Goal: Task Accomplishment & Management: Manage account settings

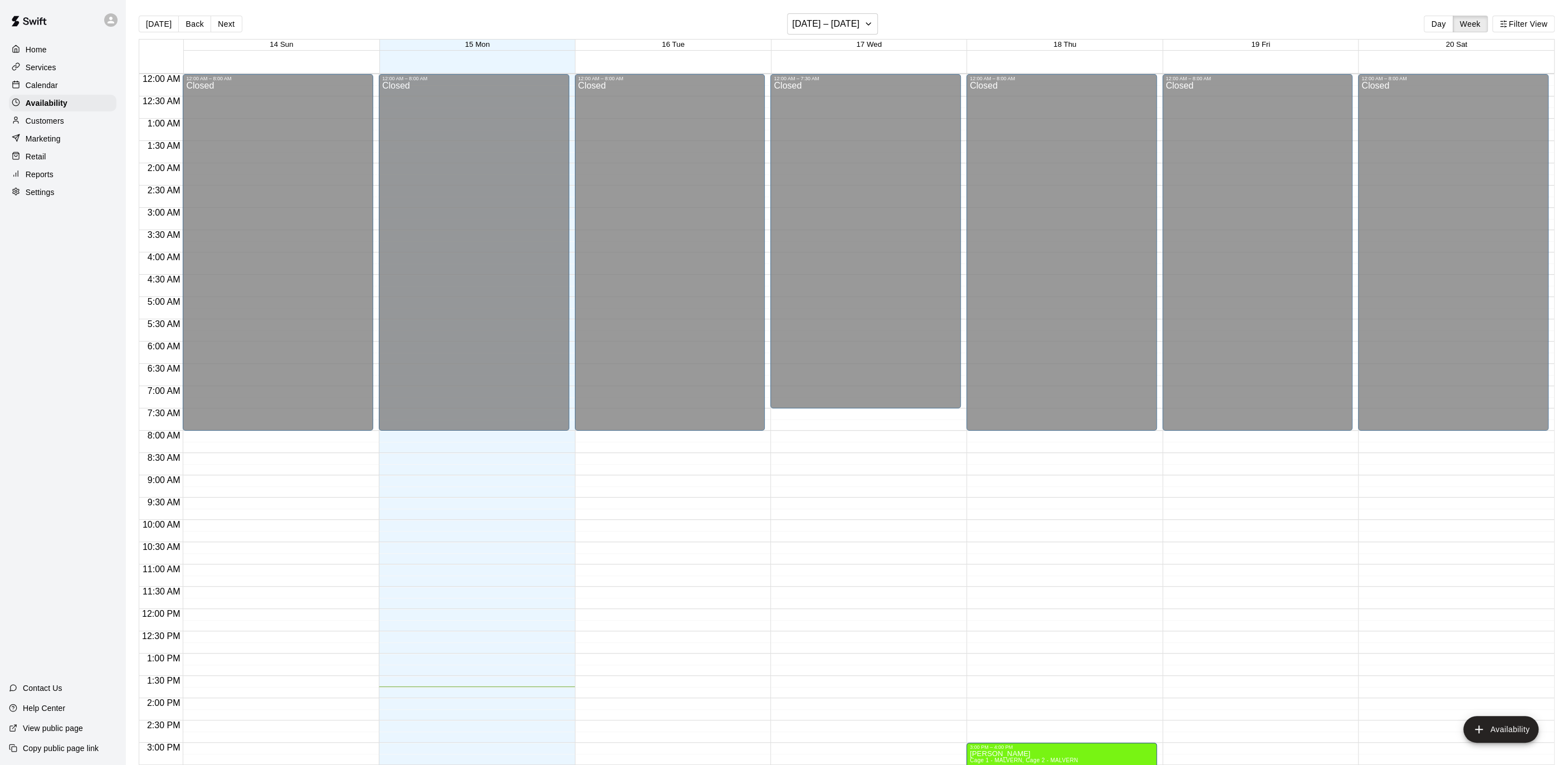
scroll to position [365, 0]
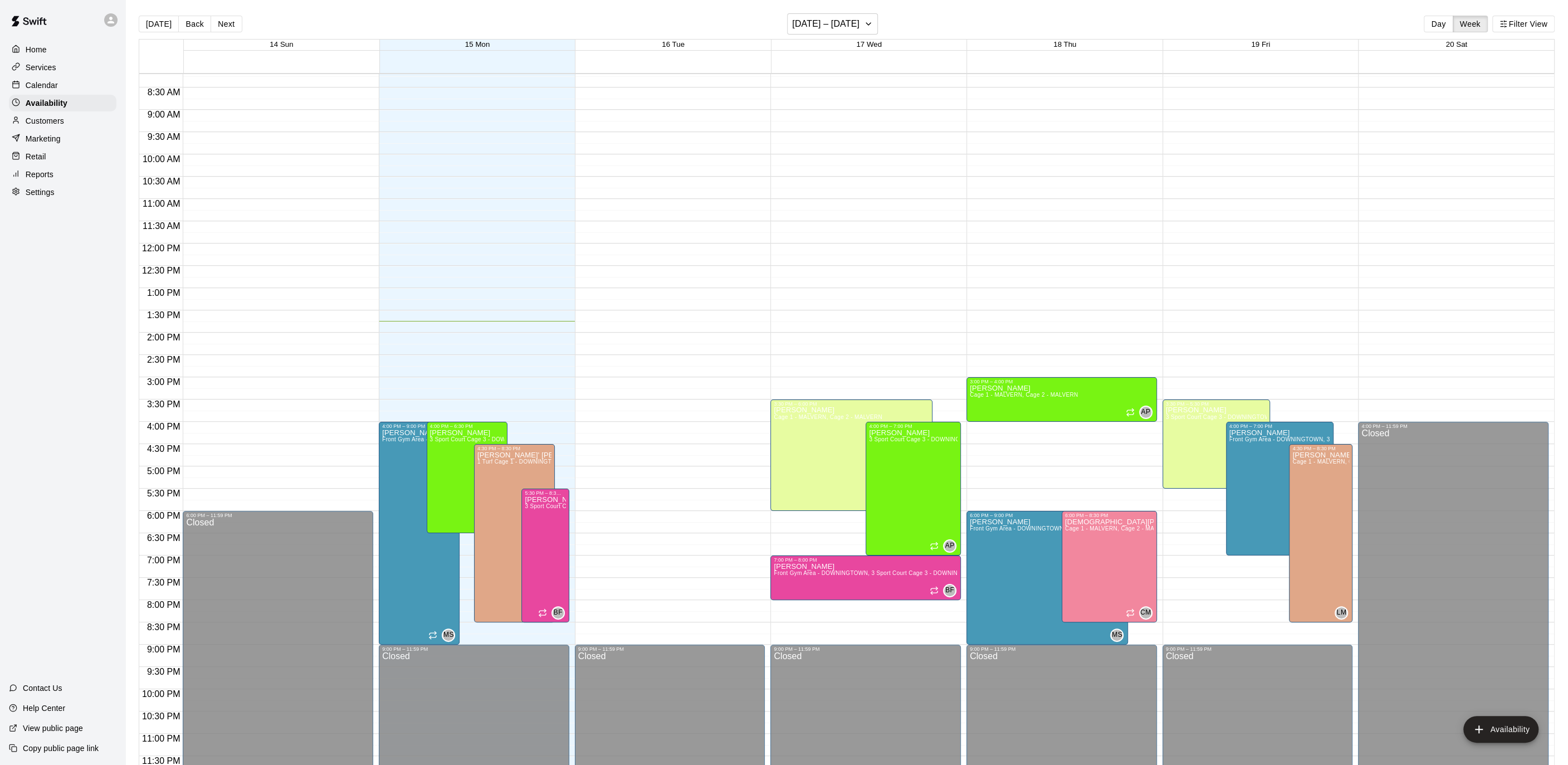
click at [62, 64] on div "Services" at bounding box center [62, 67] width 108 height 17
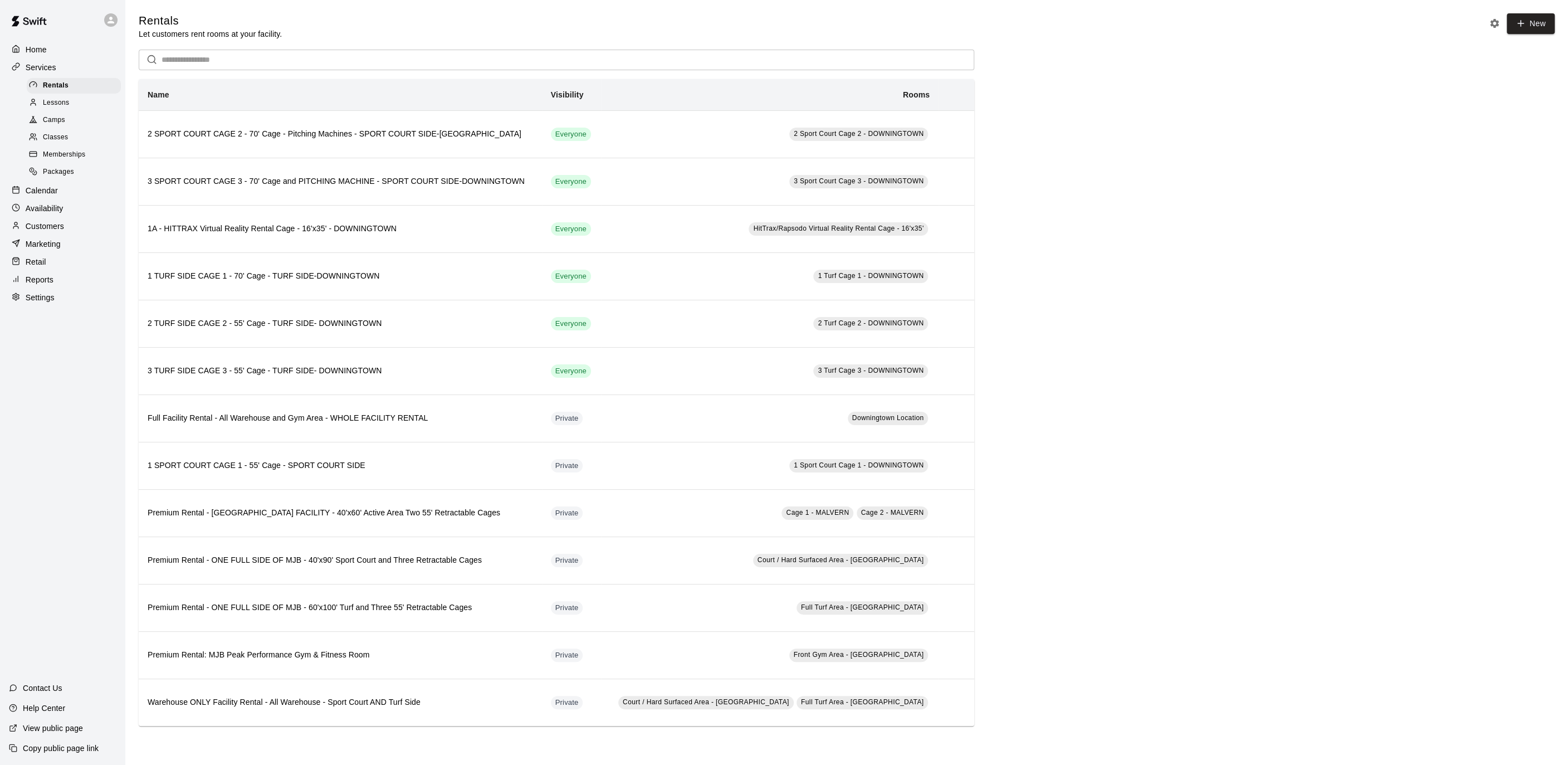
click at [58, 192] on div "Calendar" at bounding box center [62, 190] width 108 height 17
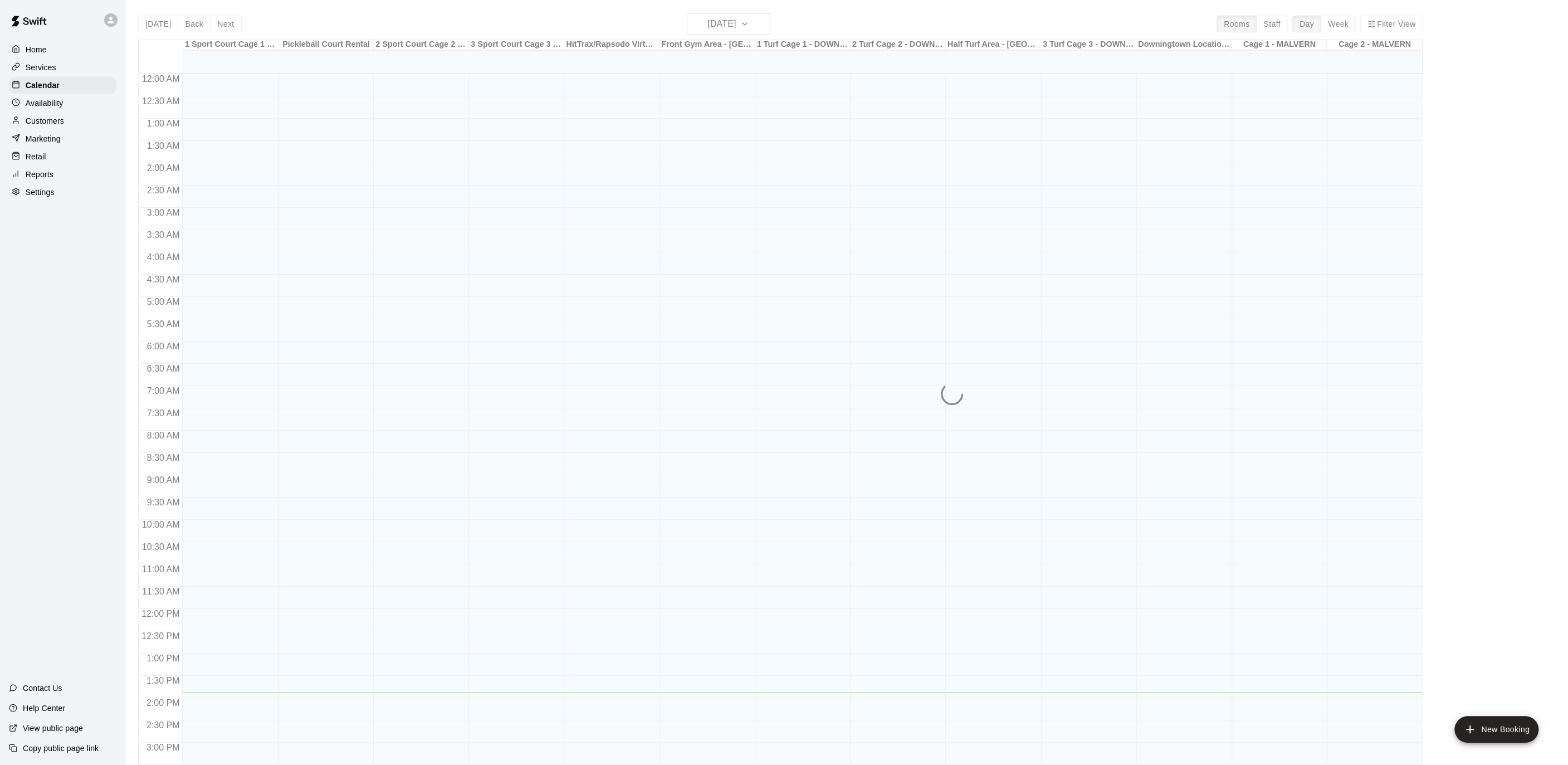
scroll to position [332, 0]
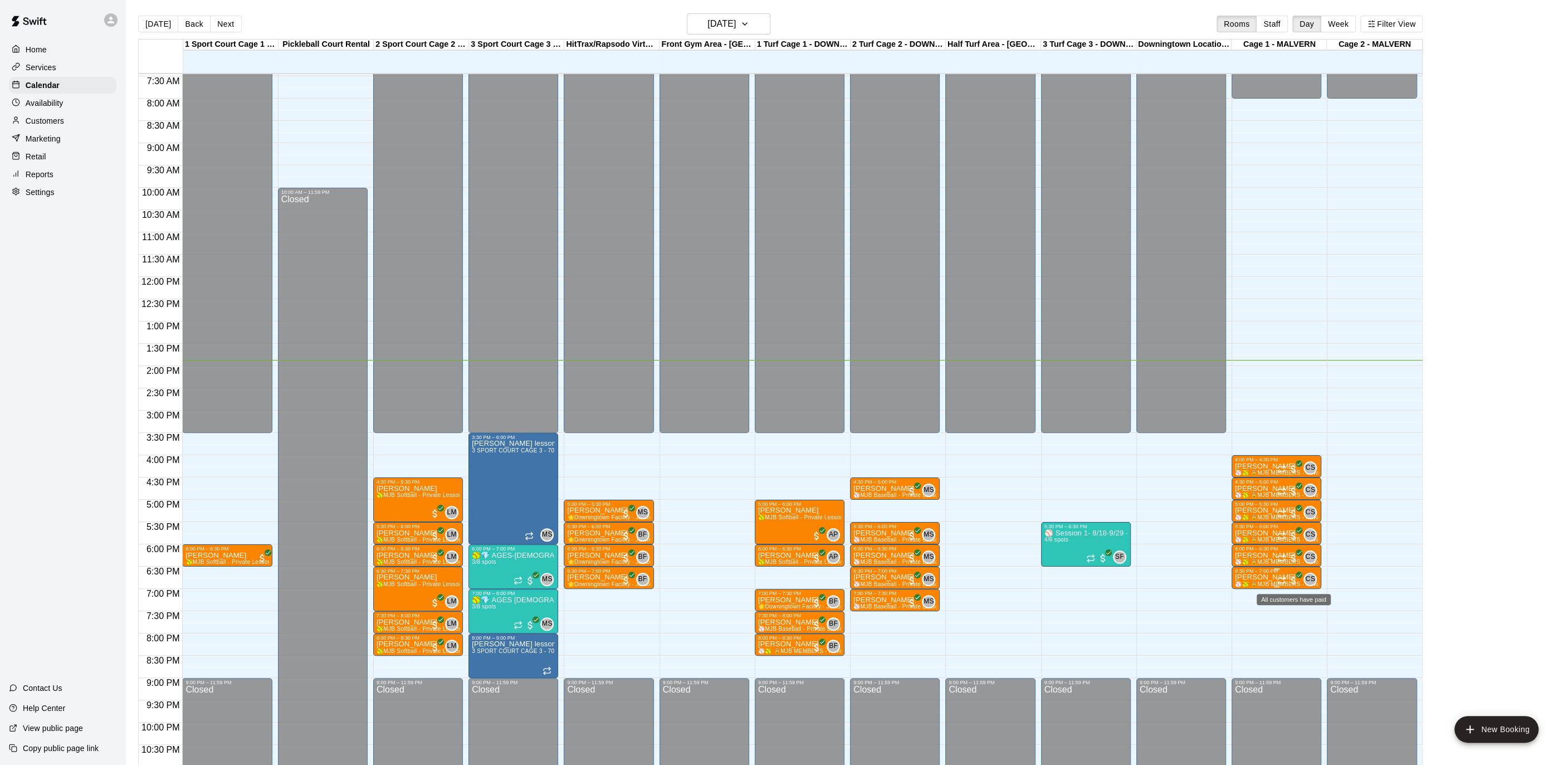
click at [1288, 575] on span "All customers have paid" at bounding box center [1293, 580] width 11 height 11
click at [1297, 634] on icon "delete" at bounding box center [1299, 638] width 13 height 13
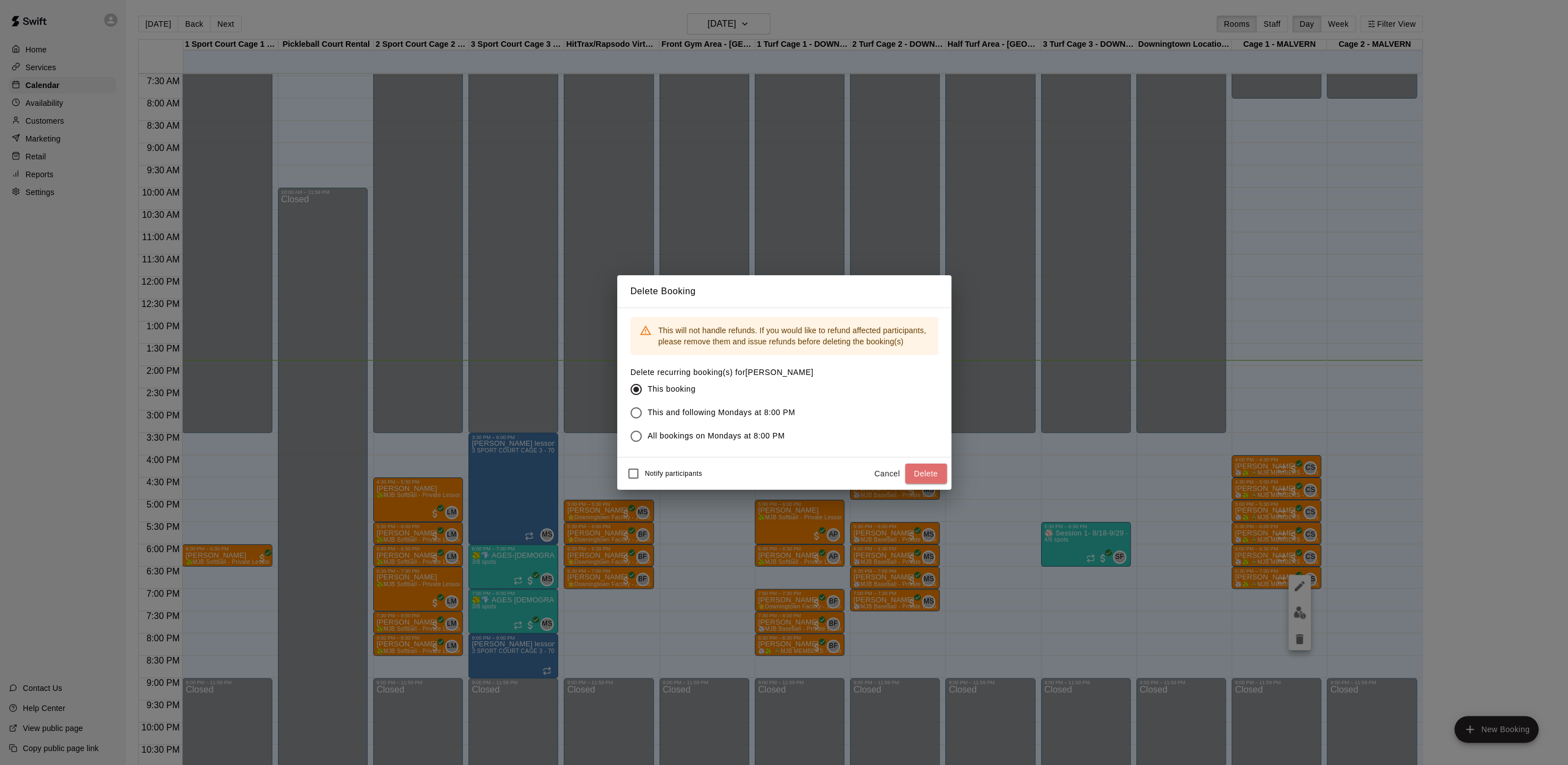
click at [941, 475] on button "Delete" at bounding box center [925, 474] width 42 height 20
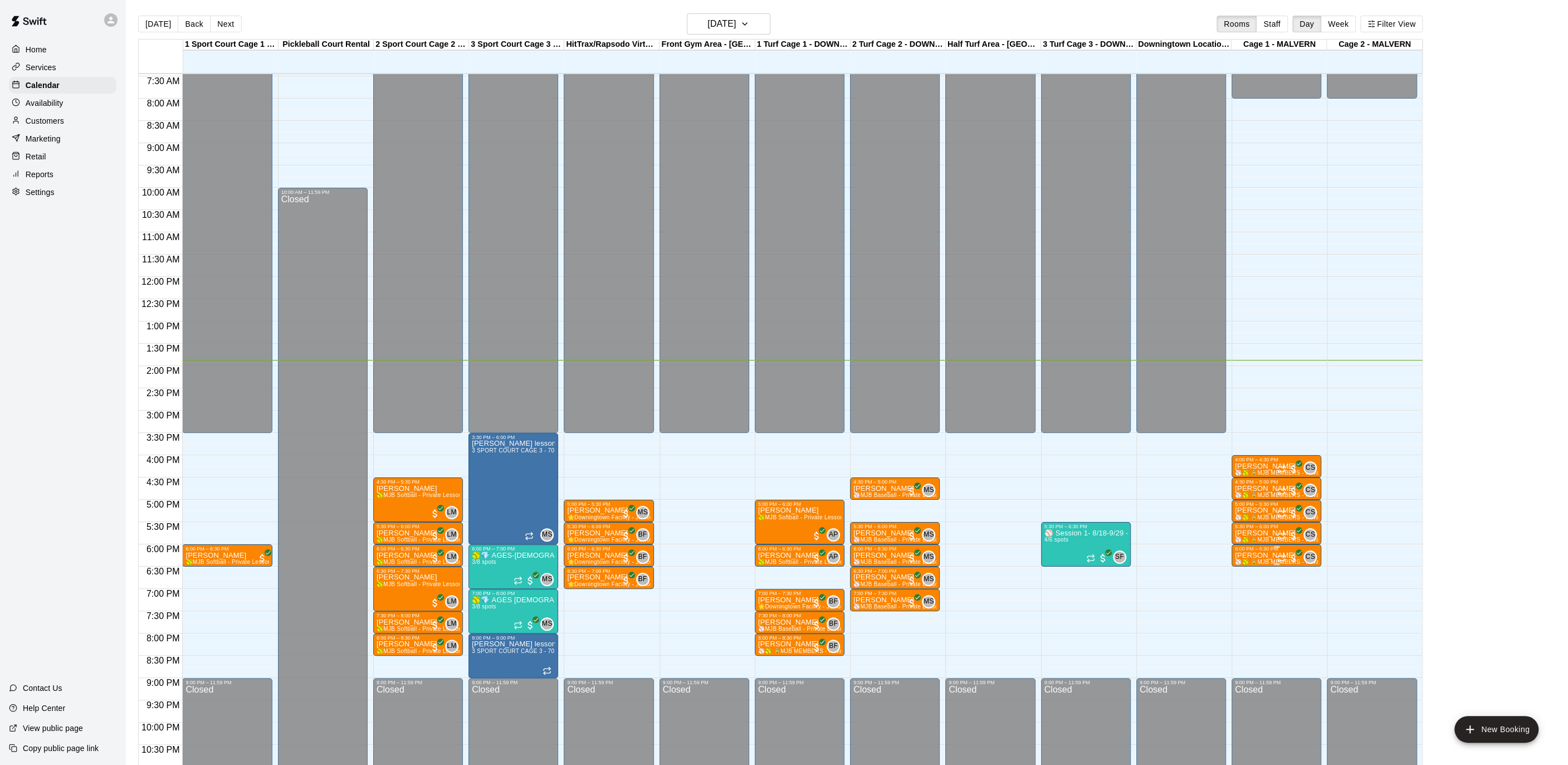
click at [1253, 550] on div "6:00 PM – 6:30 PM" at bounding box center [1275, 549] width 83 height 6
click at [1250, 560] on icon "edit" at bounding box center [1245, 556] width 13 height 13
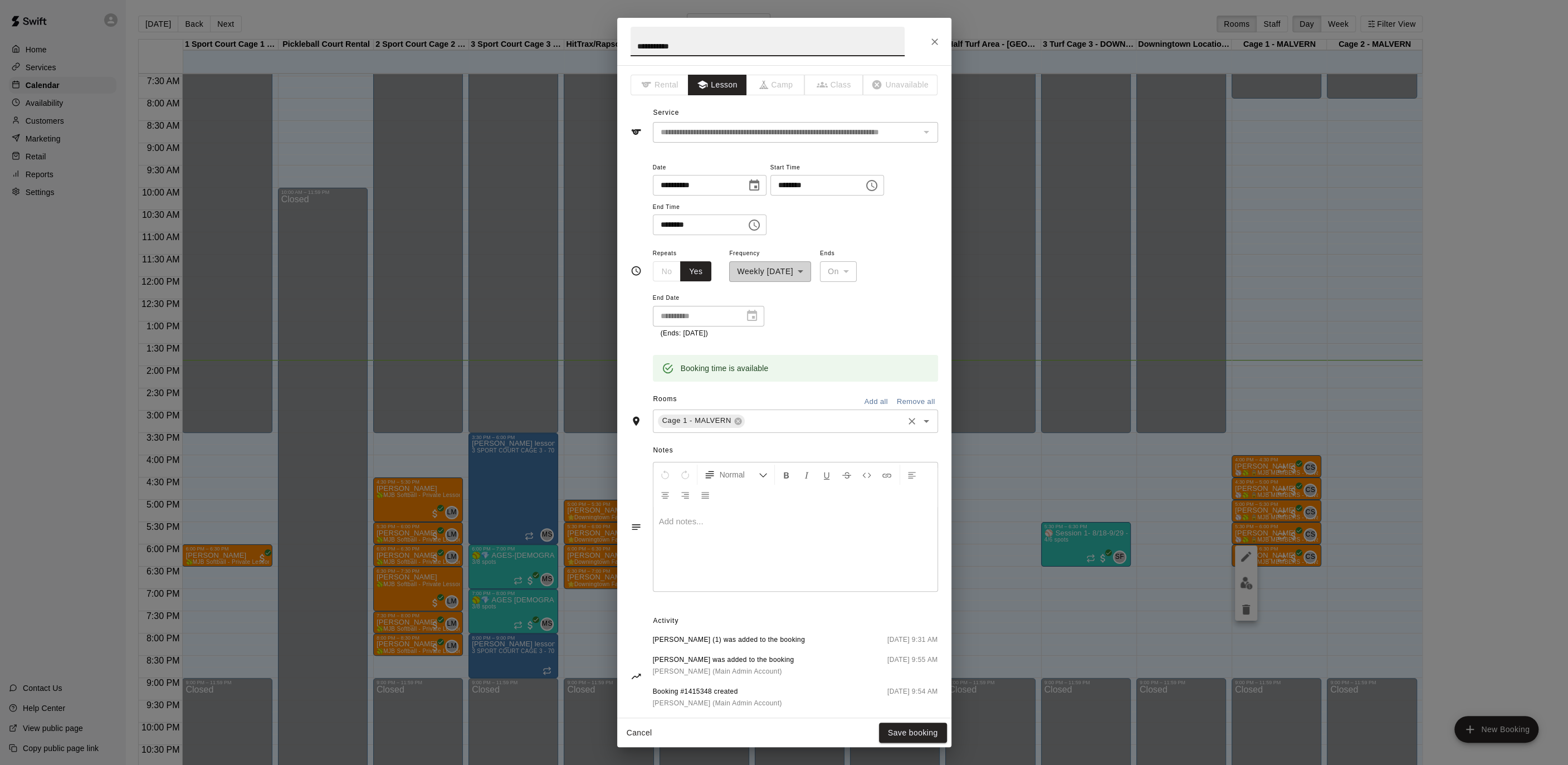
drag, startPoint x: 735, startPoint y: 417, endPoint x: 743, endPoint y: 419, distance: 8.2
click at [736, 418] on icon at bounding box center [737, 420] width 7 height 7
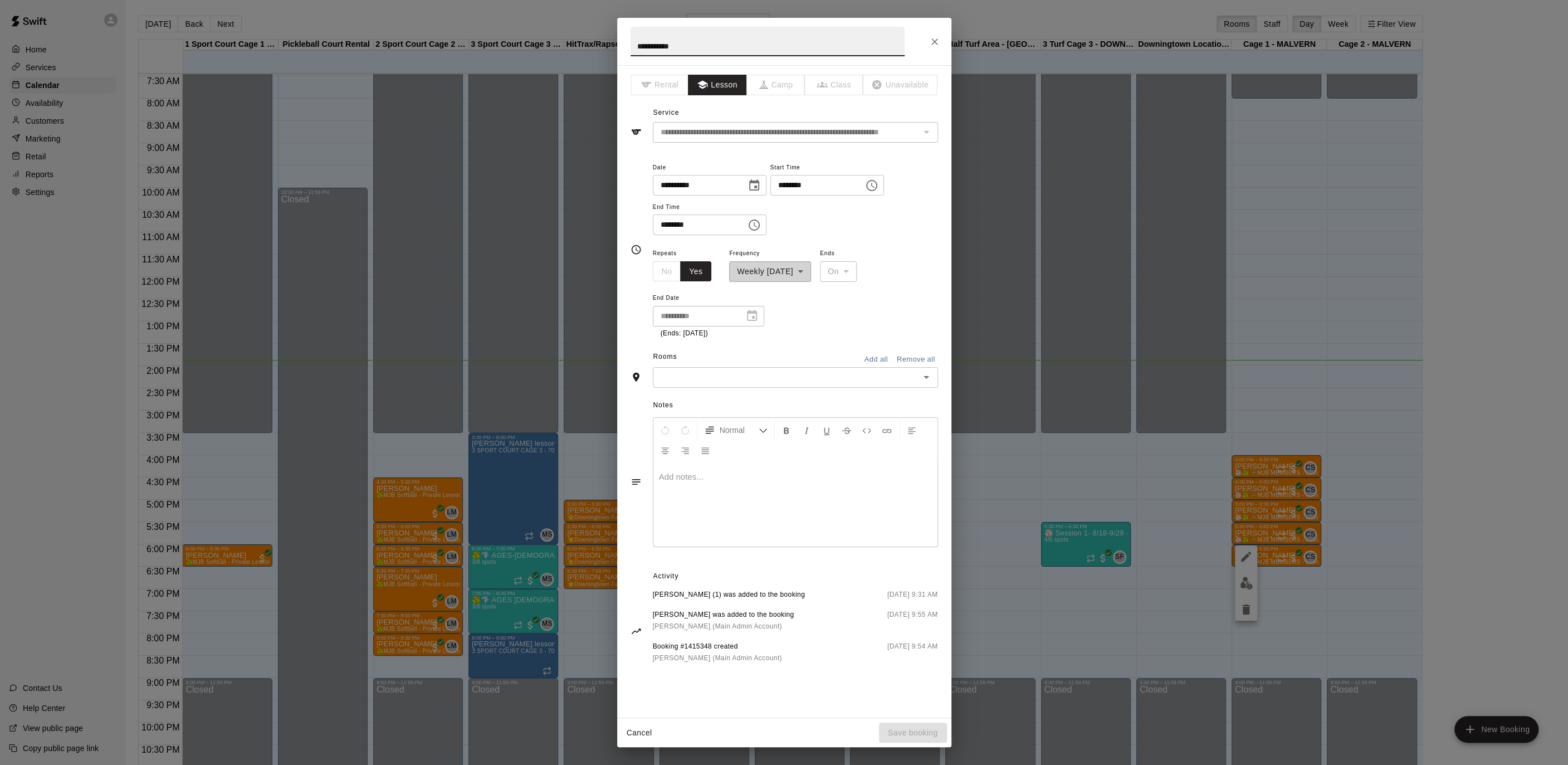
click at [751, 384] on div "​" at bounding box center [795, 377] width 285 height 20
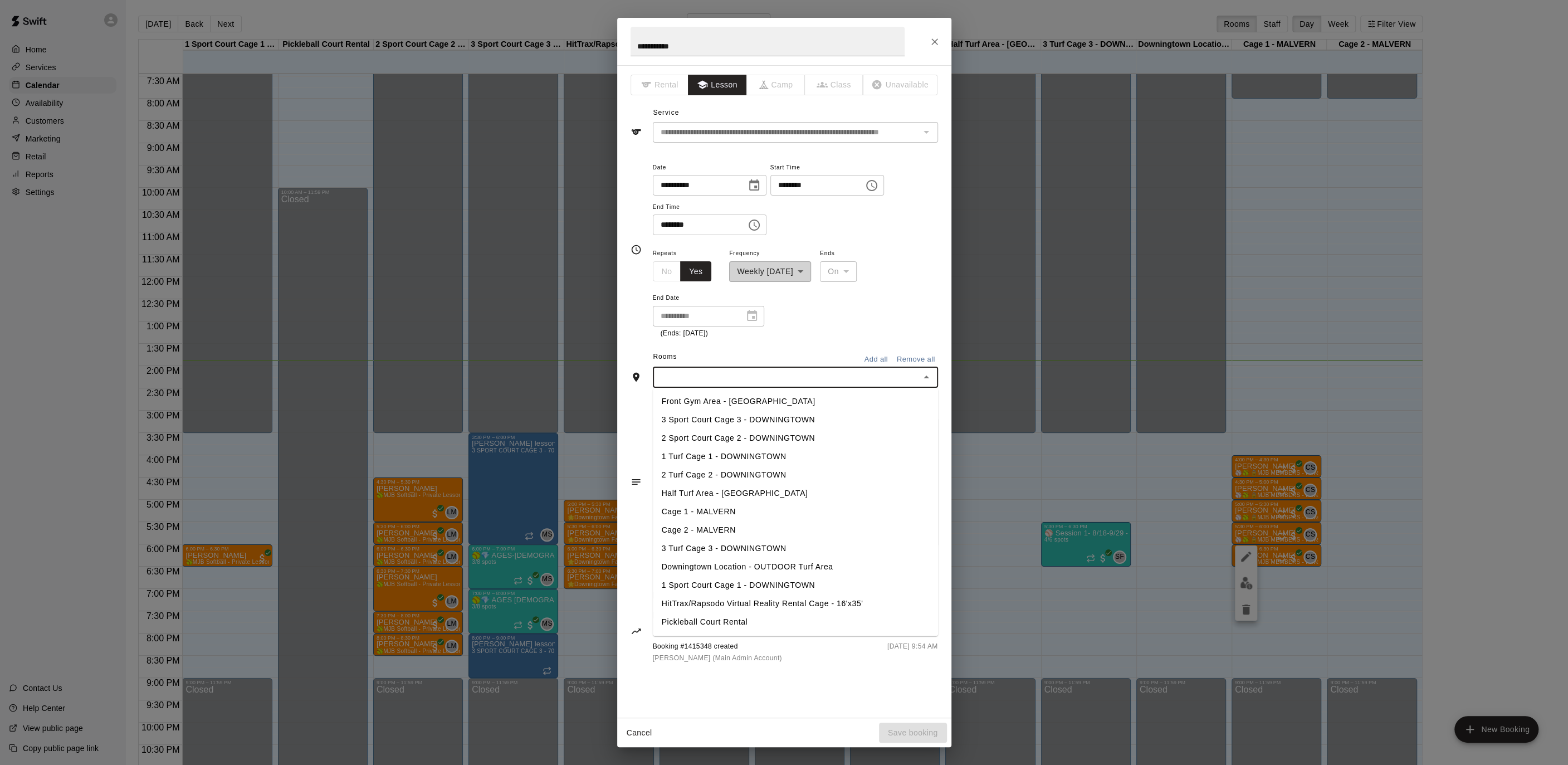
click at [713, 522] on li "Cage 2 - MALVERN" at bounding box center [795, 530] width 285 height 18
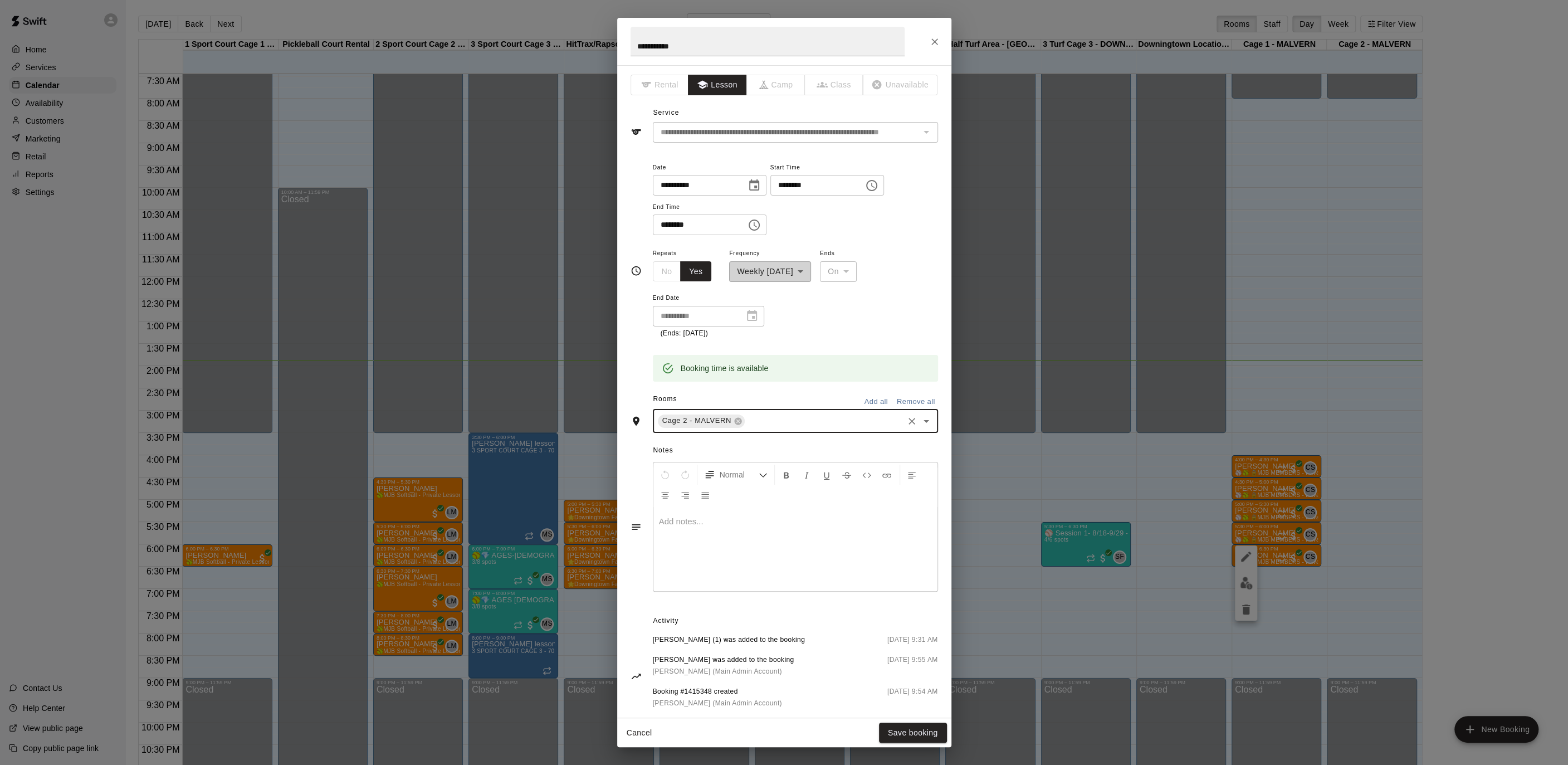
click at [761, 179] on icon "Choose date, selected date is Sep 15, 2025" at bounding box center [754, 185] width 13 height 13
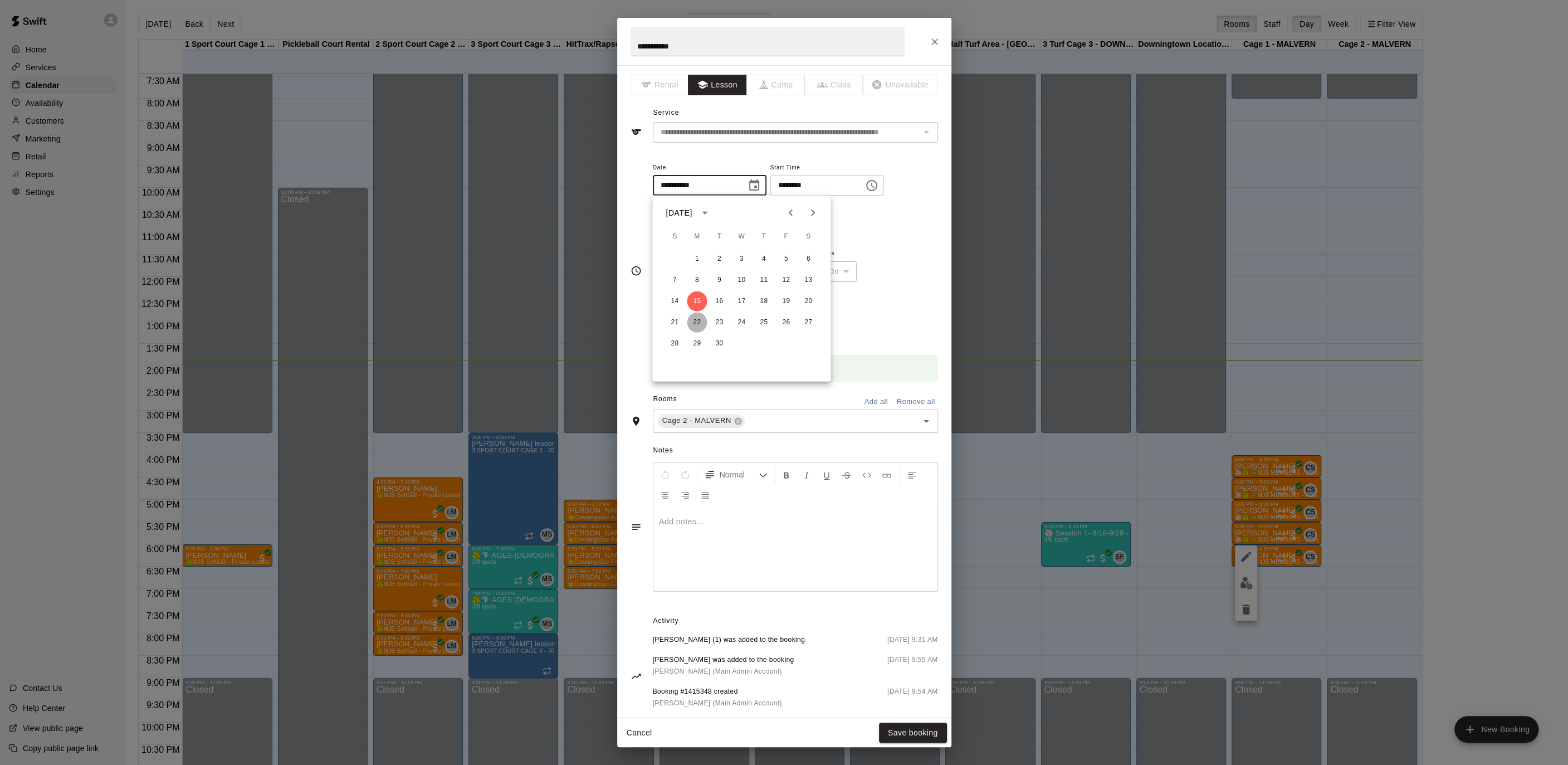
drag, startPoint x: 699, startPoint y: 325, endPoint x: 711, endPoint y: 340, distance: 19.2
click at [699, 325] on button "22" at bounding box center [696, 322] width 20 height 20
type input "**********"
click at [931, 732] on button "Save booking" at bounding box center [913, 733] width 68 height 20
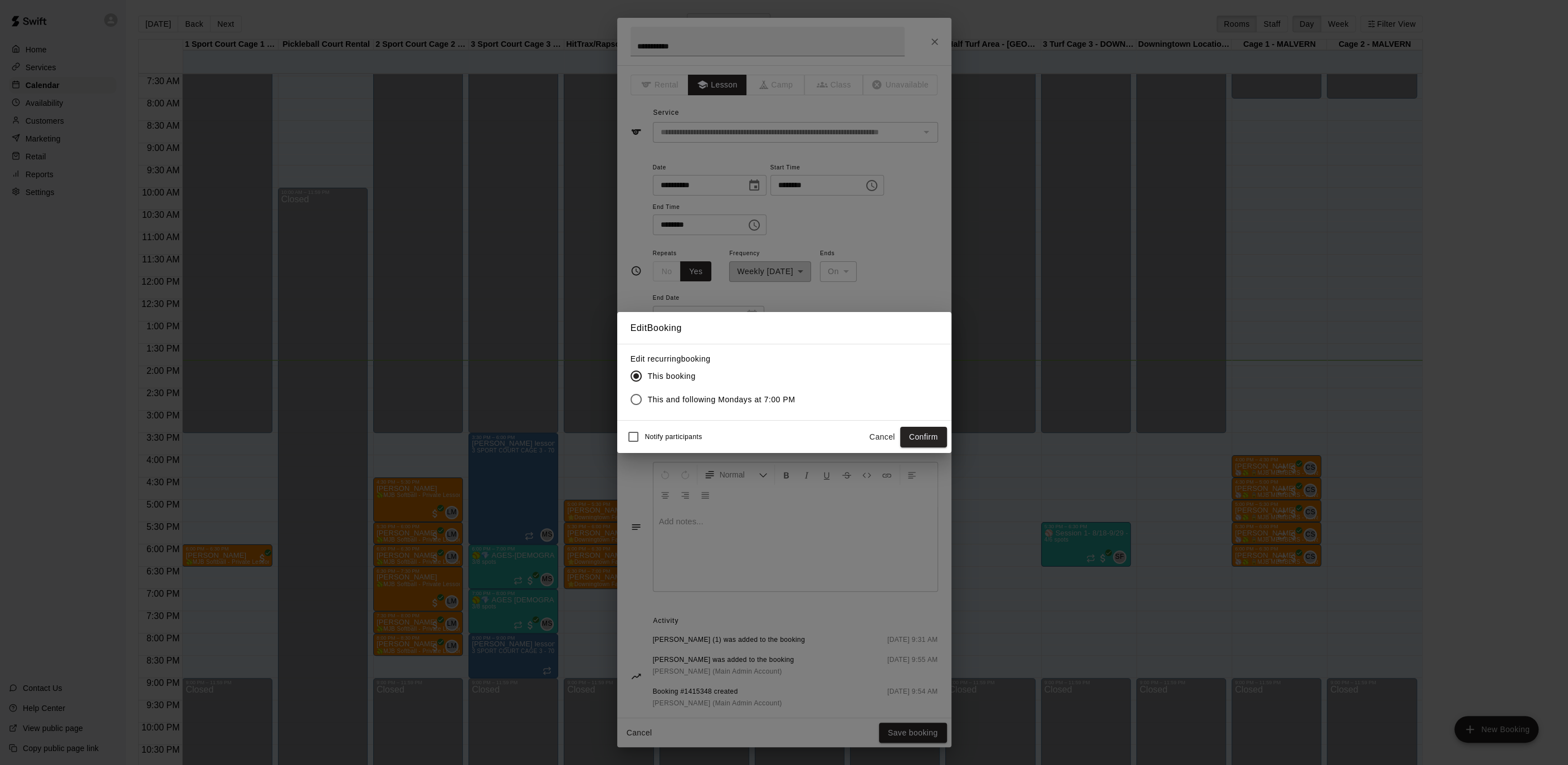
drag, startPoint x: 936, startPoint y: 433, endPoint x: 707, endPoint y: 436, distance: 229.0
click at [714, 433] on div "Notify participants Cancel Confirm" at bounding box center [784, 437] width 325 height 24
click at [668, 436] on span "Notify participants" at bounding box center [673, 438] width 57 height 8
click at [928, 427] on button "Confirm" at bounding box center [923, 437] width 46 height 20
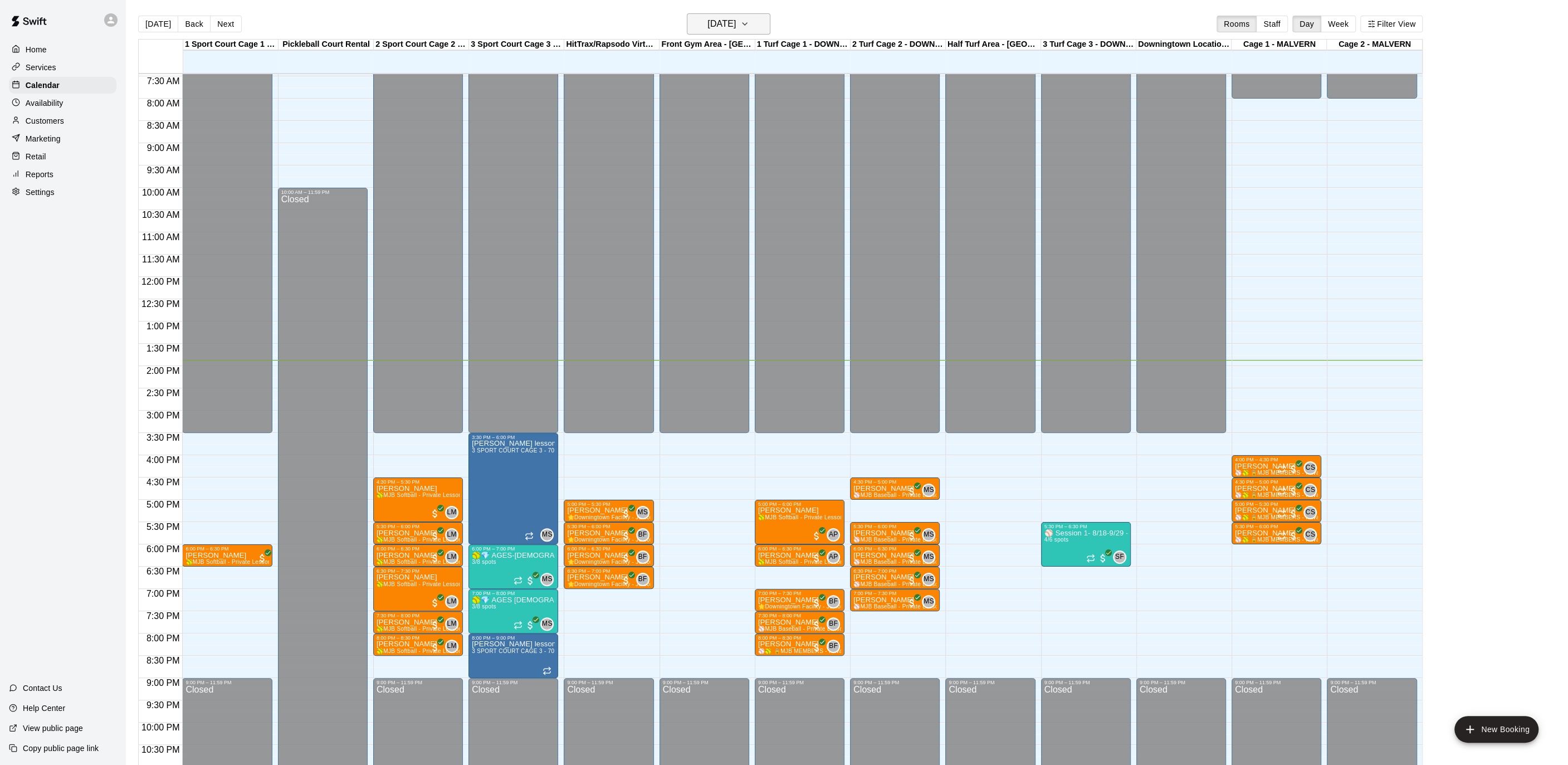
click at [731, 24] on h6 "[DATE]" at bounding box center [721, 24] width 28 height 16
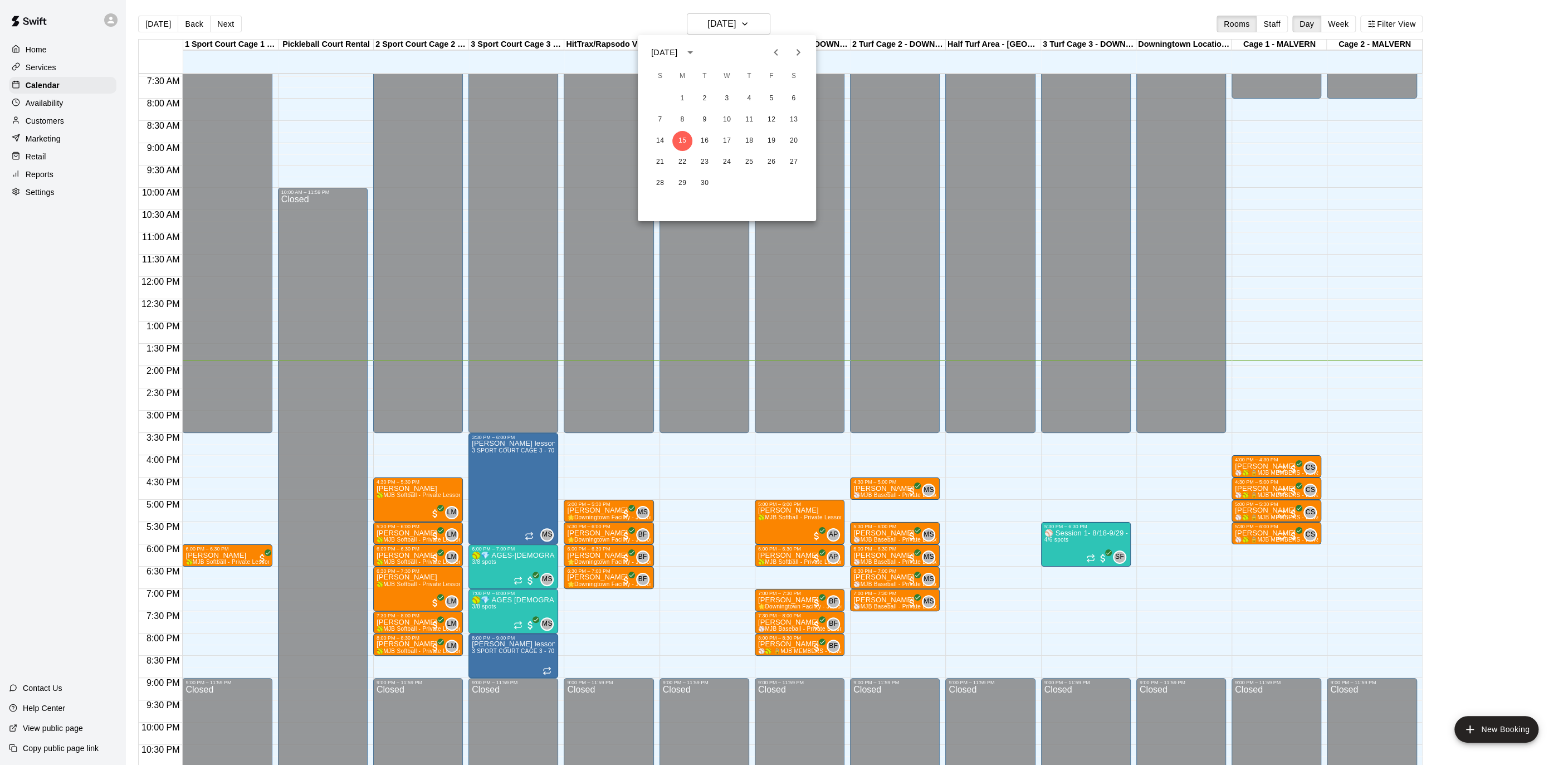
click at [281, 9] on div at bounding box center [784, 382] width 1568 height 765
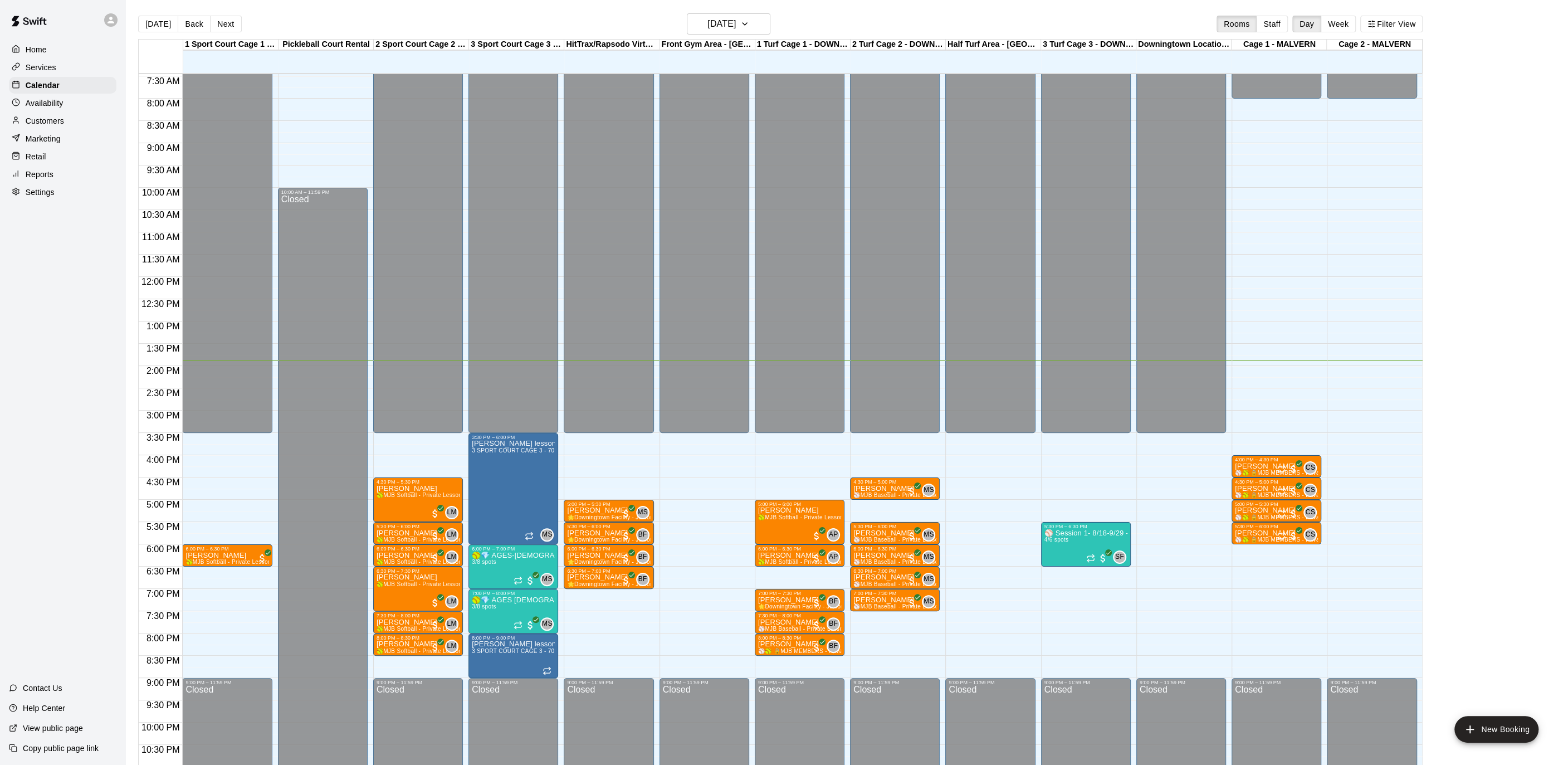
click at [45, 105] on p "Availability" at bounding box center [45, 103] width 38 height 11
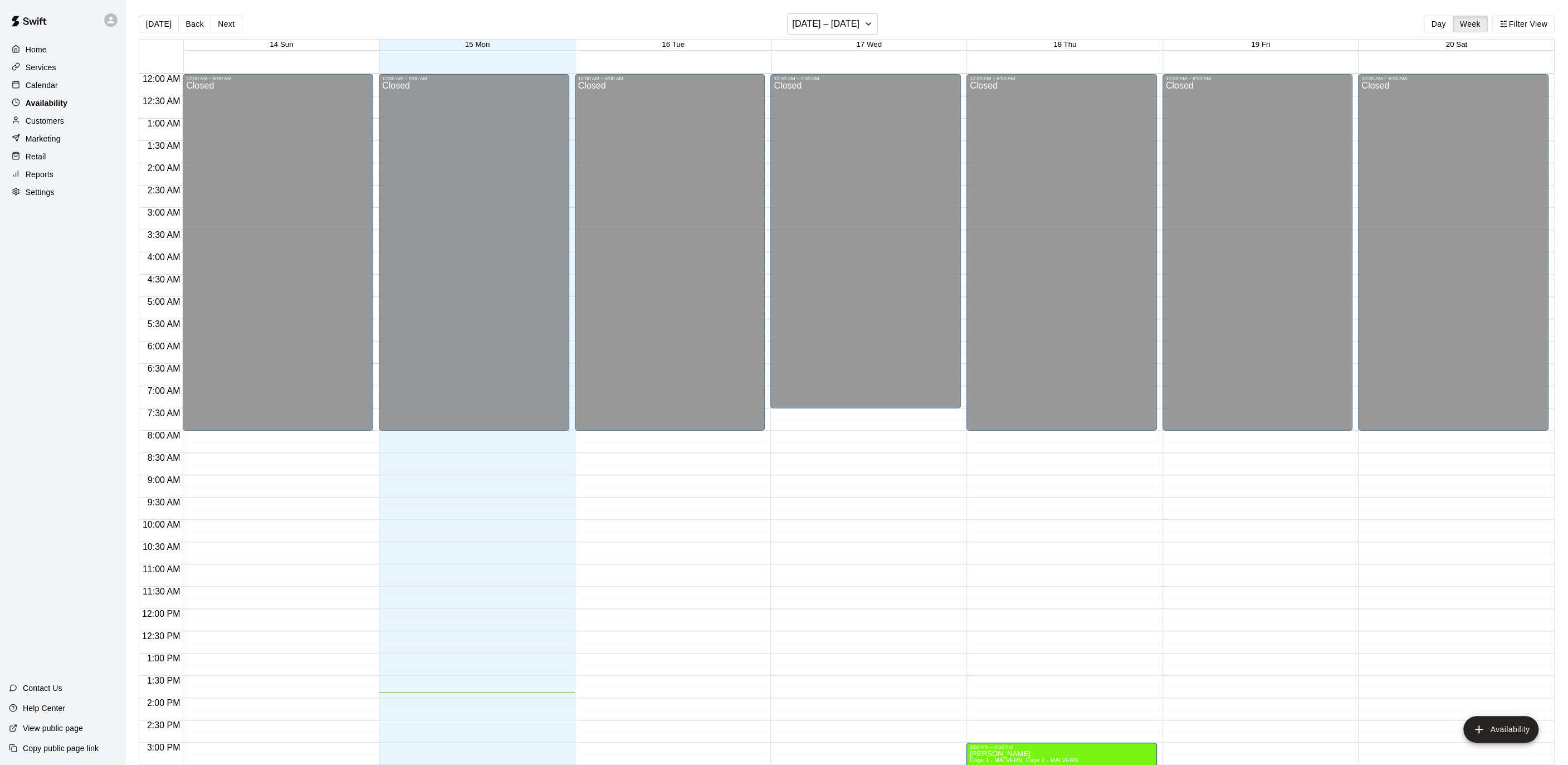
scroll to position [365, 0]
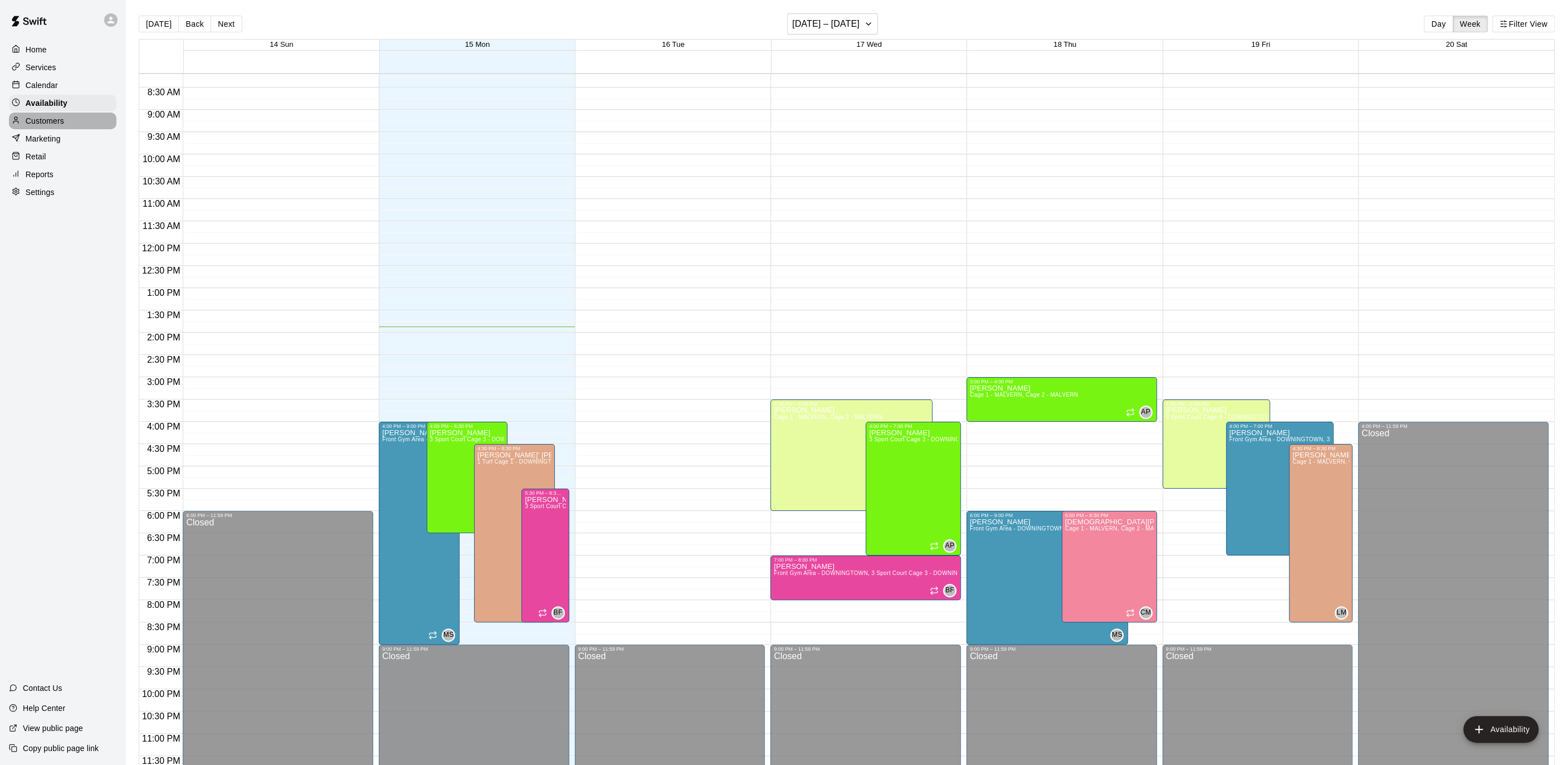
click at [32, 121] on p "Customers" at bounding box center [45, 121] width 39 height 11
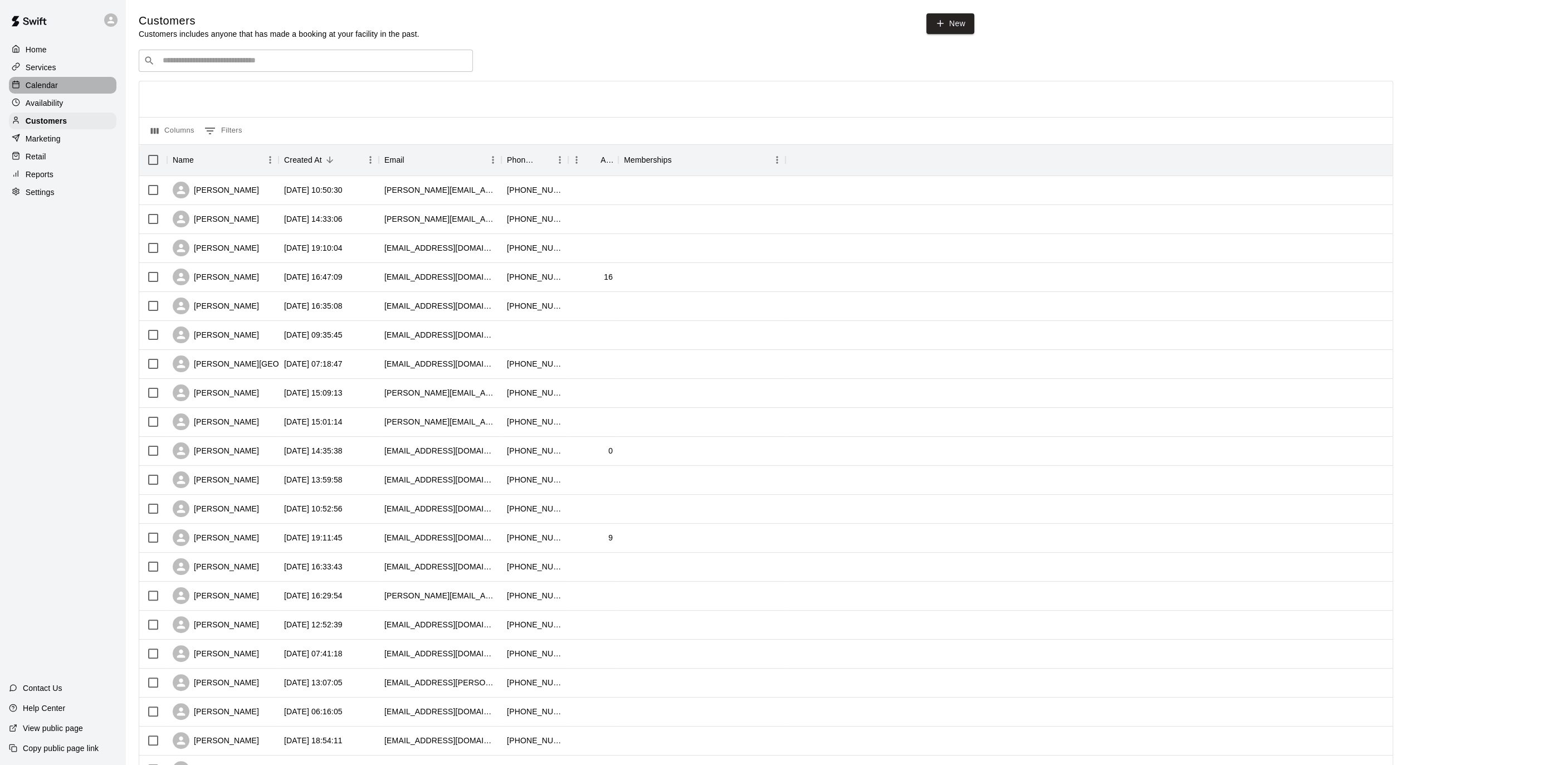
click at [43, 87] on p "Calendar" at bounding box center [42, 85] width 32 height 11
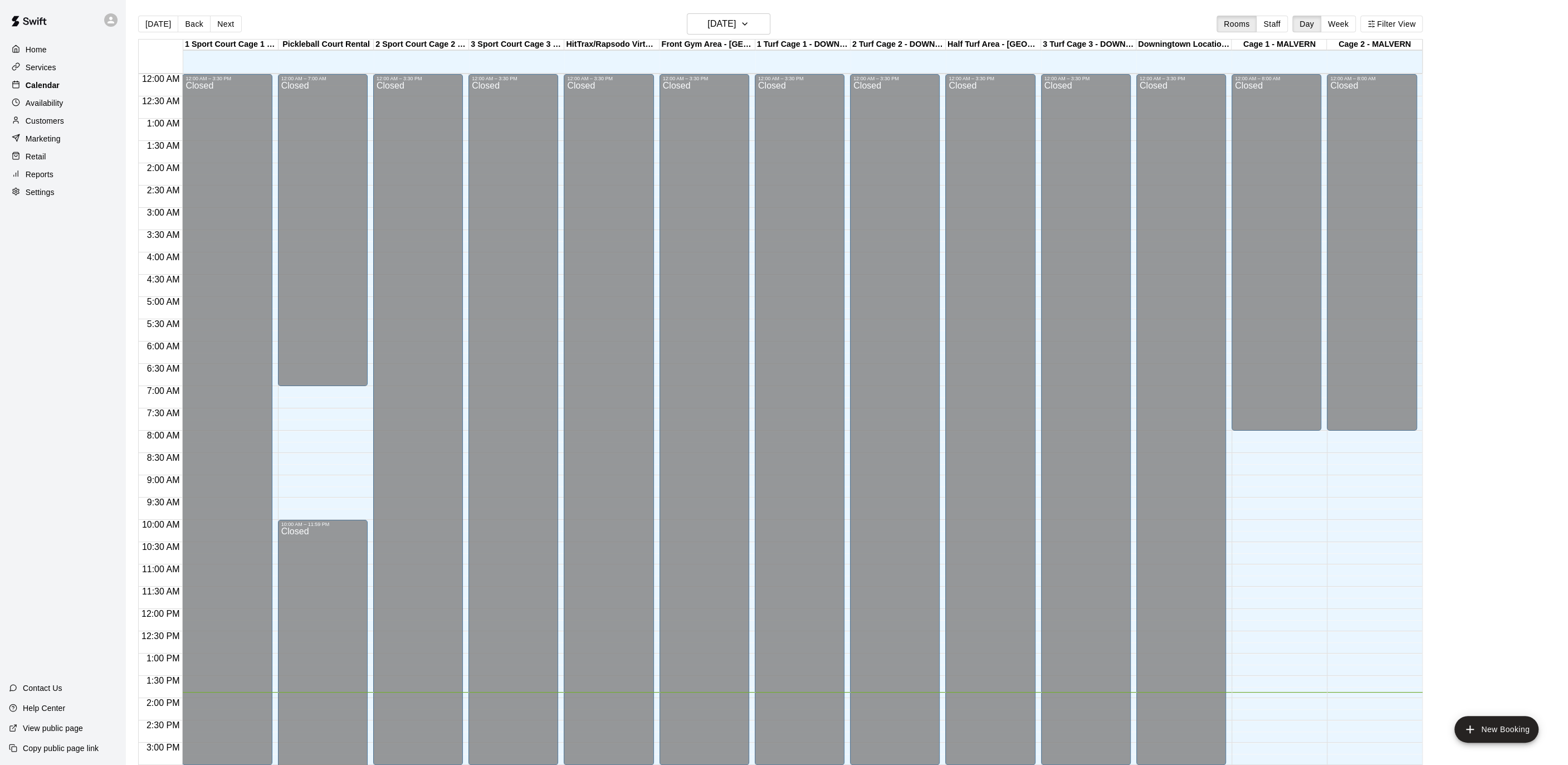
scroll to position [332, 0]
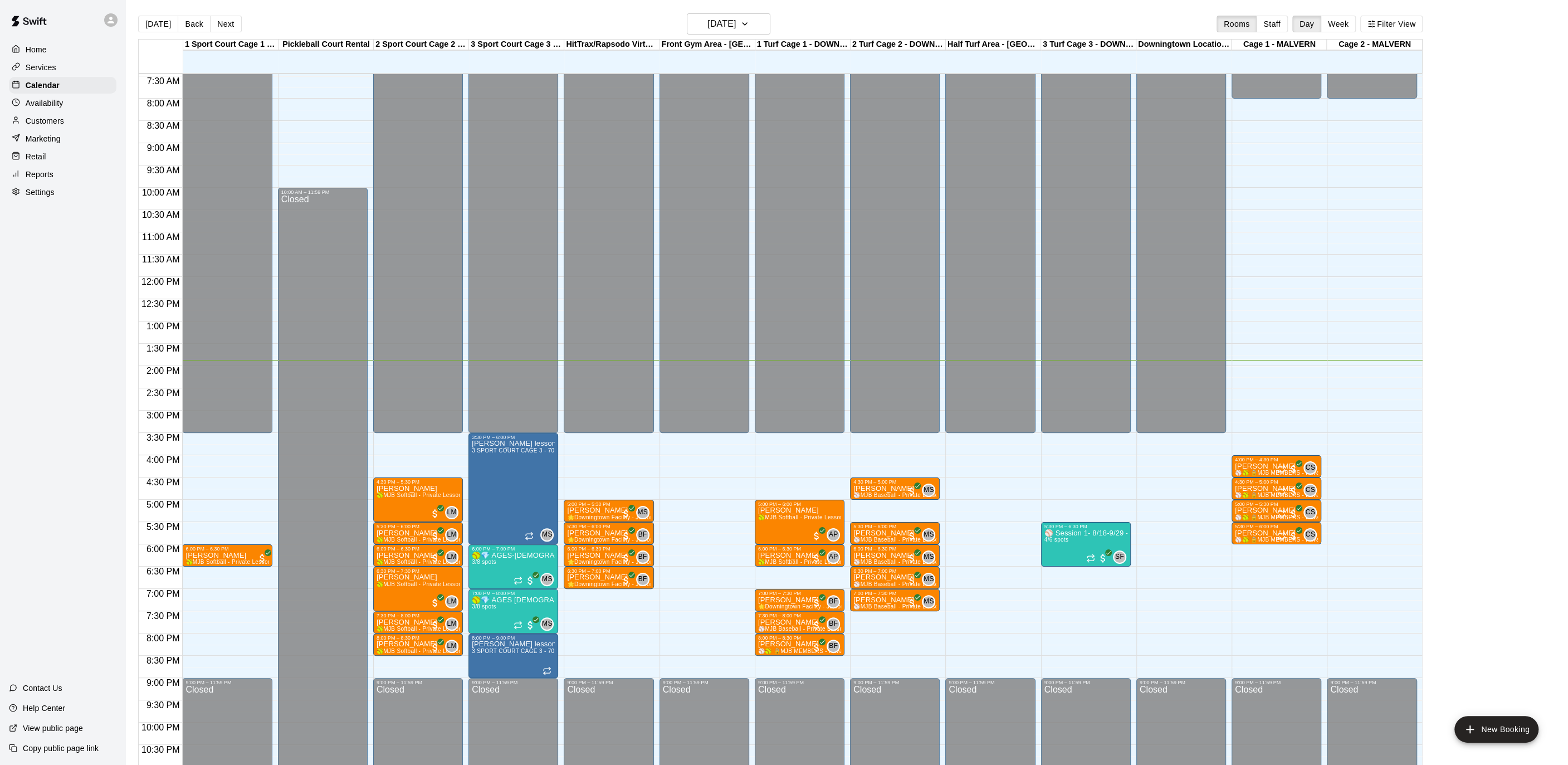
click at [740, 13] on main "Today Back Next Monday Sep 15 Rooms Staff Day Week Filter View 1 Sport Court Ca…" at bounding box center [846, 391] width 1442 height 783
click at [736, 23] on h6 "[DATE]" at bounding box center [721, 24] width 28 height 16
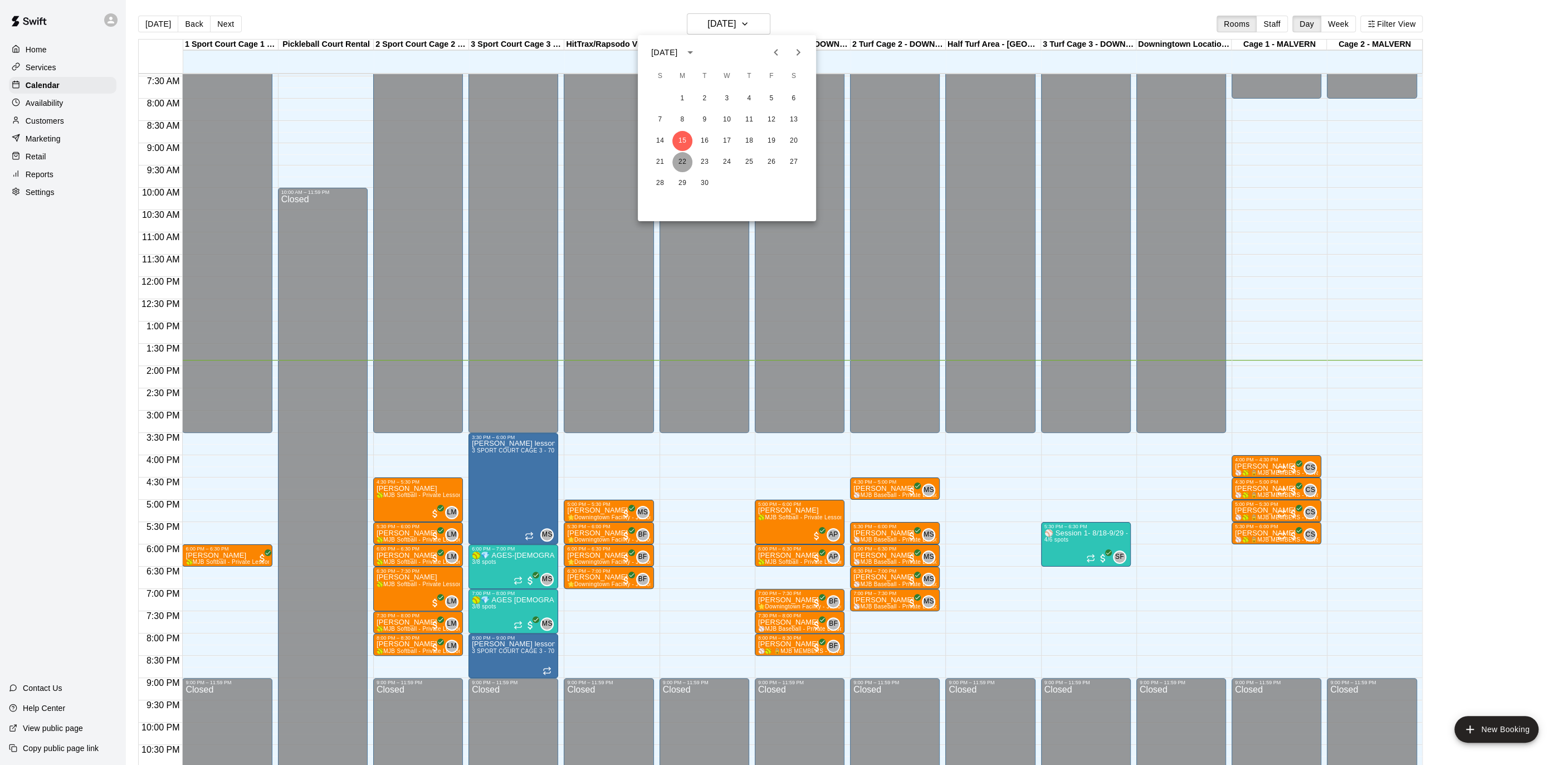
drag, startPoint x: 684, startPoint y: 161, endPoint x: 731, endPoint y: 205, distance: 64.4
click at [684, 161] on button "22" at bounding box center [681, 161] width 20 height 20
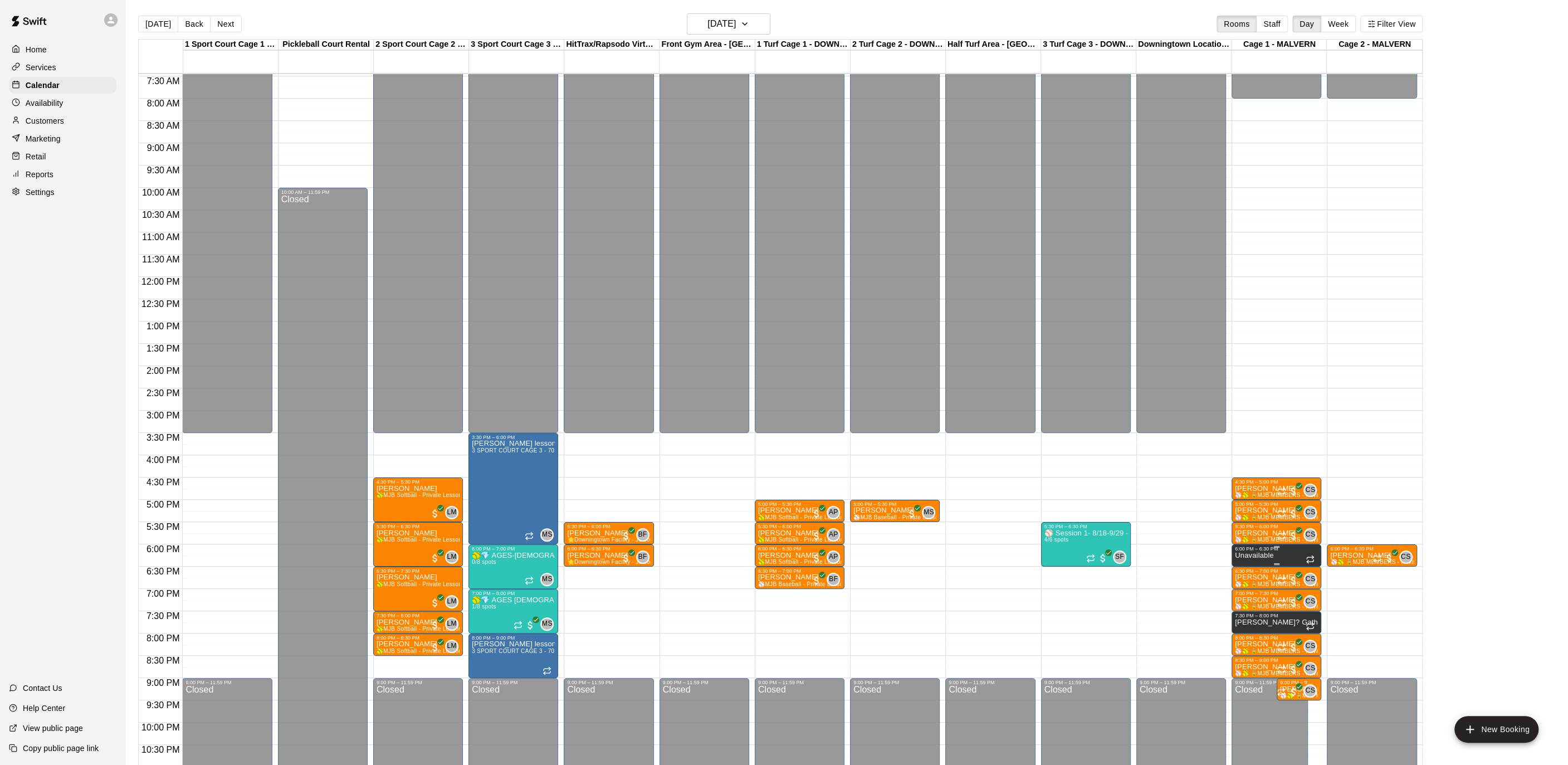
click at [1254, 585] on button "delete" at bounding box center [1245, 589] width 22 height 22
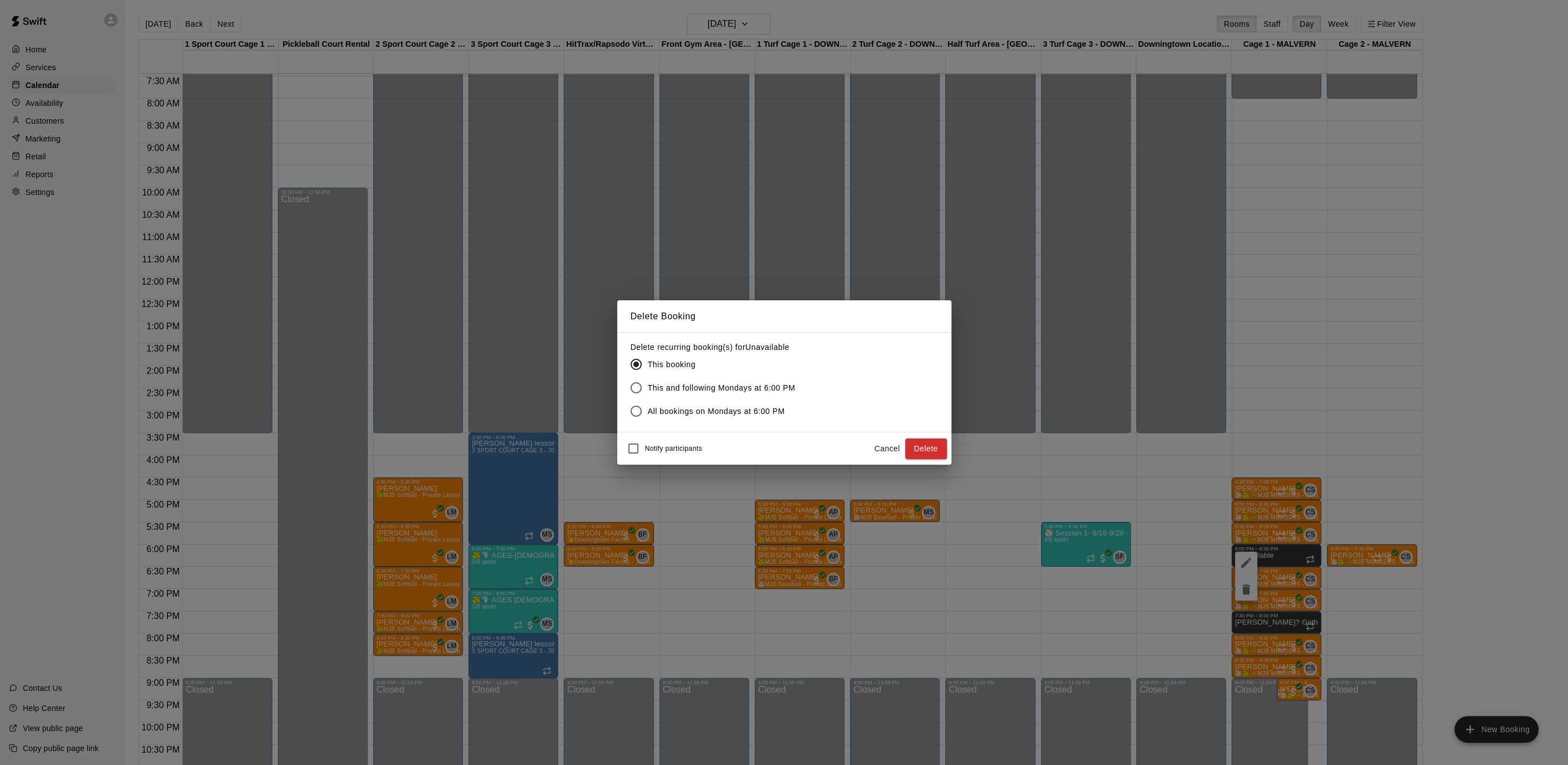
click at [913, 449] on button "Delete" at bounding box center [925, 449] width 42 height 20
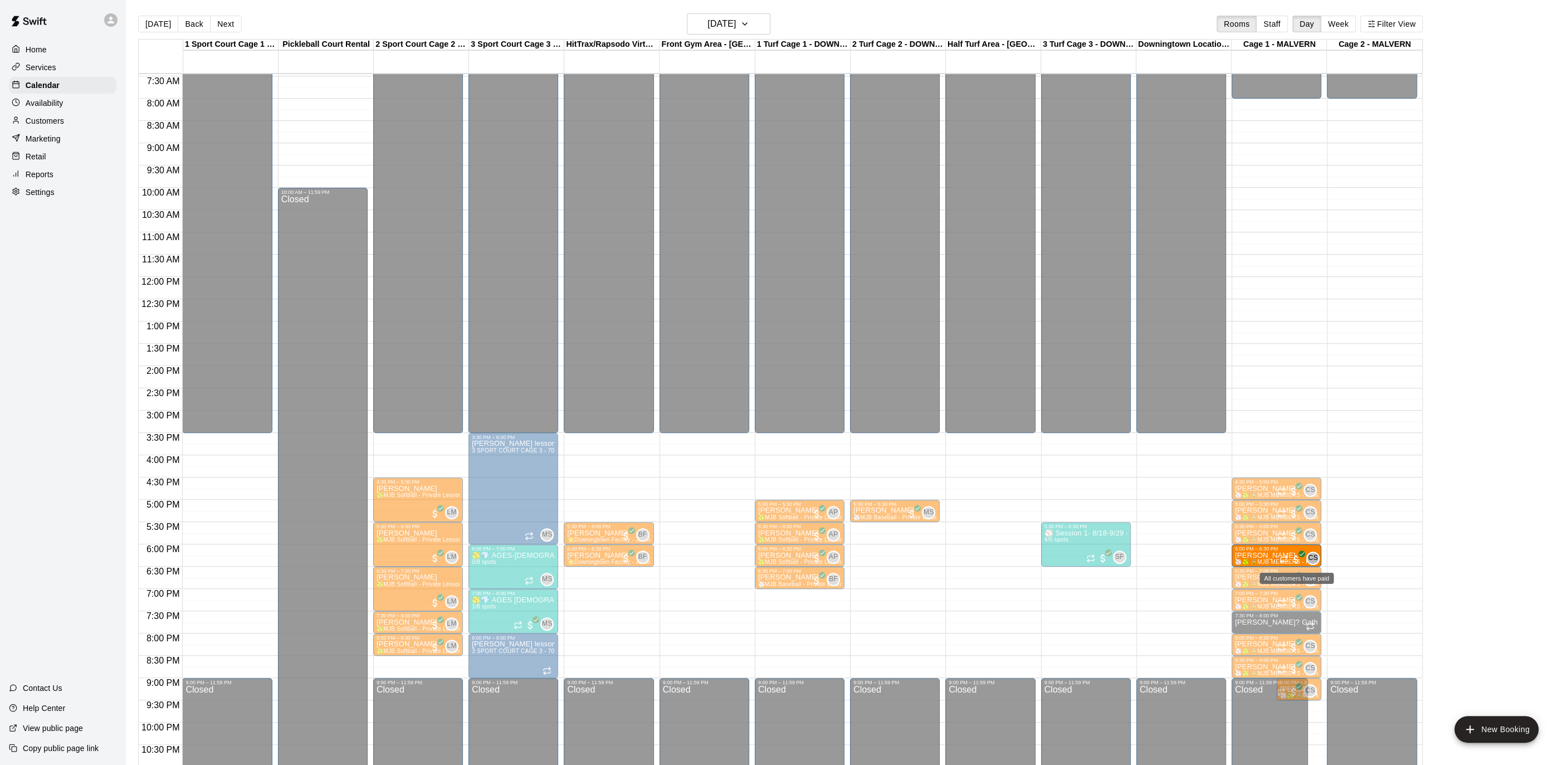
drag, startPoint x: 1375, startPoint y: 556, endPoint x: 1297, endPoint y: 557, distance: 78.0
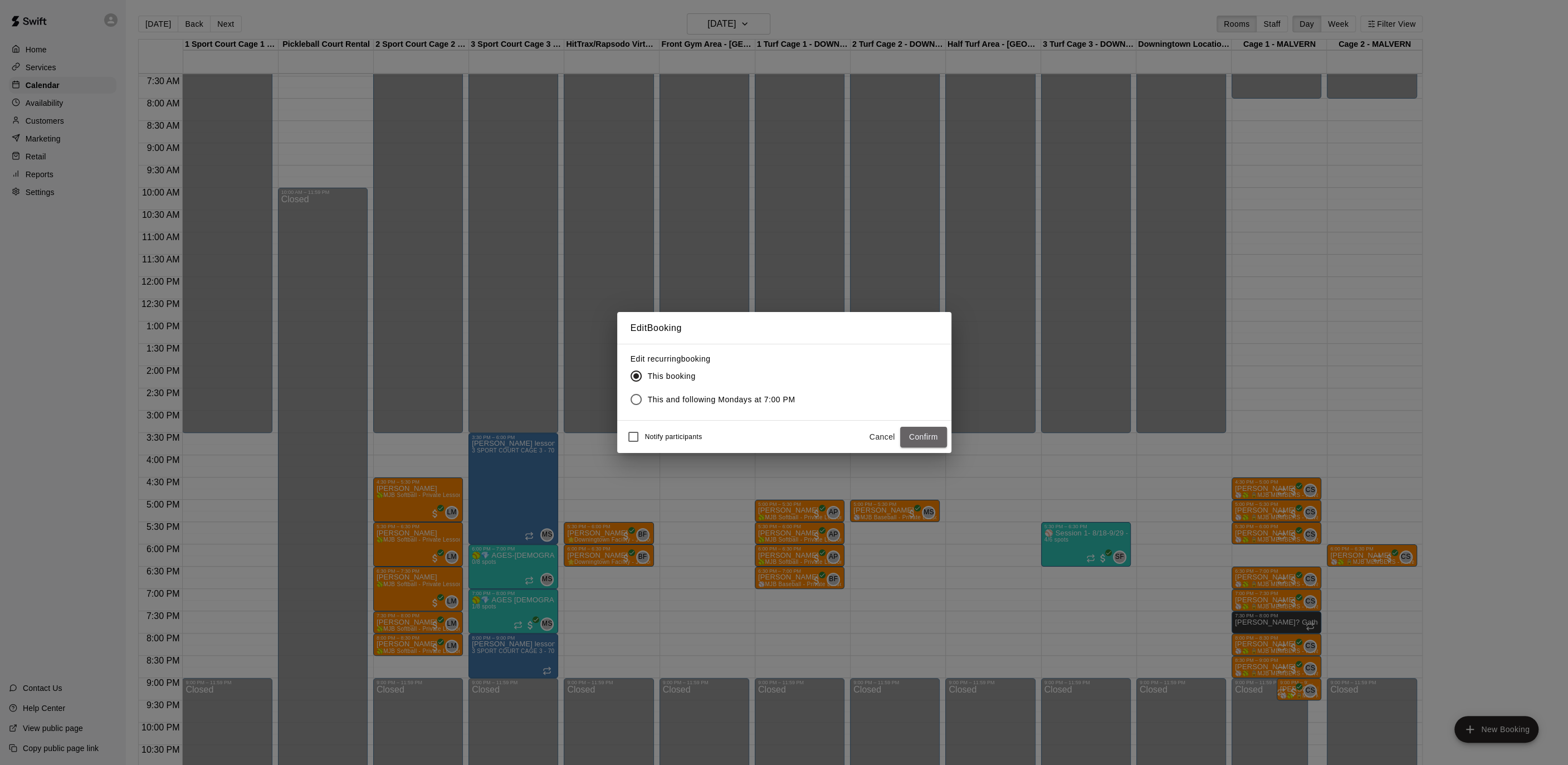
drag, startPoint x: 928, startPoint y: 432, endPoint x: 940, endPoint y: 443, distance: 16.3
click at [929, 432] on button "Confirm" at bounding box center [923, 437] width 46 height 20
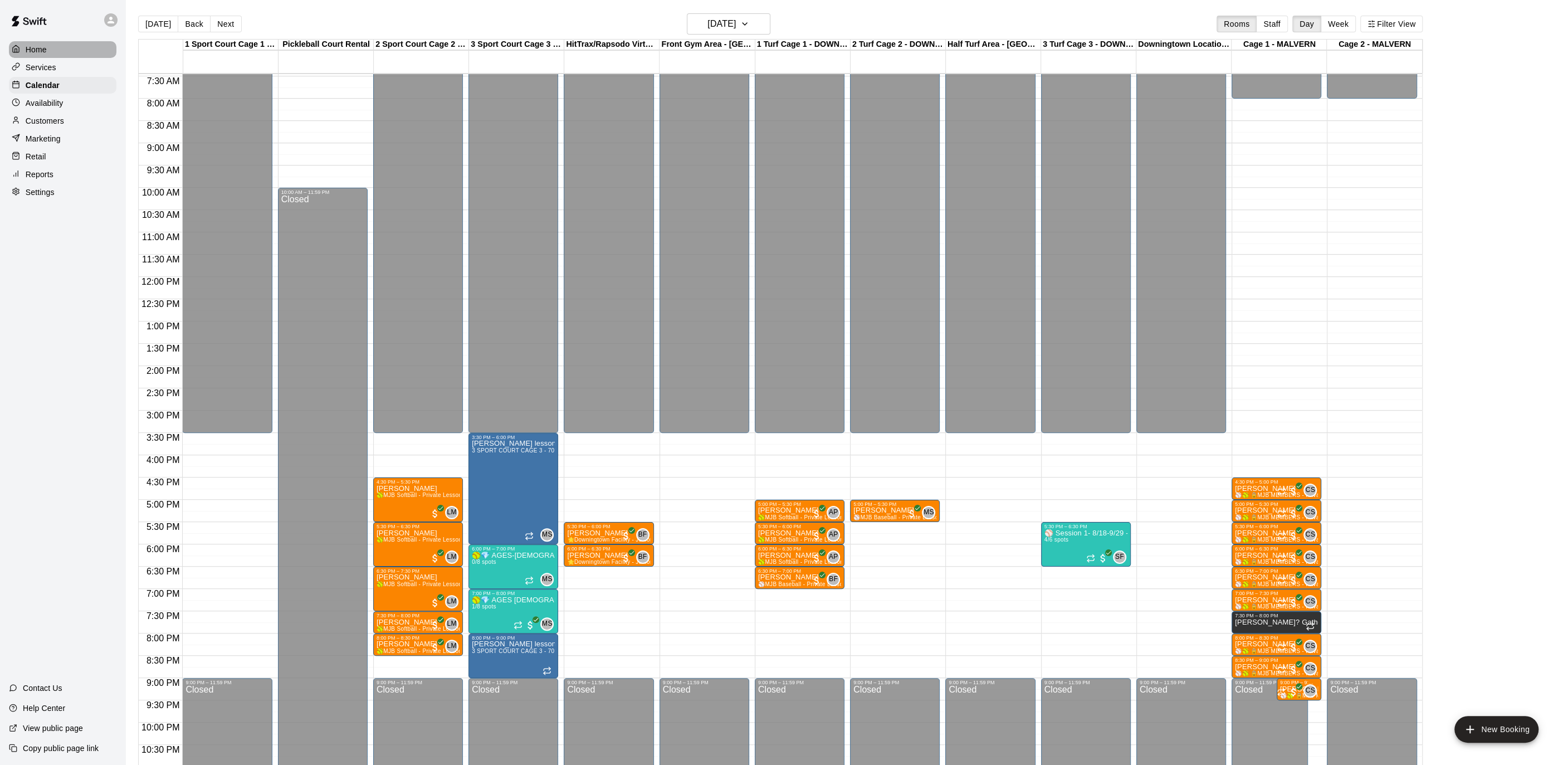
click at [65, 49] on div "Home" at bounding box center [62, 49] width 108 height 17
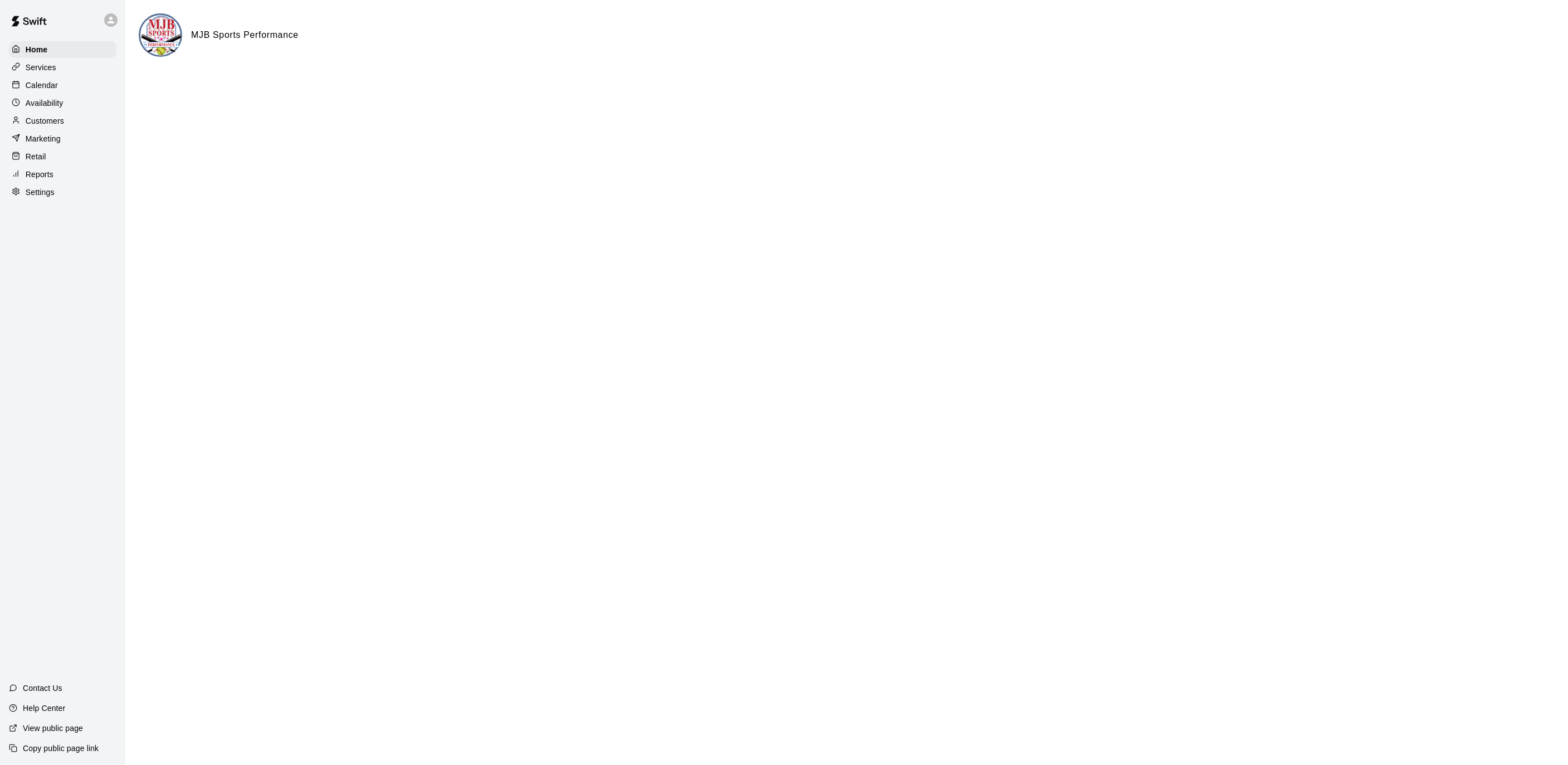
click at [62, 88] on div "Calendar" at bounding box center [62, 85] width 108 height 17
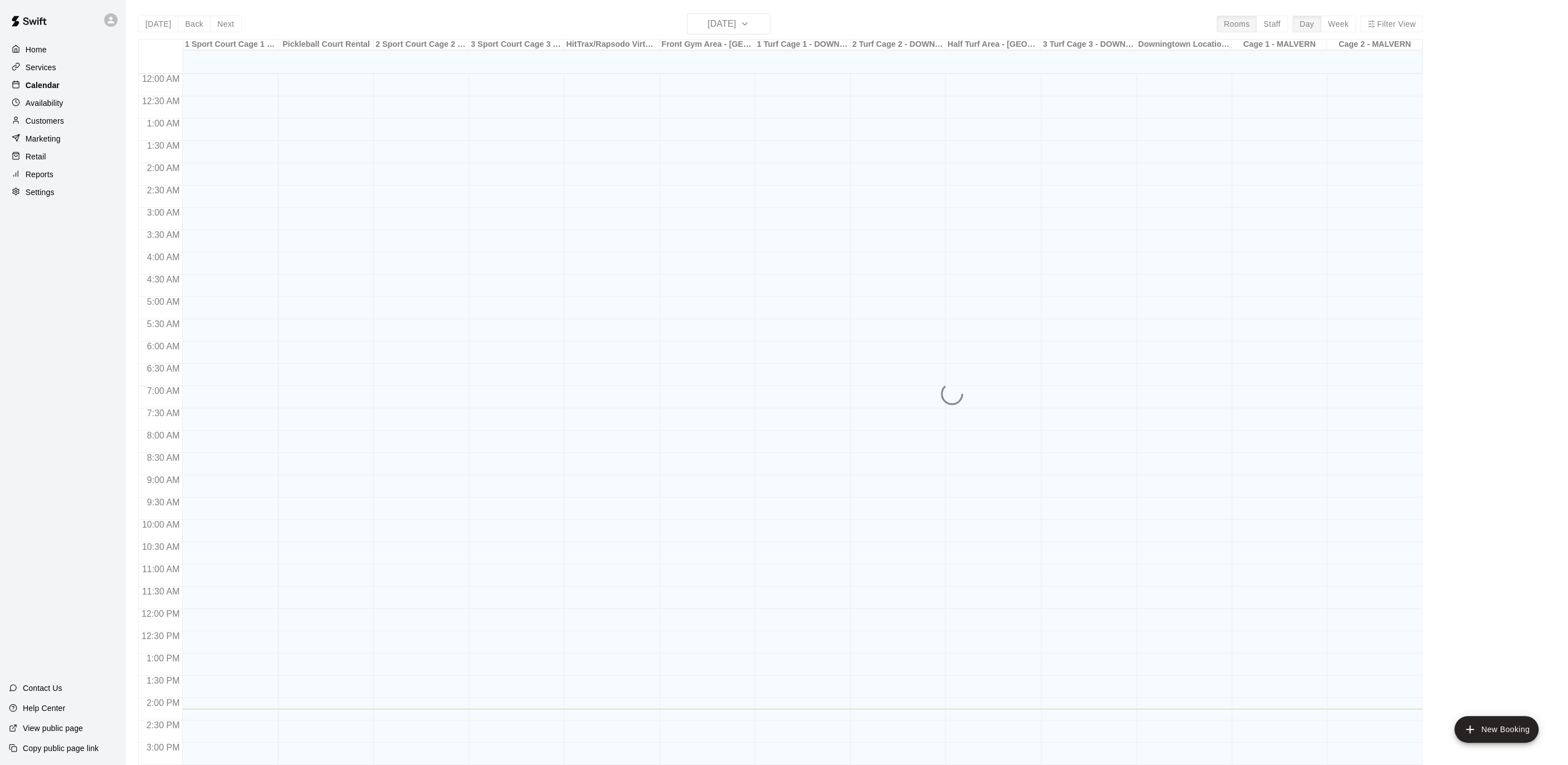
scroll to position [332, 0]
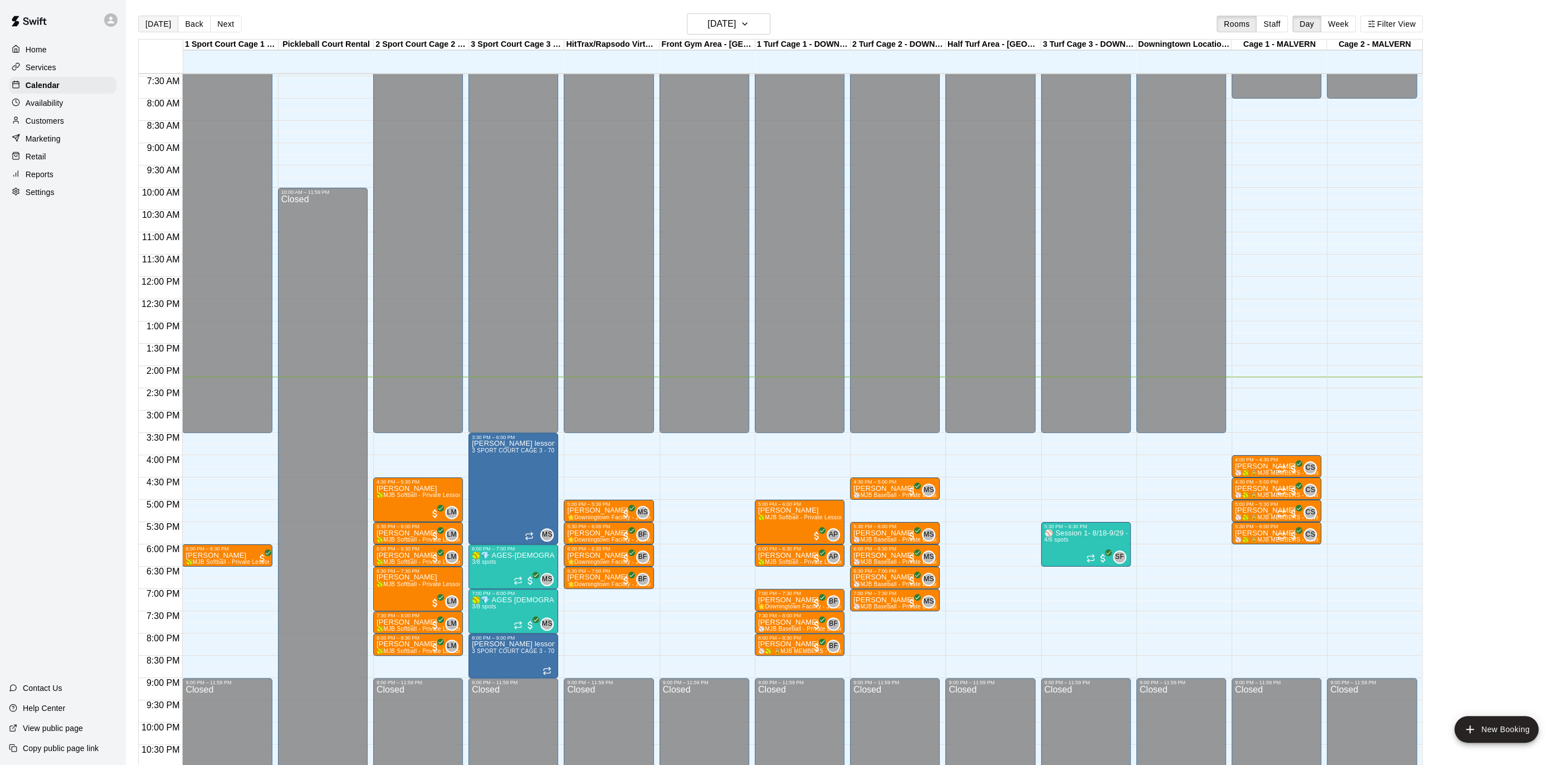
click at [161, 18] on button "[DATE]" at bounding box center [158, 24] width 40 height 17
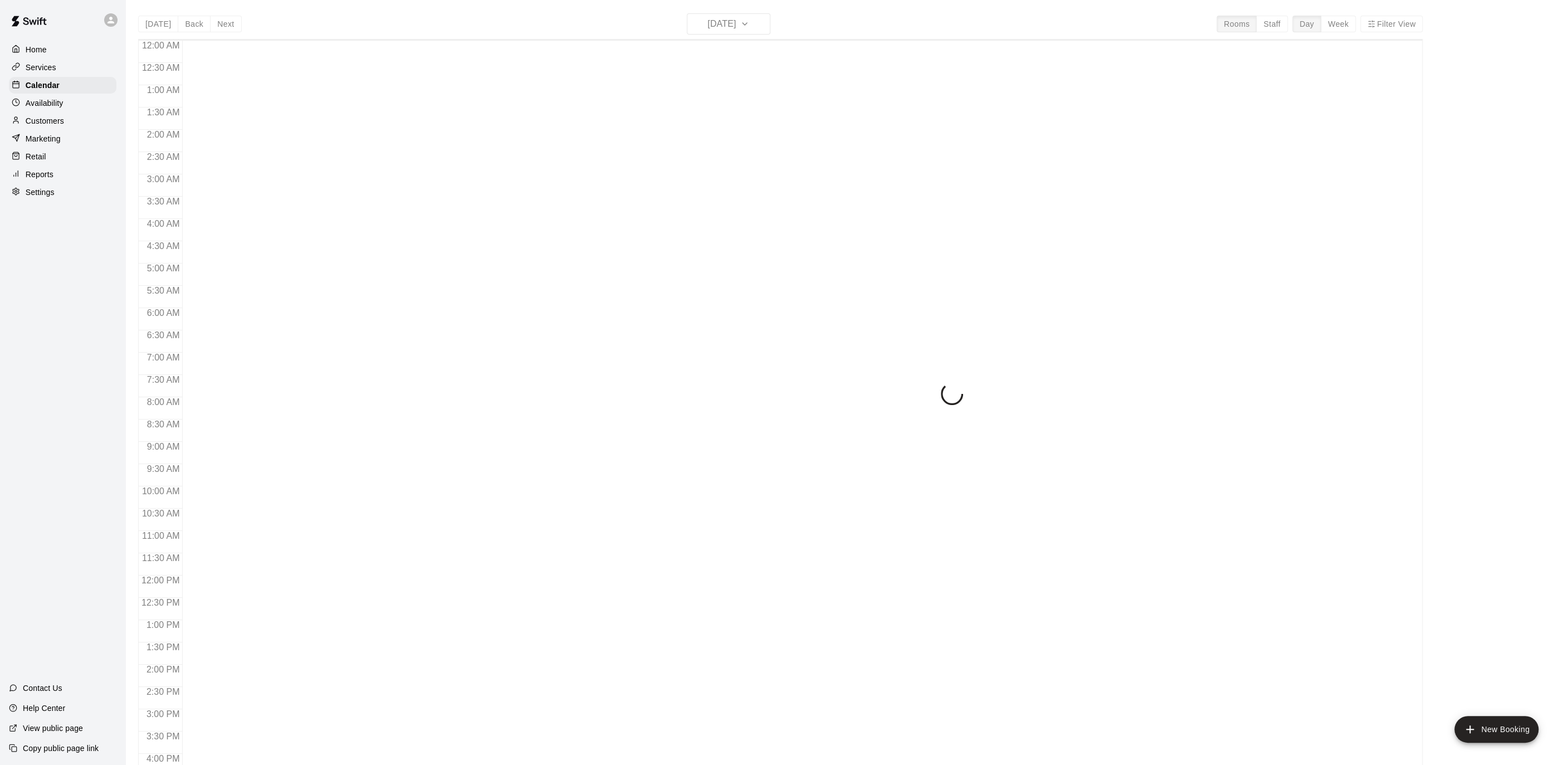
scroll to position [332, 0]
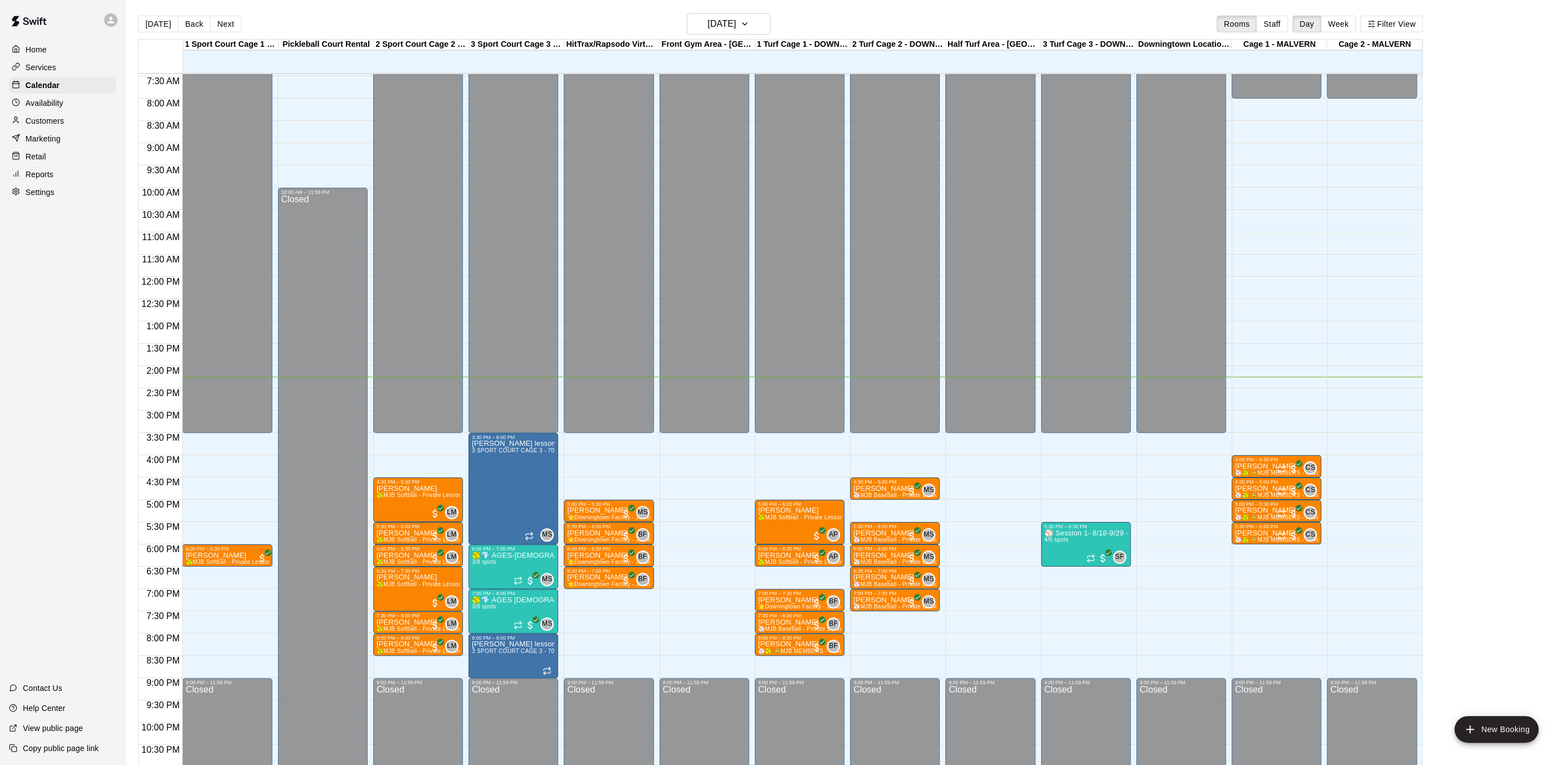
click at [215, 33] on div "[DATE] Back [DATE][DATE] Rooms Staff Day Week Filter View" at bounding box center [780, 26] width 1284 height 26
click at [216, 30] on button "Next" at bounding box center [226, 24] width 31 height 17
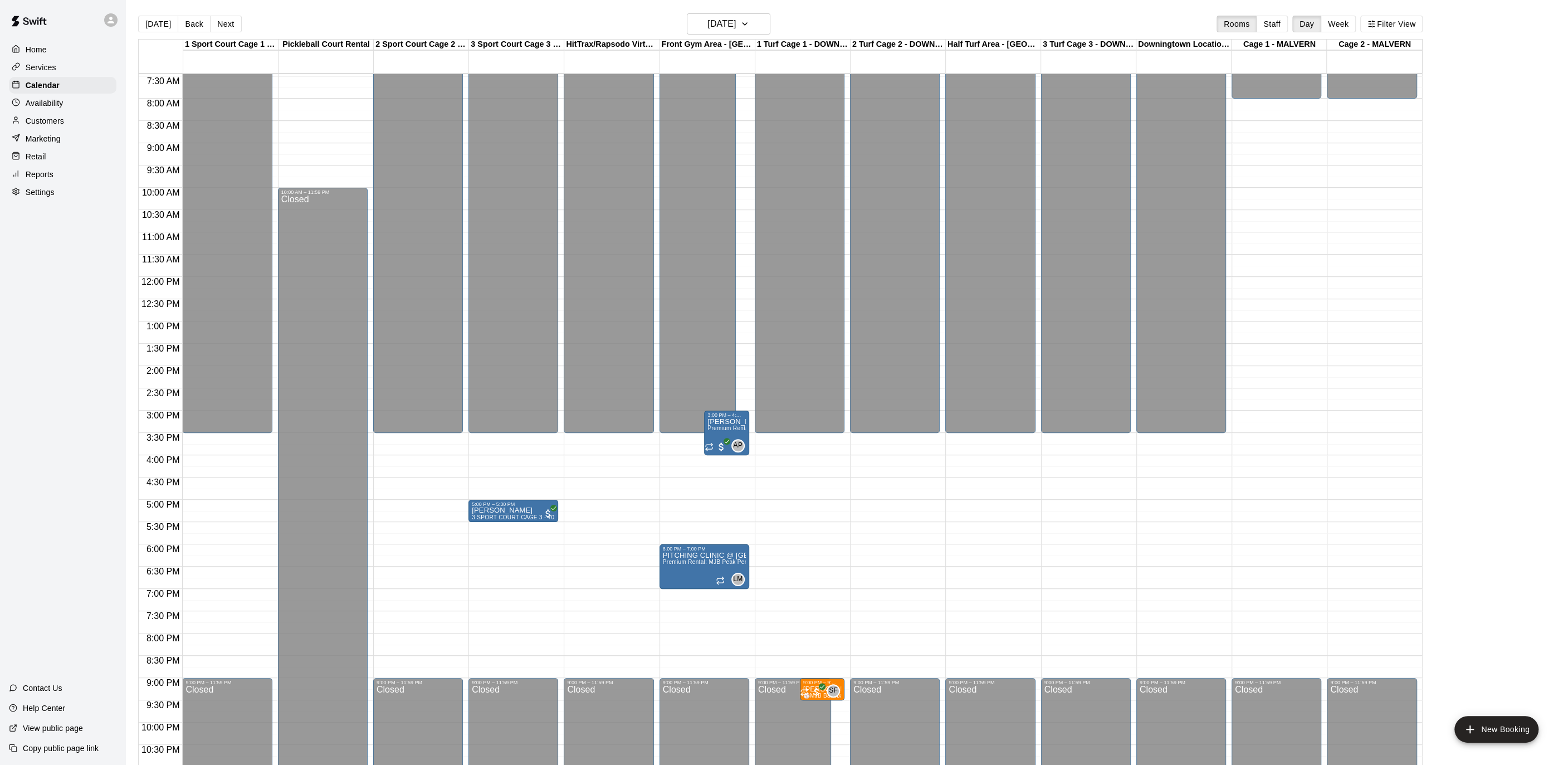
click at [216, 30] on button "Next" at bounding box center [226, 24] width 31 height 17
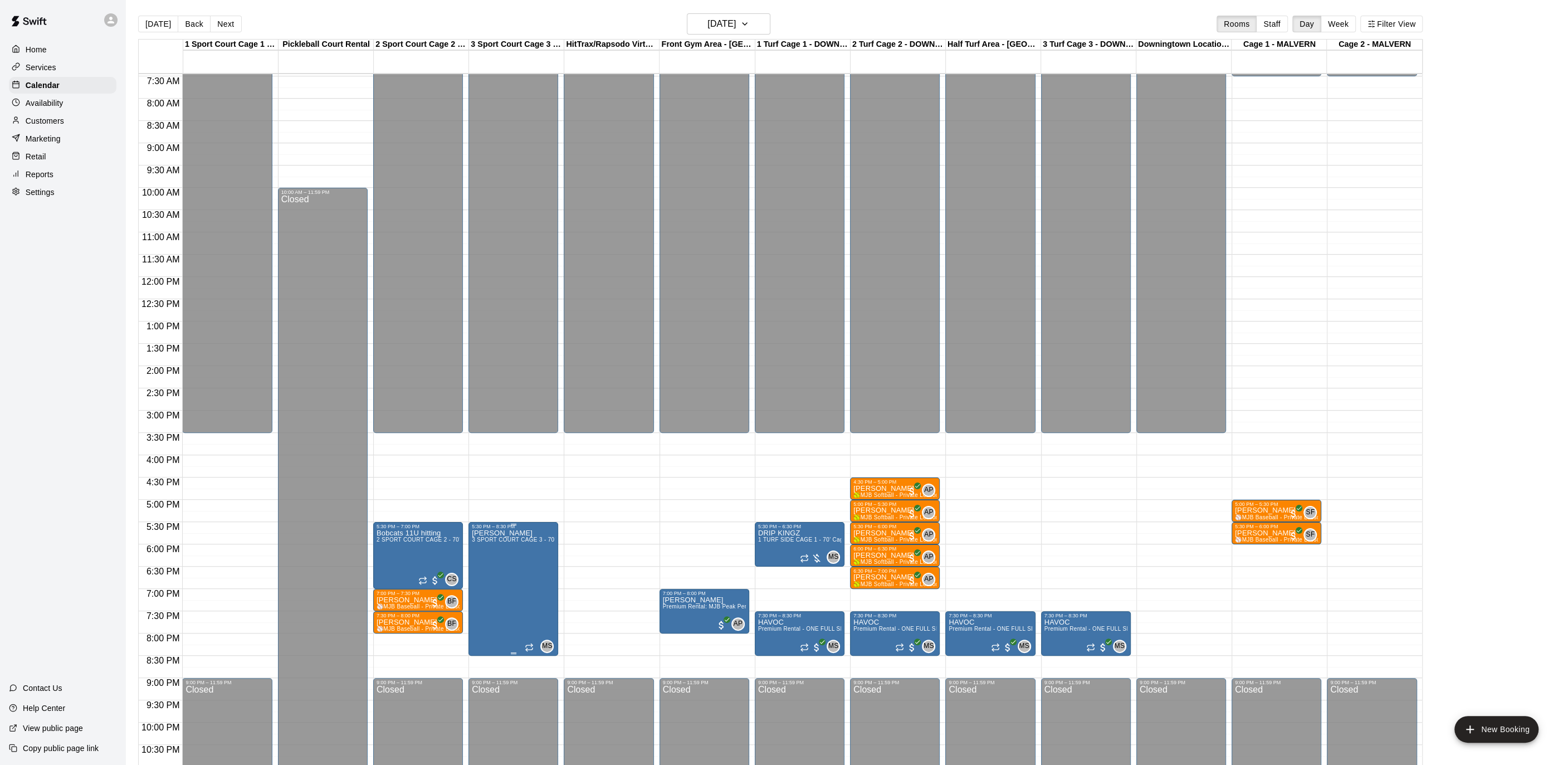
click at [474, 539] on button "edit" at bounding box center [483, 540] width 22 height 22
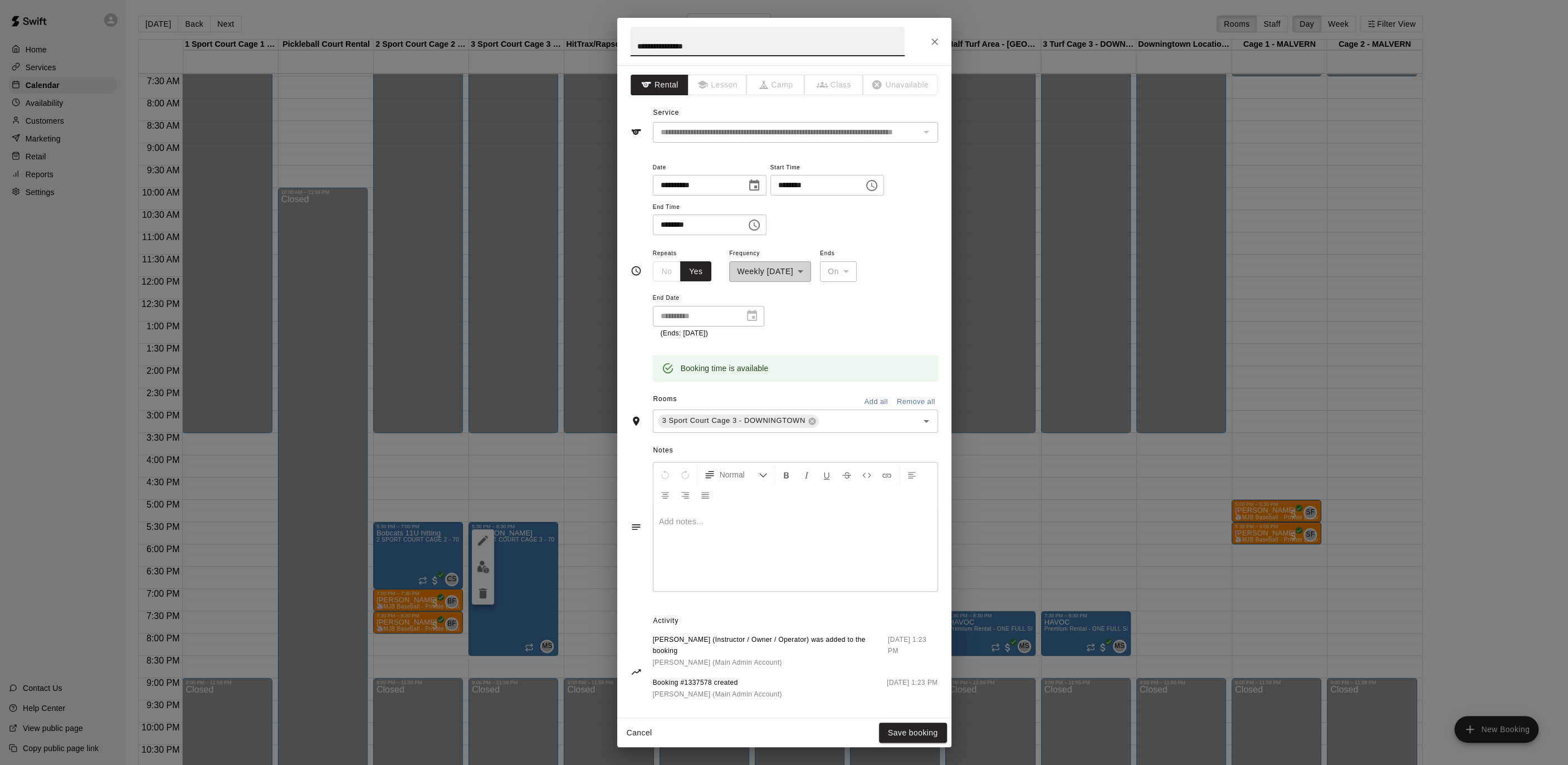
click at [758, 228] on icon "Choose time, selected time is 8:30 PM" at bounding box center [754, 225] width 11 height 11
click at [667, 265] on li "07" at bounding box center [668, 262] width 27 height 20
type input "********"
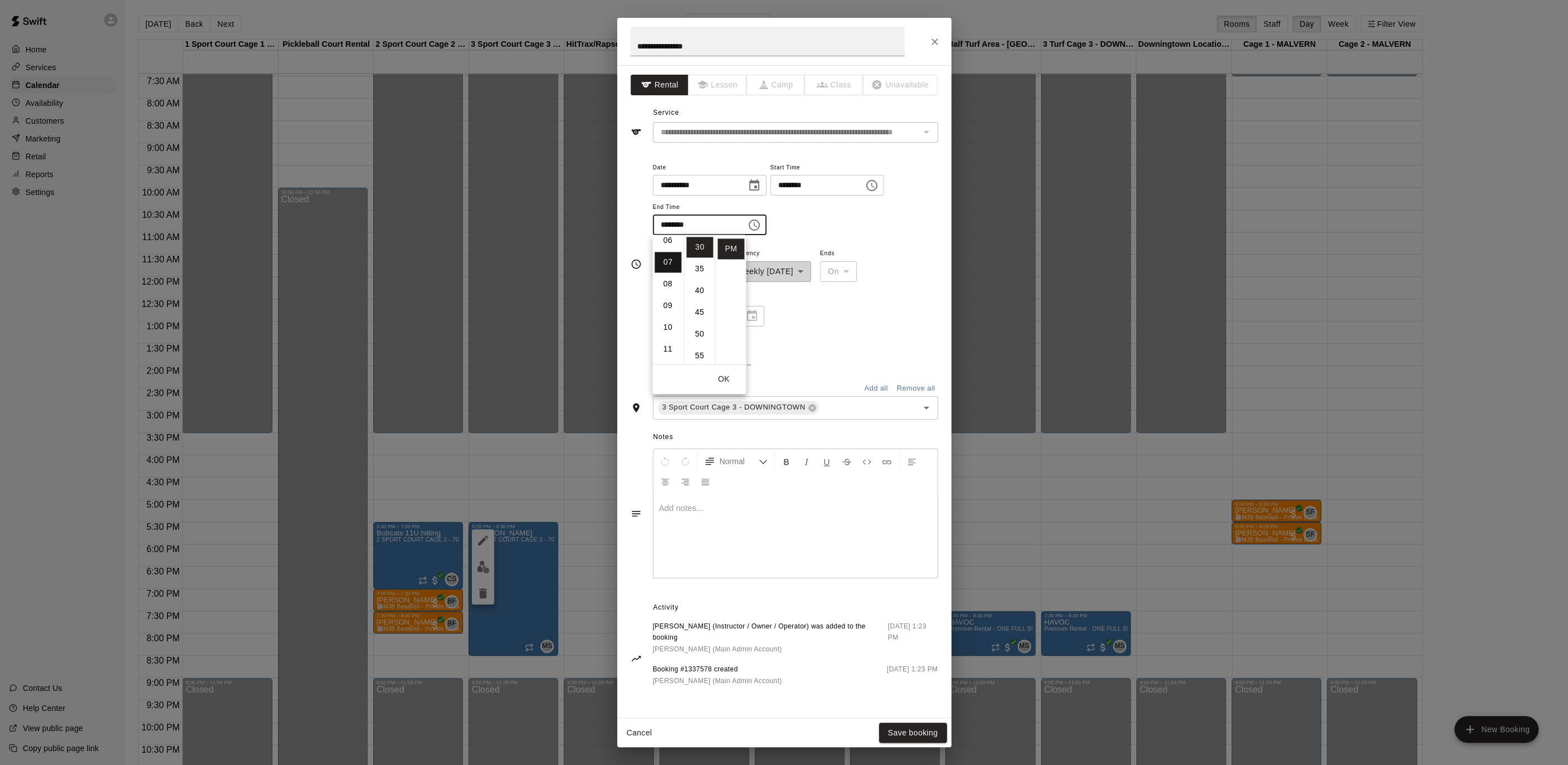
scroll to position [152, 0]
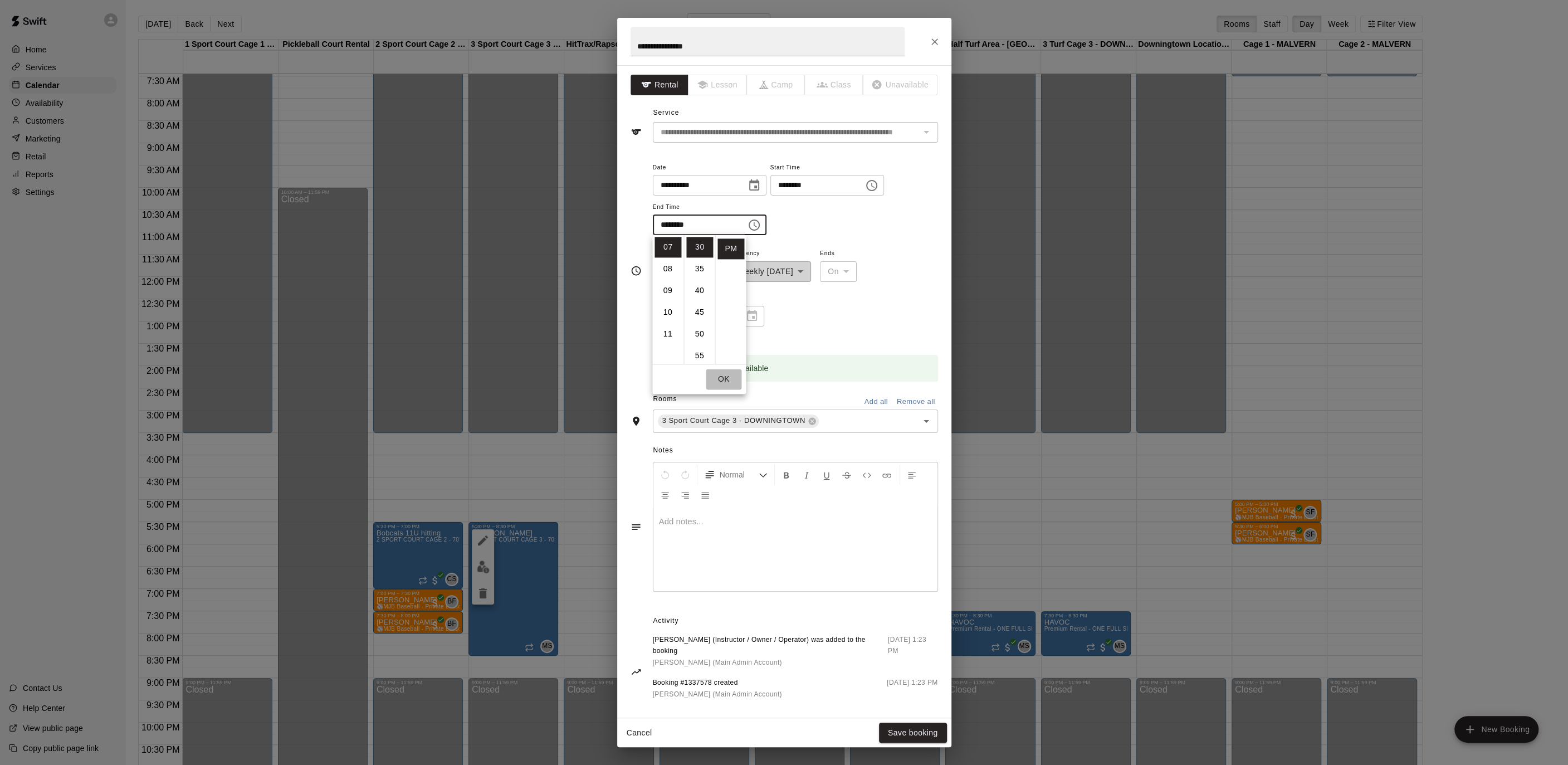
click at [721, 382] on button "OK" at bounding box center [723, 379] width 35 height 20
click at [924, 740] on button "Save booking" at bounding box center [913, 733] width 68 height 20
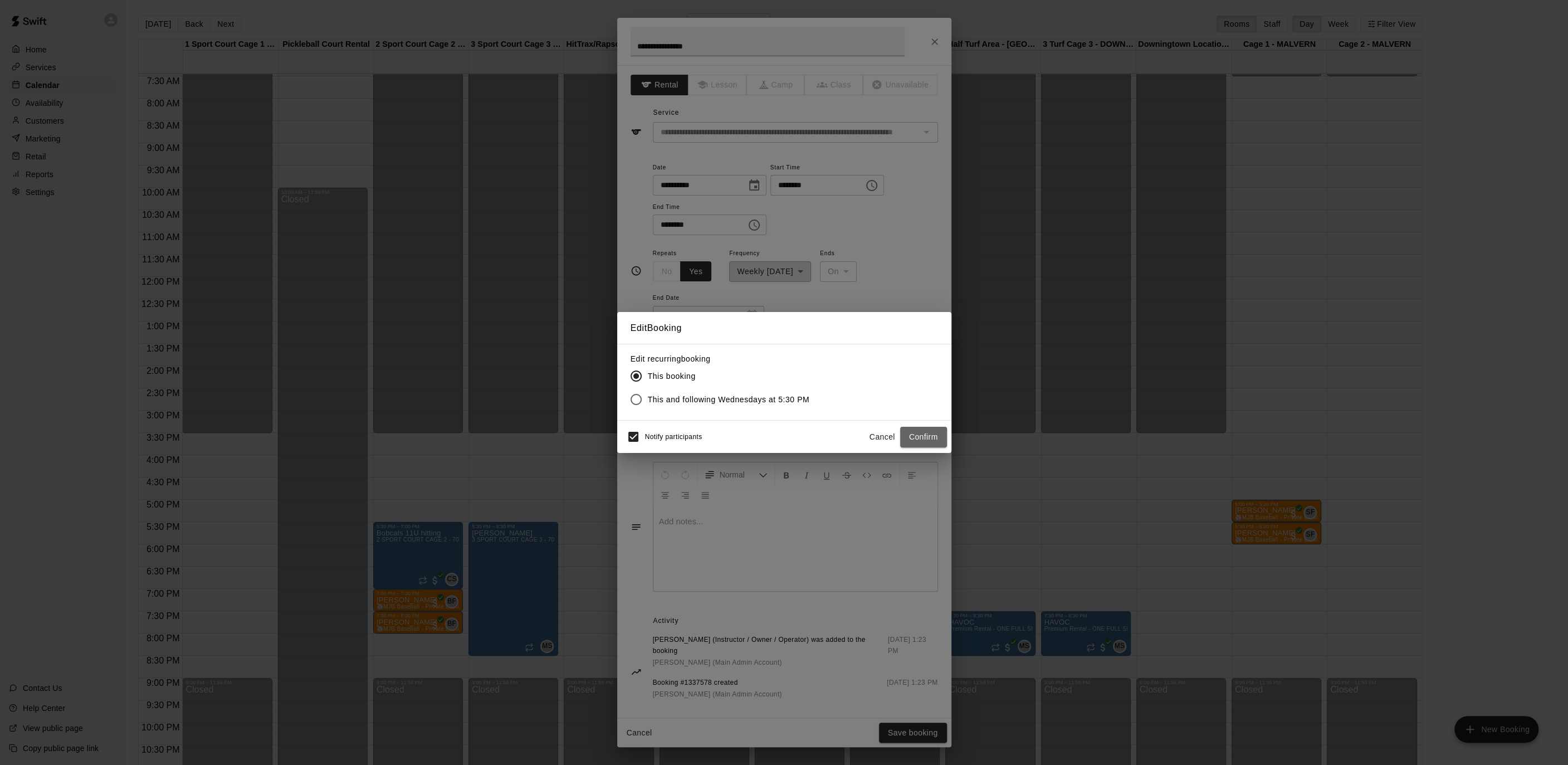
click at [926, 429] on button "Confirm" at bounding box center [923, 437] width 46 height 20
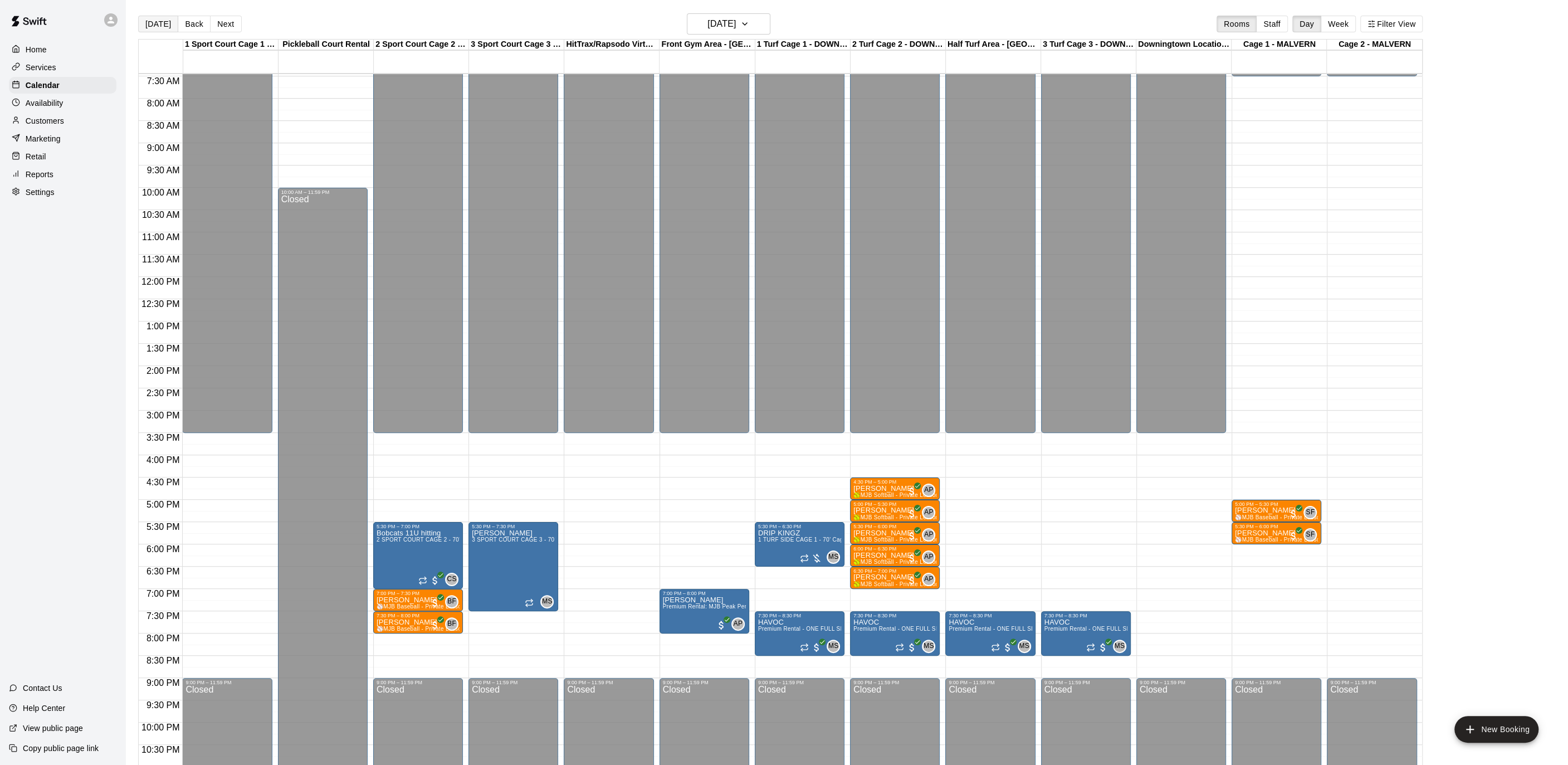
click at [155, 24] on button "[DATE]" at bounding box center [158, 24] width 40 height 17
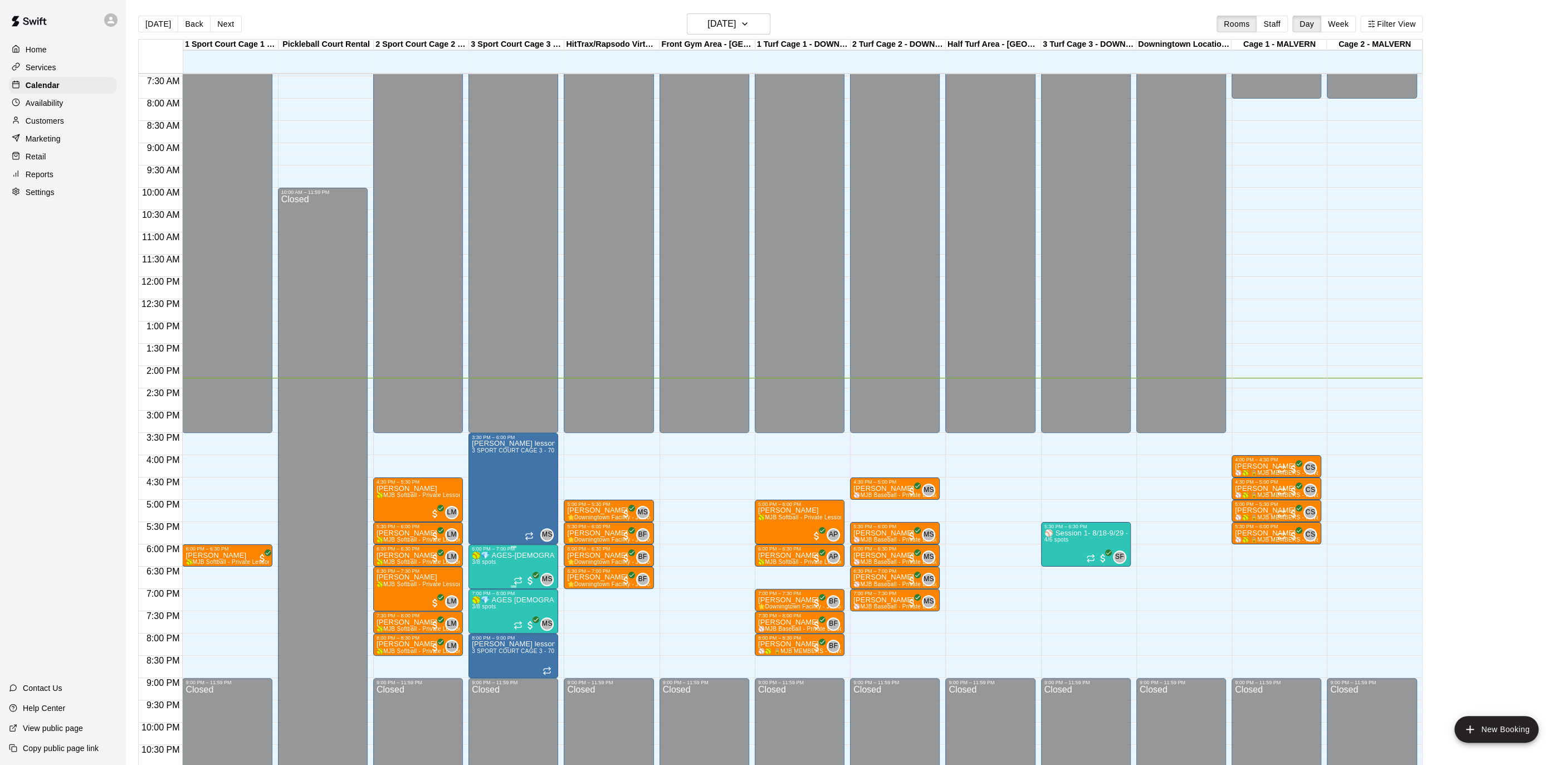
click at [485, 596] on button "edit" at bounding box center [483, 589] width 22 height 22
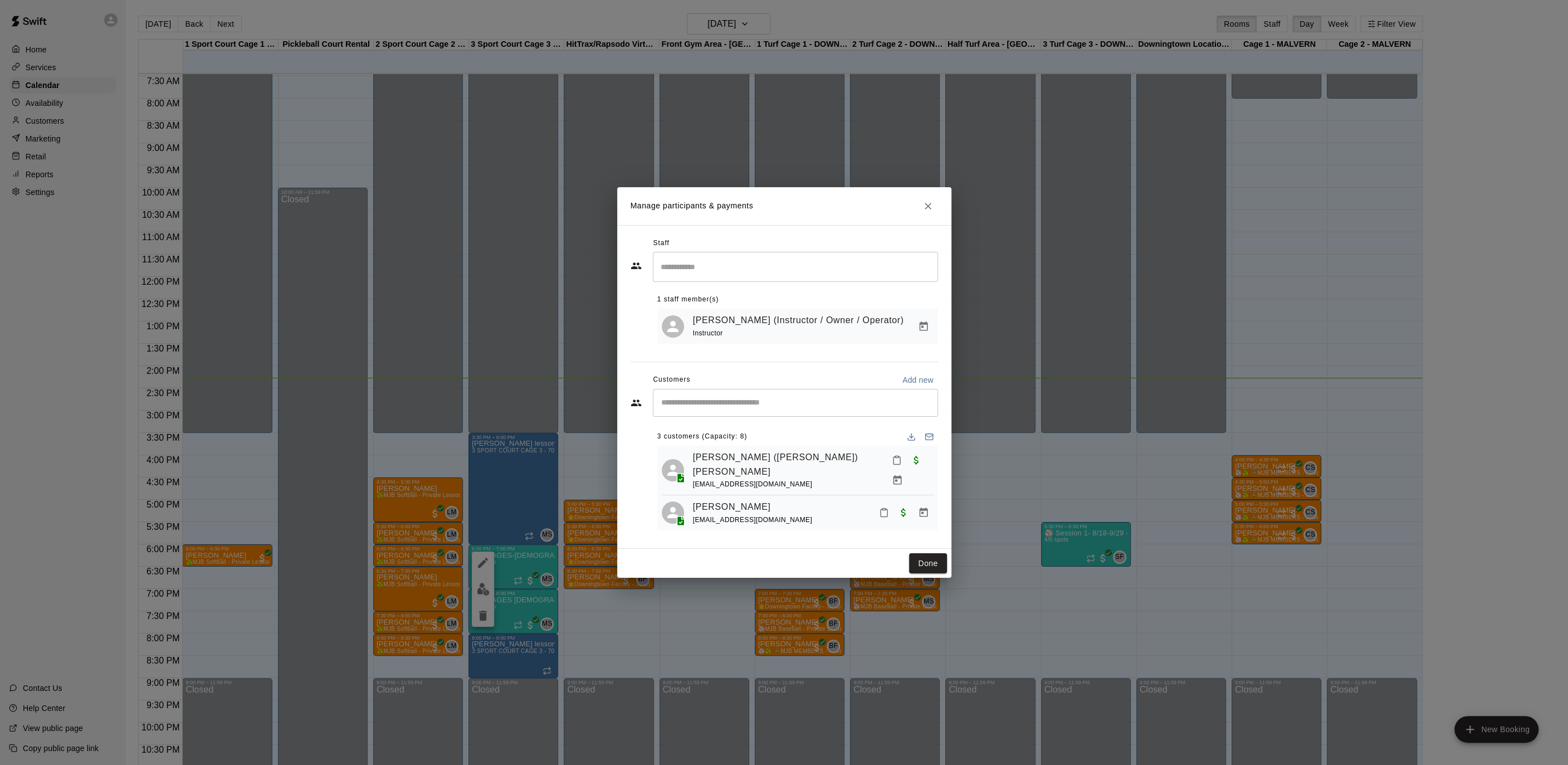
scroll to position [26, 0]
click at [918, 482] on icon "Manage bookings & payment" at bounding box center [924, 487] width 11 height 11
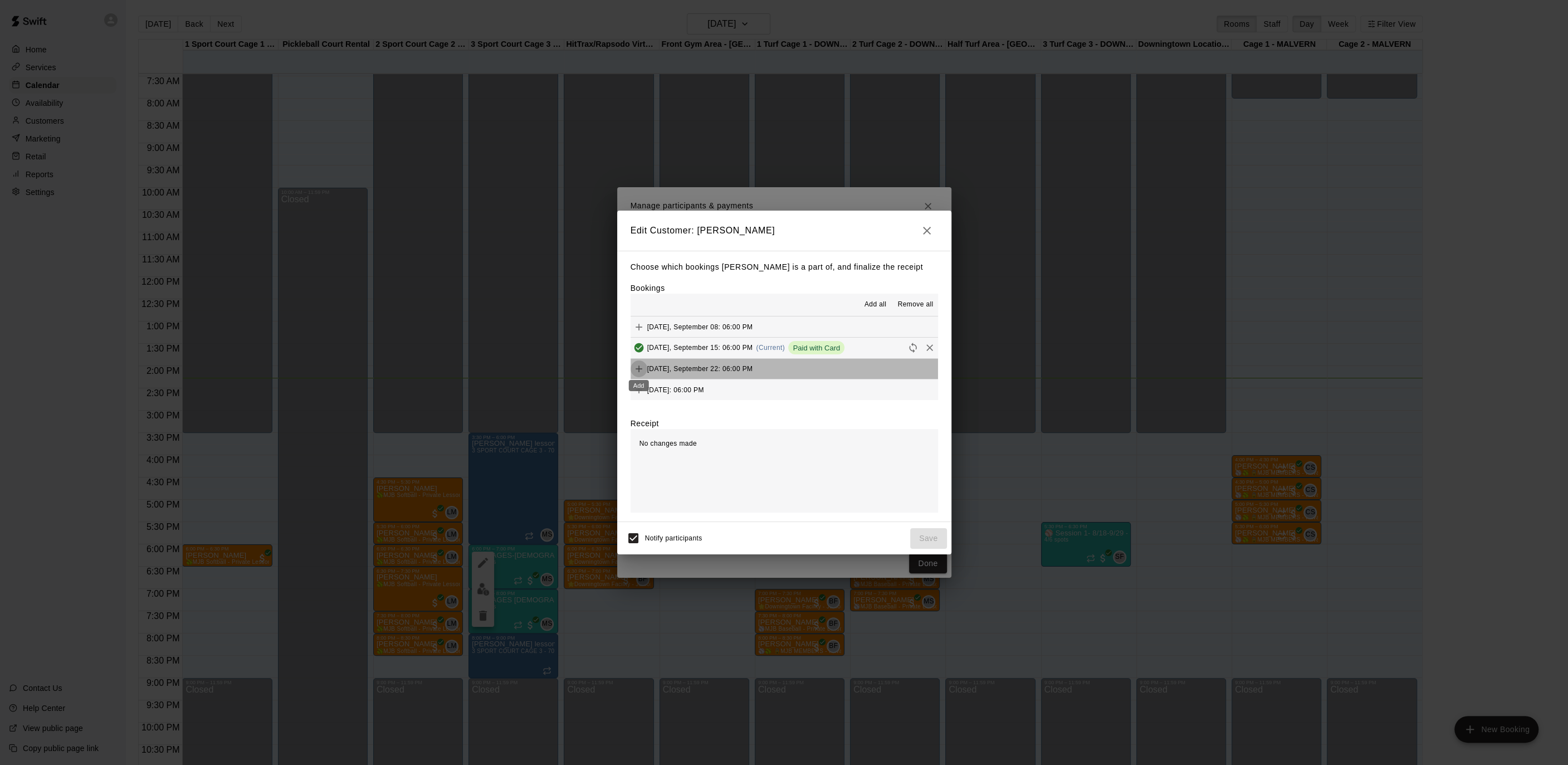
click at [639, 367] on icon "Add" at bounding box center [639, 368] width 6 height 6
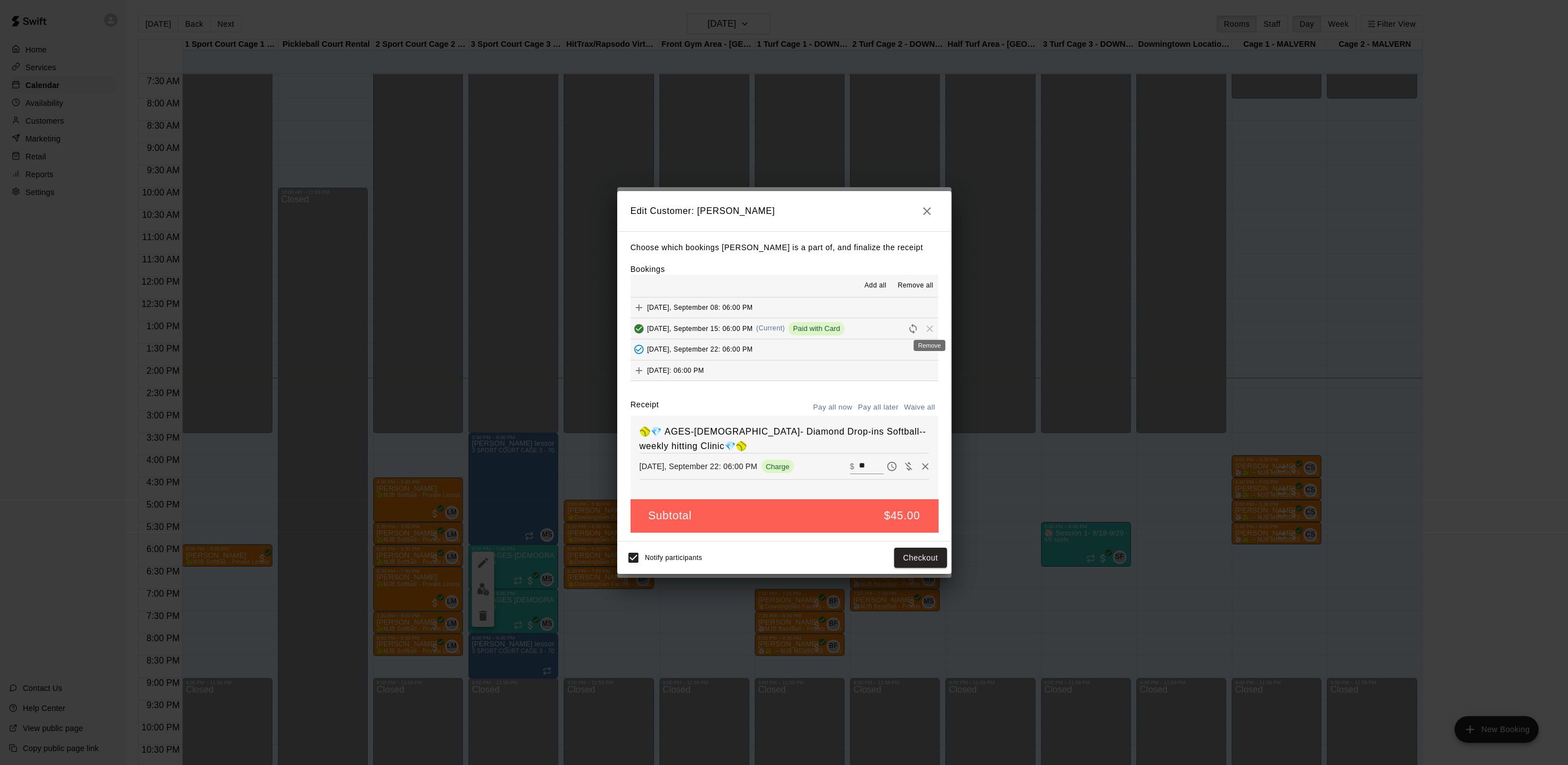
click at [932, 328] on span "Remove" at bounding box center [929, 327] width 17 height 9
click at [929, 329] on span "Remove" at bounding box center [929, 327] width 17 height 9
click at [929, 411] on button "Waive all" at bounding box center [919, 408] width 37 height 17
type input "*"
click at [635, 347] on icon "Added - Collect Payment" at bounding box center [639, 349] width 9 height 9
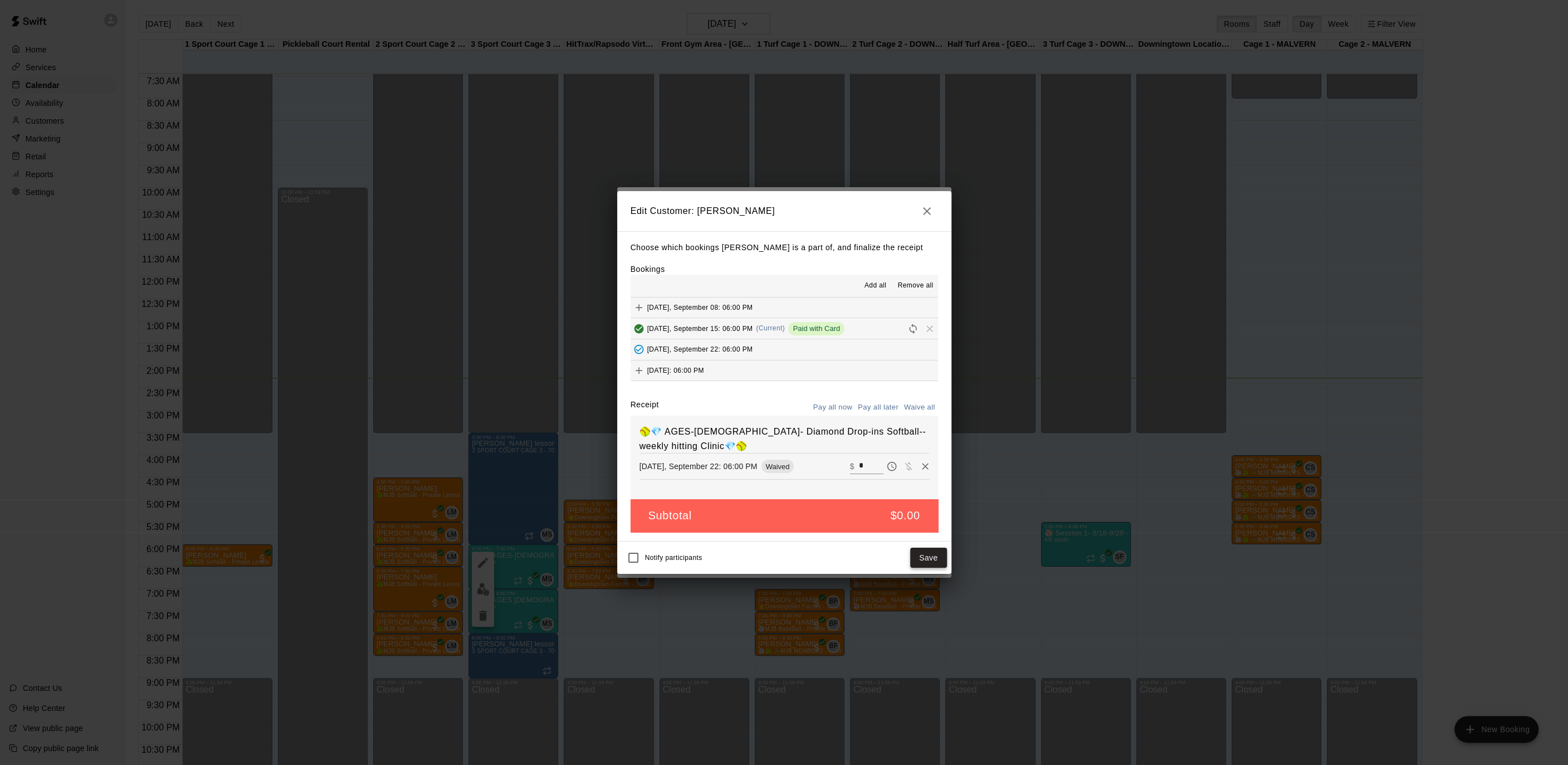
click at [925, 552] on button "Save" at bounding box center [928, 558] width 37 height 20
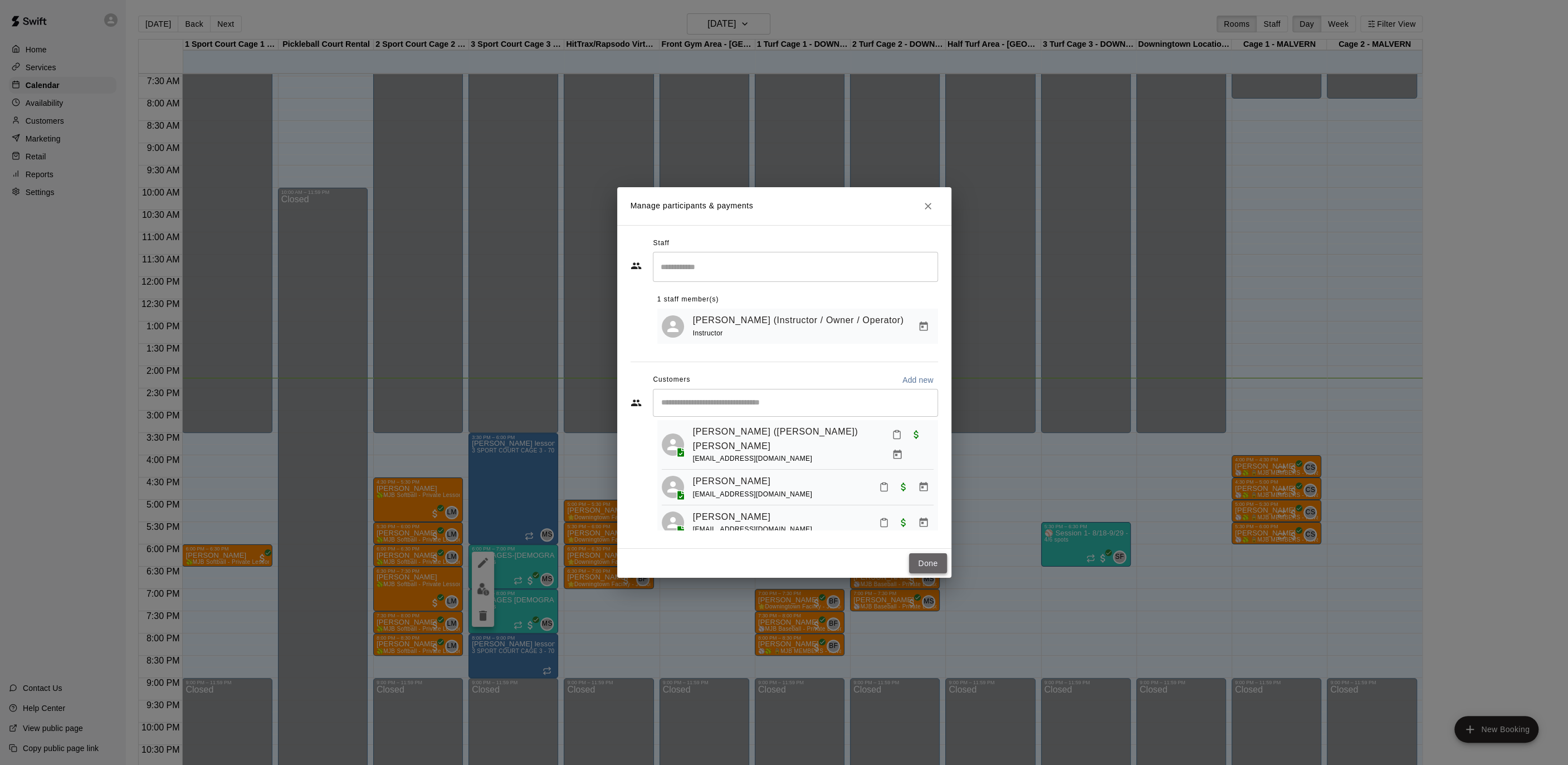
click at [925, 557] on button "Done" at bounding box center [927, 564] width 37 height 20
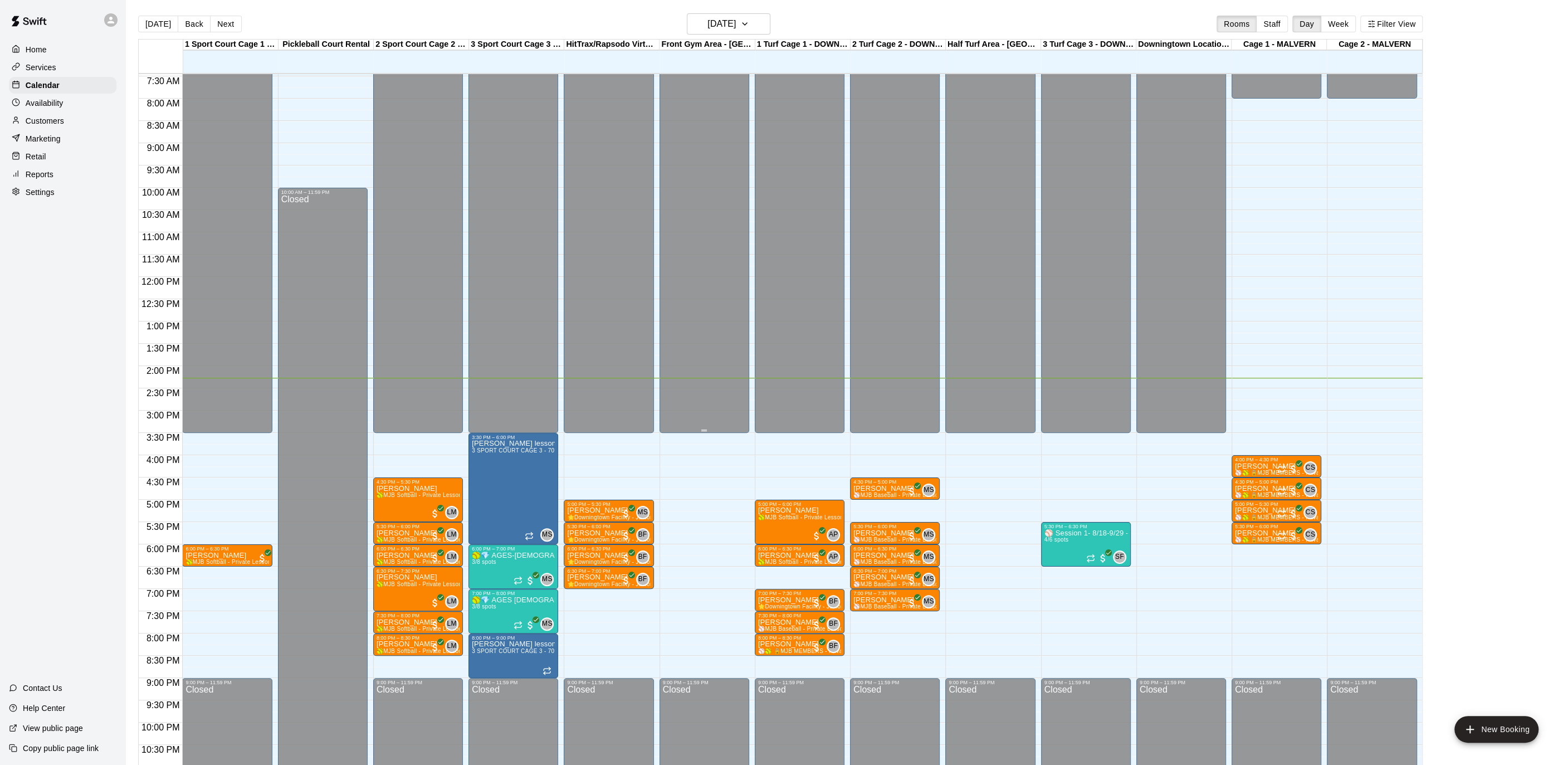
scroll to position [333, 0]
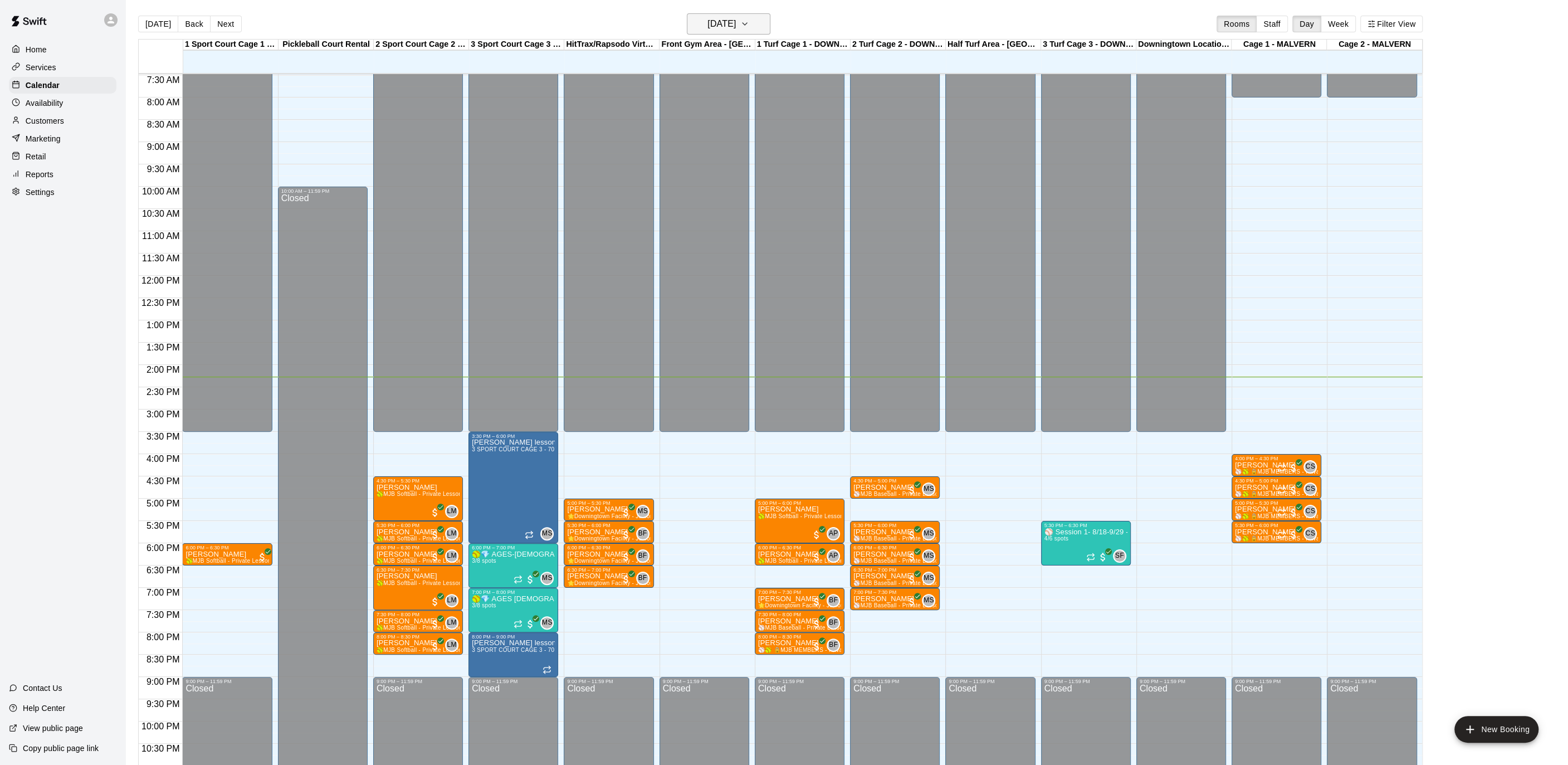
click at [749, 24] on icon "button" at bounding box center [744, 24] width 9 height 13
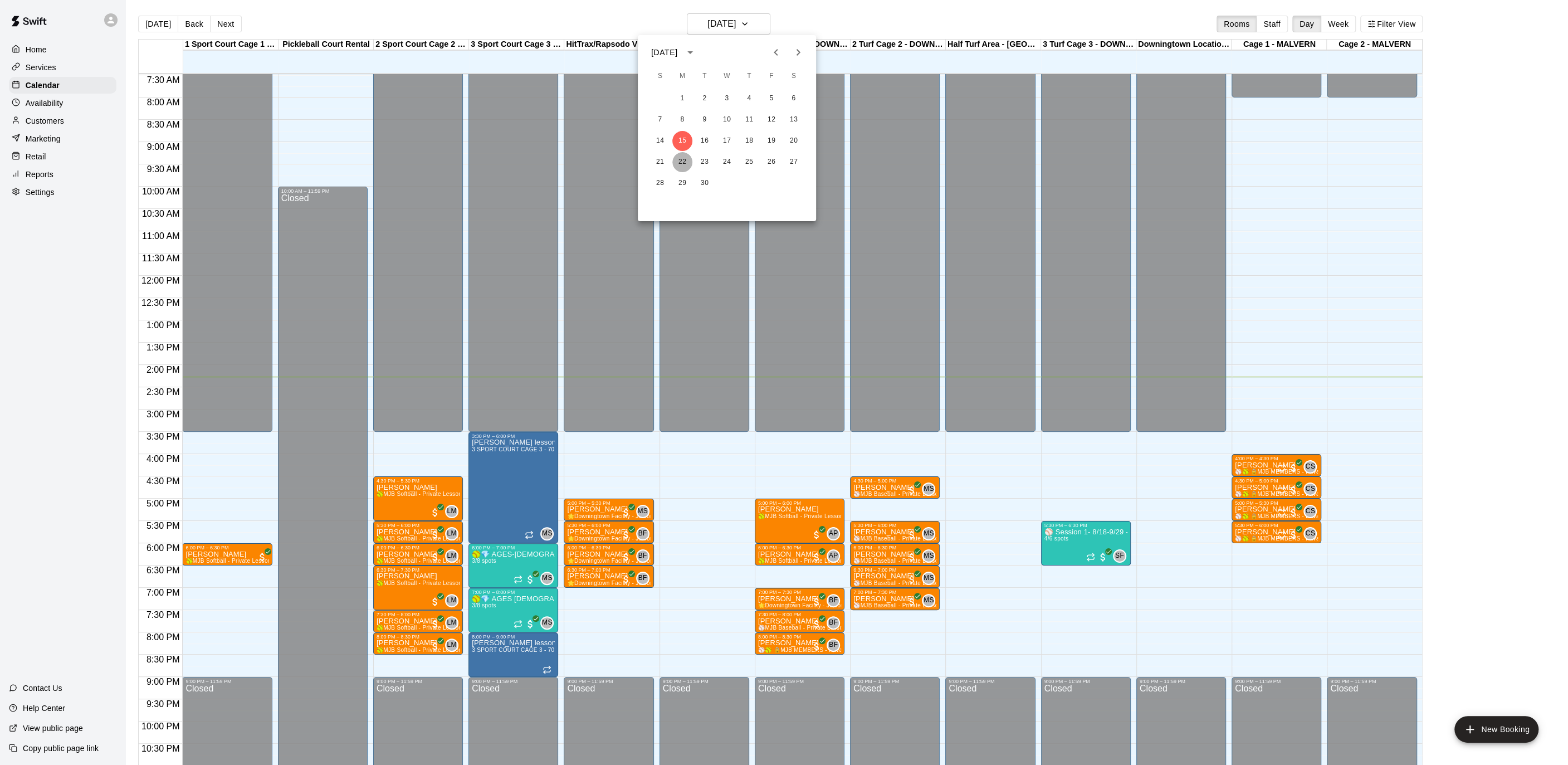
click at [685, 163] on button "22" at bounding box center [681, 161] width 20 height 20
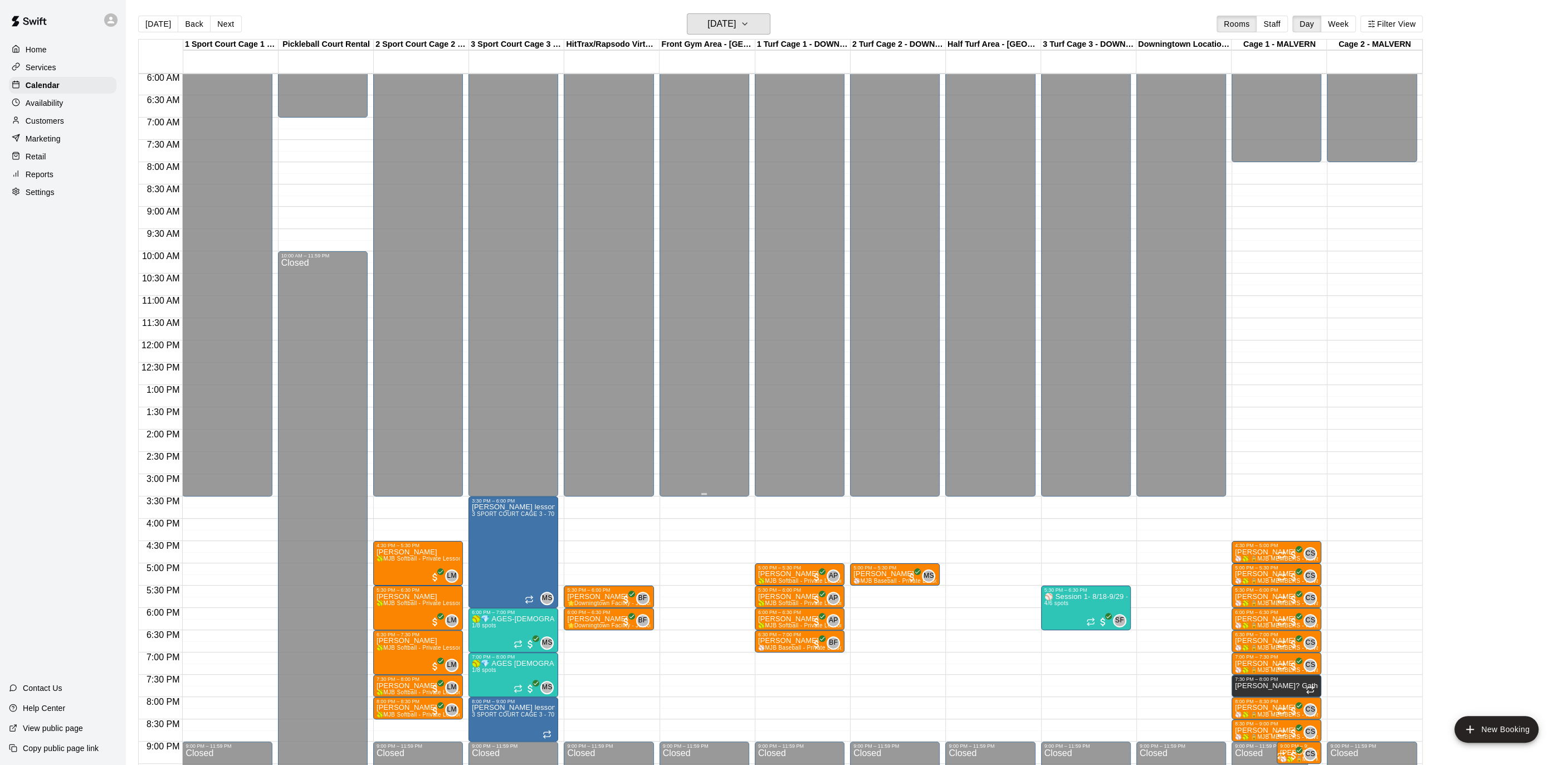
scroll to position [255, 0]
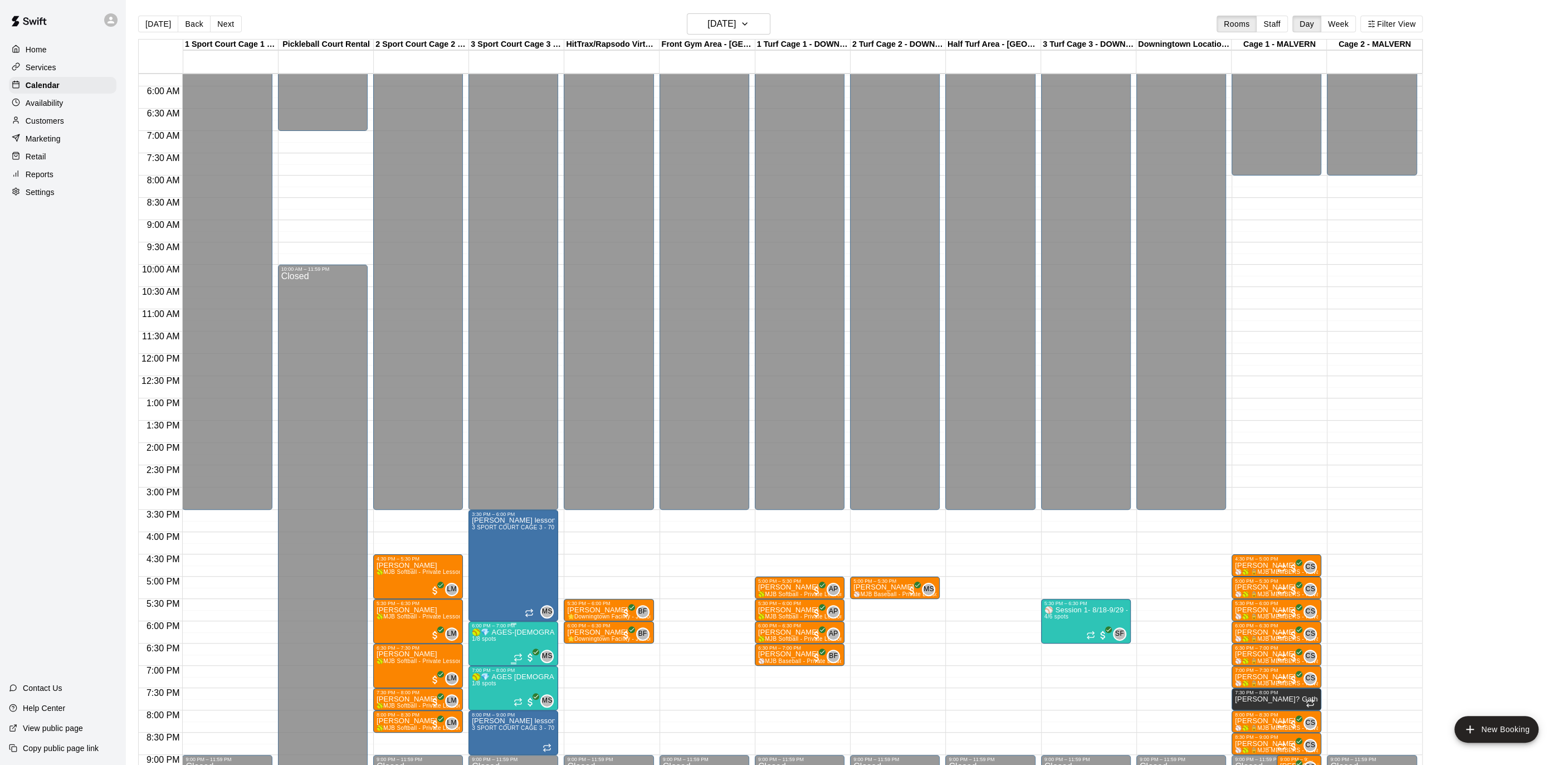
click at [490, 632] on p "🥎💎 AGES-[DEMOGRAPHIC_DATA]- Diamond Drop-ins Softball--weekly hitting Clinic💎🥎" at bounding box center [513, 632] width 83 height 0
click at [477, 672] on img "edit" at bounding box center [483, 670] width 13 height 13
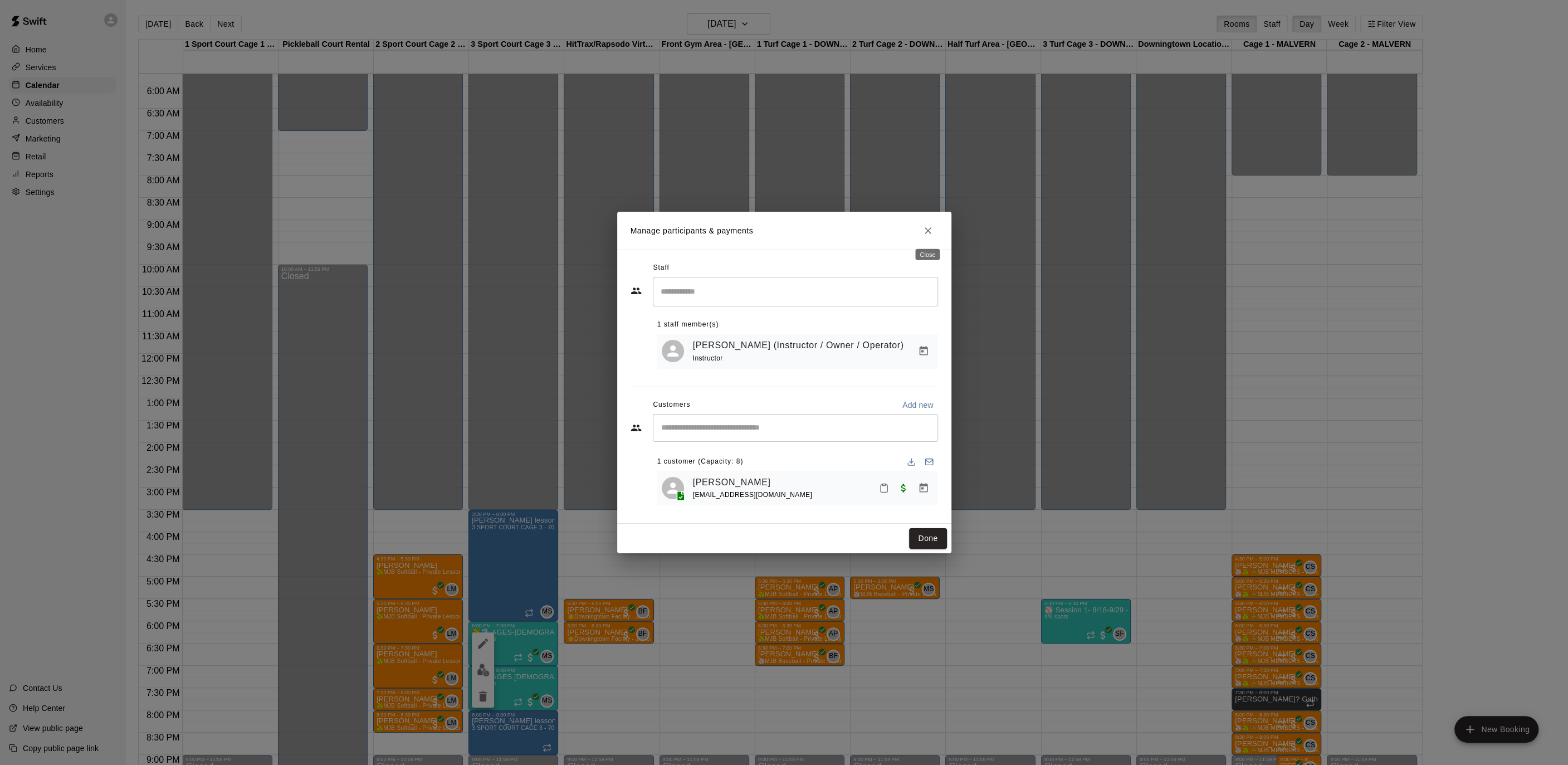
click at [929, 230] on icon "Close" at bounding box center [928, 231] width 11 height 11
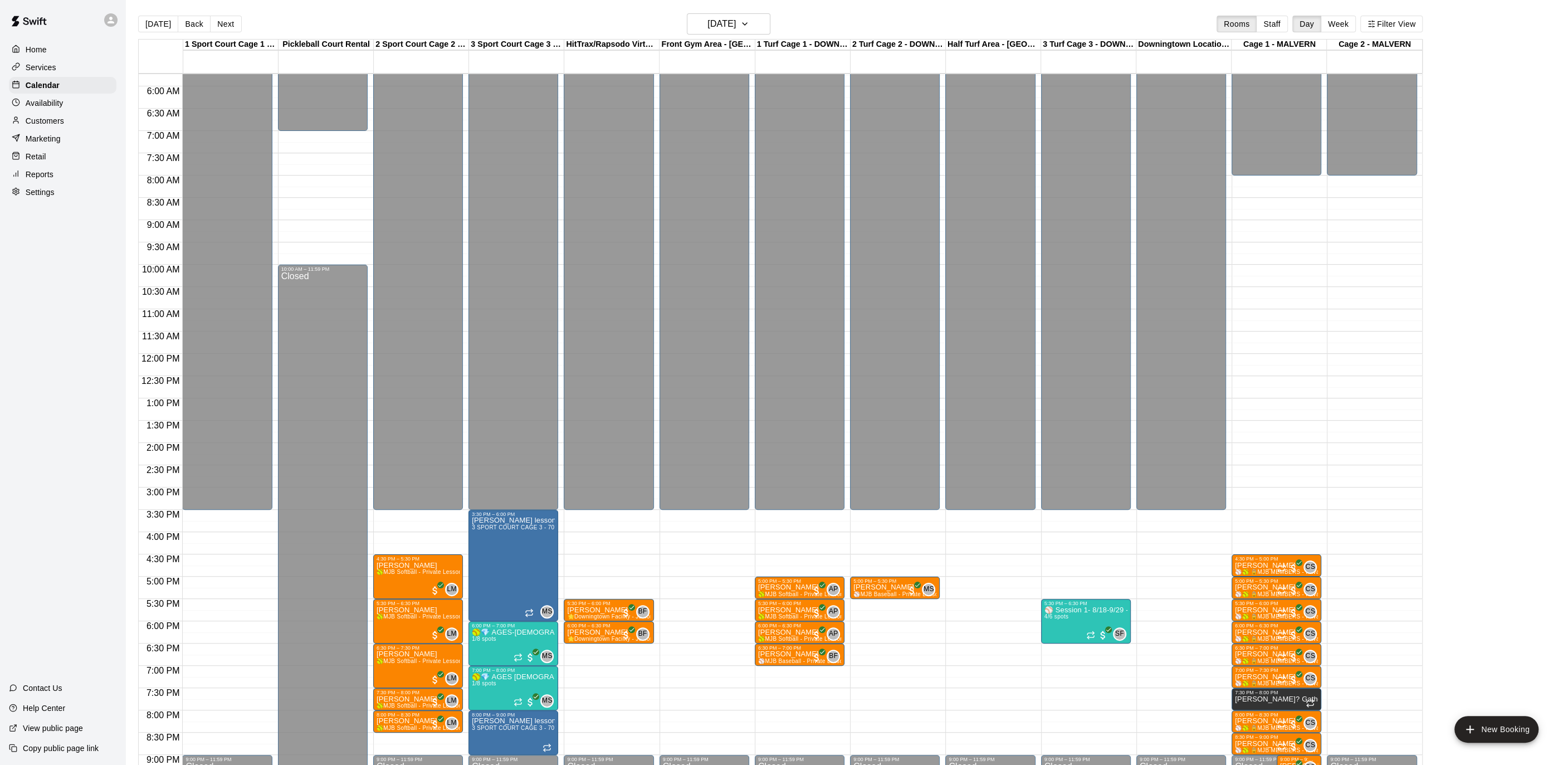
click at [775, 16] on div "[DATE] Back [DATE][DATE] Rooms Staff Day Week Filter View" at bounding box center [780, 26] width 1284 height 26
click at [749, 24] on icon "button" at bounding box center [744, 24] width 9 height 13
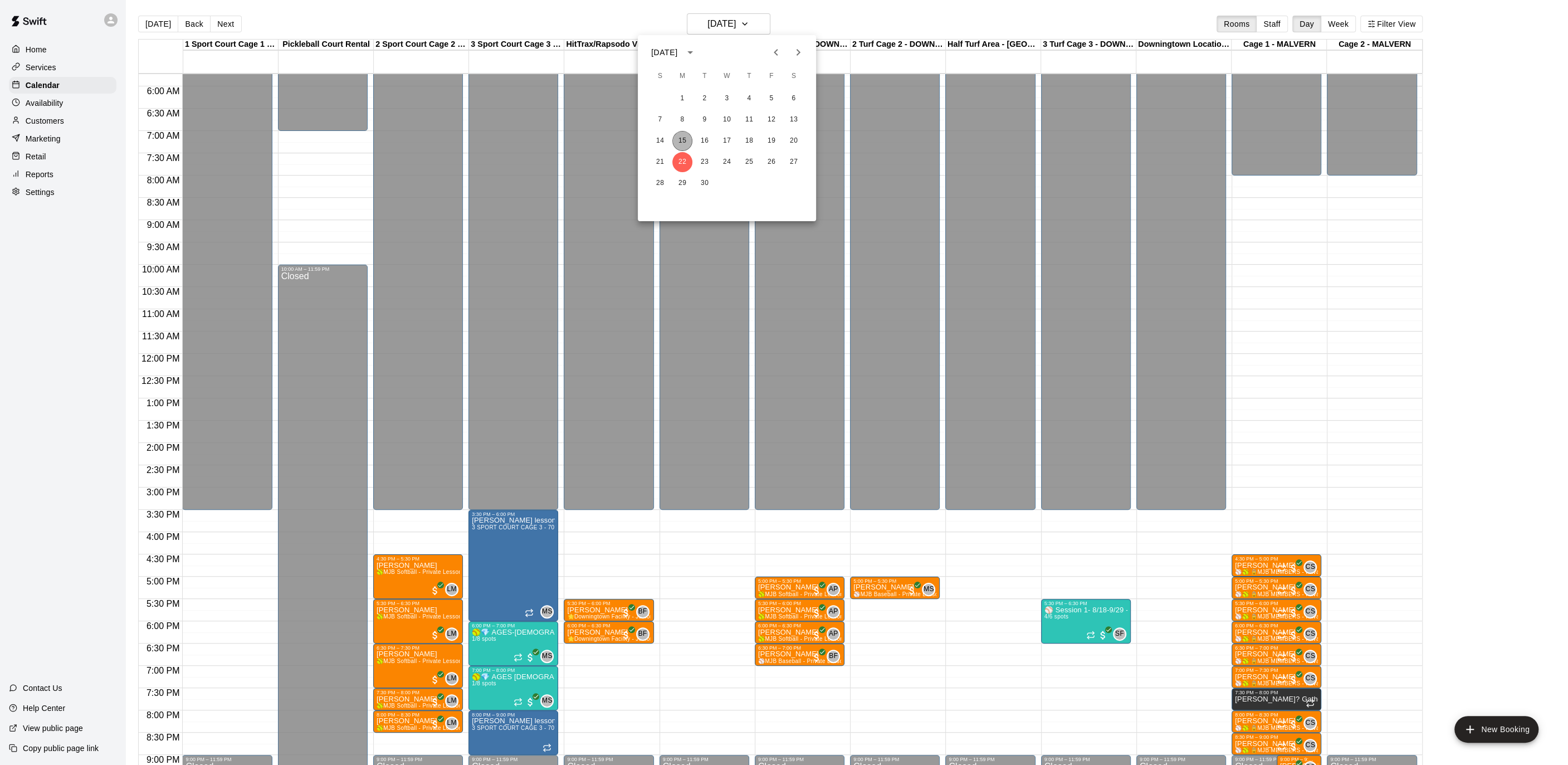
click at [681, 142] on button "15" at bounding box center [681, 140] width 20 height 20
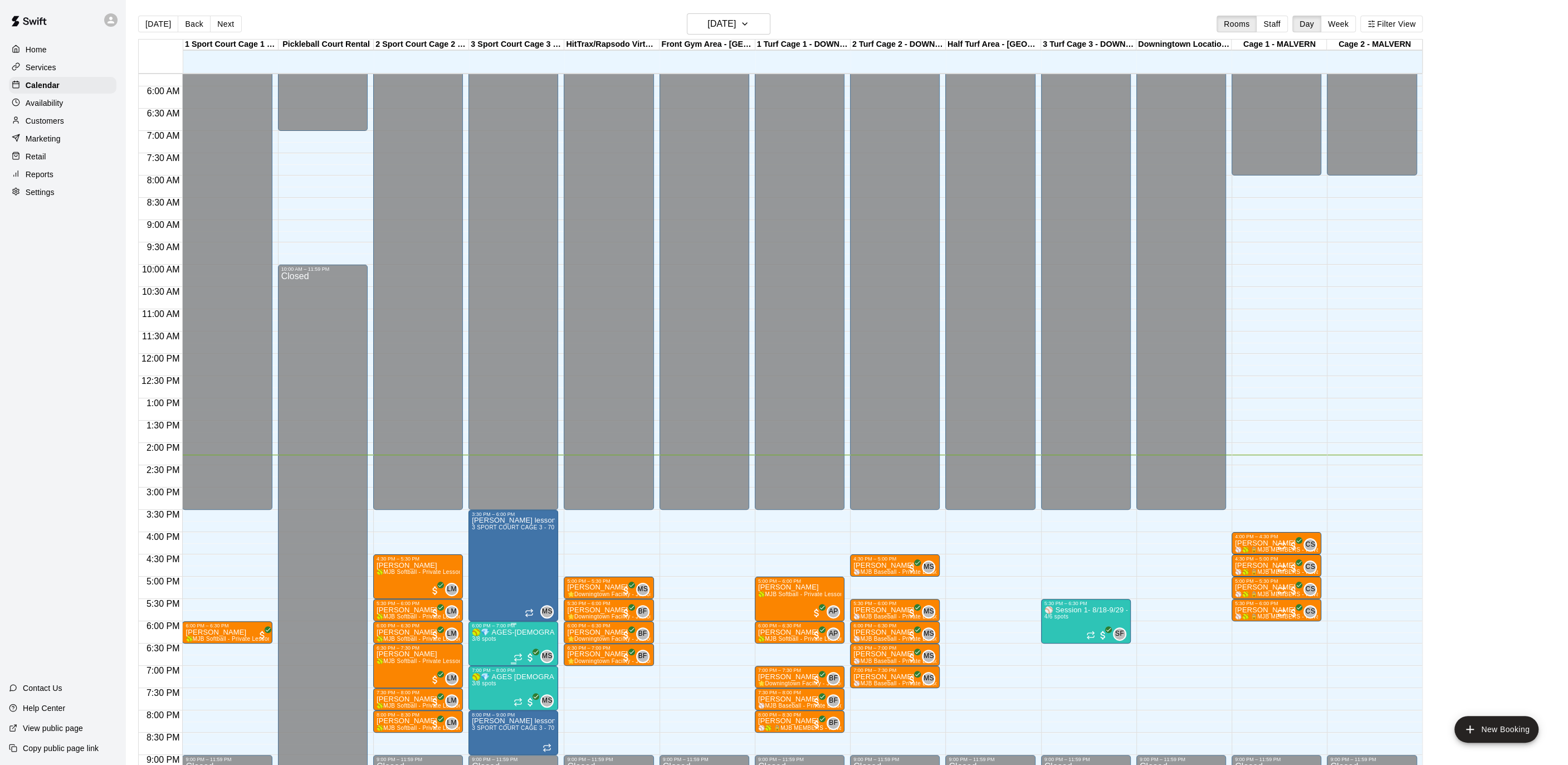
click at [756, 22] on div at bounding box center [784, 382] width 1568 height 765
click at [749, 20] on icon "button" at bounding box center [744, 23] width 9 height 13
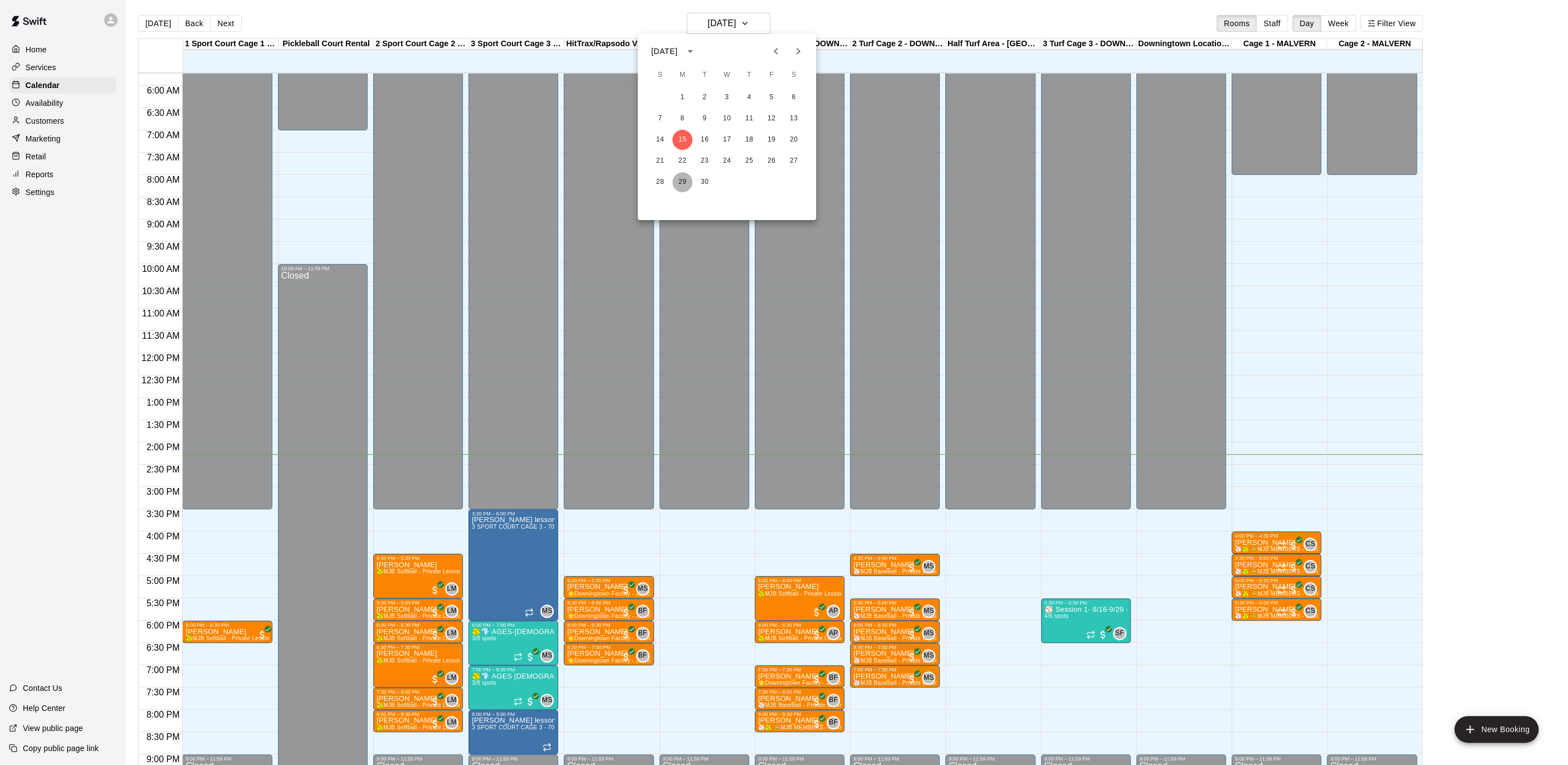
click at [684, 183] on button "29" at bounding box center [681, 182] width 20 height 20
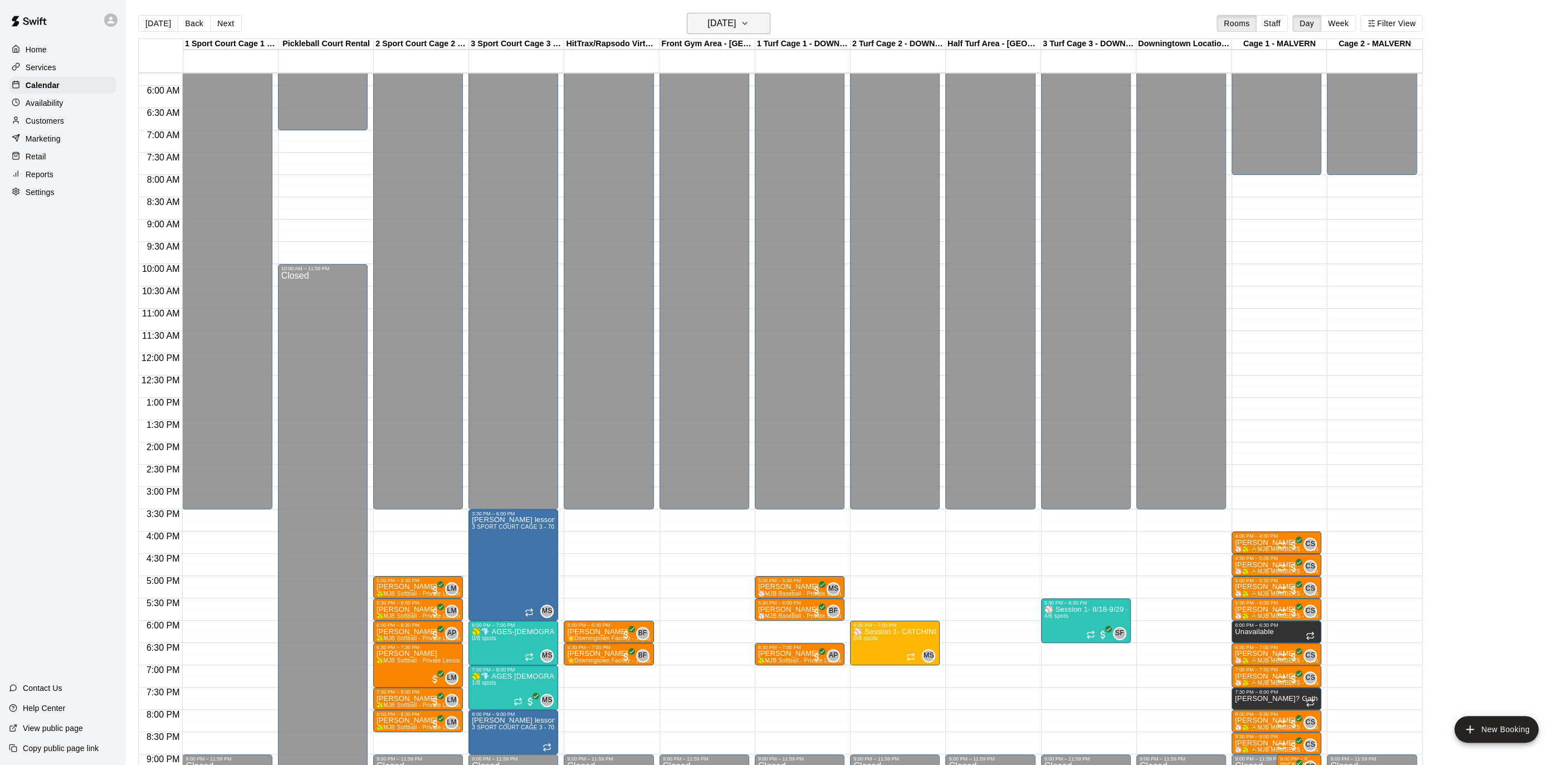
click at [749, 25] on icon "button" at bounding box center [744, 23] width 9 height 13
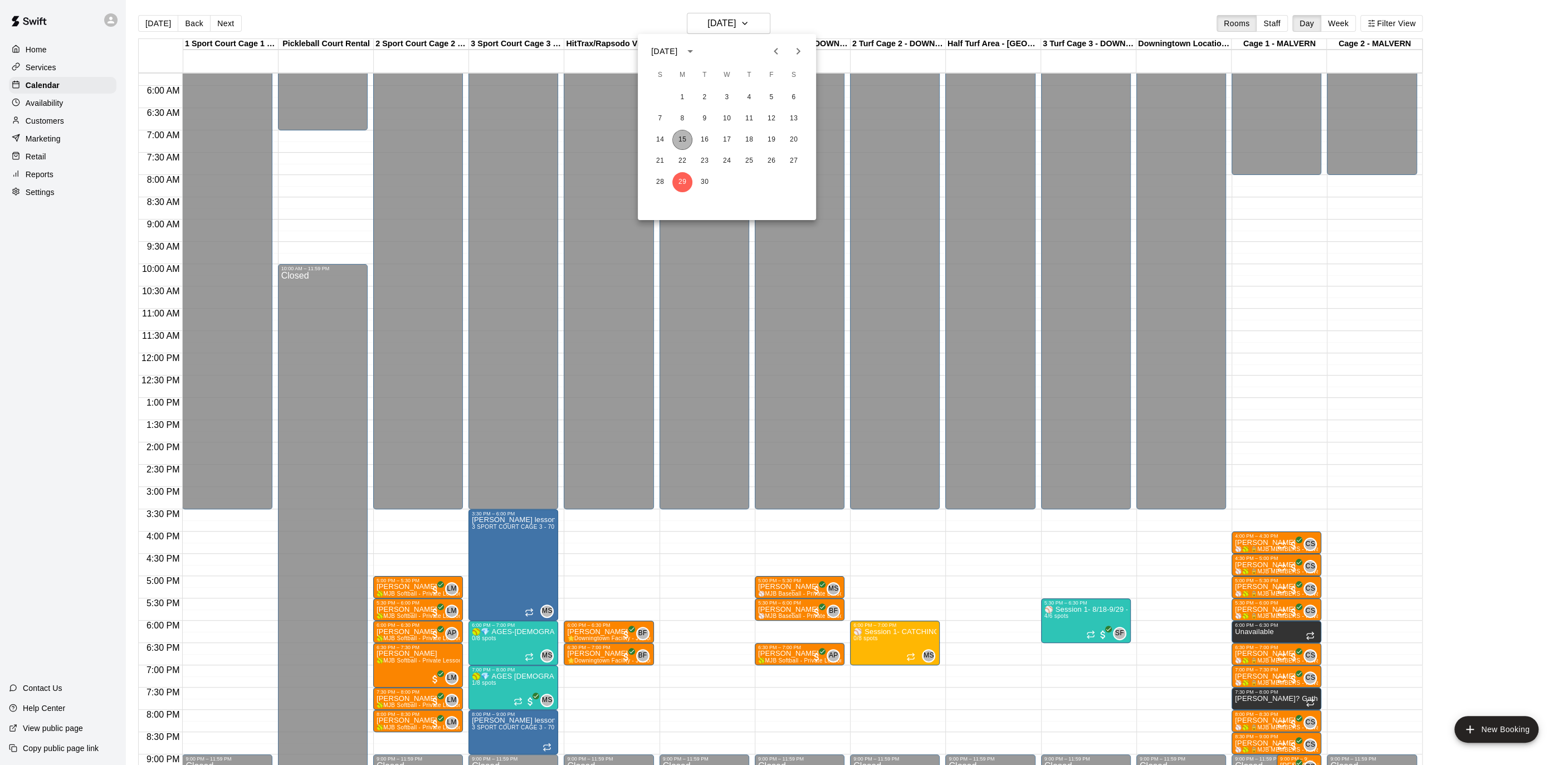
click at [687, 143] on button "15" at bounding box center [681, 139] width 20 height 20
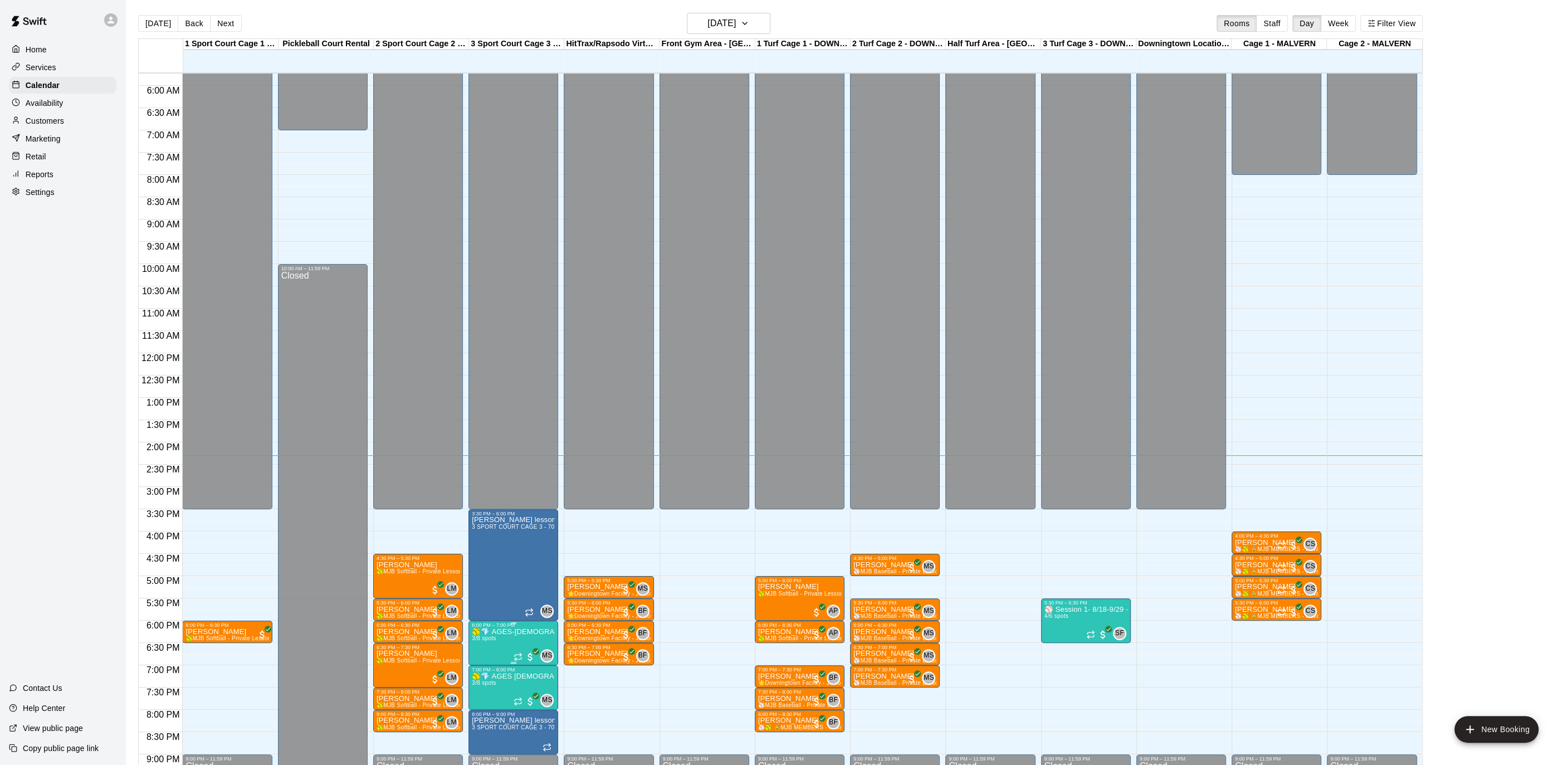
click at [502, 632] on p "🥎💎 AGES-[DEMOGRAPHIC_DATA]- Diamond Drop-ins Softball--weekly hitting Clinic💎🥎" at bounding box center [513, 632] width 83 height 0
click at [484, 664] on img "edit" at bounding box center [483, 669] width 13 height 13
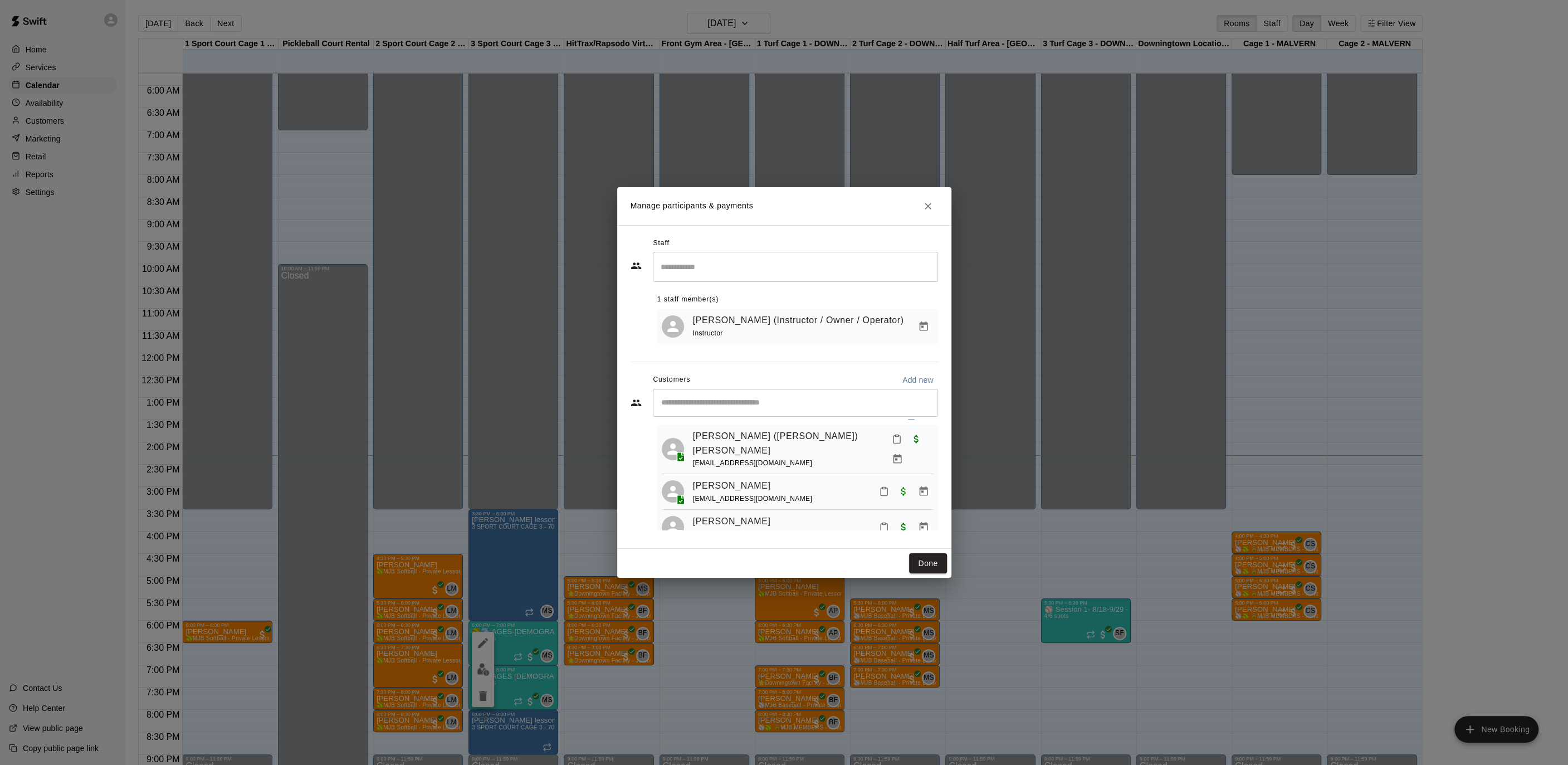
scroll to position [26, 0]
click at [918, 482] on icon "Manage bookings & payment" at bounding box center [924, 487] width 11 height 11
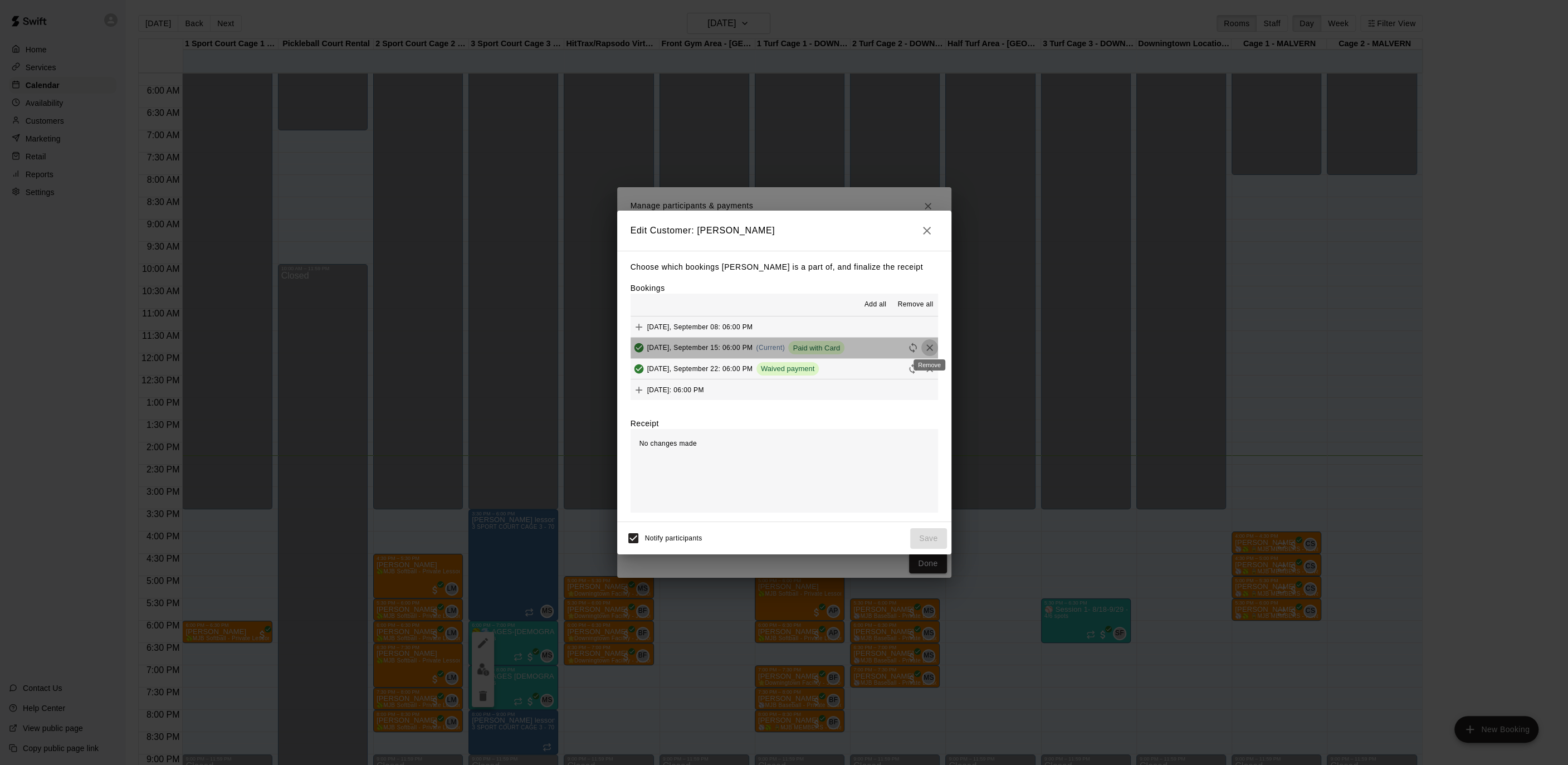
click at [930, 348] on icon "Remove" at bounding box center [929, 348] width 11 height 11
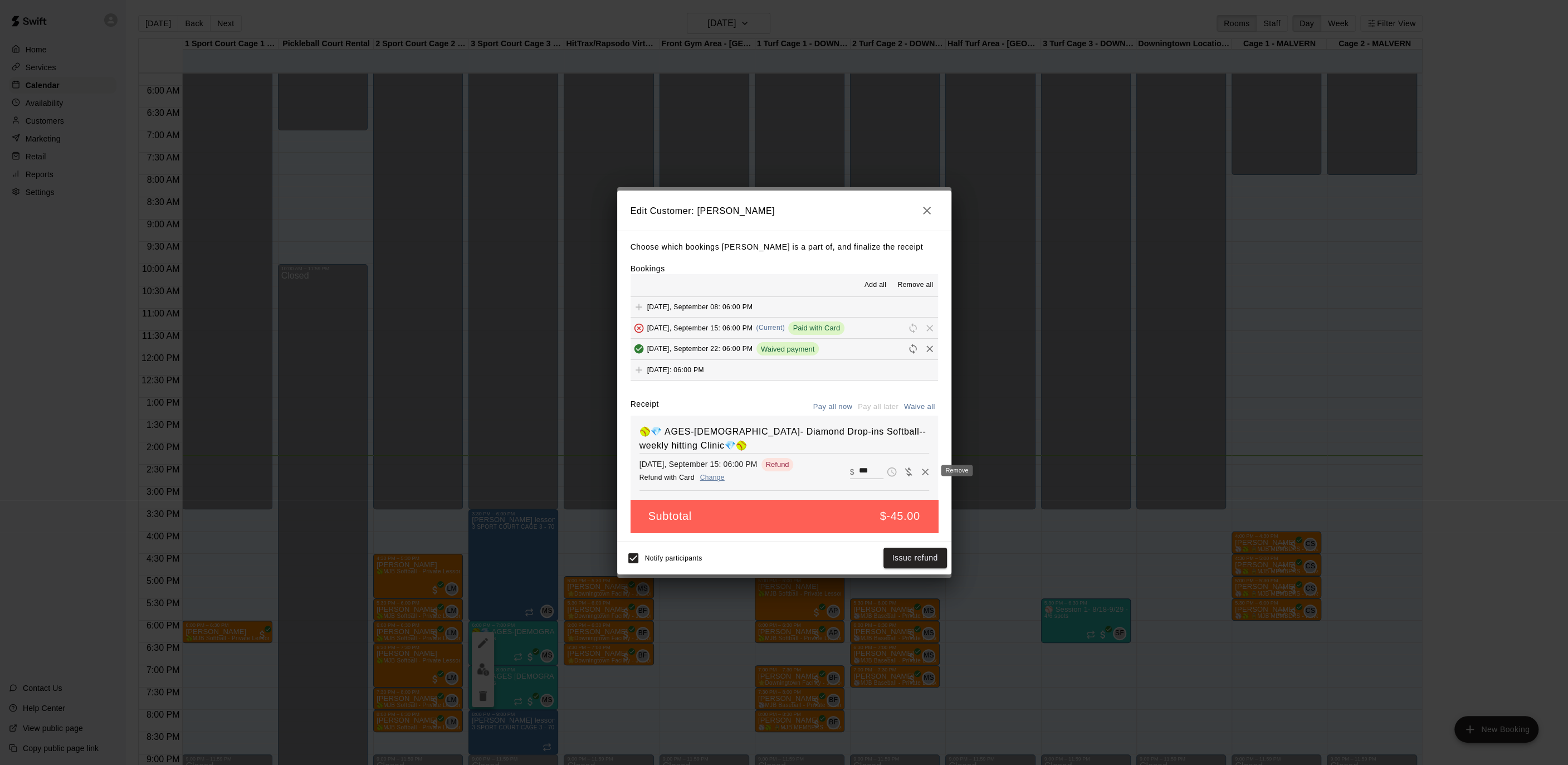
click at [928, 471] on icon "Remove" at bounding box center [925, 471] width 11 height 11
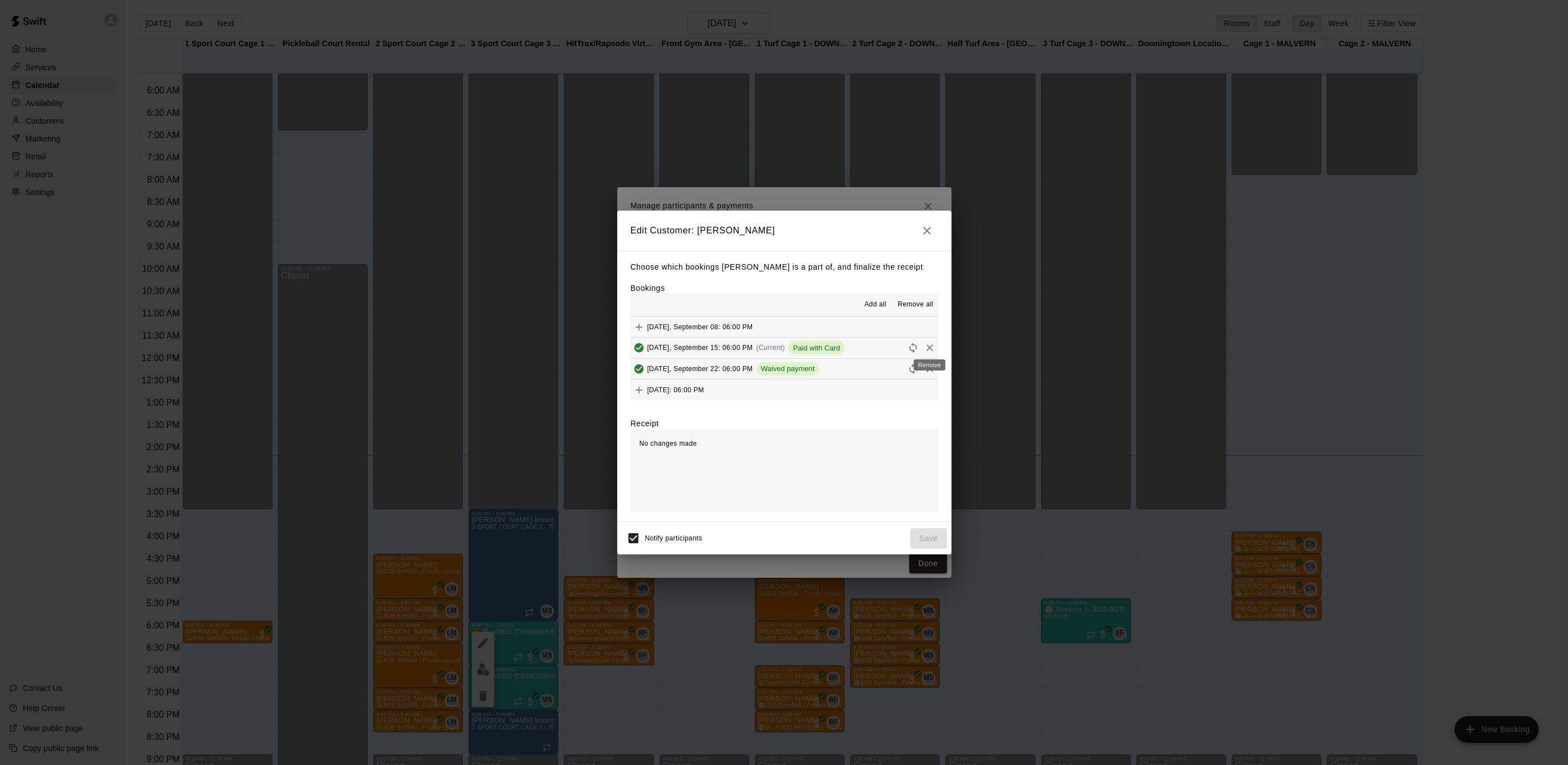
click at [934, 346] on icon "Remove" at bounding box center [929, 348] width 11 height 11
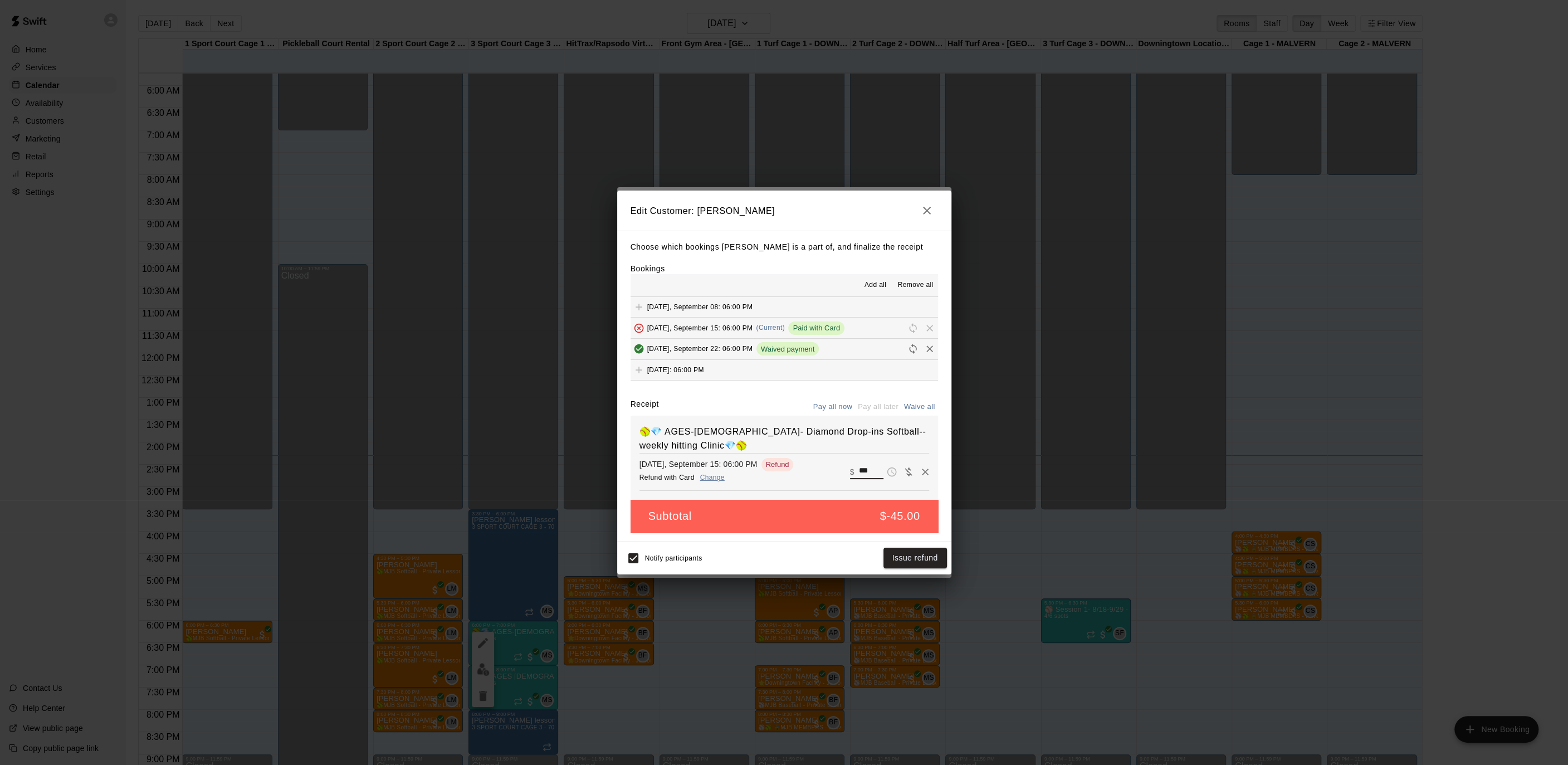
drag, startPoint x: 876, startPoint y: 470, endPoint x: 838, endPoint y: 465, distance: 38.3
click at [838, 465] on div "[DATE], September 15: 06:00 PM Refund with Card Change Refund ​ $ ***" at bounding box center [784, 471] width 290 height 28
type input "*"
click at [937, 556] on button "Save" at bounding box center [928, 558] width 37 height 20
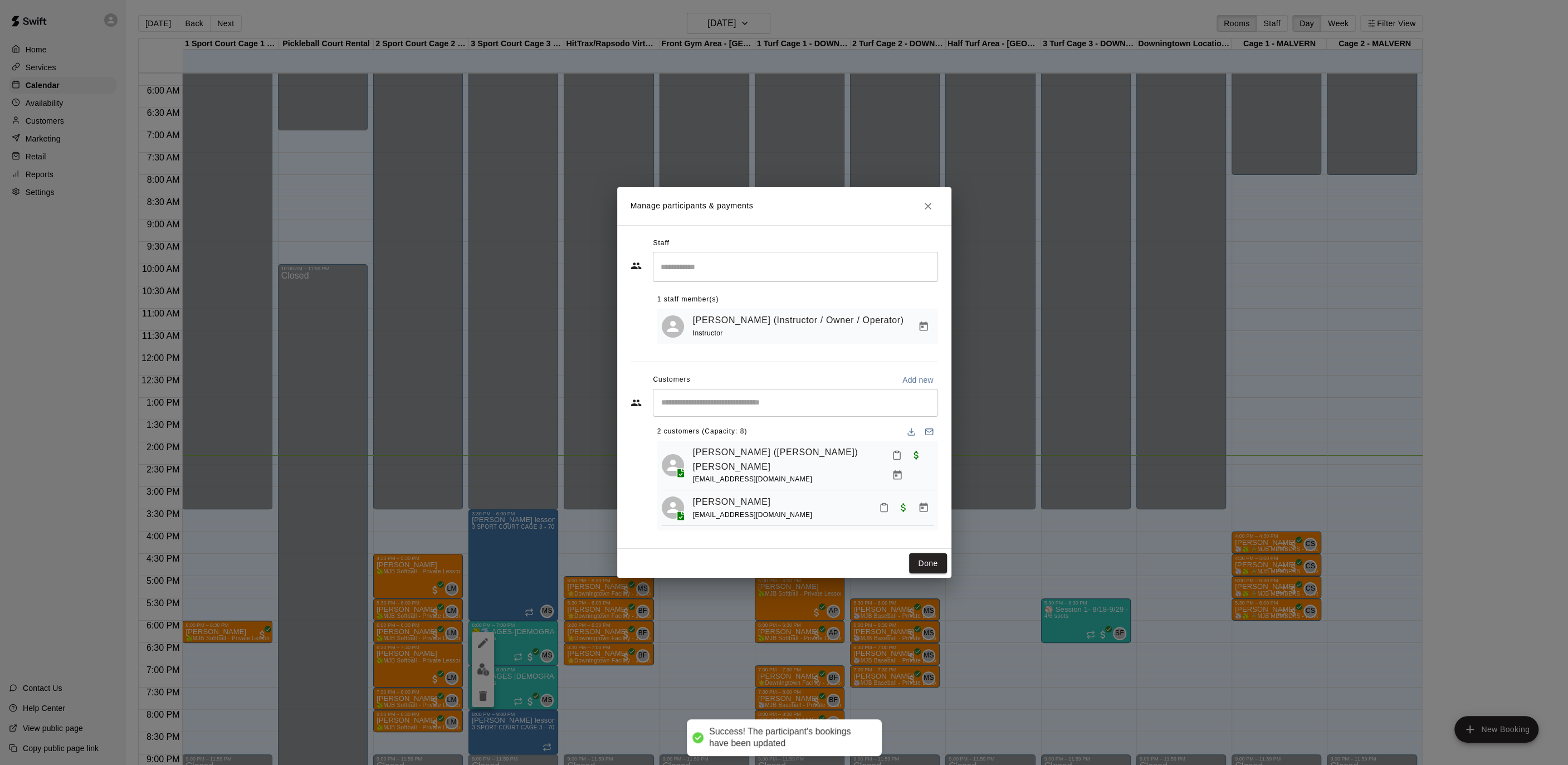
scroll to position [0, 0]
click at [937, 556] on button "Done" at bounding box center [927, 564] width 37 height 20
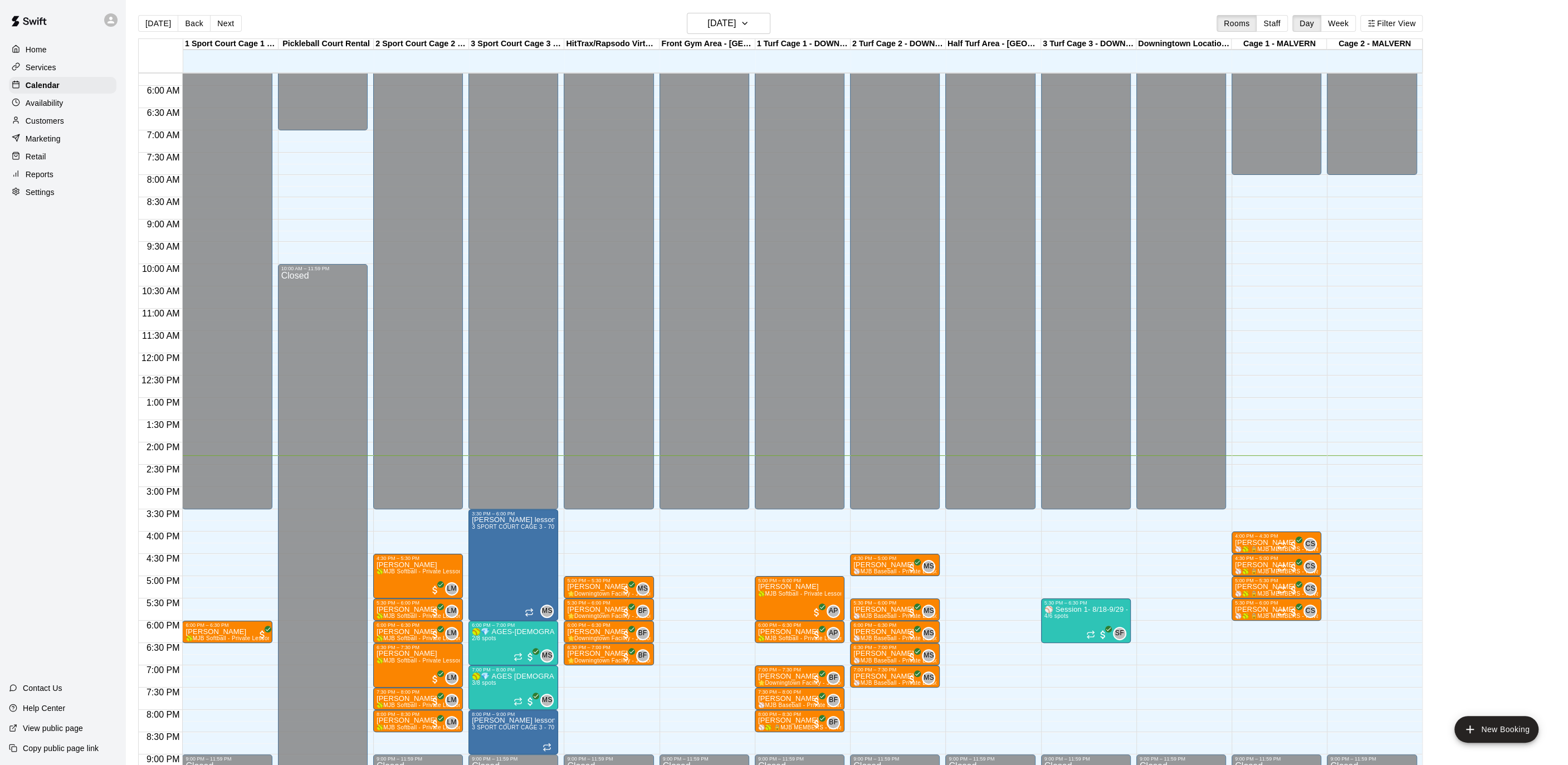
click at [45, 196] on p "Settings" at bounding box center [40, 192] width 29 height 11
select select "**"
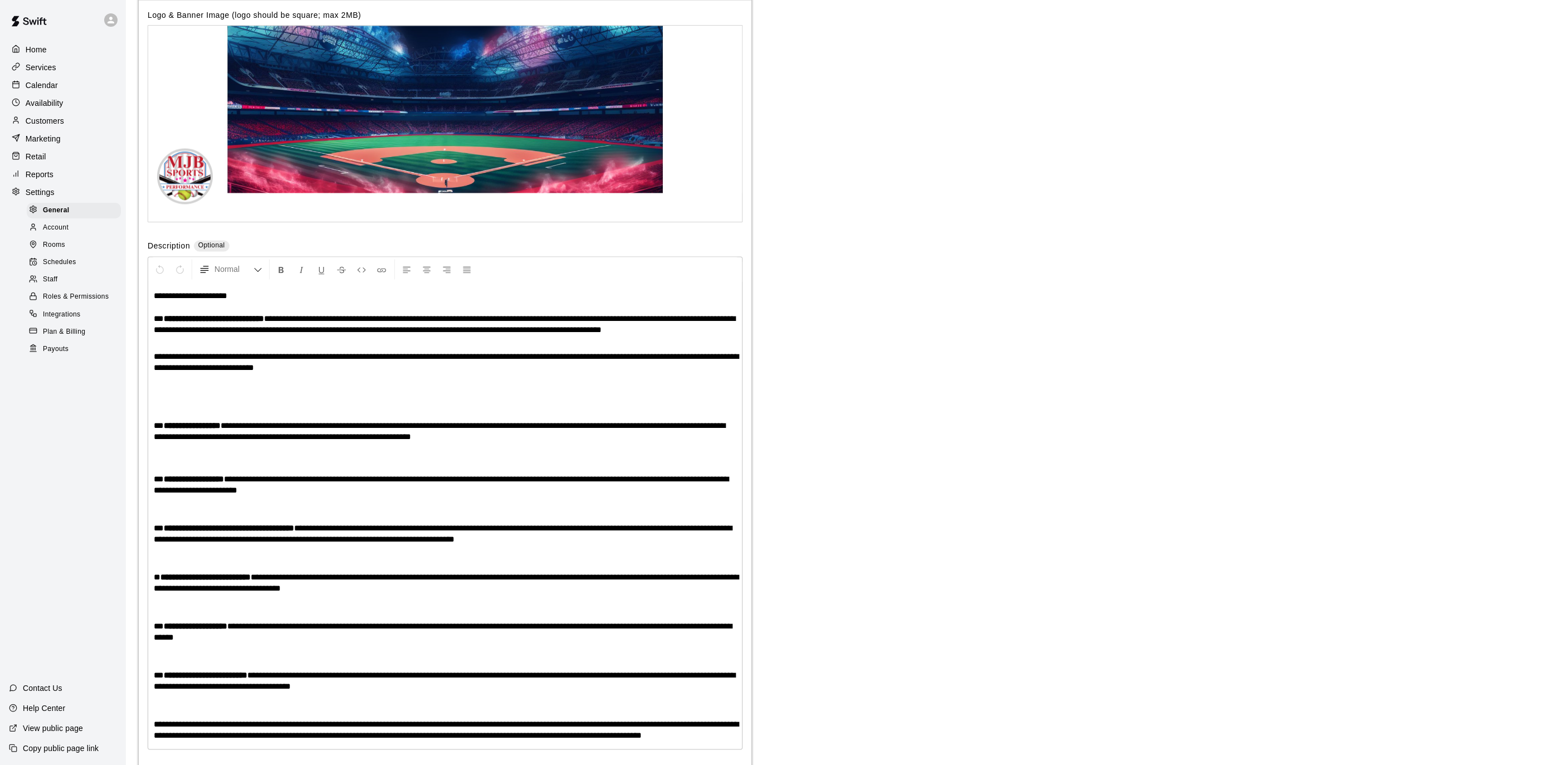
scroll to position [2171, 0]
click at [56, 352] on span "Payouts" at bounding box center [56, 349] width 26 height 11
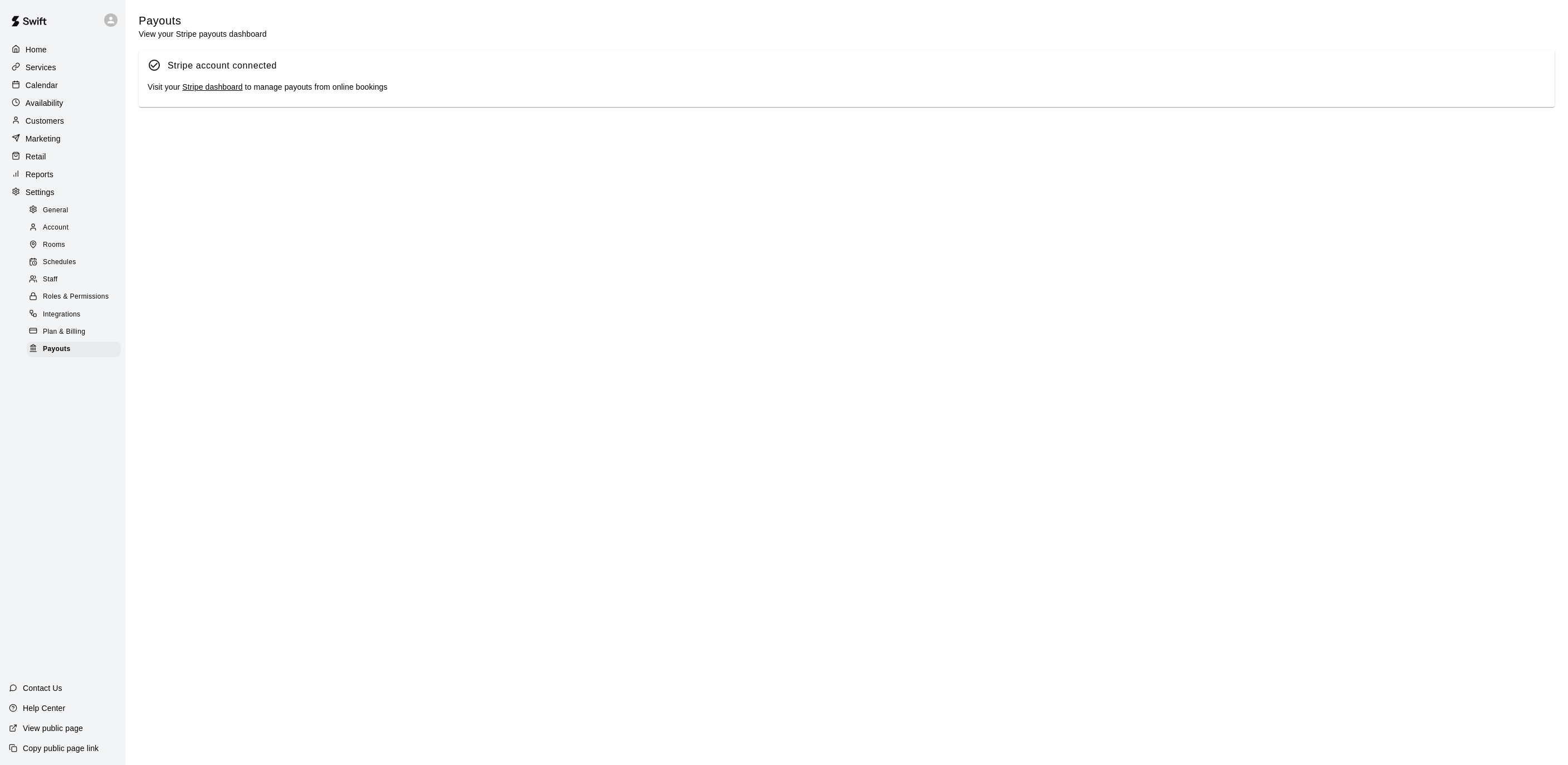
click at [228, 85] on link "Stripe dashboard" at bounding box center [212, 87] width 60 height 9
click at [29, 87] on p "Calendar" at bounding box center [42, 85] width 32 height 11
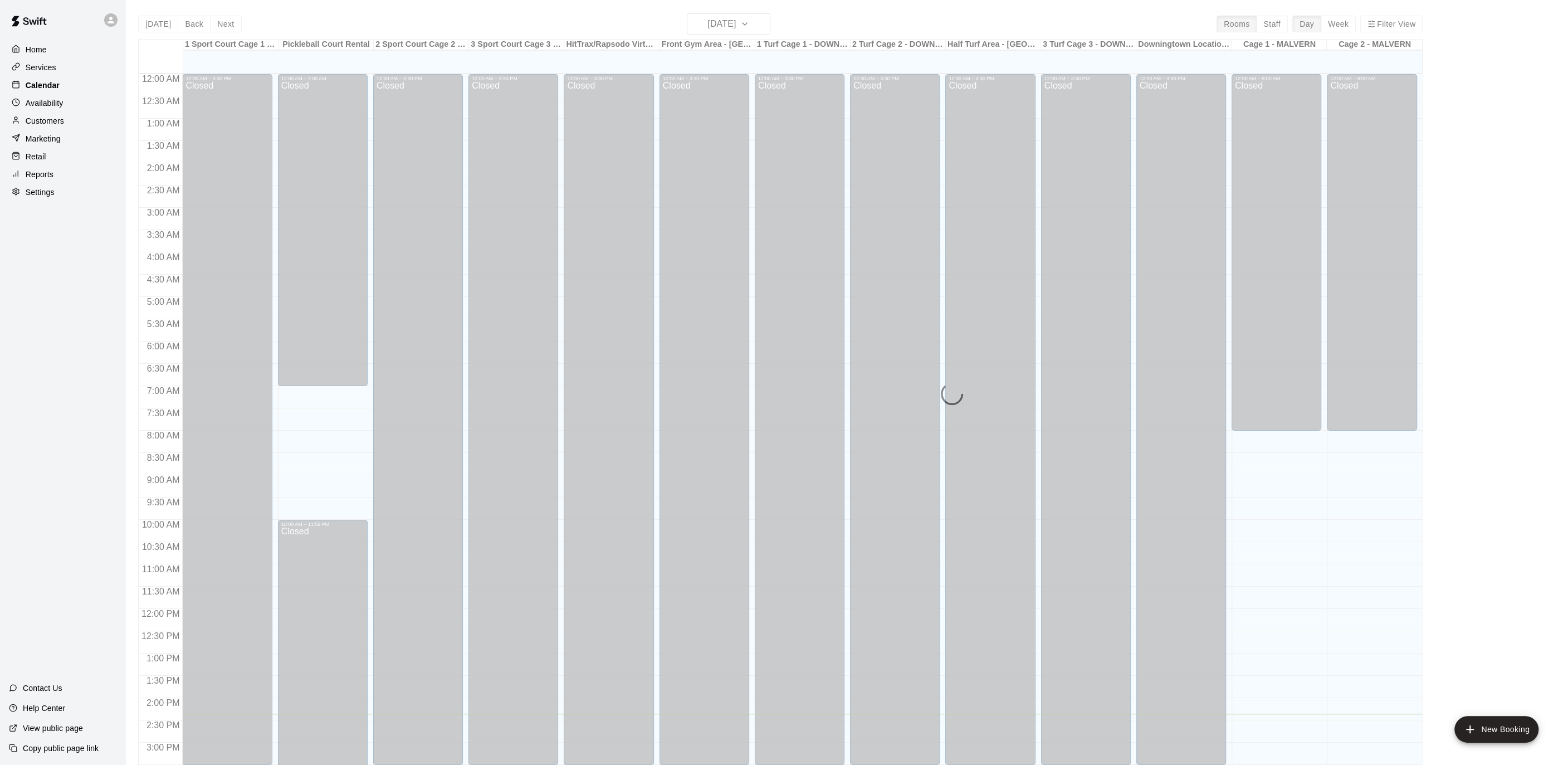
scroll to position [332, 0]
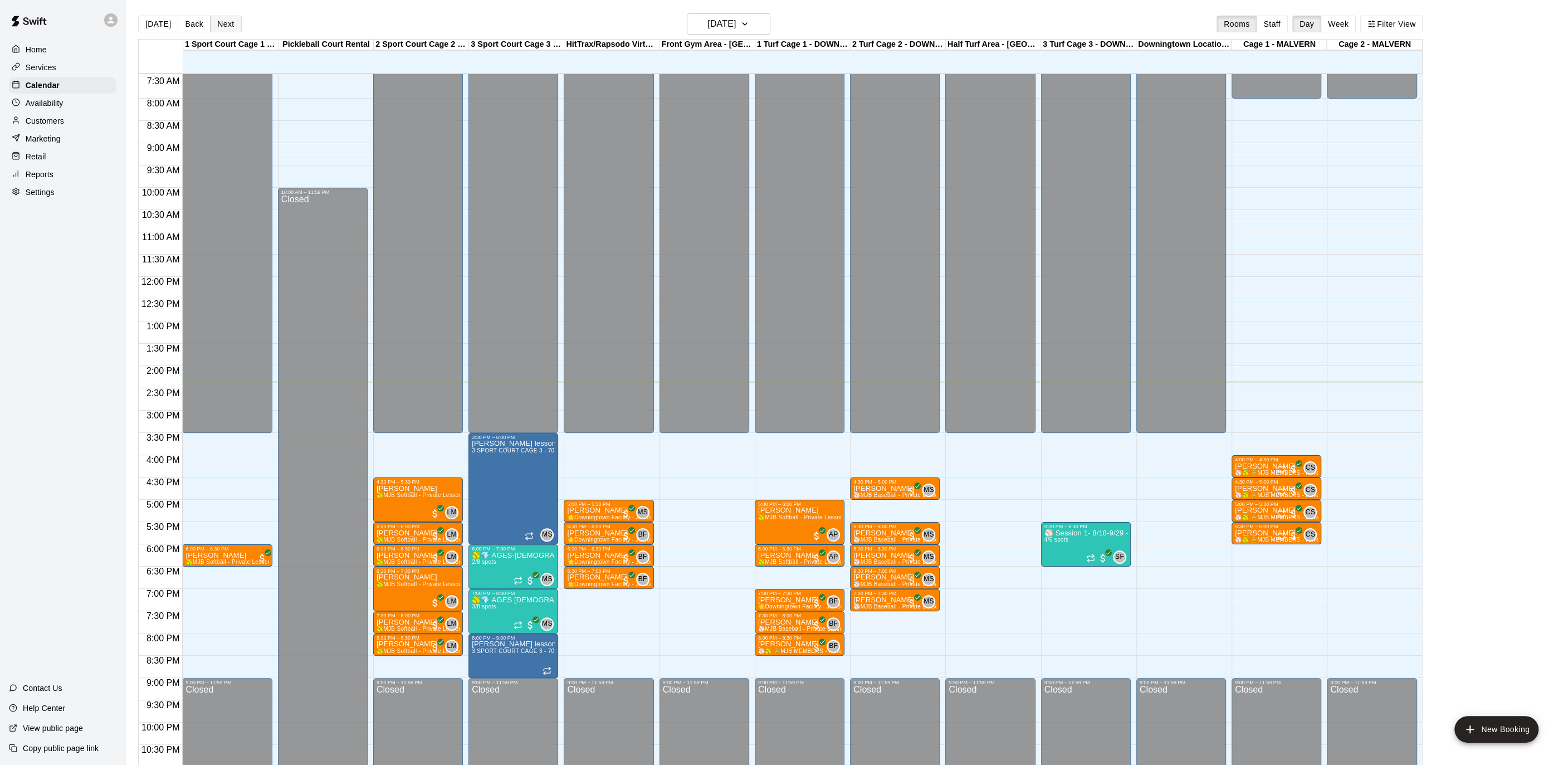
click at [219, 24] on button "Next" at bounding box center [226, 24] width 31 height 17
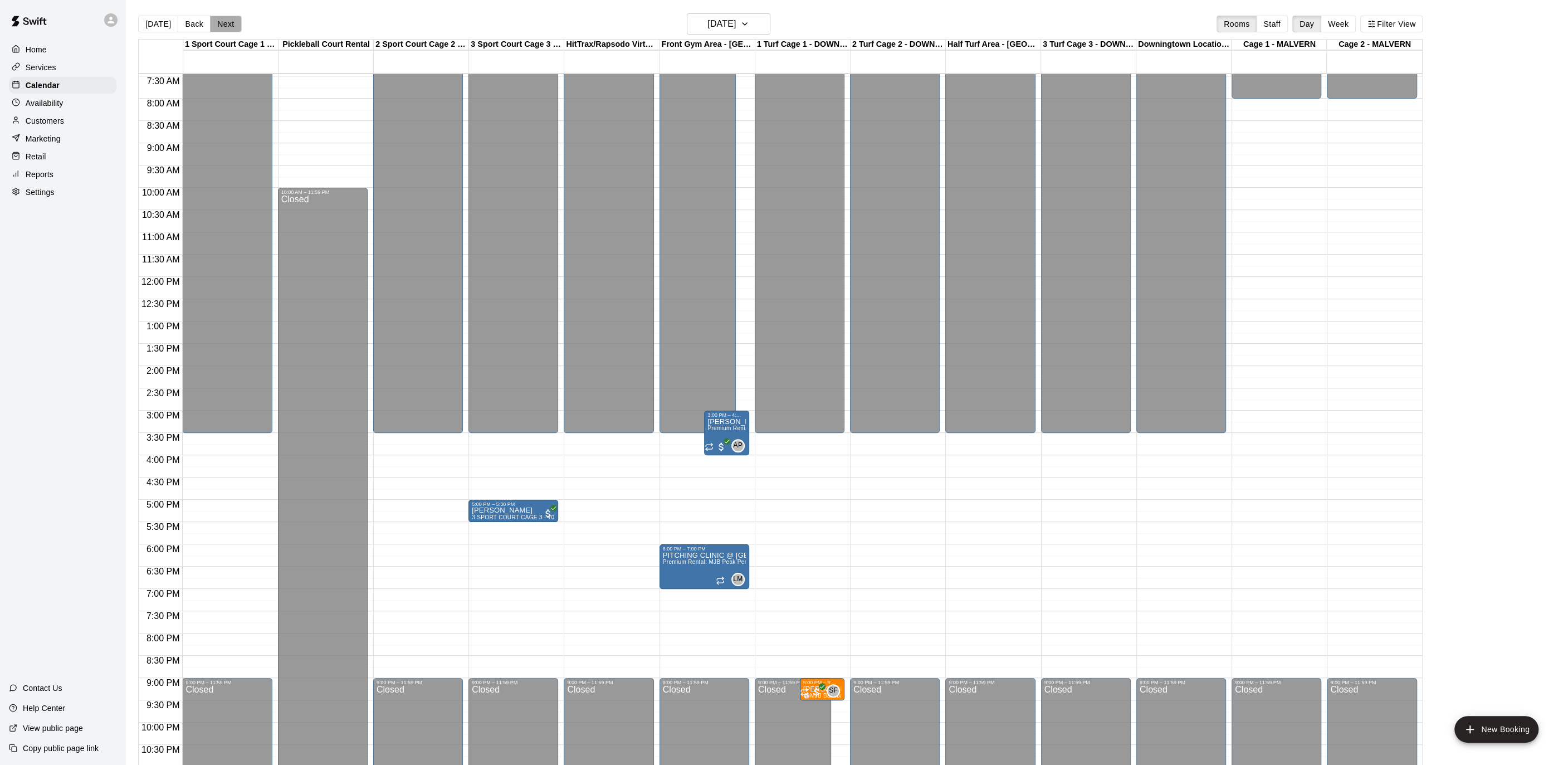
click at [219, 24] on button "Next" at bounding box center [226, 24] width 31 height 17
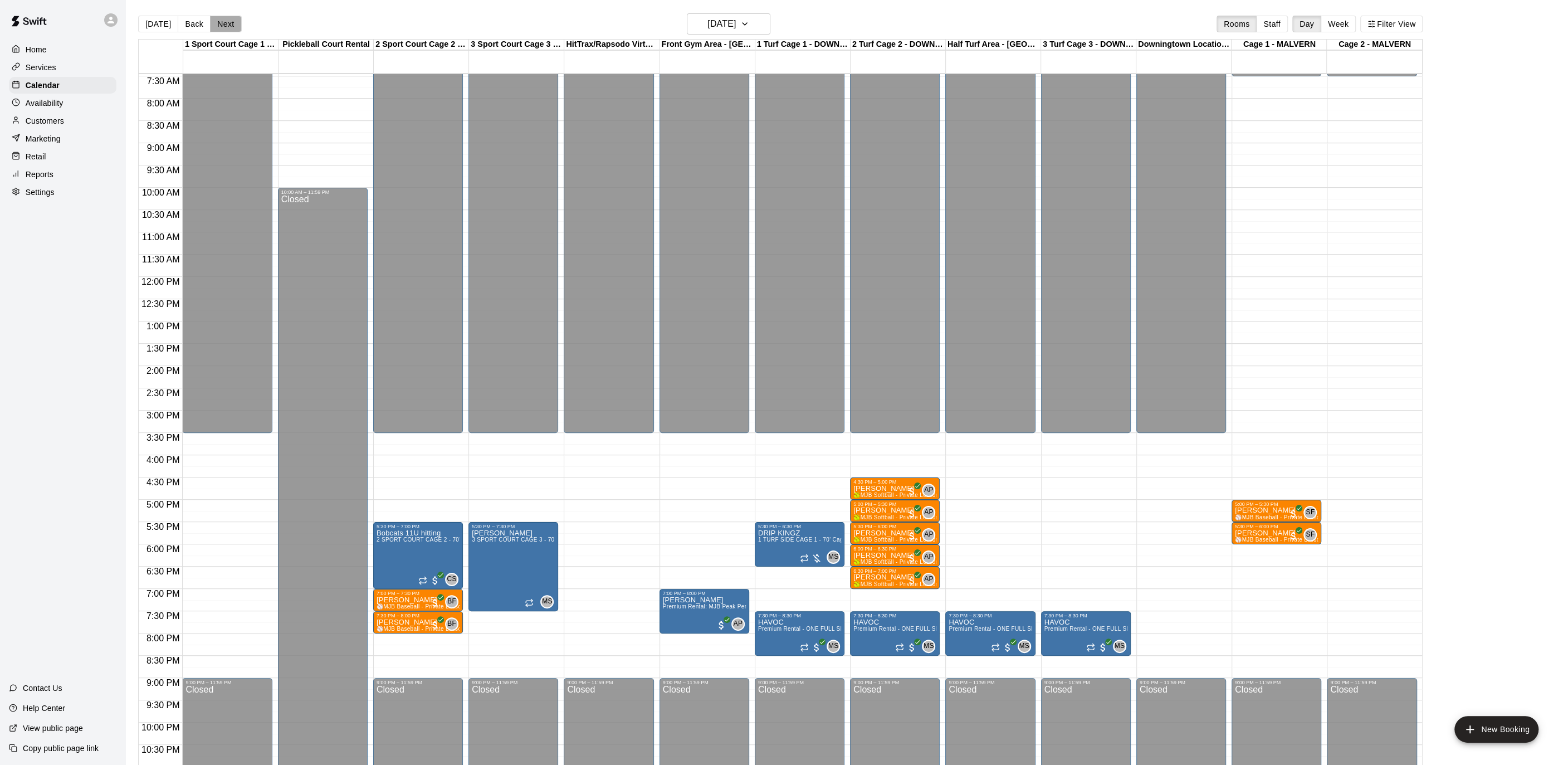
click at [219, 24] on button "Next" at bounding box center [226, 24] width 31 height 17
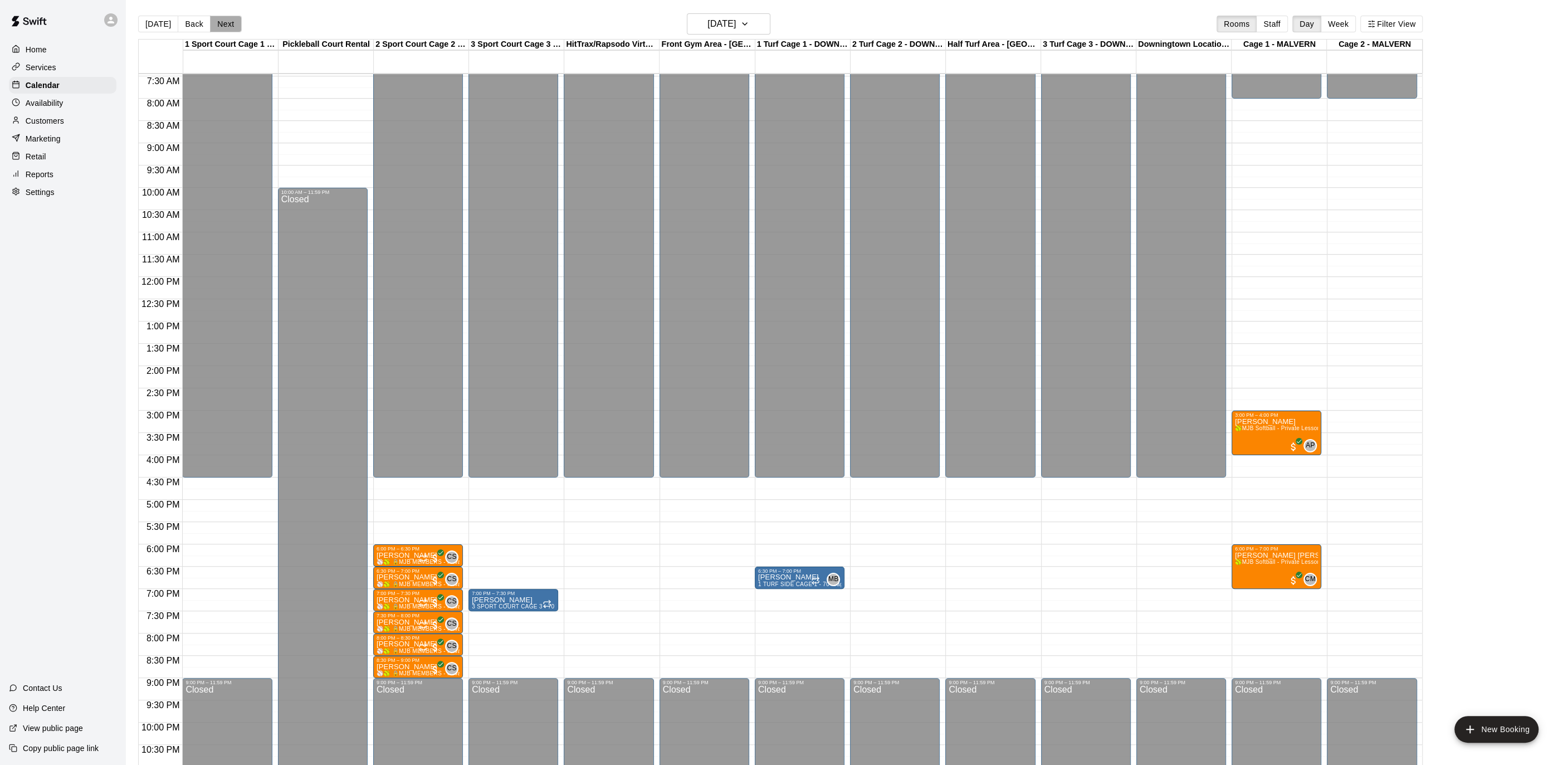
click at [219, 24] on button "Next" at bounding box center [226, 24] width 31 height 17
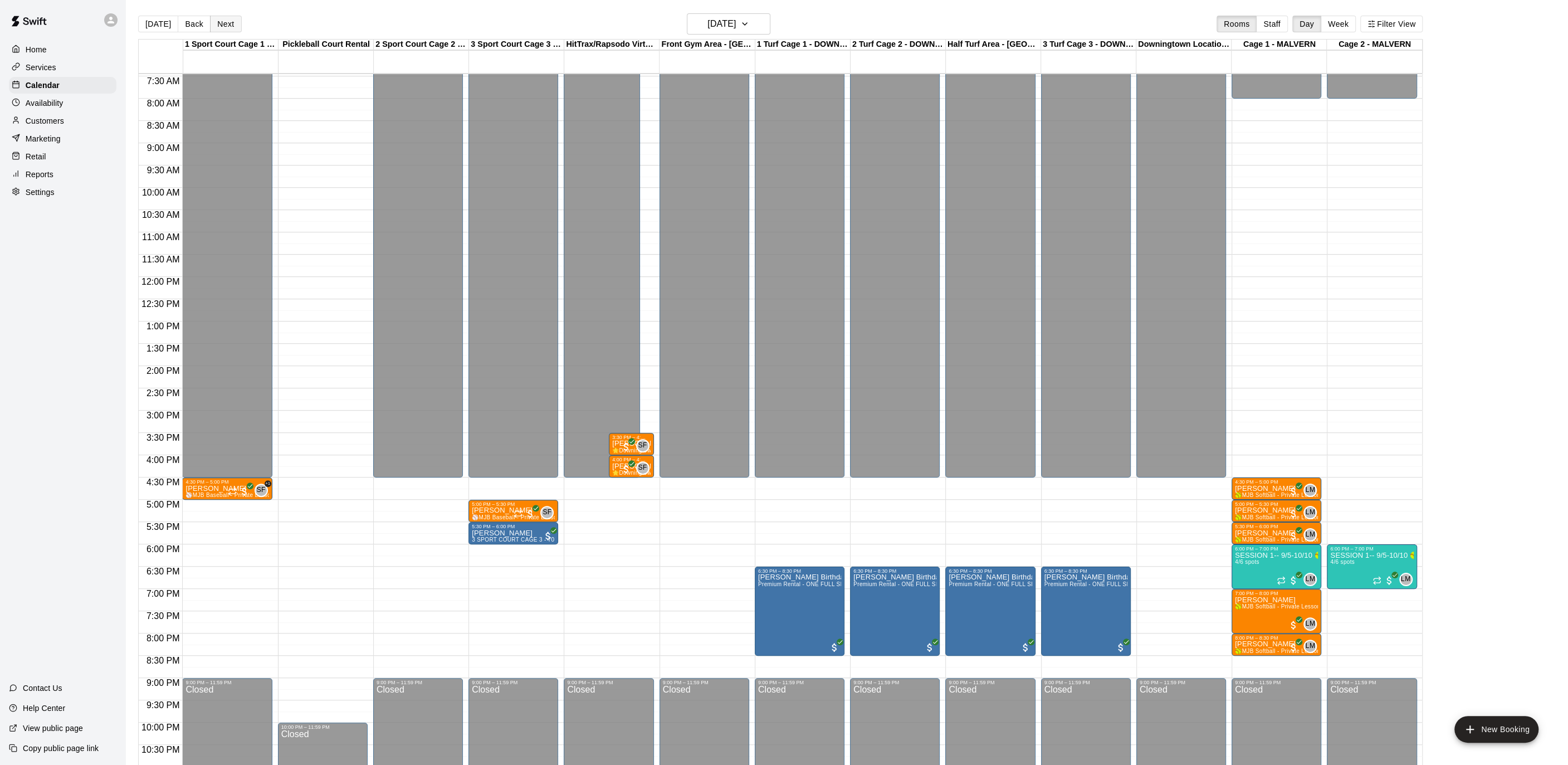
click at [219, 24] on button "Next" at bounding box center [226, 24] width 31 height 17
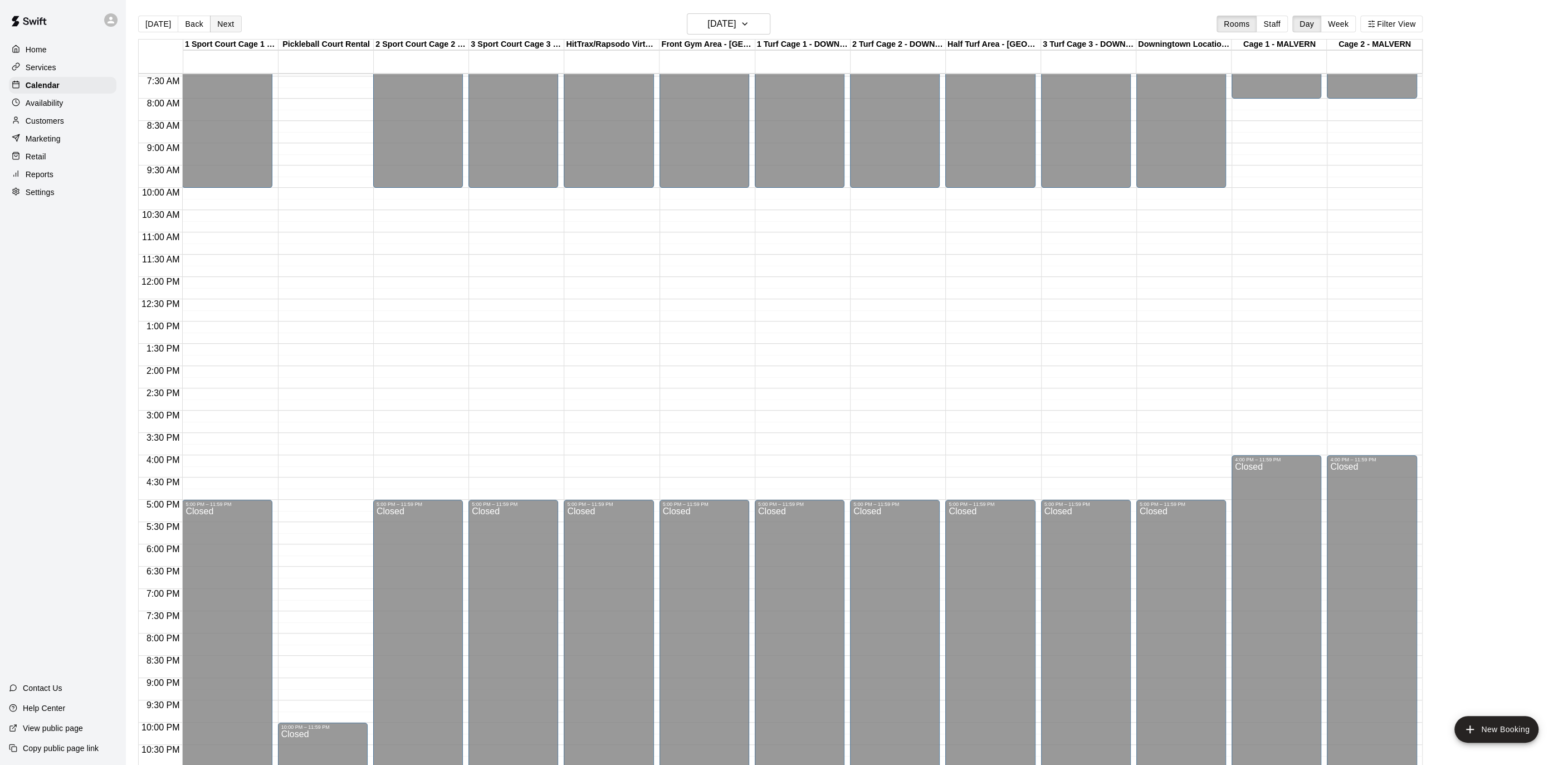
click at [219, 24] on button "Next" at bounding box center [226, 24] width 31 height 17
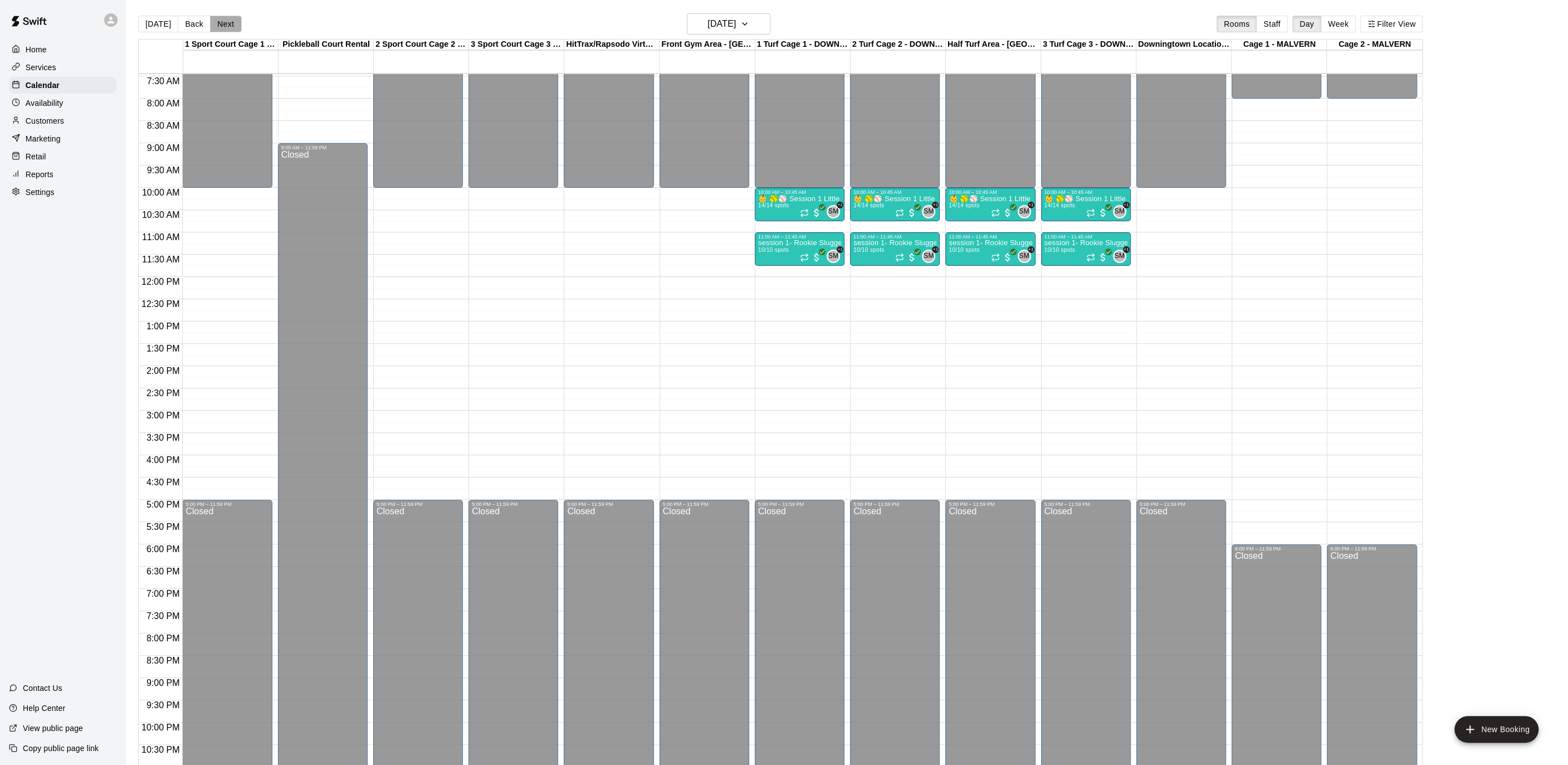
click at [219, 24] on button "Next" at bounding box center [226, 24] width 31 height 17
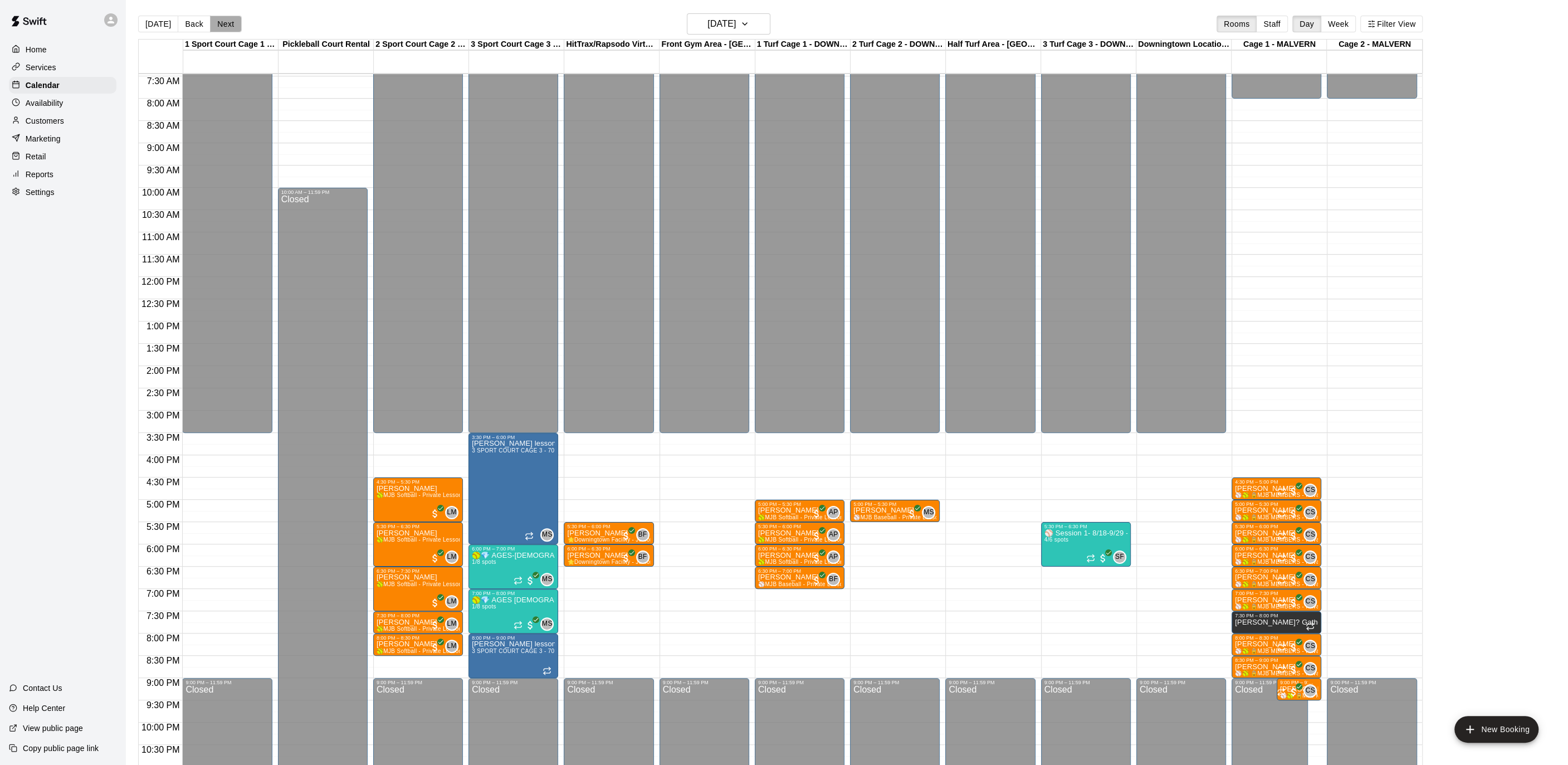
click at [219, 24] on button "Next" at bounding box center [226, 24] width 31 height 17
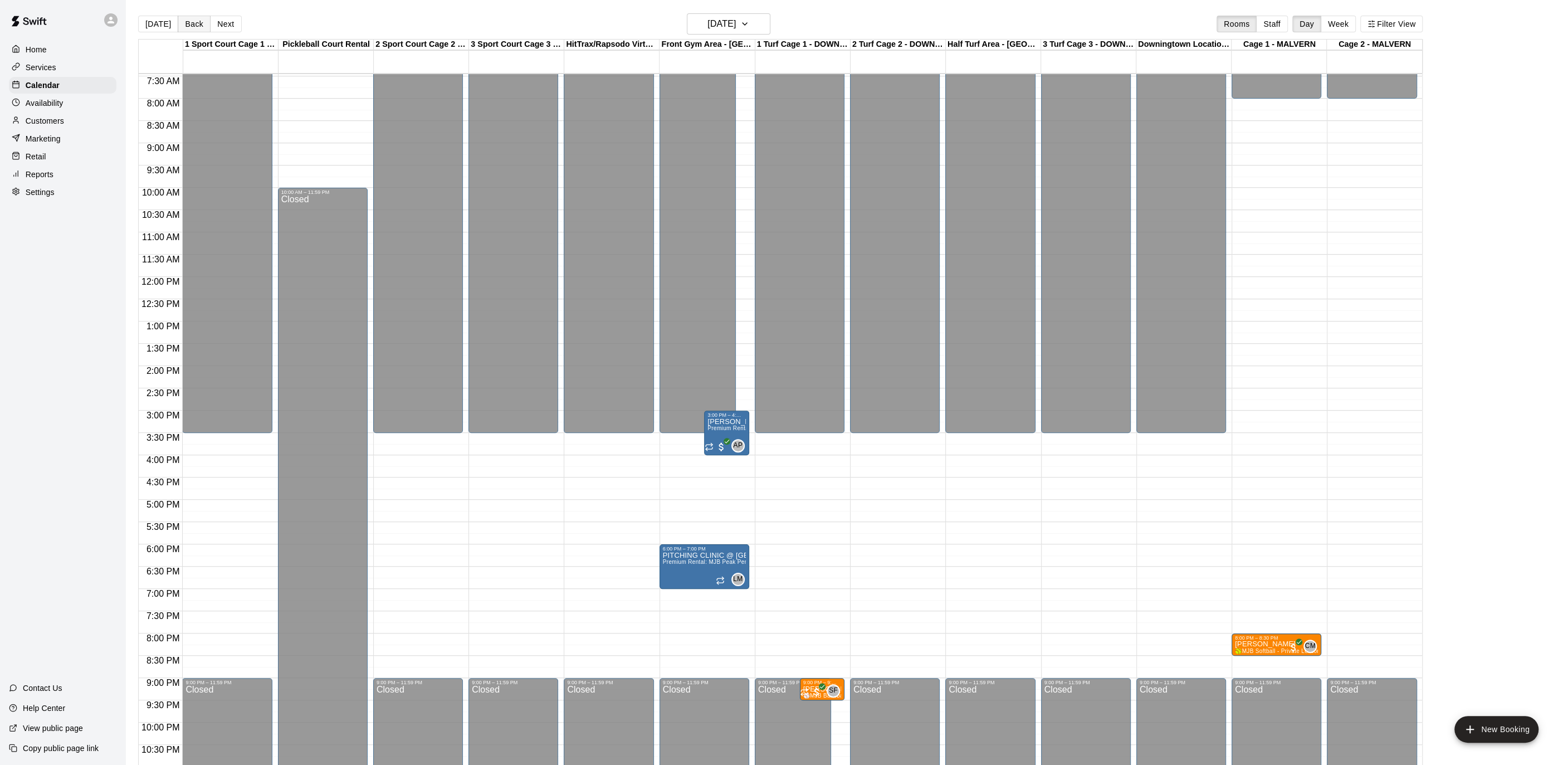
click at [182, 23] on button "Back" at bounding box center [194, 24] width 33 height 17
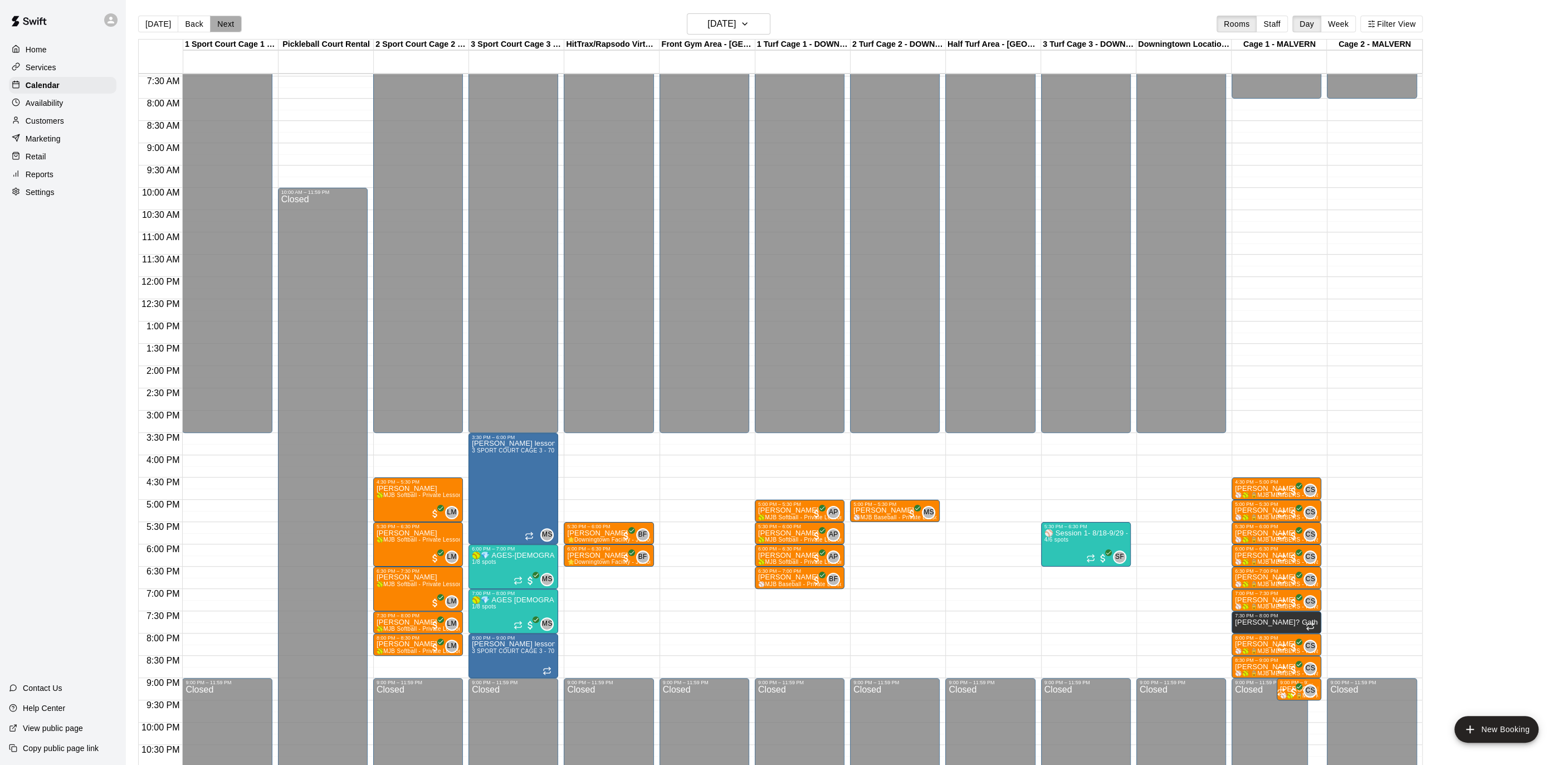
click at [211, 22] on button "Next" at bounding box center [226, 24] width 31 height 17
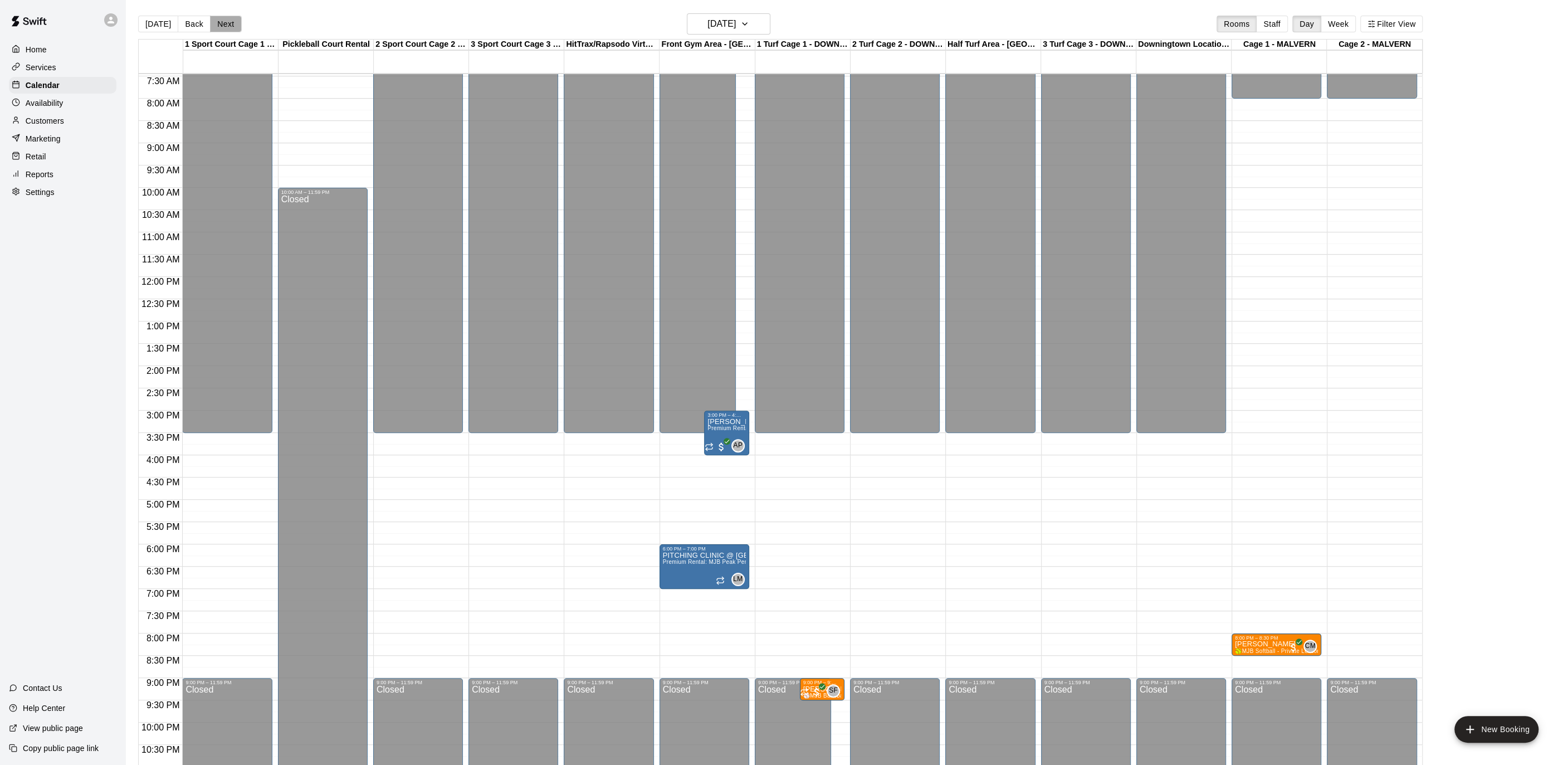
click at [210, 22] on button "Next" at bounding box center [226, 24] width 31 height 17
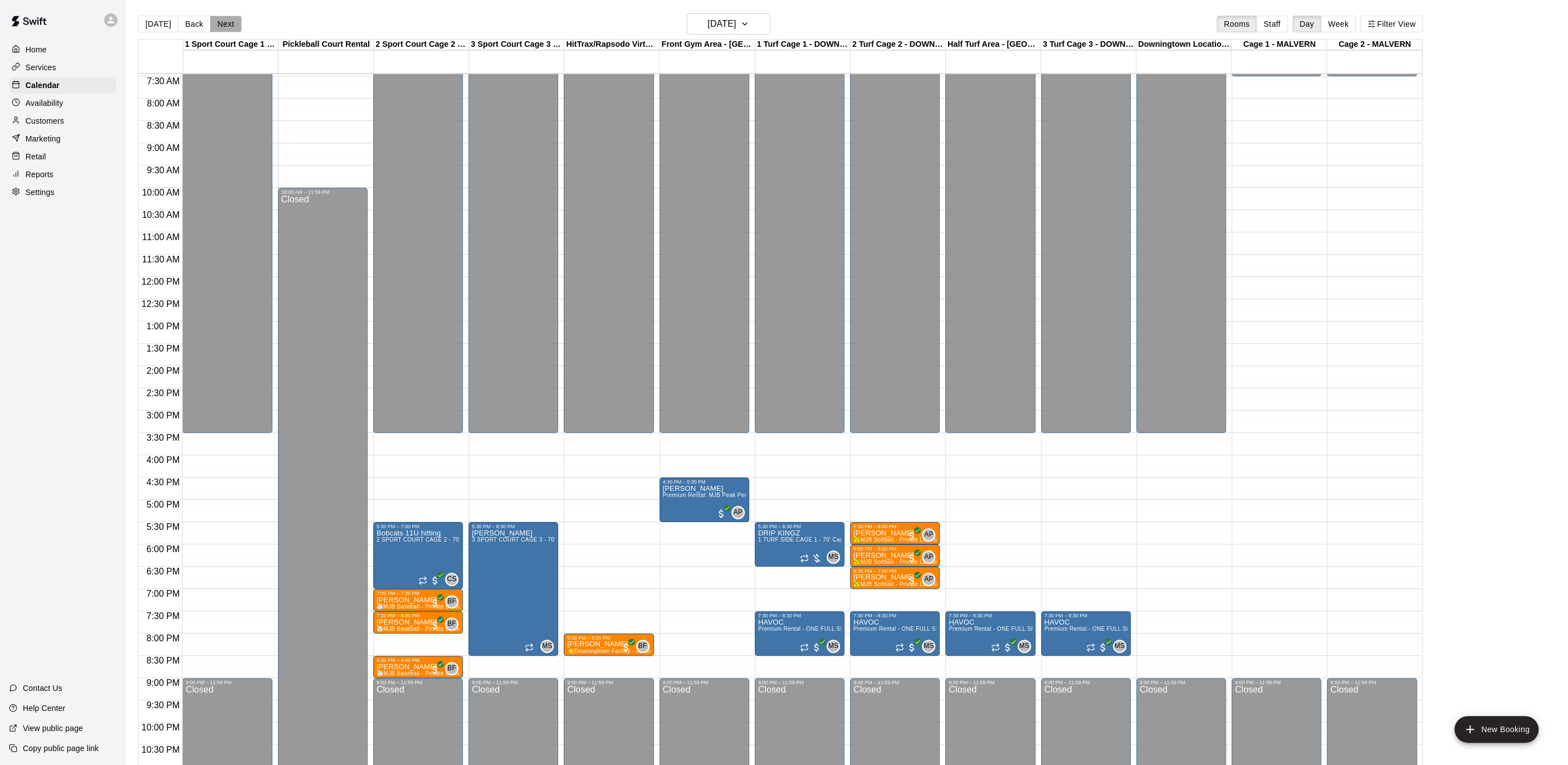
click at [210, 22] on button "Next" at bounding box center [226, 24] width 31 height 17
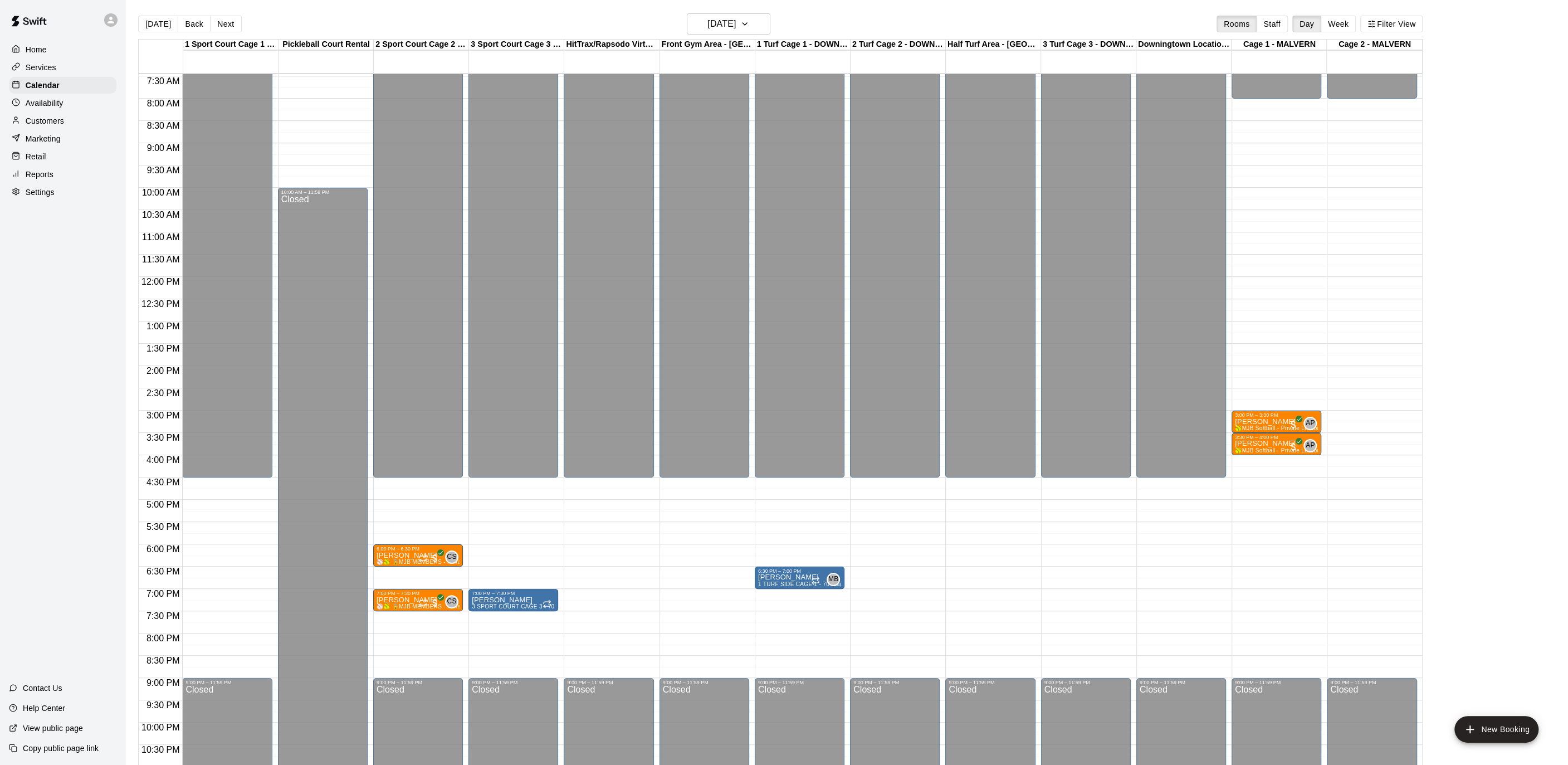
click at [30, 48] on p "Home" at bounding box center [36, 50] width 21 height 11
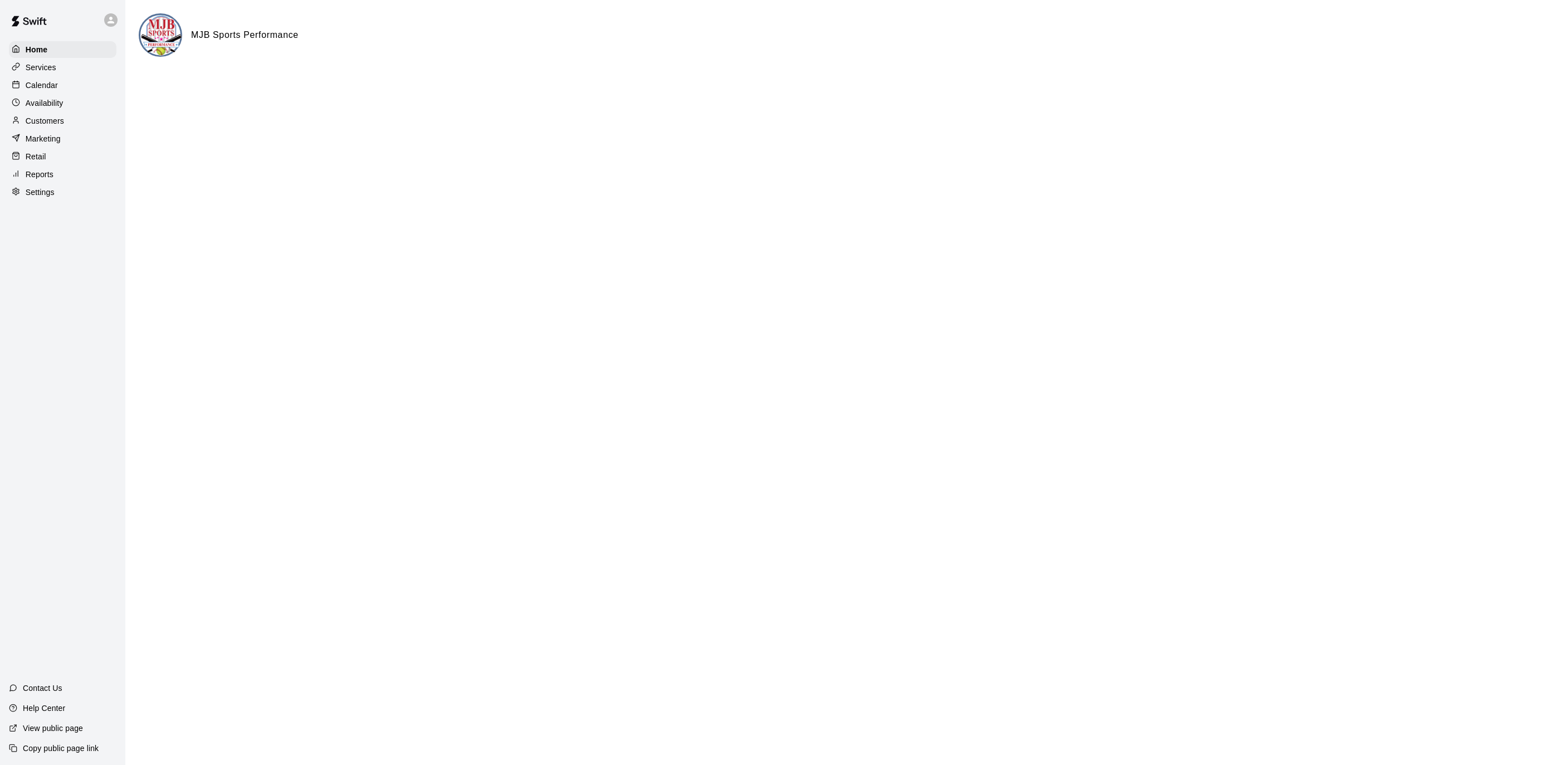
click at [45, 87] on p "Calendar" at bounding box center [42, 85] width 32 height 11
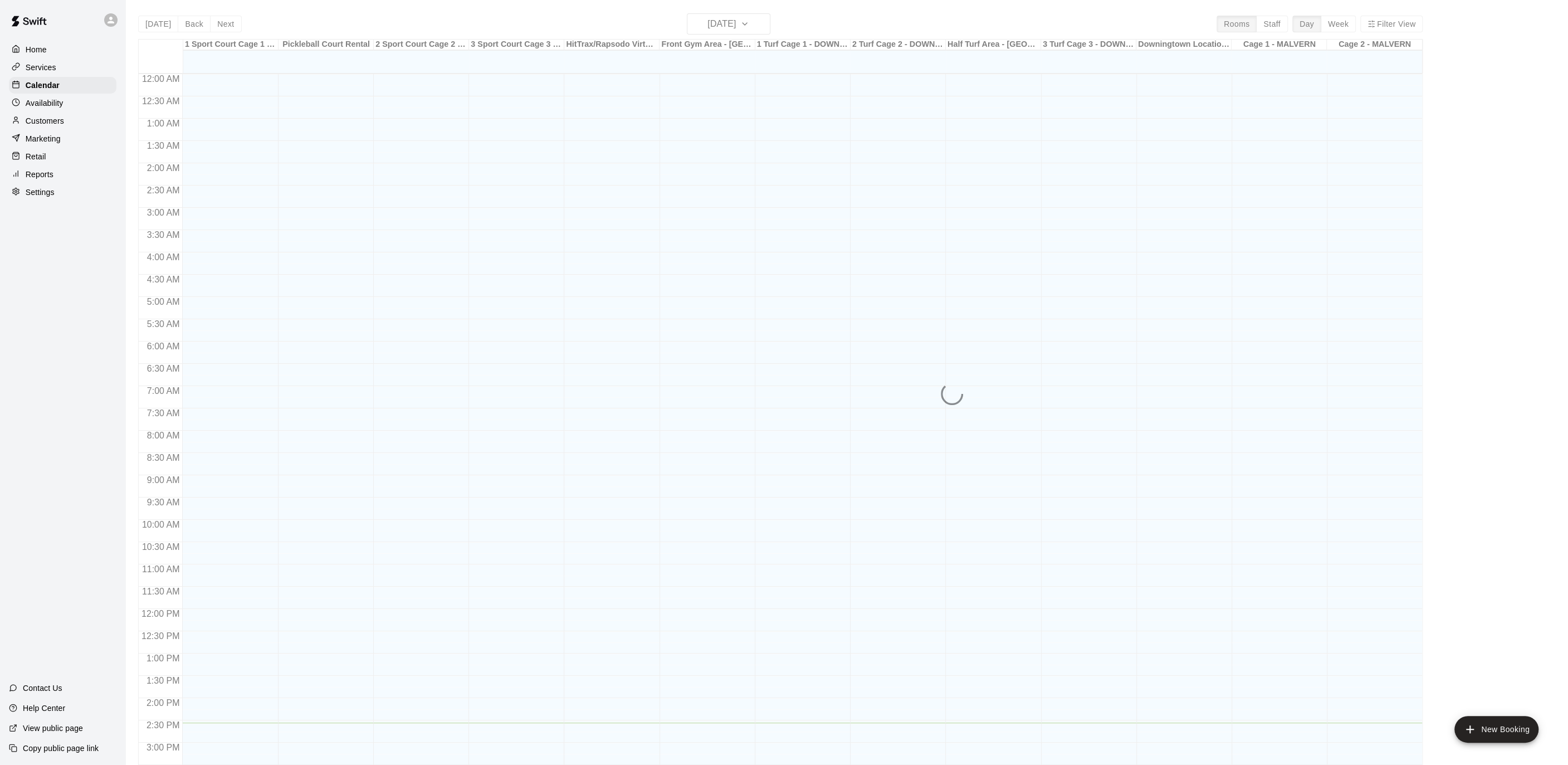
scroll to position [332, 0]
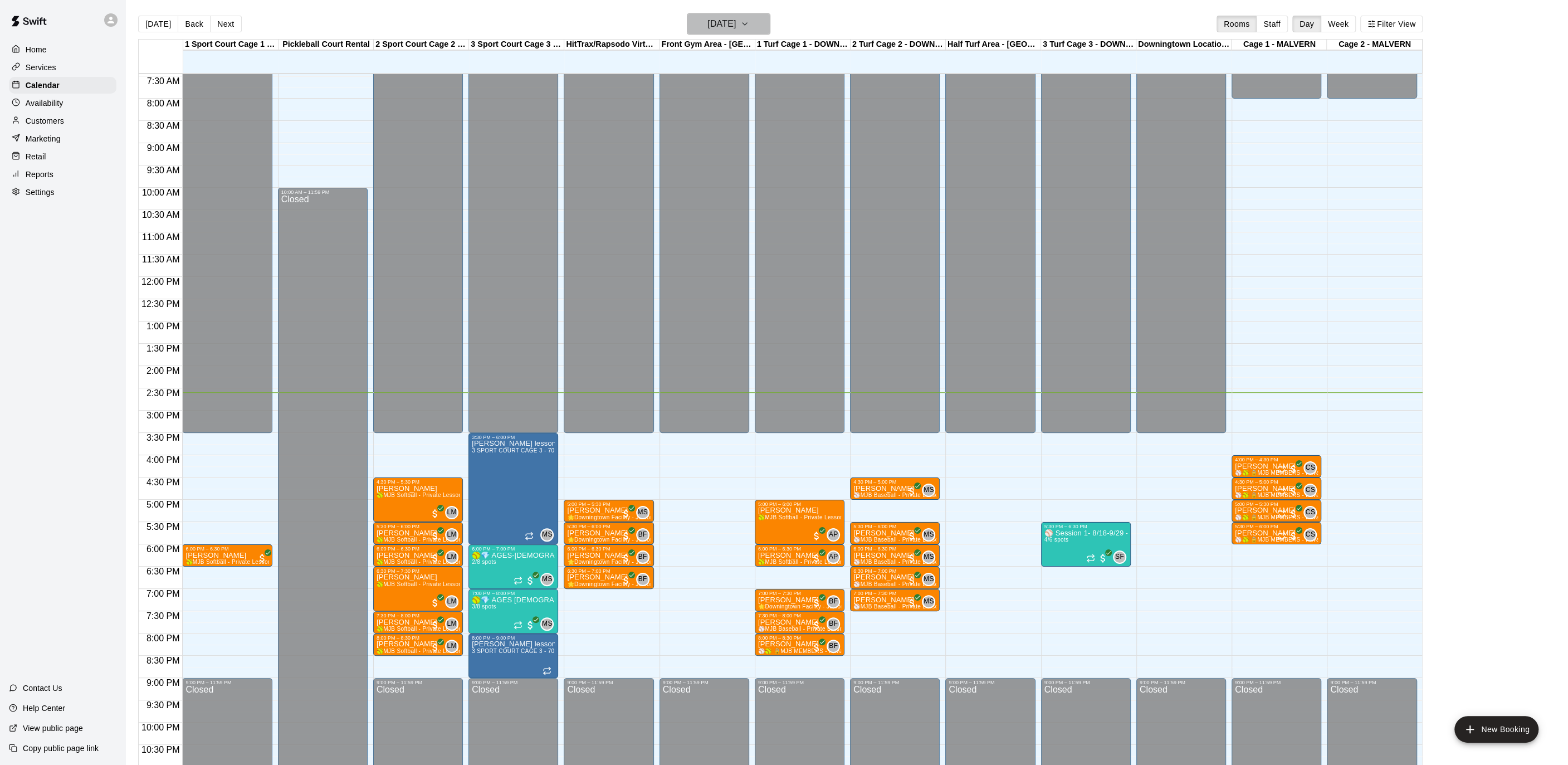
click at [756, 24] on button "[DATE]" at bounding box center [729, 24] width 83 height 21
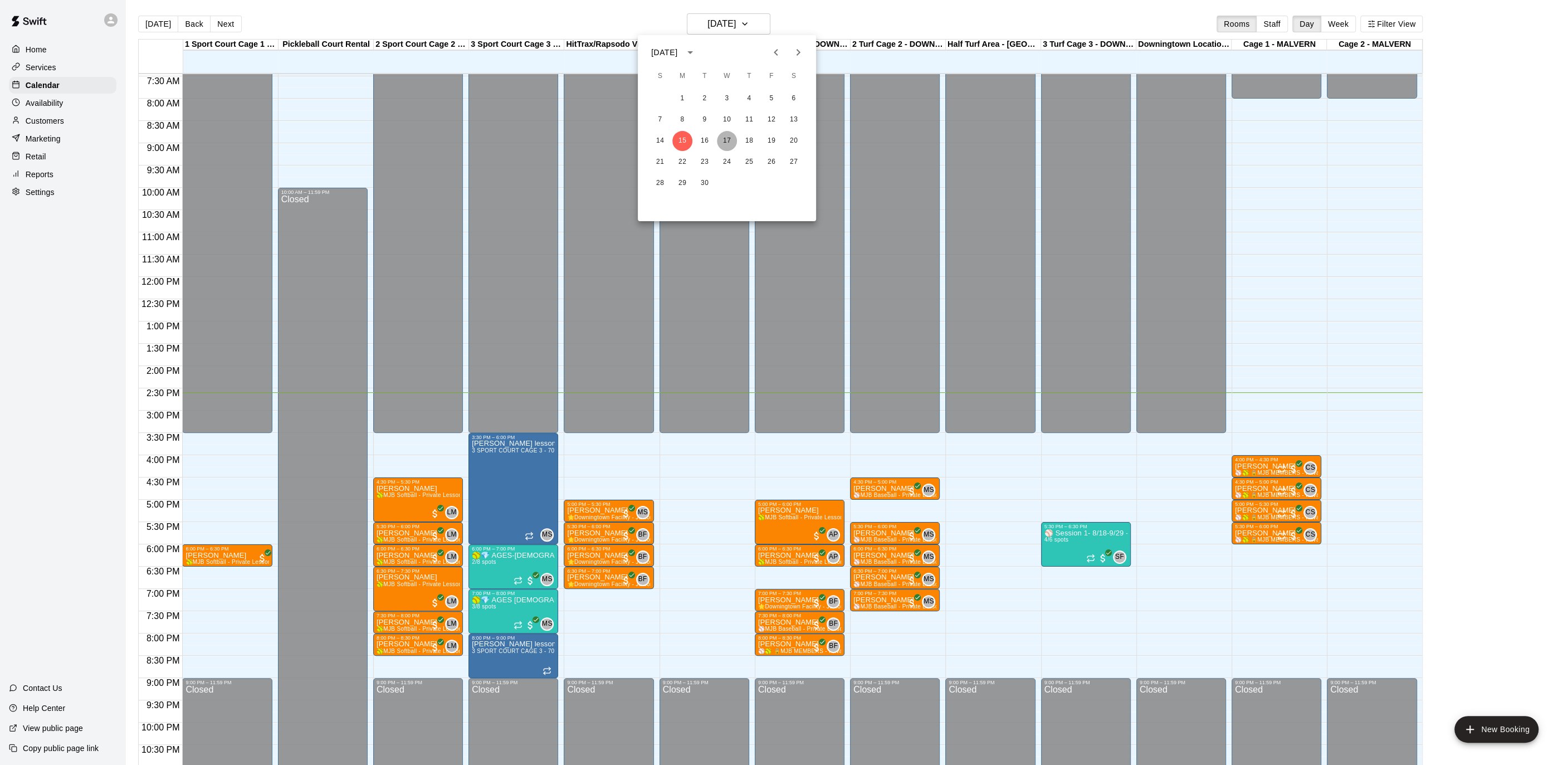
click at [731, 148] on button "17" at bounding box center [726, 140] width 20 height 20
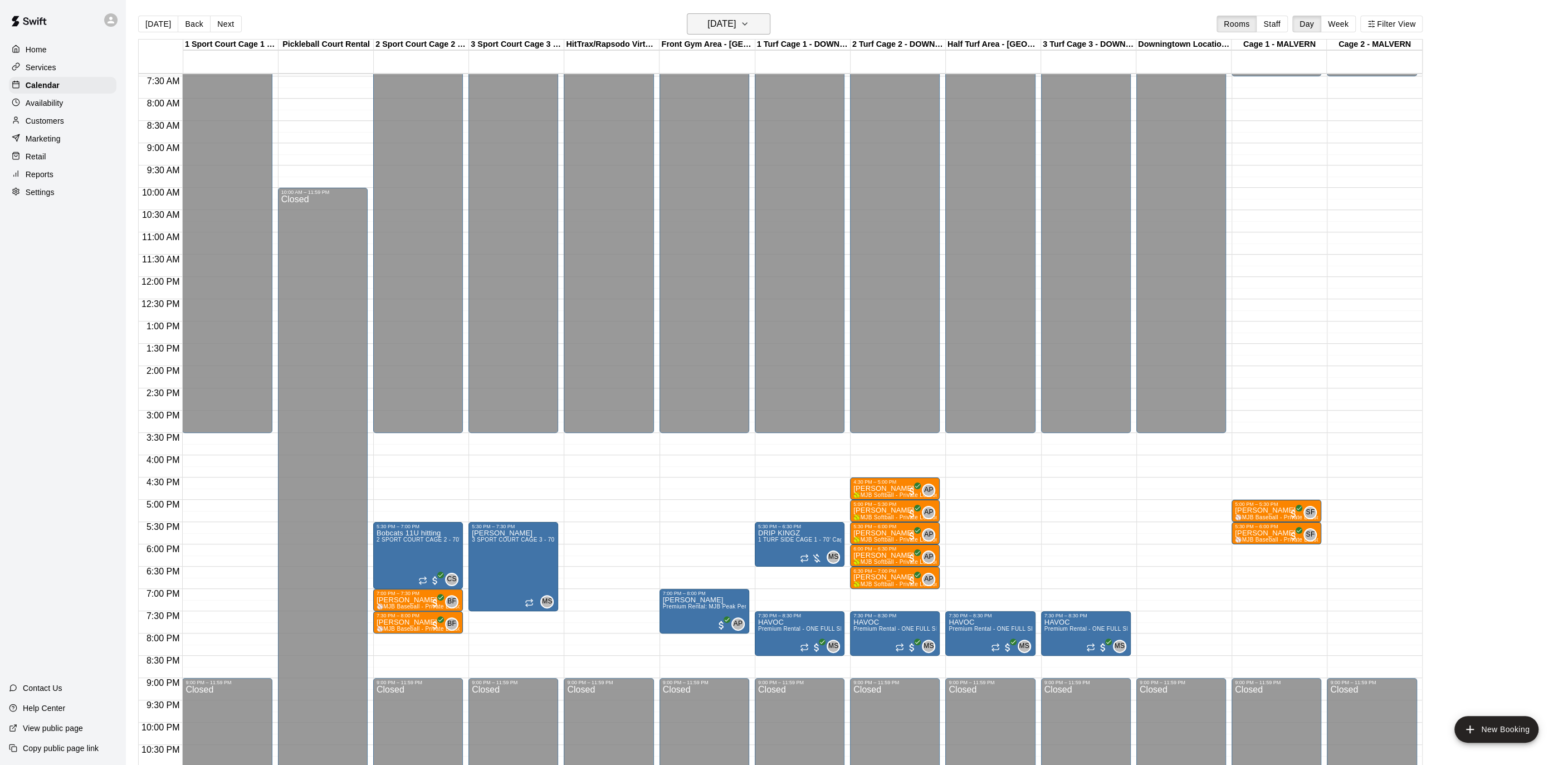
click at [762, 23] on button "[DATE]" at bounding box center [729, 24] width 83 height 21
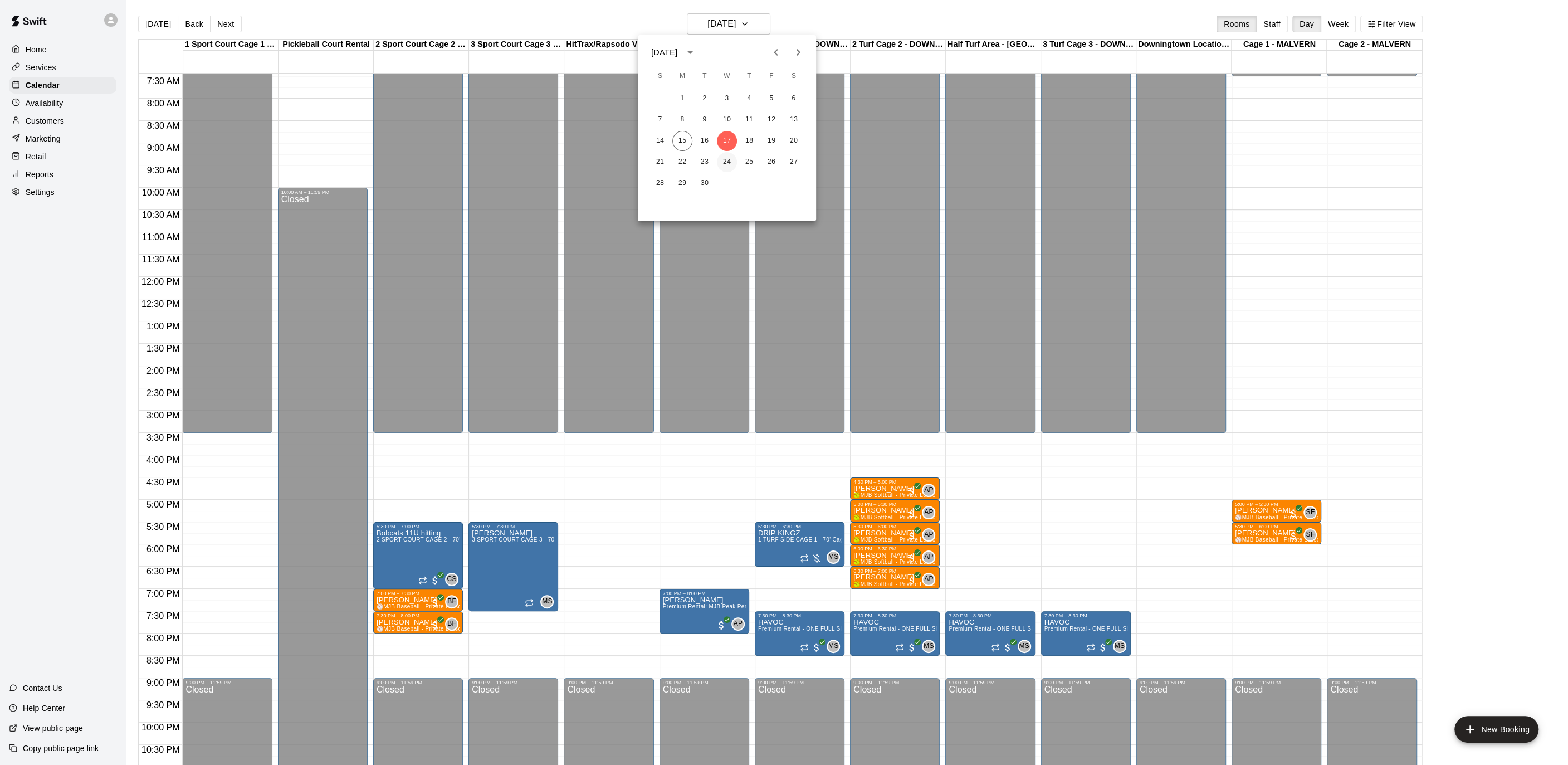
click at [732, 155] on button "24" at bounding box center [726, 161] width 20 height 20
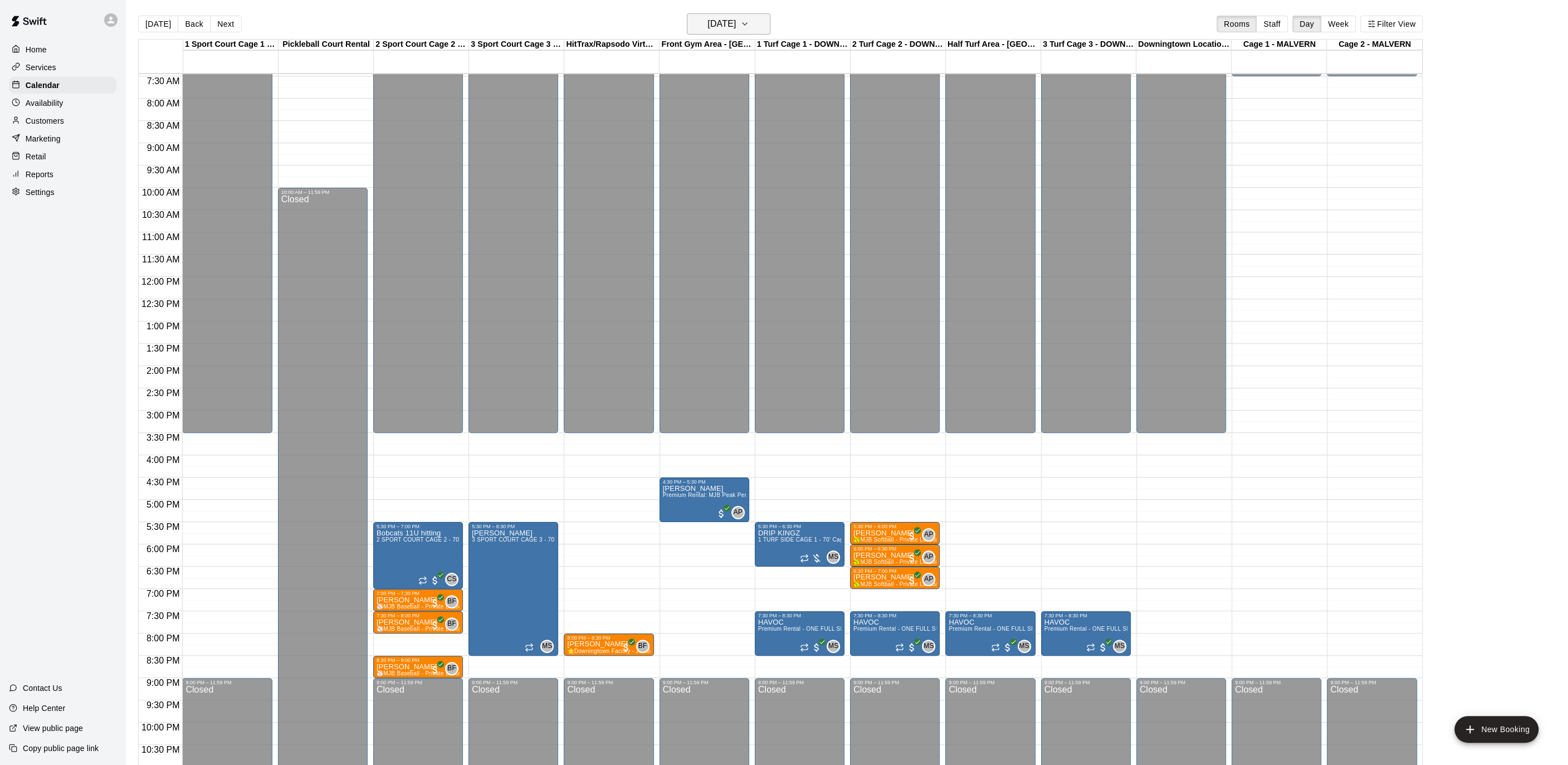
click at [762, 28] on button "[DATE]" at bounding box center [729, 24] width 83 height 21
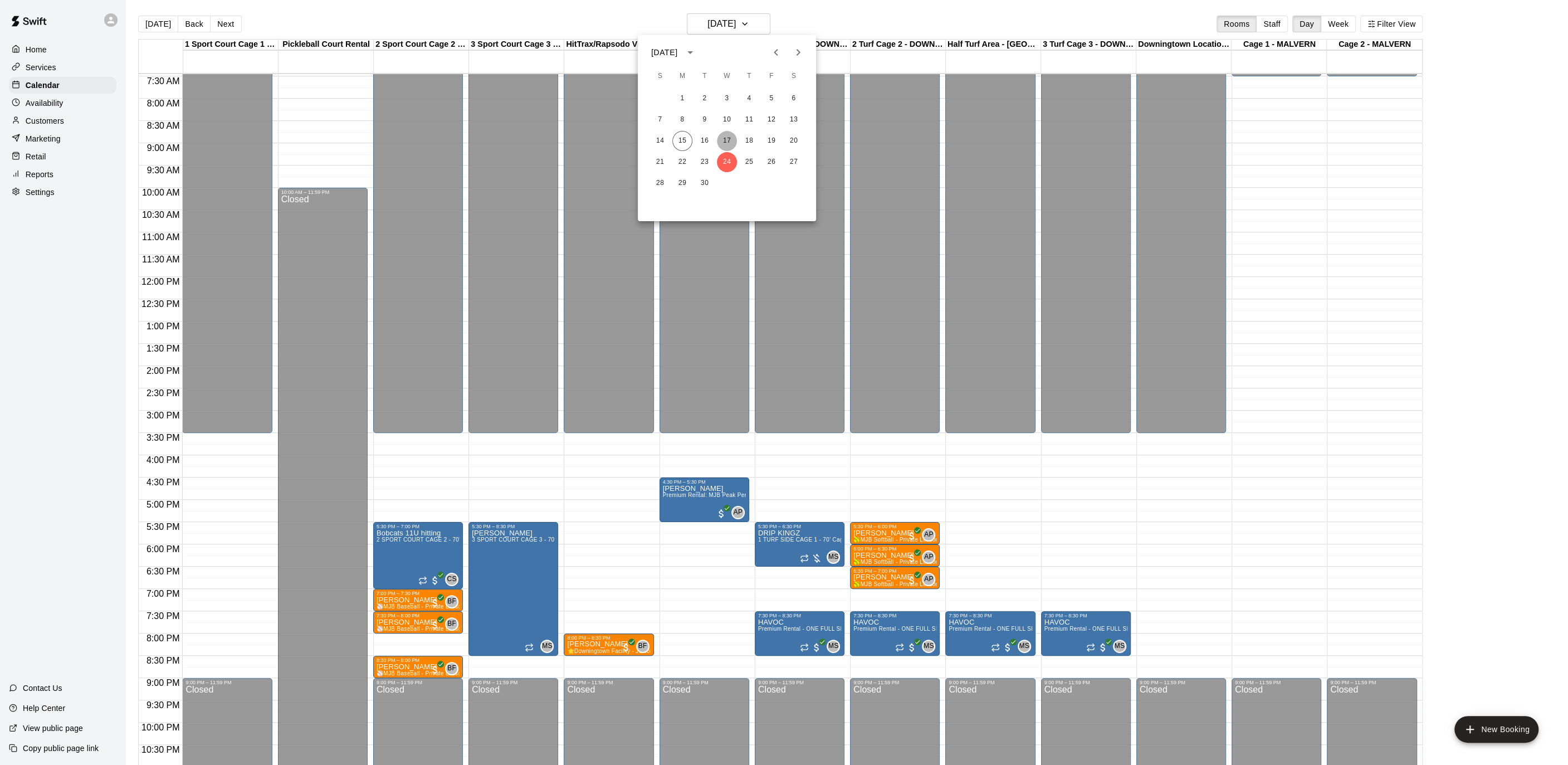
click at [728, 143] on button "17" at bounding box center [726, 140] width 20 height 20
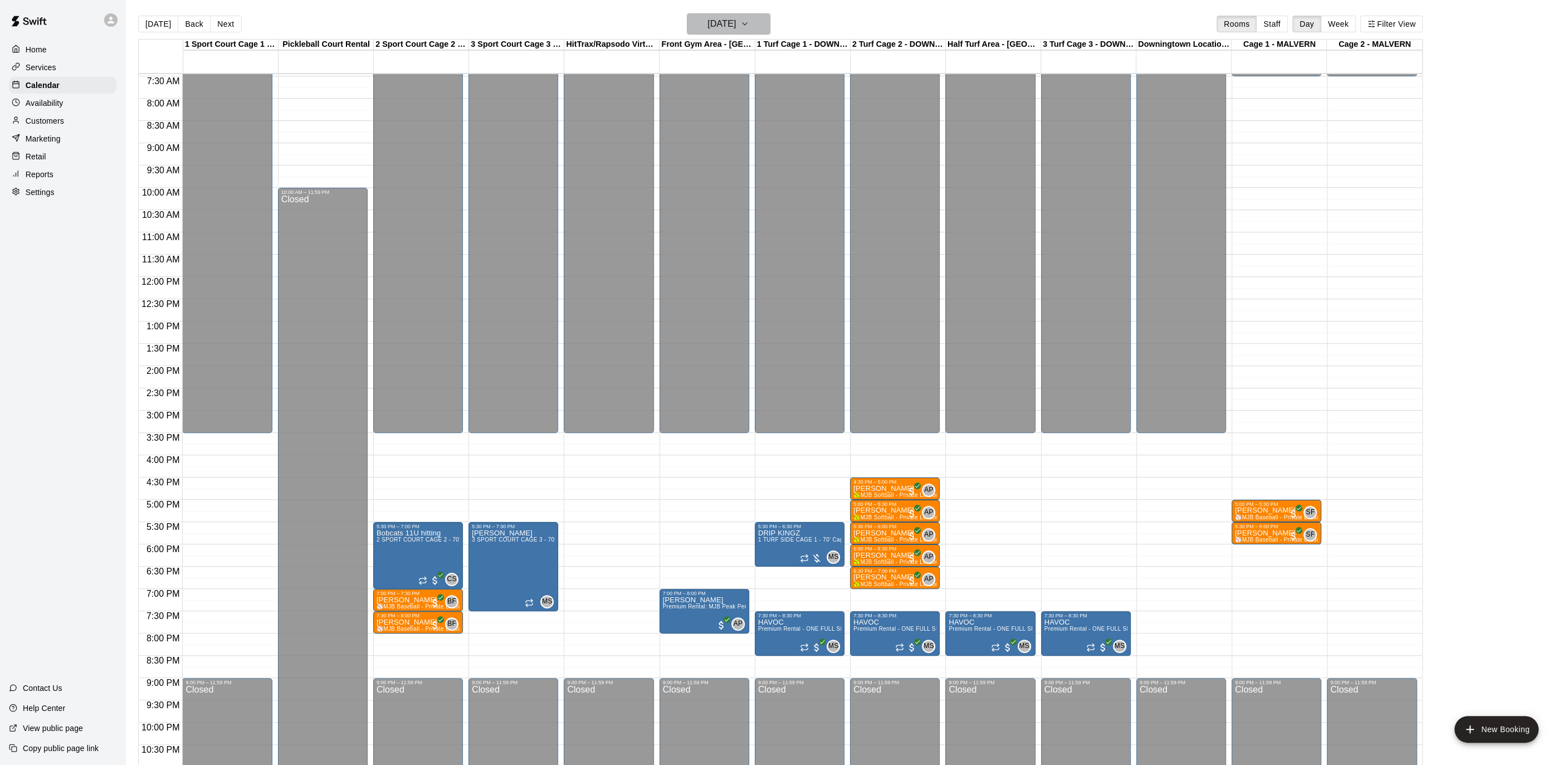
click at [733, 27] on h6 "[DATE]" at bounding box center [721, 24] width 28 height 16
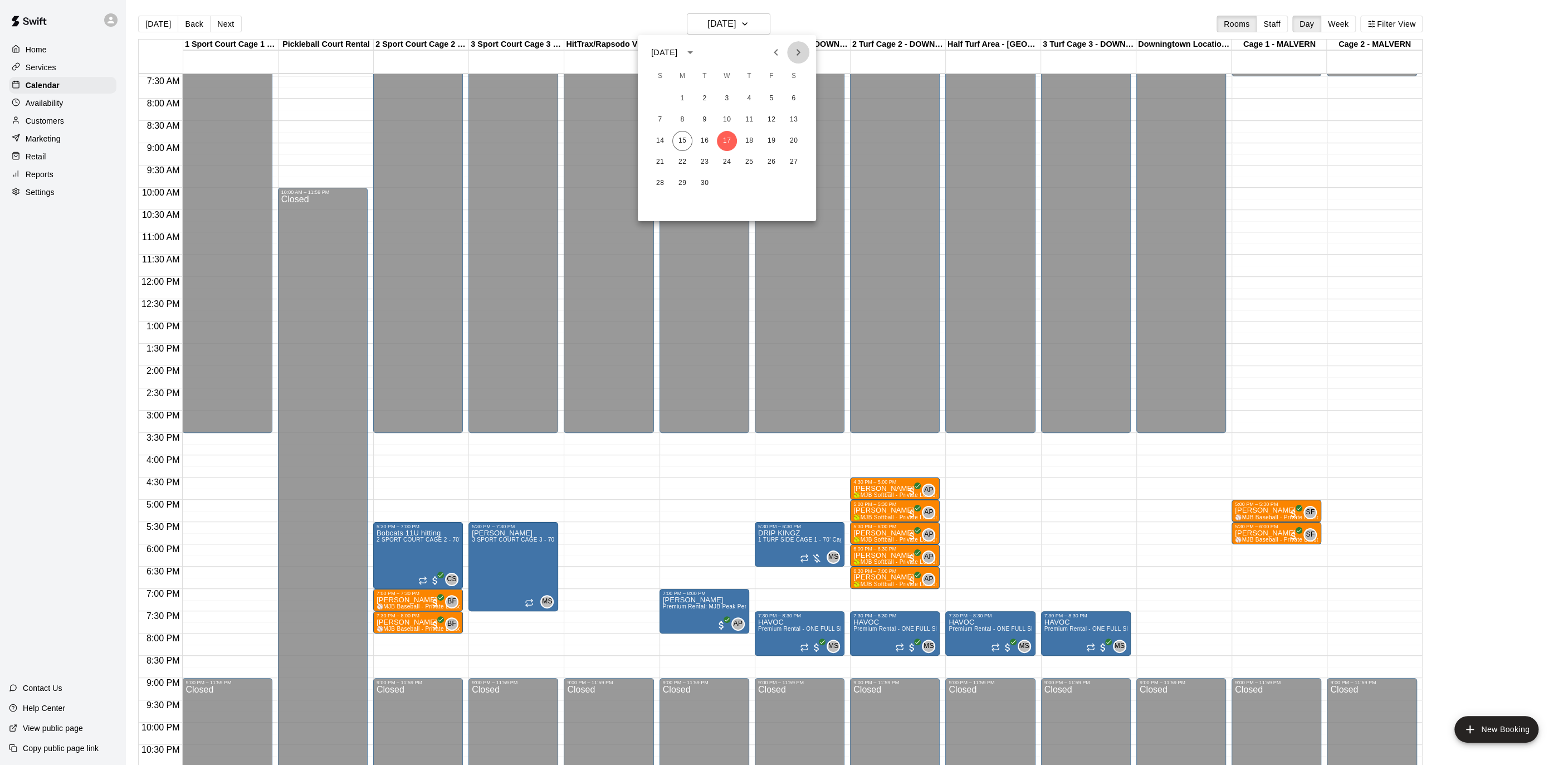
drag, startPoint x: 791, startPoint y: 51, endPoint x: 786, endPoint y: 56, distance: 7.1
click at [791, 51] on icon "Next month" at bounding box center [798, 52] width 13 height 13
click at [726, 103] on button "1" at bounding box center [726, 98] width 20 height 20
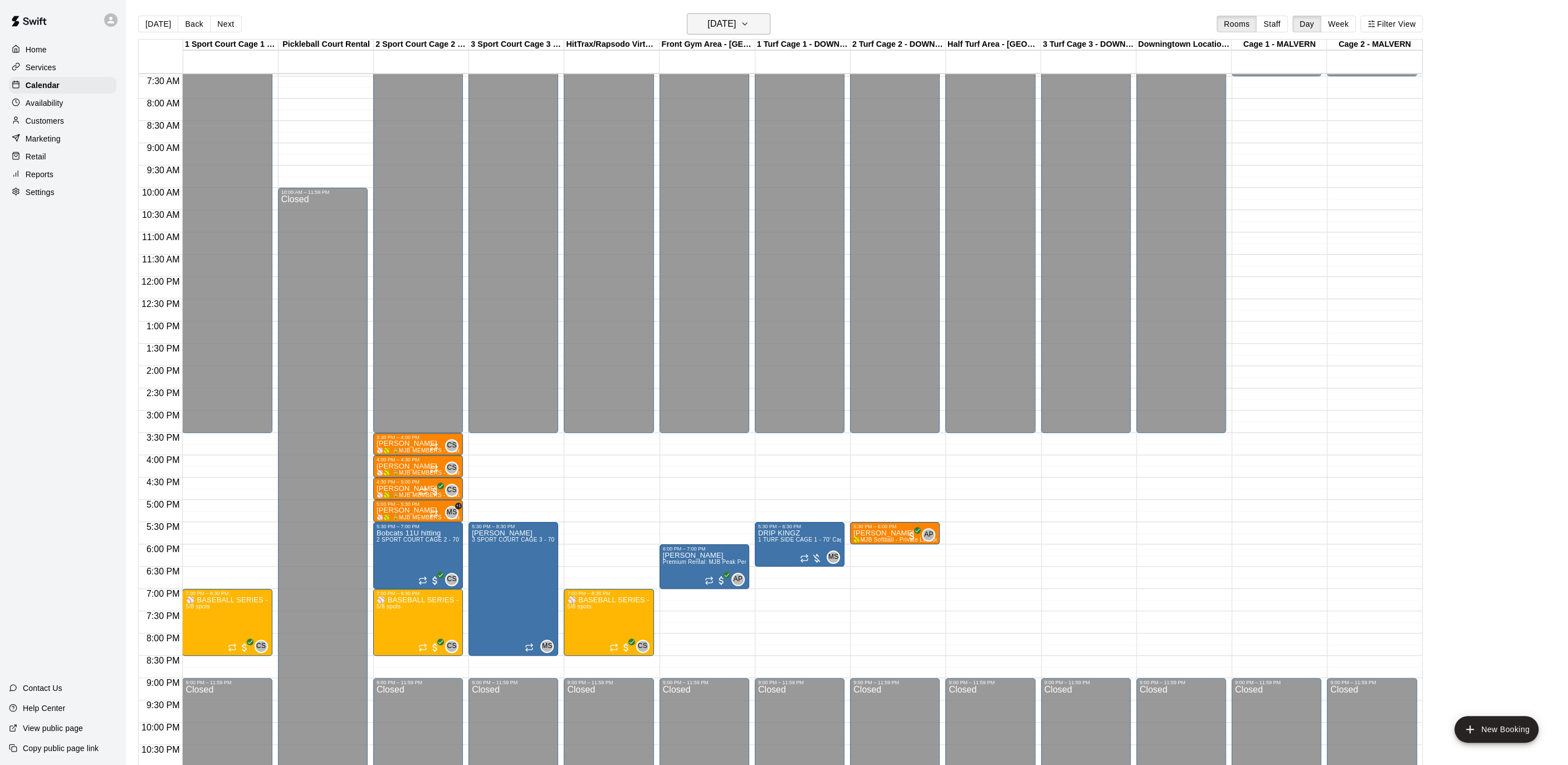
click at [736, 27] on h6 "[DATE]" at bounding box center [721, 24] width 28 height 16
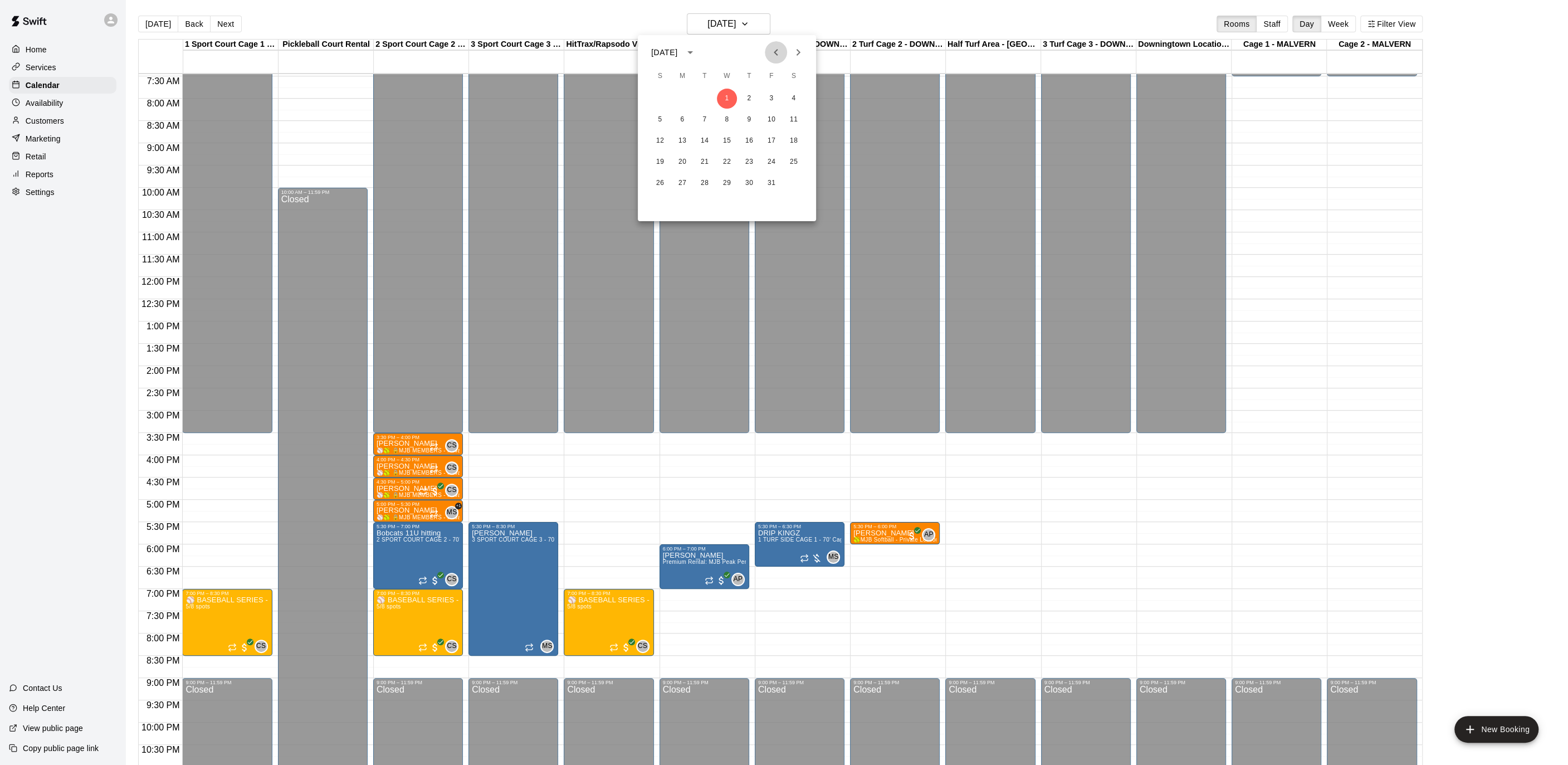
click at [775, 50] on icon "Previous month" at bounding box center [776, 52] width 13 height 13
click at [1004, 313] on div at bounding box center [784, 382] width 1568 height 765
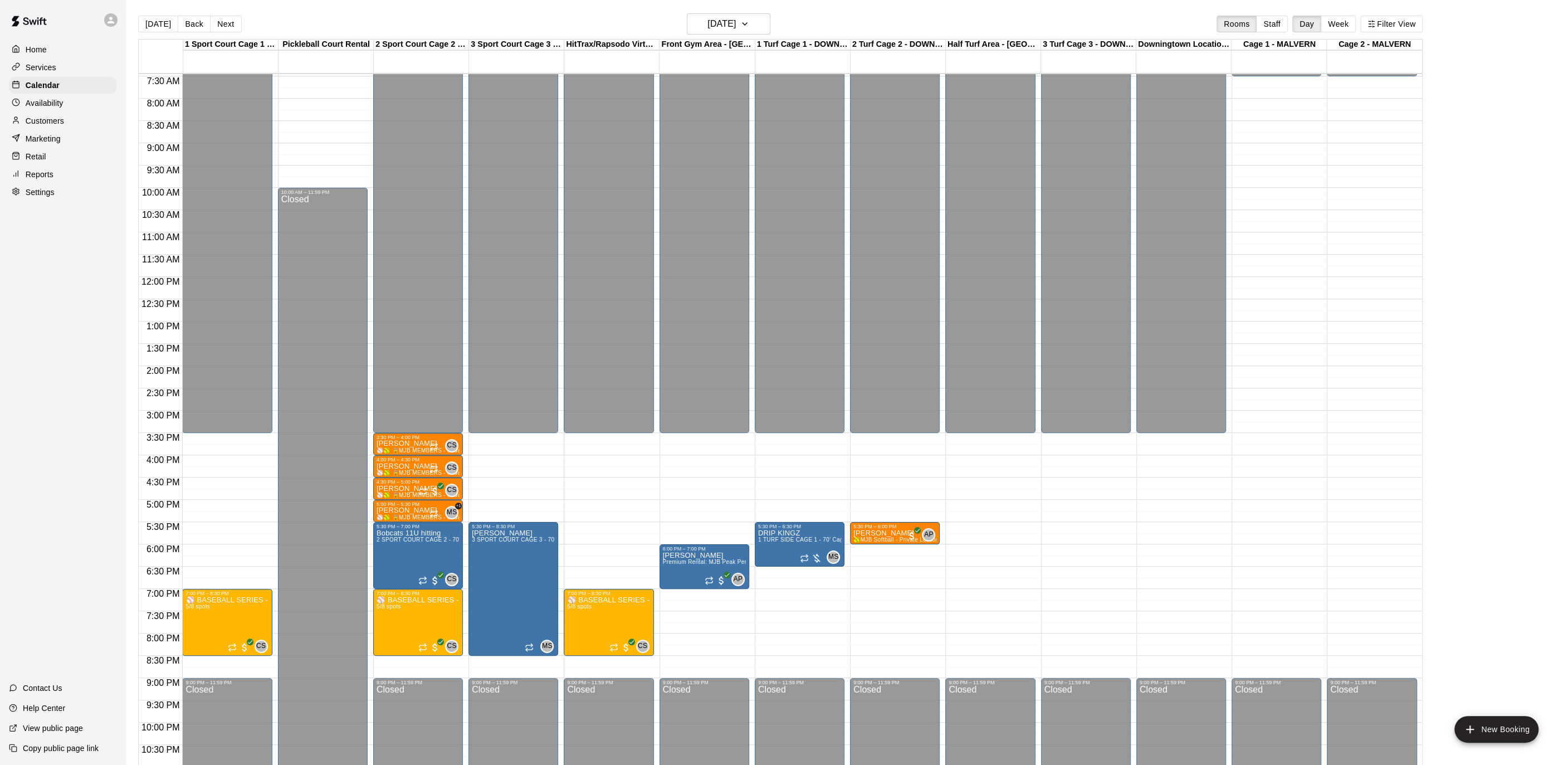
click at [752, 40] on div "Front Gym Area - [GEOGRAPHIC_DATA]" at bounding box center [707, 44] width 95 height 10
click at [736, 24] on h6 "[DATE]" at bounding box center [721, 24] width 28 height 16
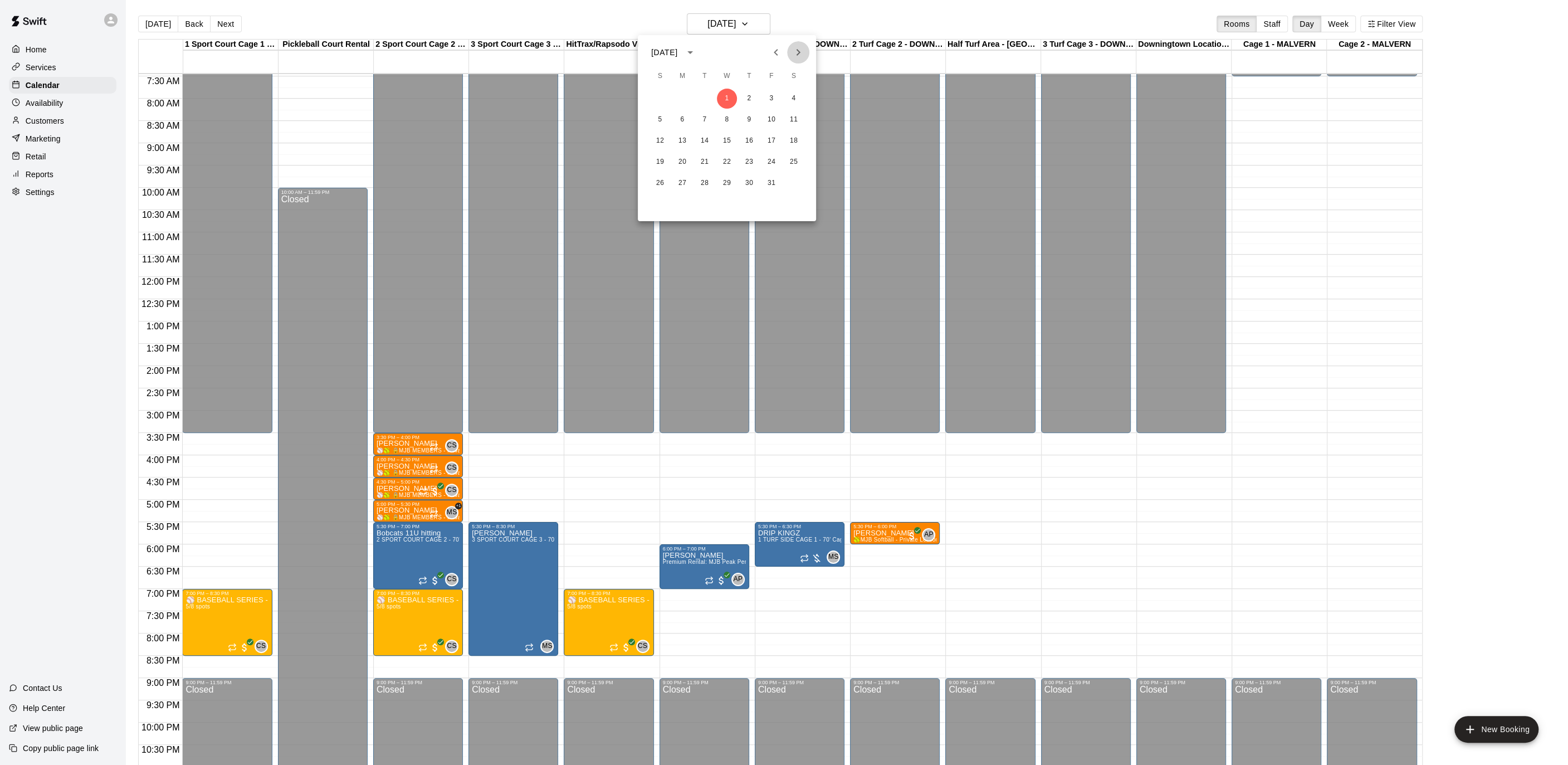
click at [794, 48] on icon "Next month" at bounding box center [798, 52] width 13 height 13
click at [786, 50] on button "Previous month" at bounding box center [776, 52] width 22 height 22
click at [731, 123] on button "8" at bounding box center [726, 119] width 20 height 20
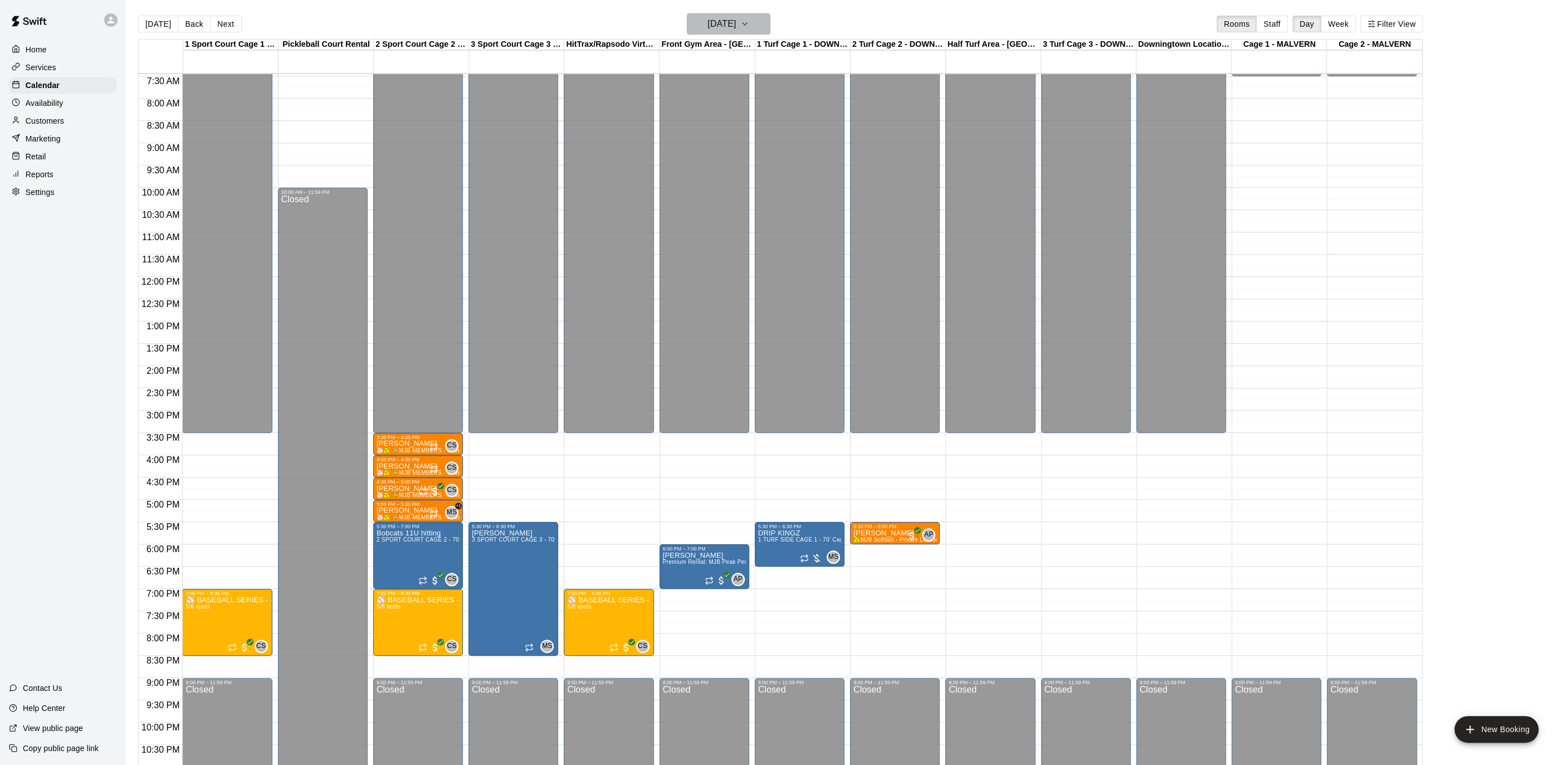
click at [749, 26] on icon "button" at bounding box center [744, 24] width 9 height 13
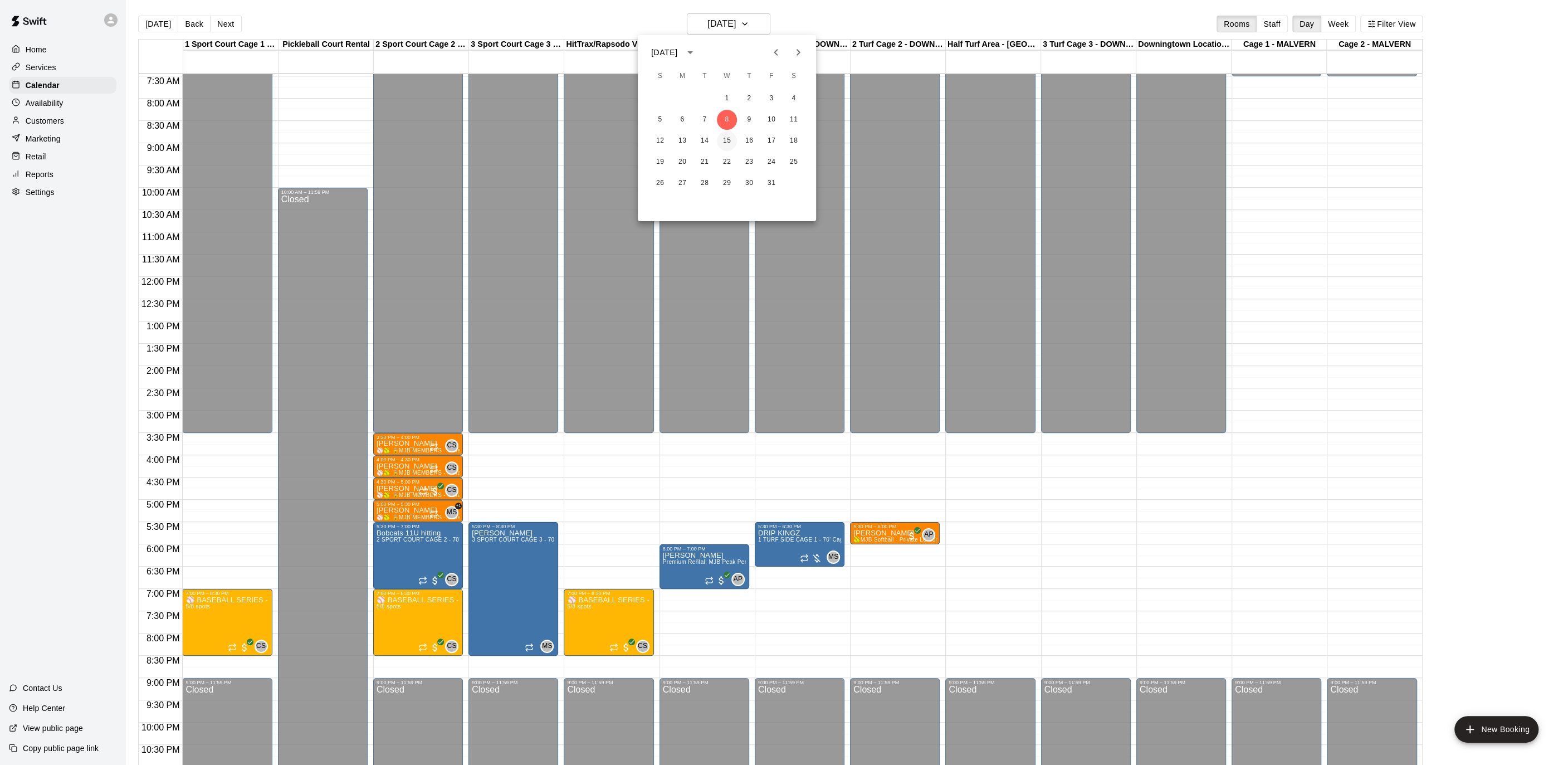
click at [729, 144] on button "15" at bounding box center [726, 140] width 20 height 20
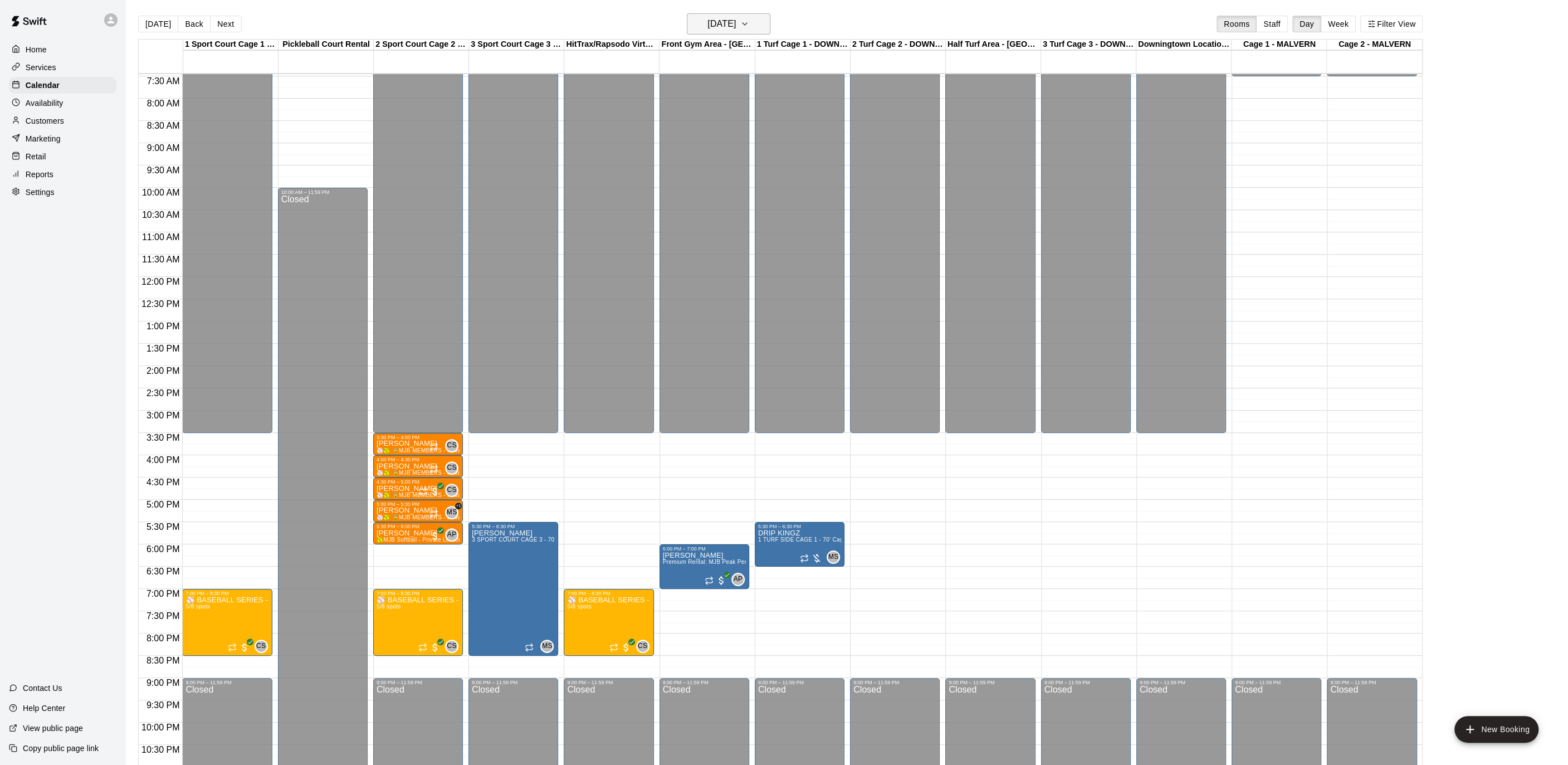
click at [736, 26] on h6 "[DATE]" at bounding box center [721, 24] width 28 height 16
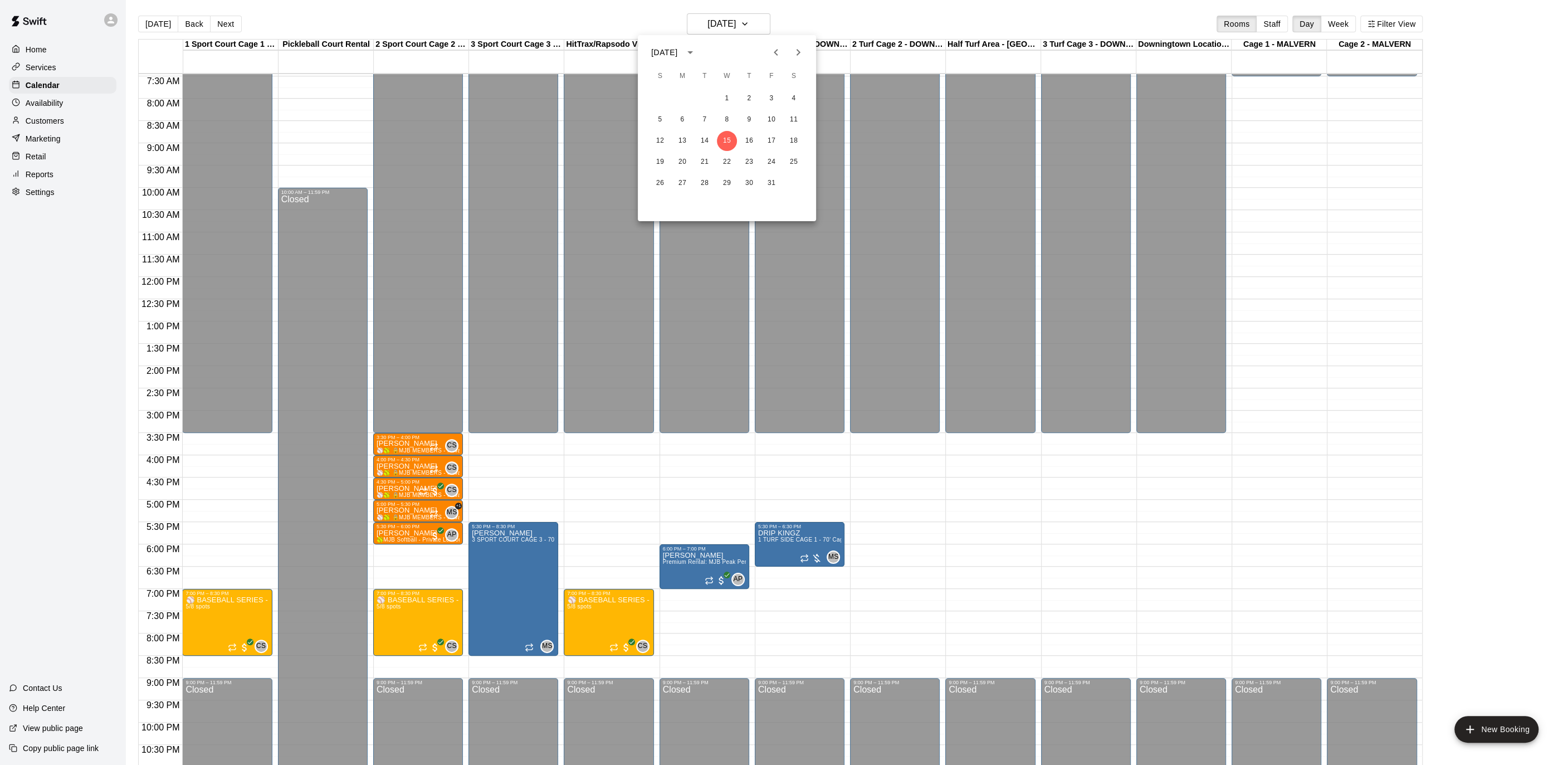
click at [772, 53] on icon "Previous month" at bounding box center [776, 52] width 13 height 13
click at [727, 138] on button "17" at bounding box center [726, 140] width 20 height 20
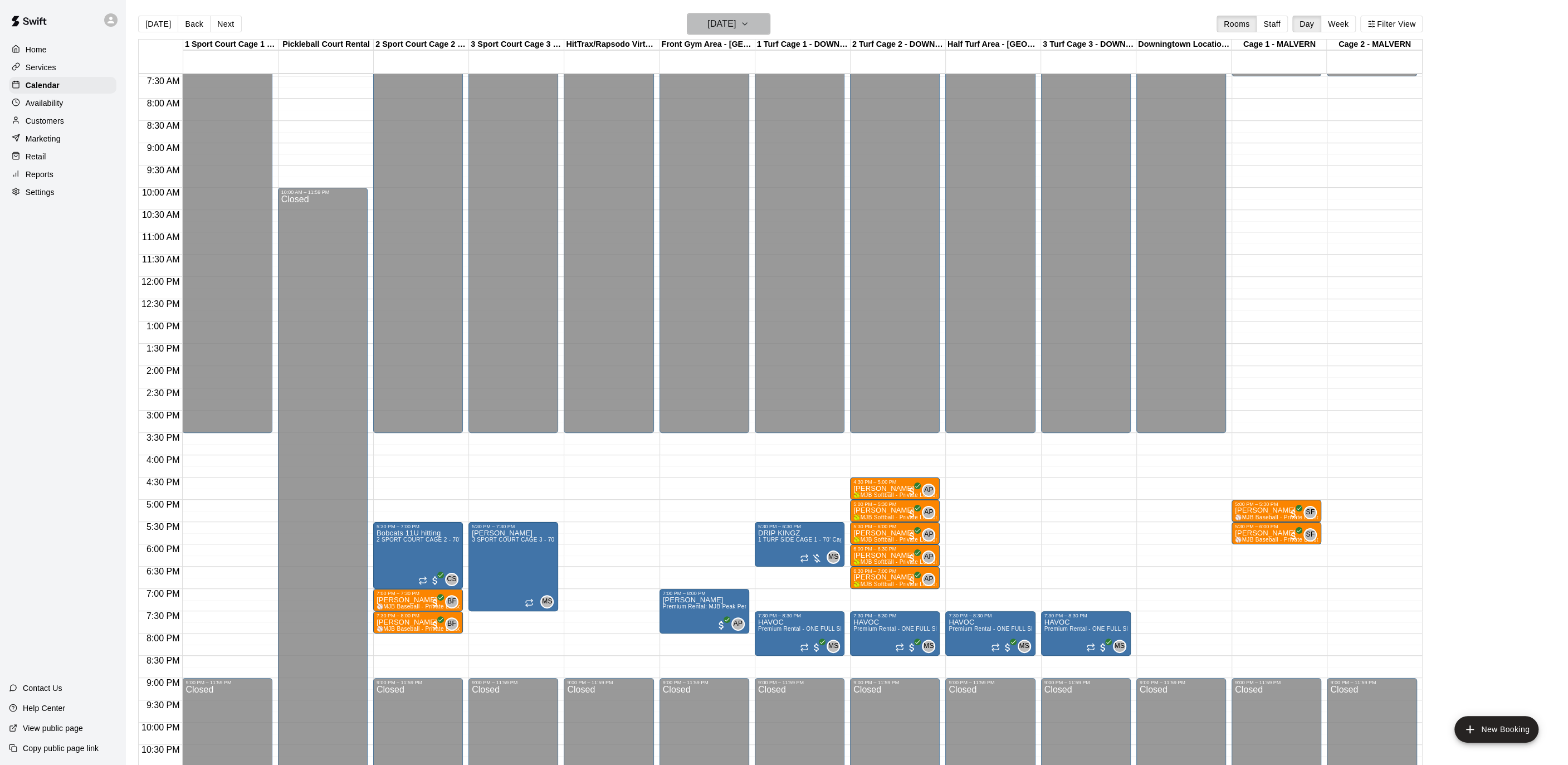
click at [749, 20] on icon "button" at bounding box center [744, 24] width 9 height 13
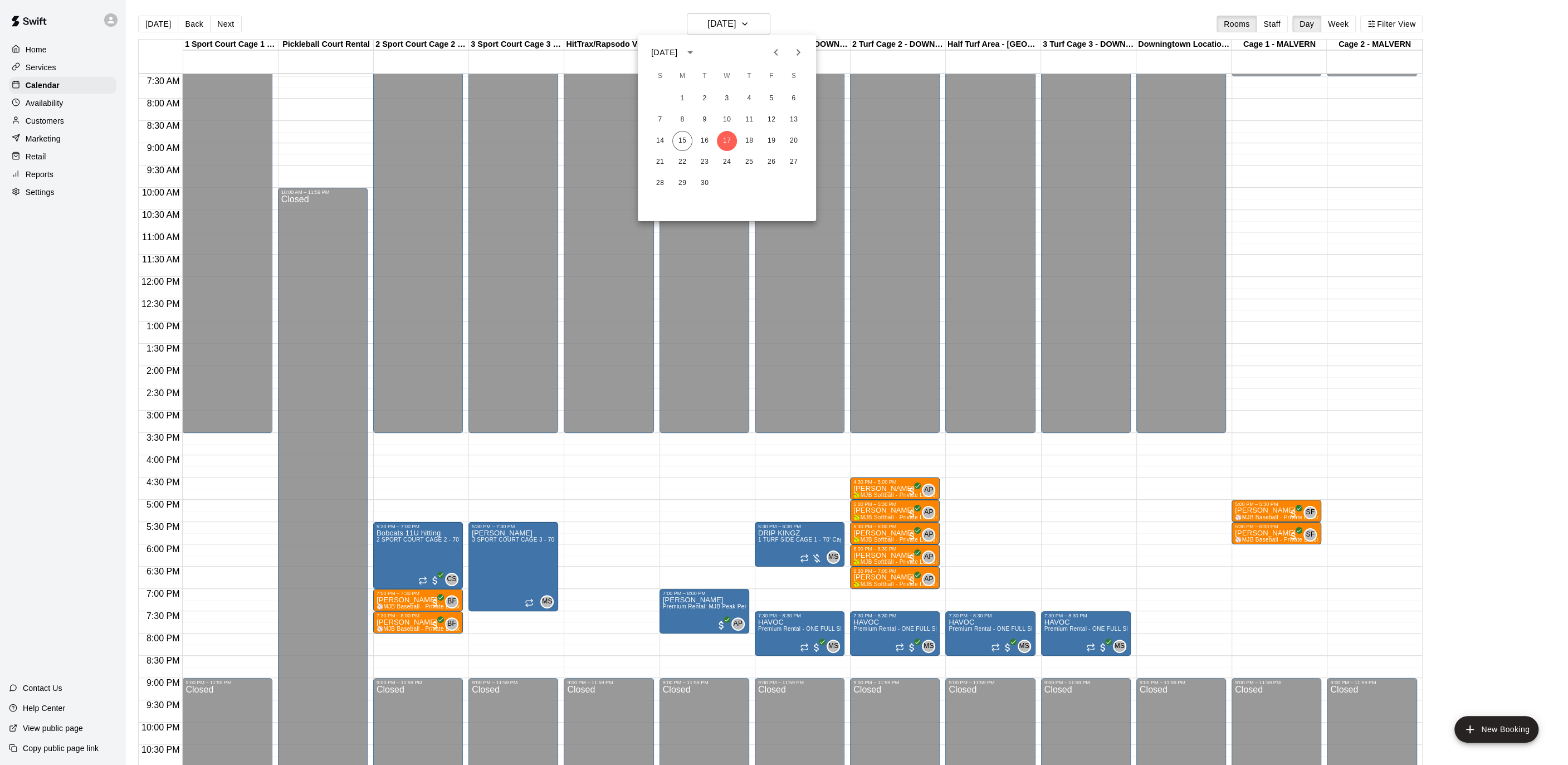
click at [794, 52] on icon "Next month" at bounding box center [798, 52] width 13 height 13
click at [846, 23] on div at bounding box center [784, 382] width 1568 height 765
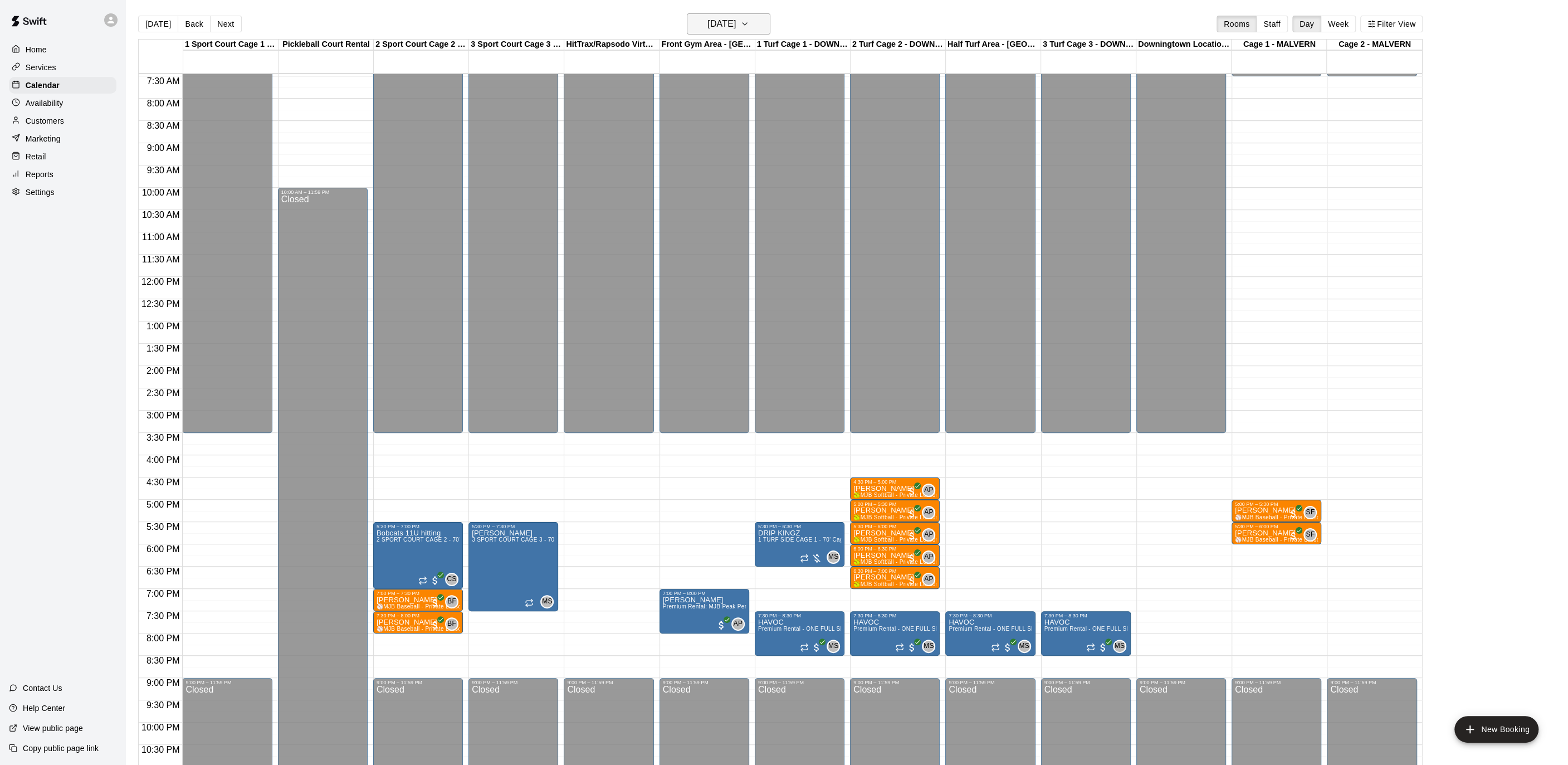
click at [749, 18] on icon "button" at bounding box center [744, 24] width 9 height 13
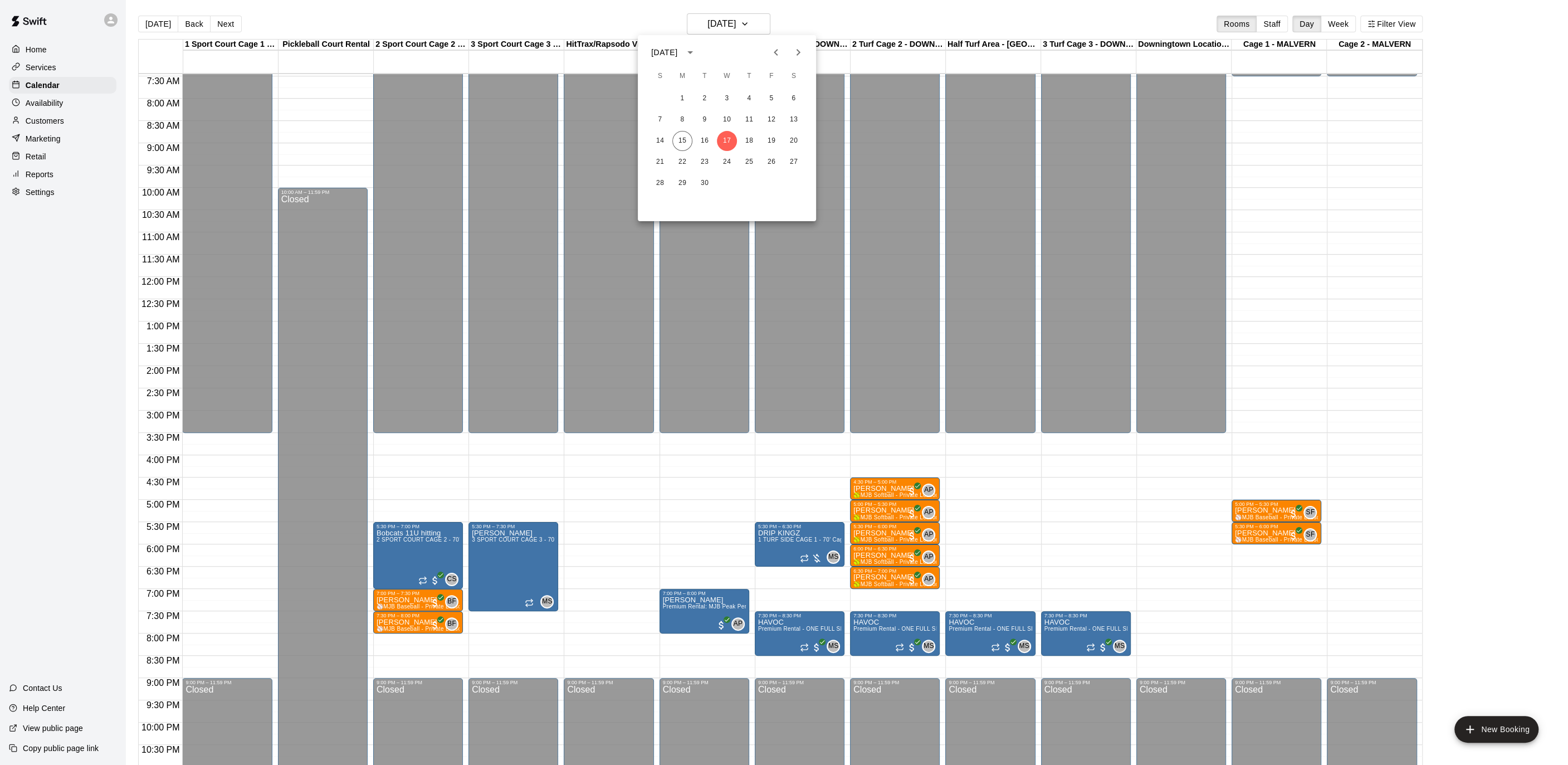
click at [763, 23] on div at bounding box center [784, 382] width 1568 height 765
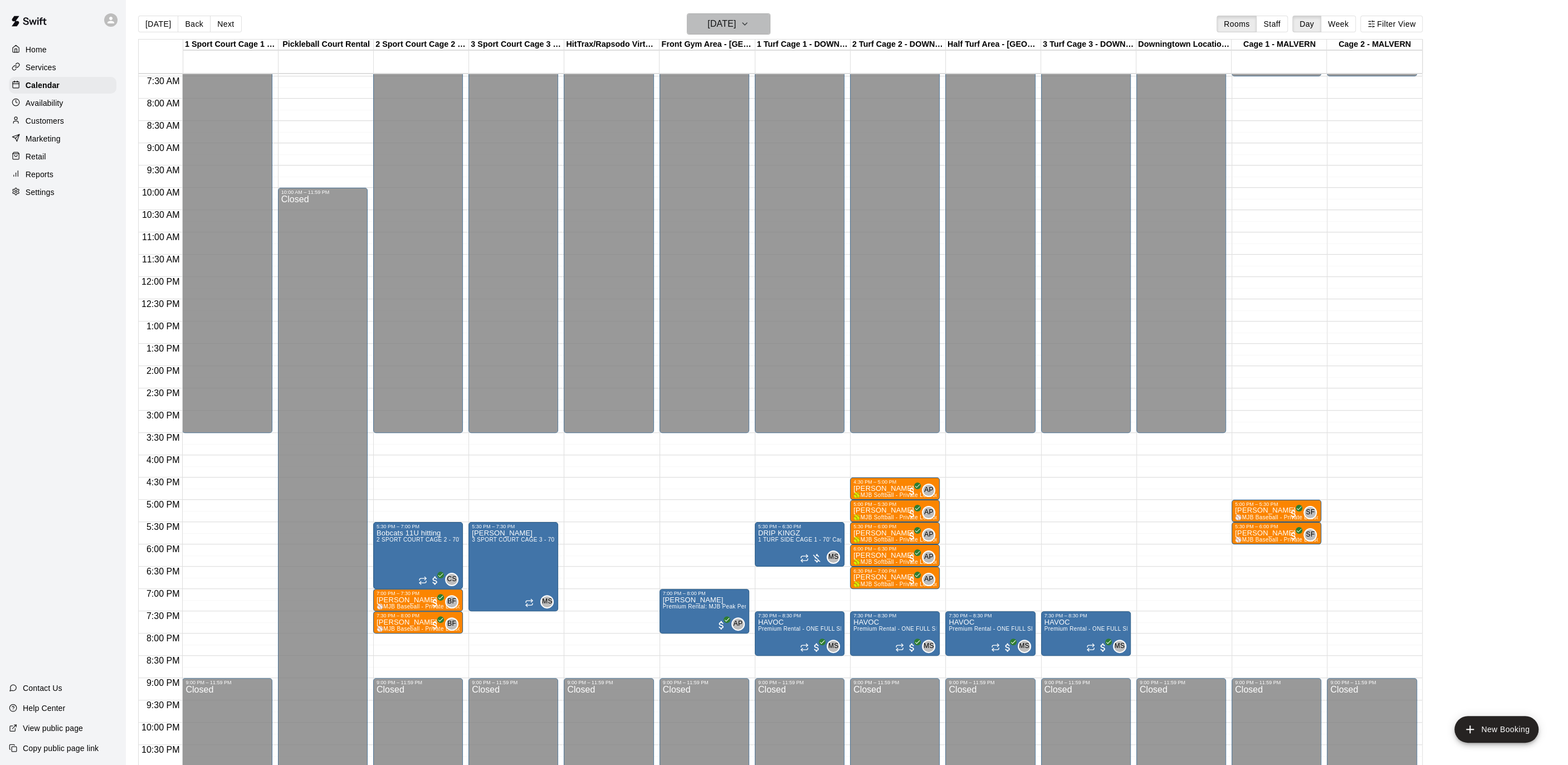
click at [749, 24] on icon "button" at bounding box center [744, 24] width 9 height 13
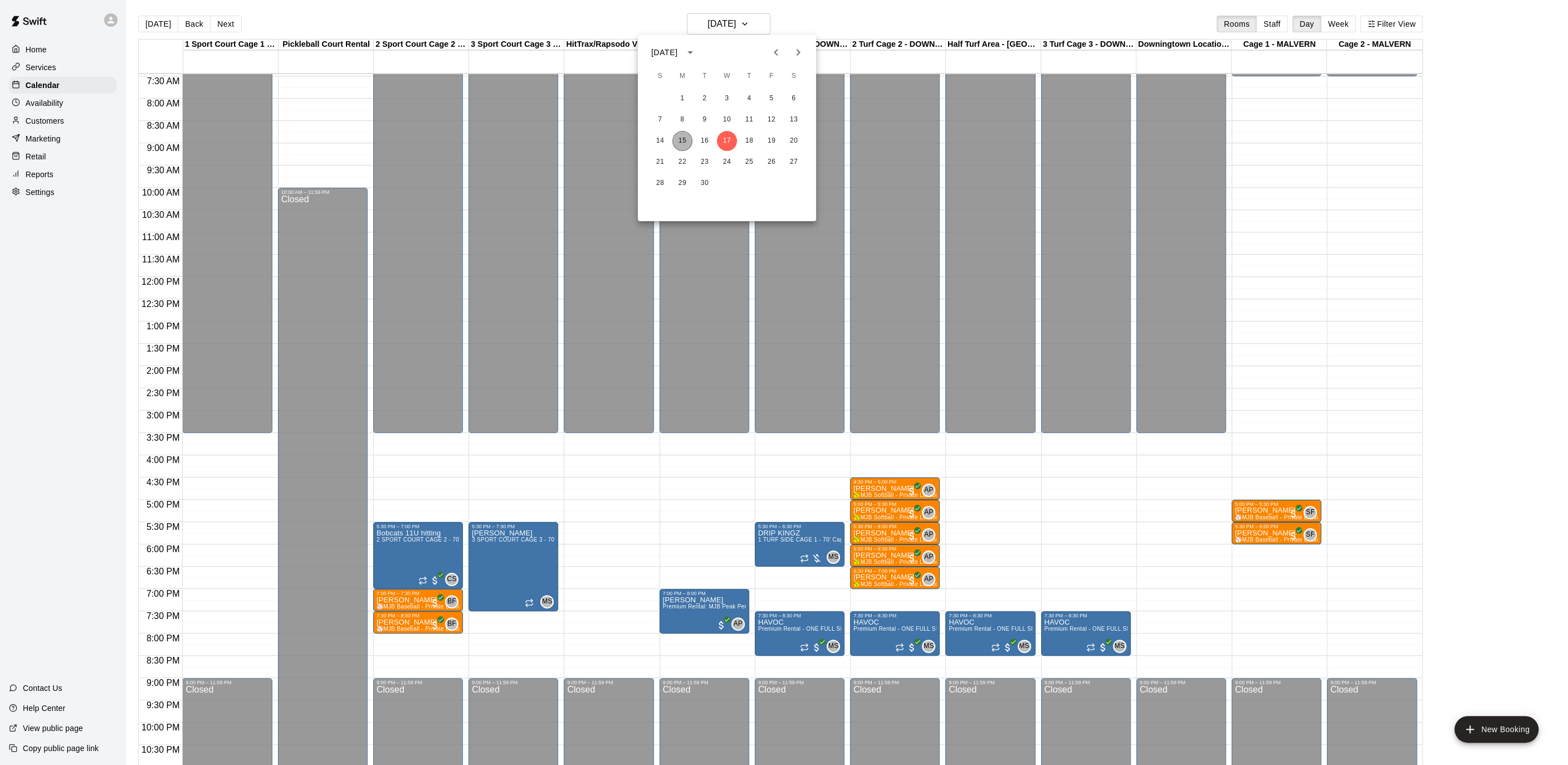
click at [688, 144] on button "15" at bounding box center [681, 140] width 20 height 20
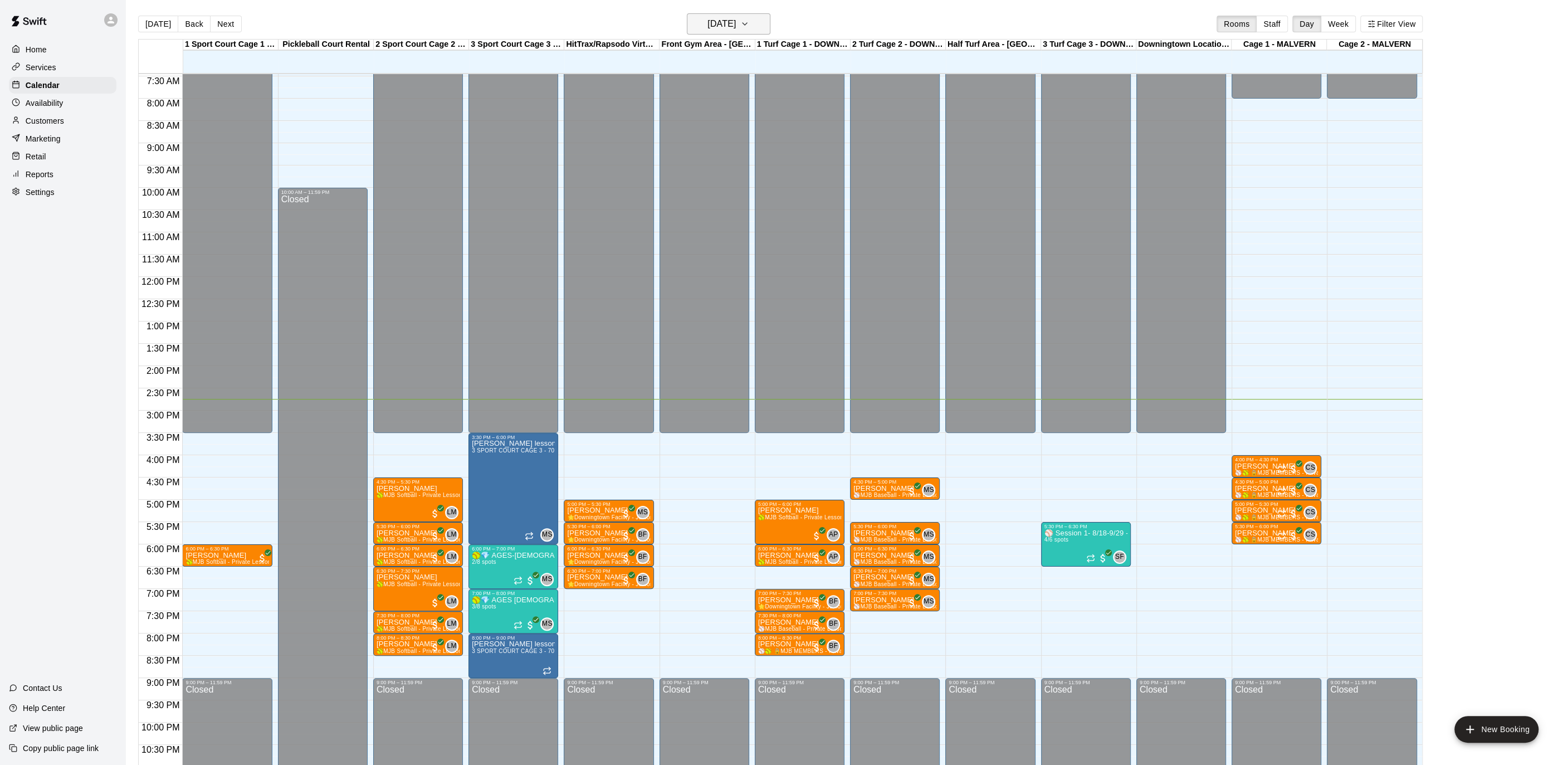
click at [767, 26] on button "[DATE]" at bounding box center [729, 24] width 83 height 21
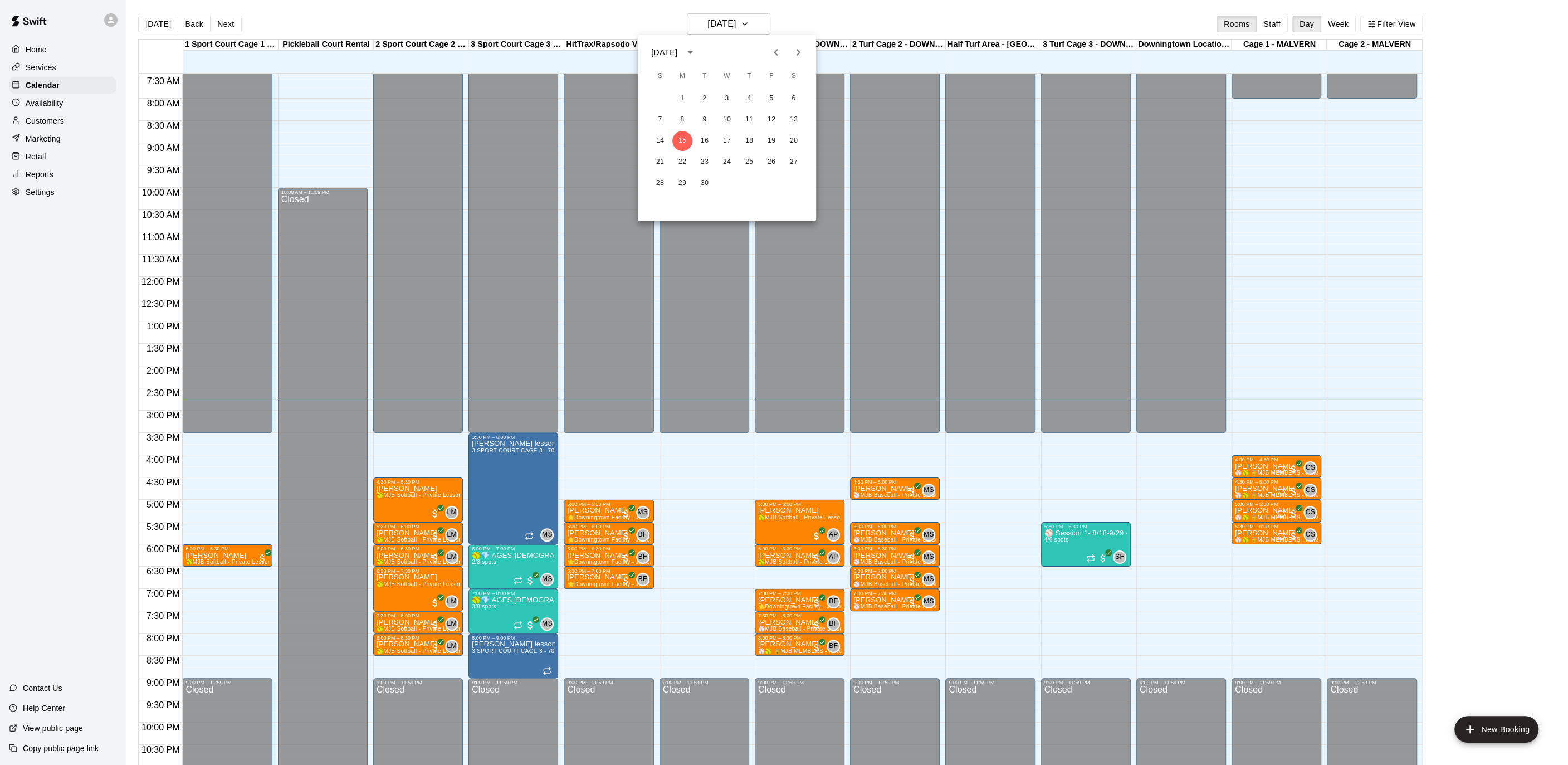
click at [767, 26] on div at bounding box center [784, 382] width 1568 height 765
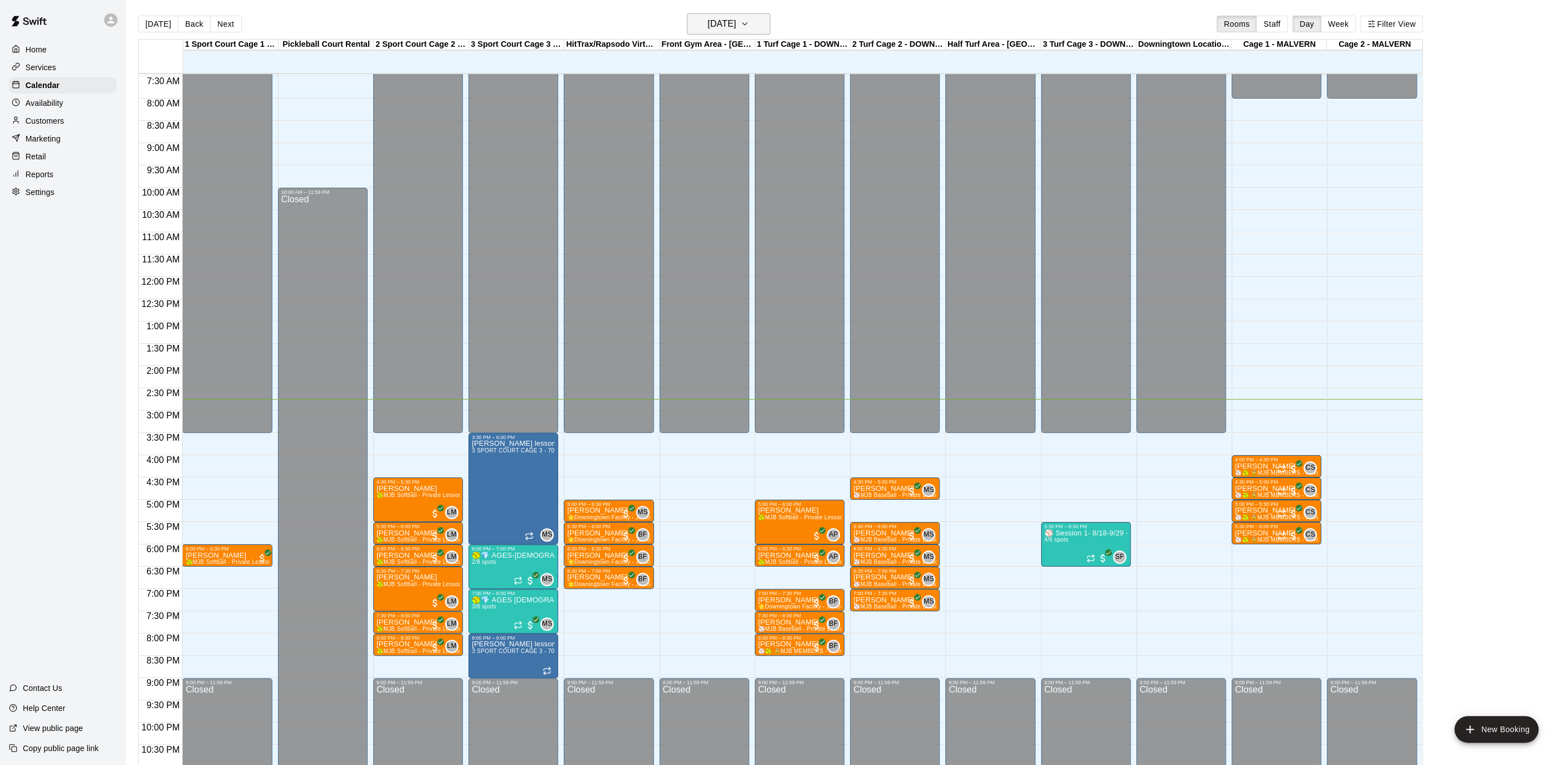
click at [749, 30] on icon "button" at bounding box center [744, 24] width 9 height 13
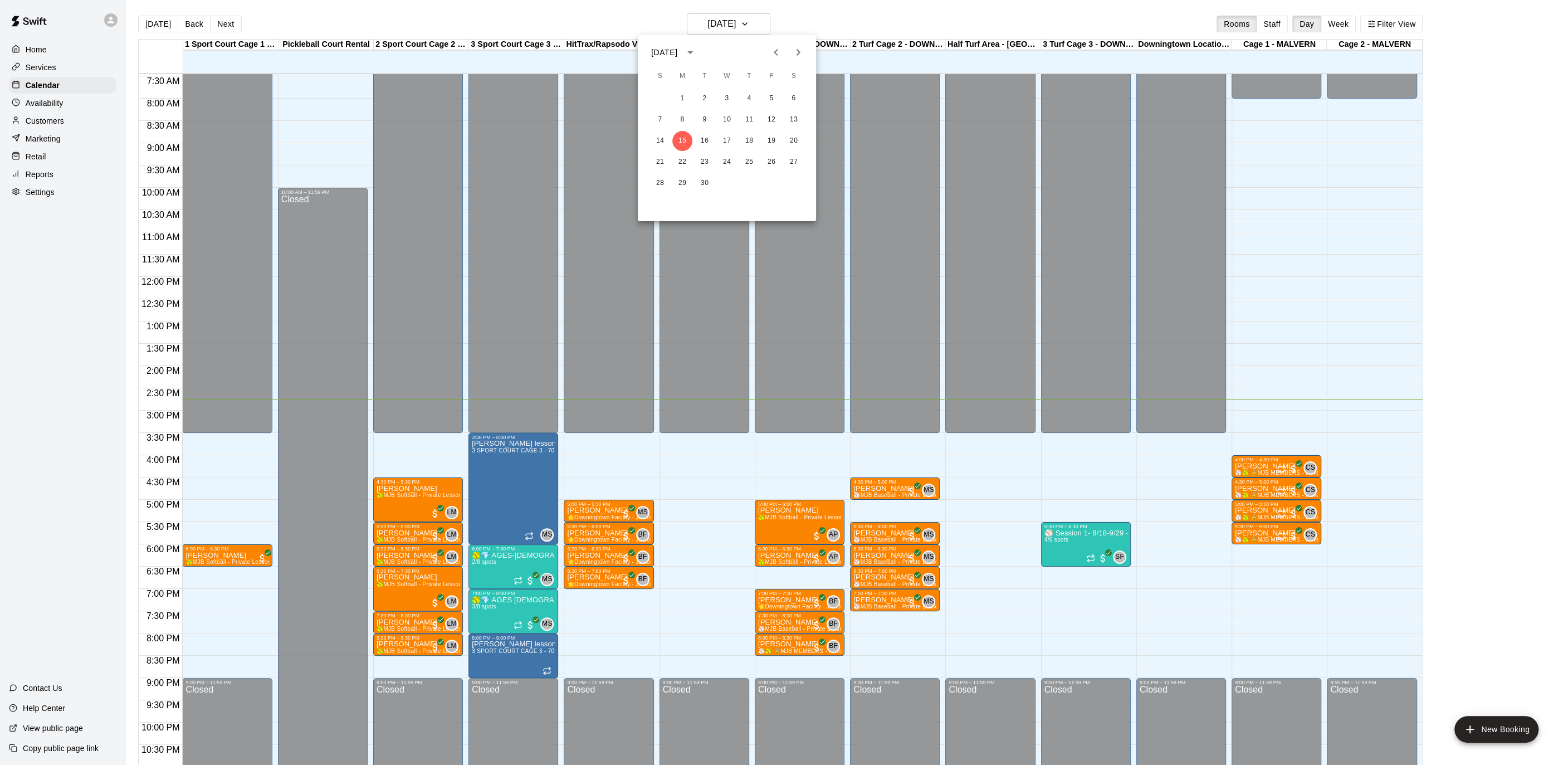
click at [751, 37] on div "[DATE] S M T W T F S 1 2 3 4 5 6 7 8 9 10 11 12 13 14 15 16 17 18 19 20 21 22 2…" at bounding box center [726, 128] width 179 height 186
click at [751, 24] on div at bounding box center [784, 382] width 1568 height 765
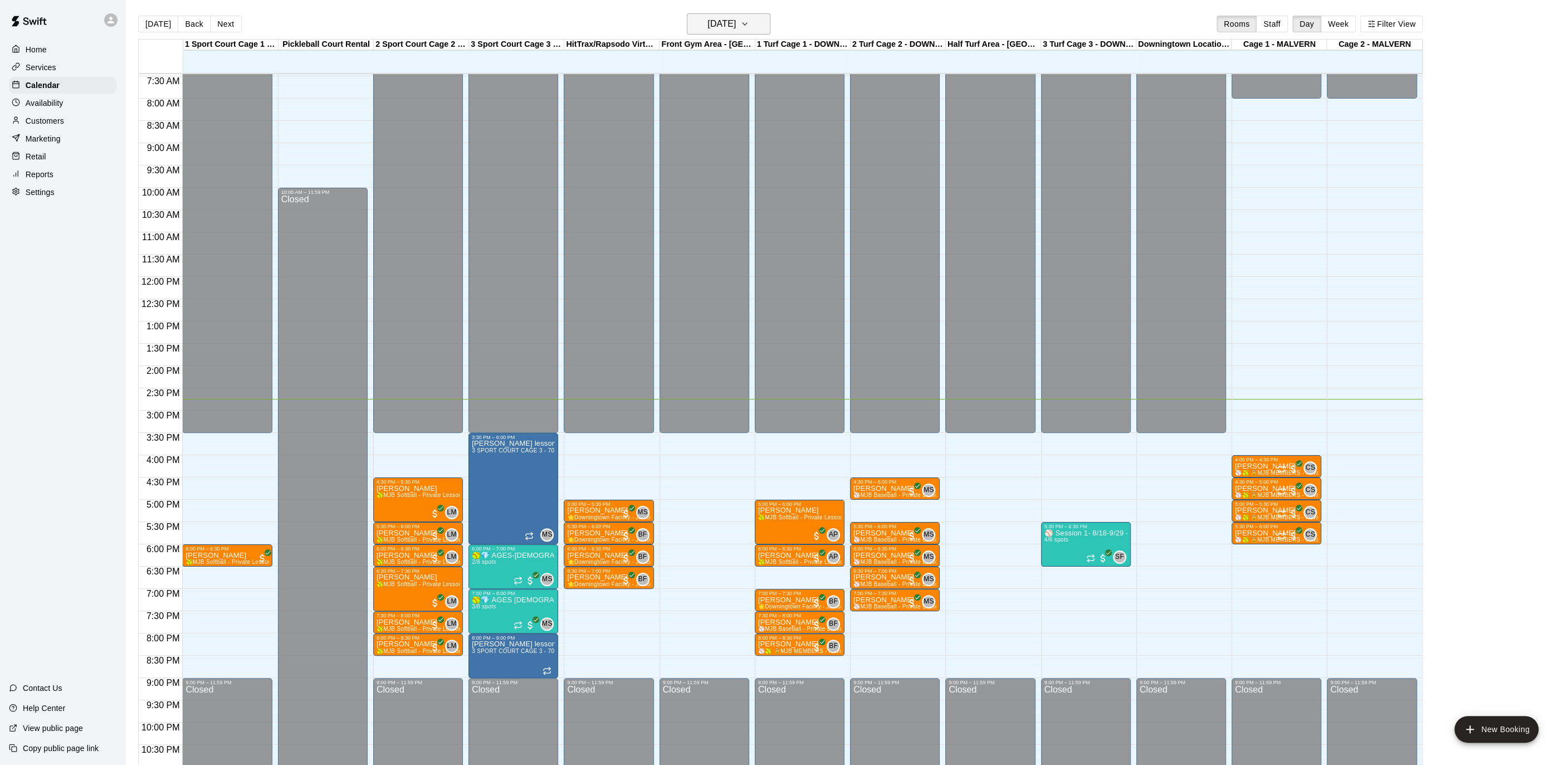
click at [719, 25] on h6 "[DATE]" at bounding box center [721, 24] width 28 height 16
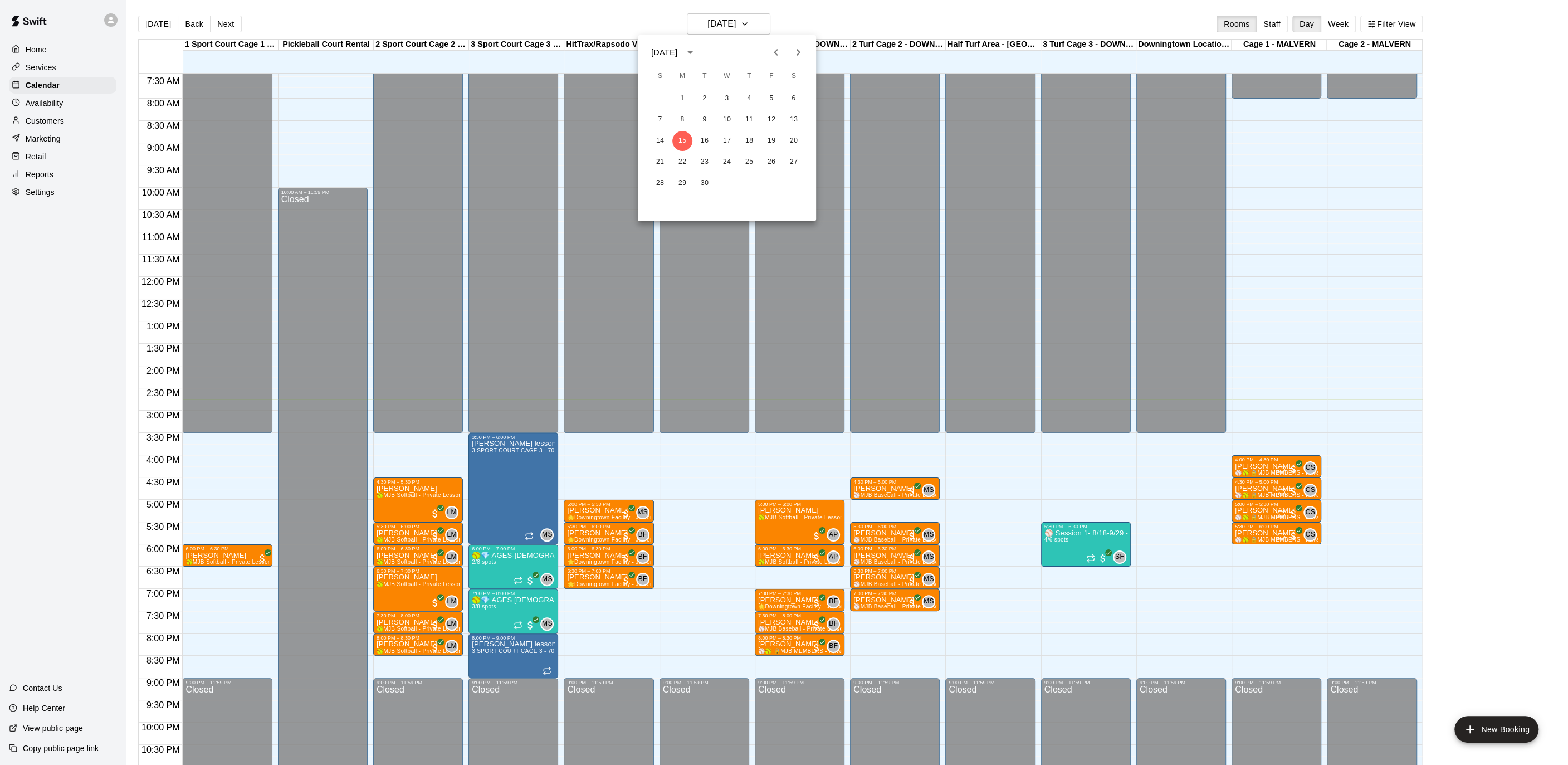
click at [697, 50] on icon "calendar view is open, switch to year view" at bounding box center [690, 52] width 13 height 13
click at [697, 50] on icon "year view is open, switch to calendar view" at bounding box center [690, 52] width 13 height 13
click at [792, 52] on icon "Next month" at bounding box center [798, 52] width 13 height 13
click at [734, 97] on button "1" at bounding box center [726, 98] width 20 height 20
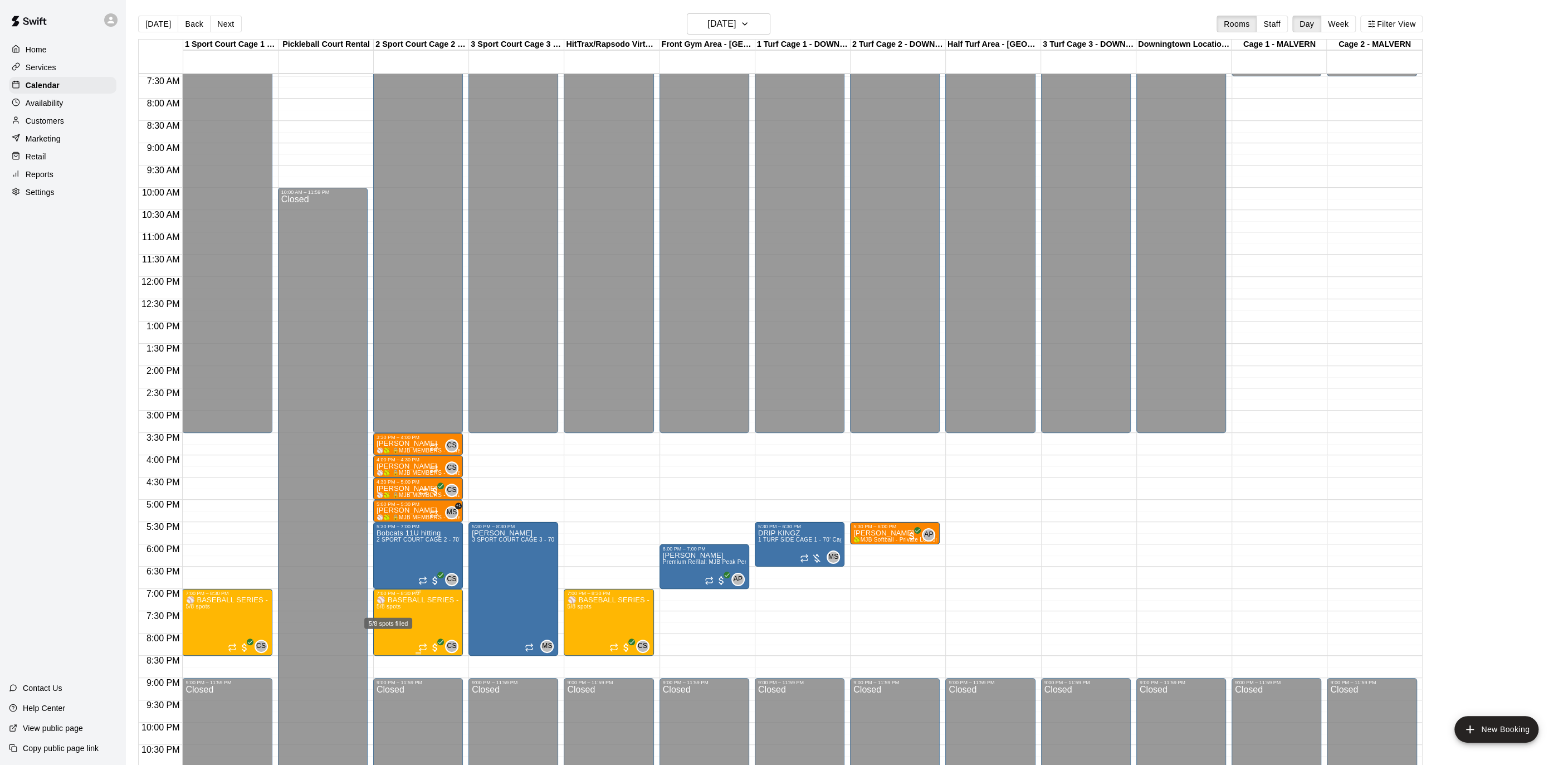
click at [383, 608] on span "5/8 spots" at bounding box center [389, 607] width 24 height 6
click at [393, 633] on button "edit" at bounding box center [388, 641] width 22 height 22
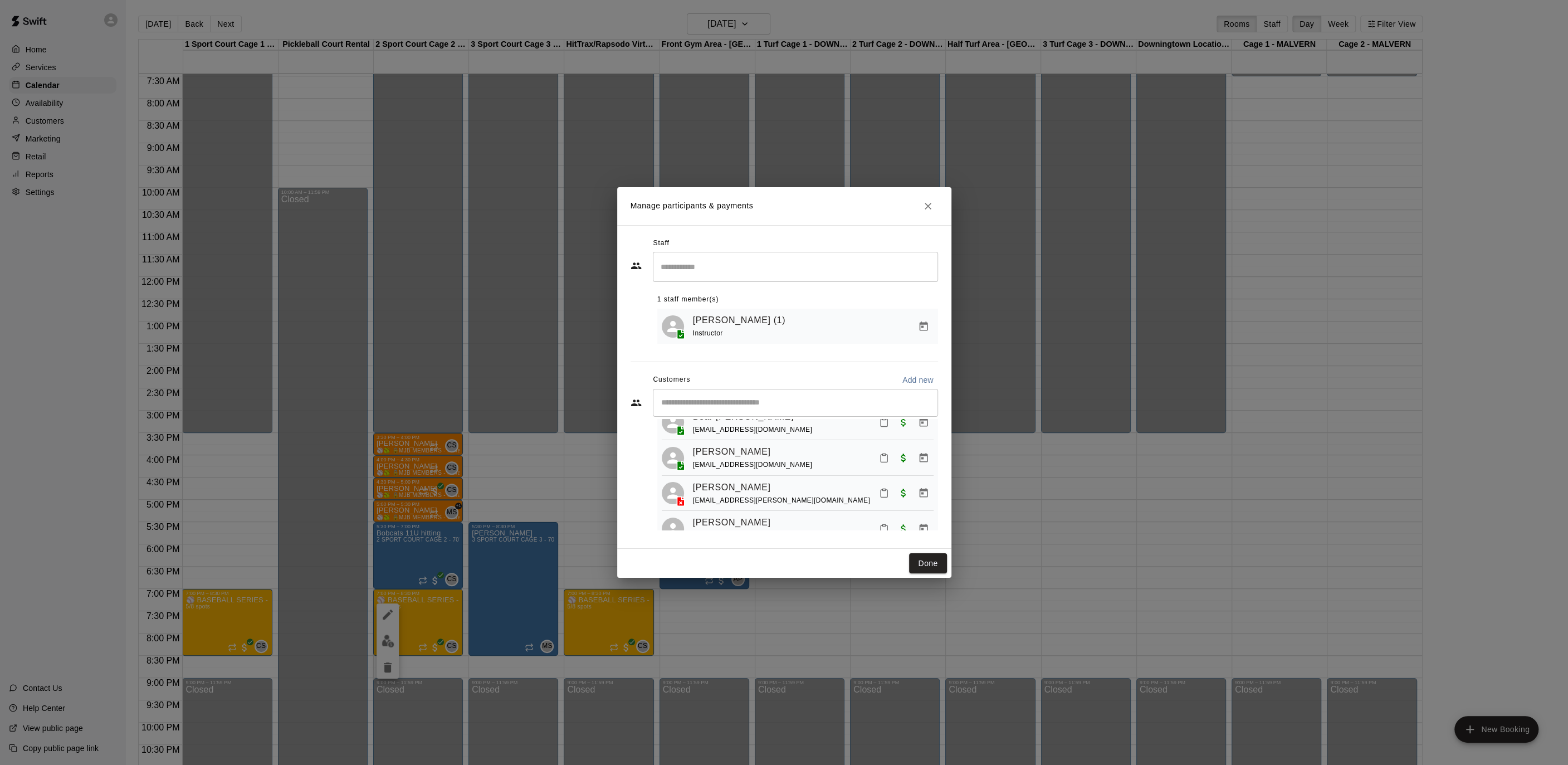
scroll to position [85, 0]
click at [924, 201] on icon "Close" at bounding box center [928, 206] width 11 height 11
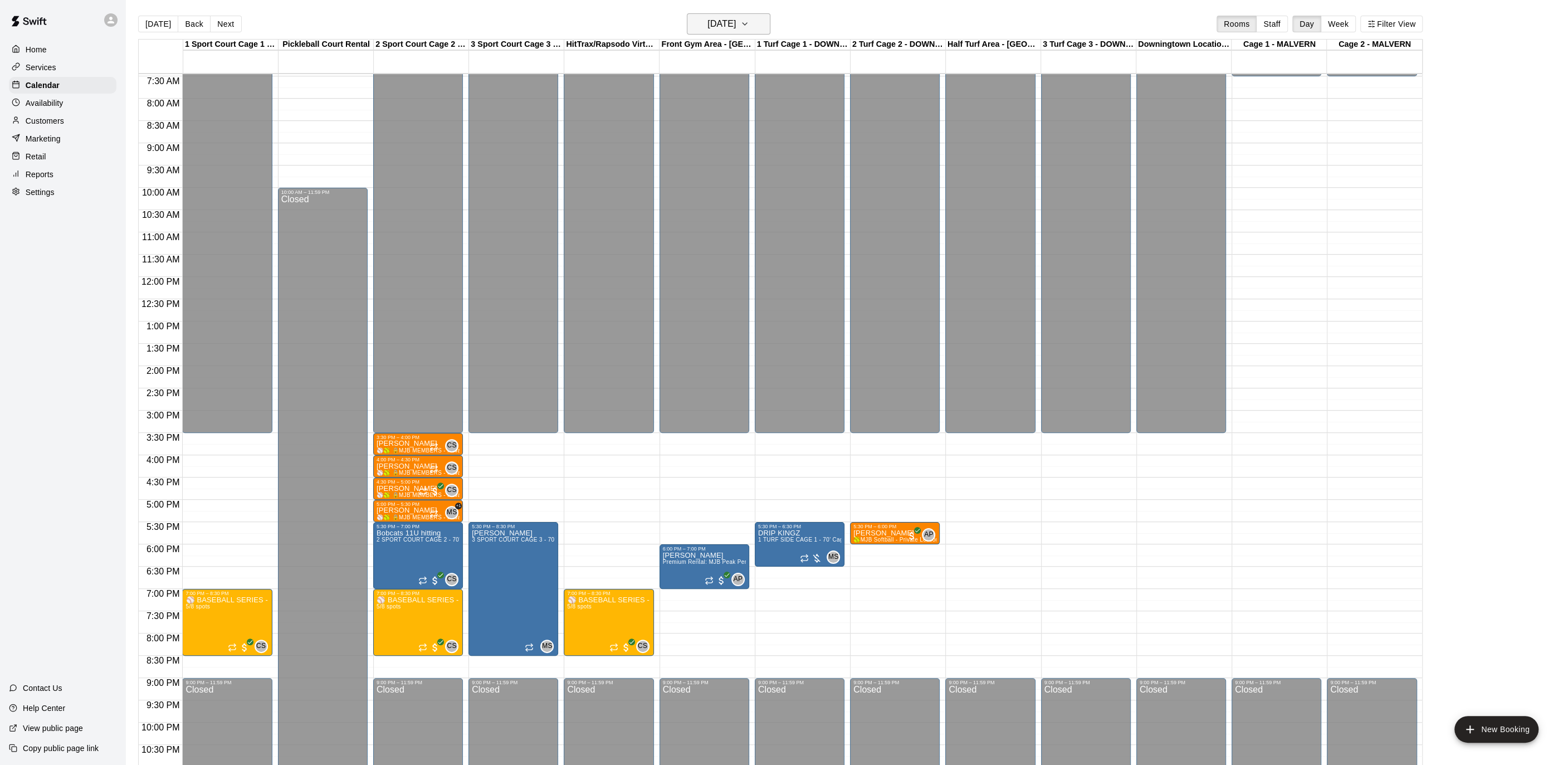
click at [749, 24] on icon "button" at bounding box center [744, 24] width 9 height 13
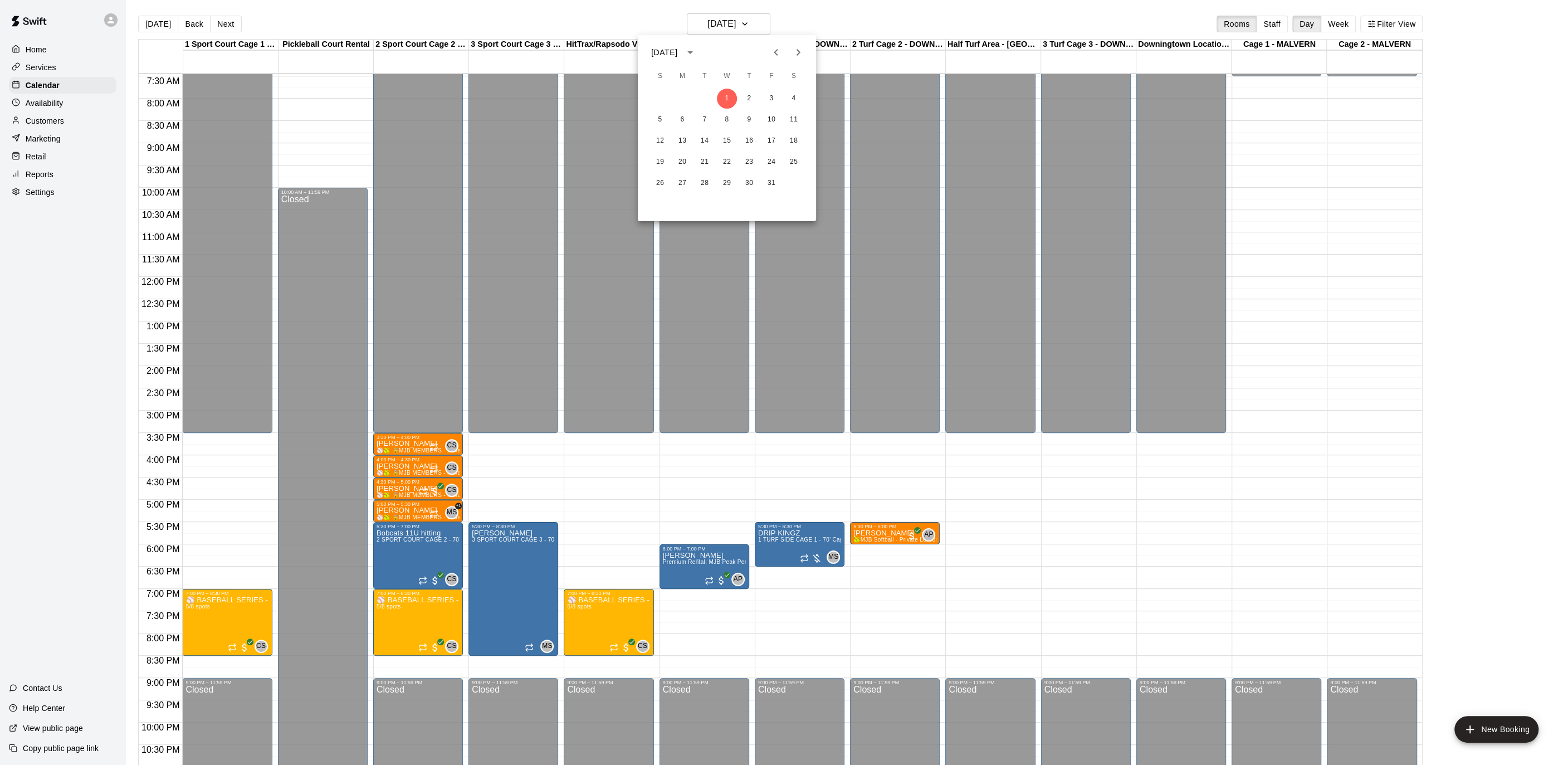
click at [762, 20] on div at bounding box center [784, 382] width 1568 height 765
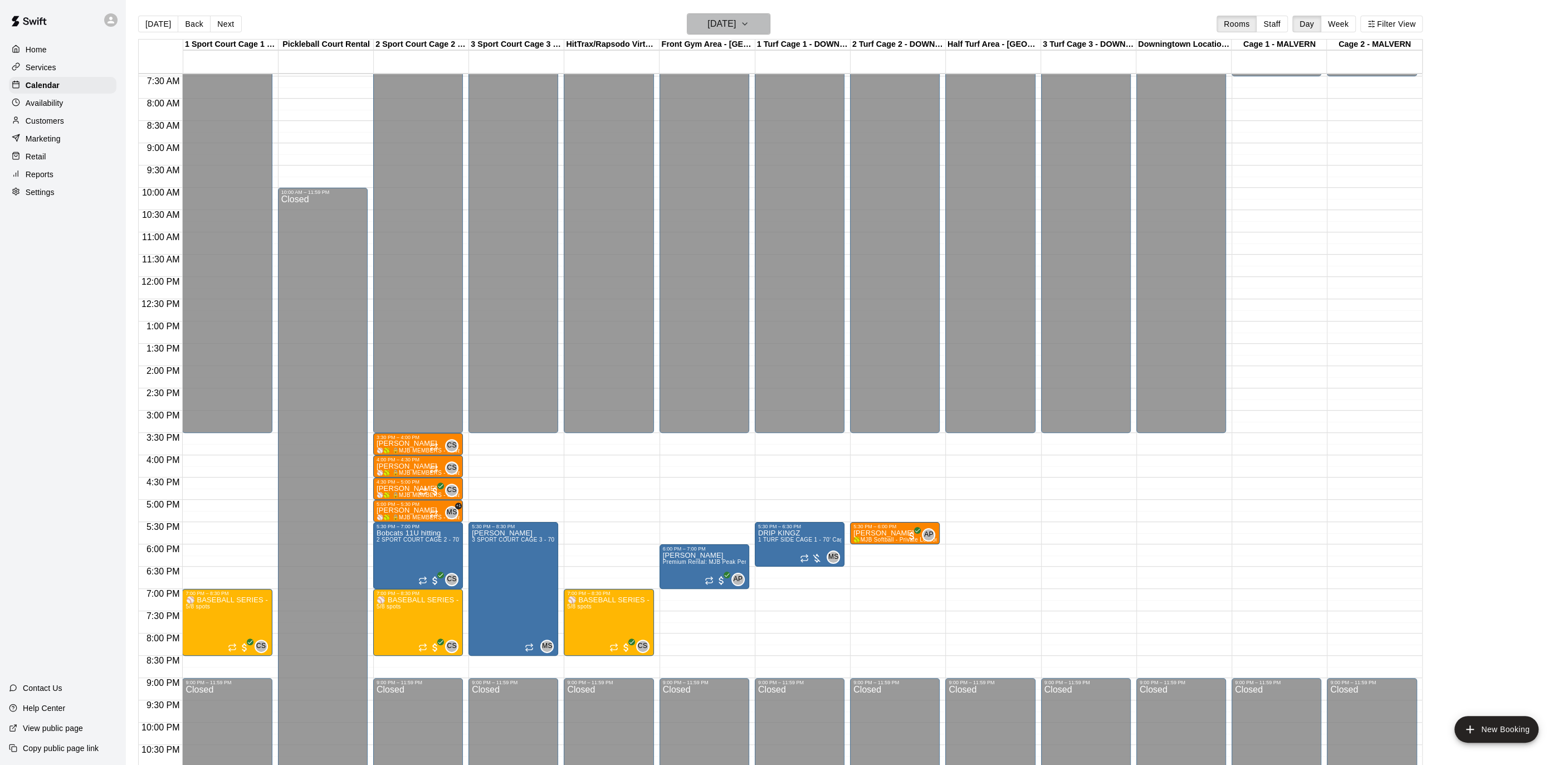
click at [736, 25] on h6 "[DATE]" at bounding box center [721, 24] width 28 height 16
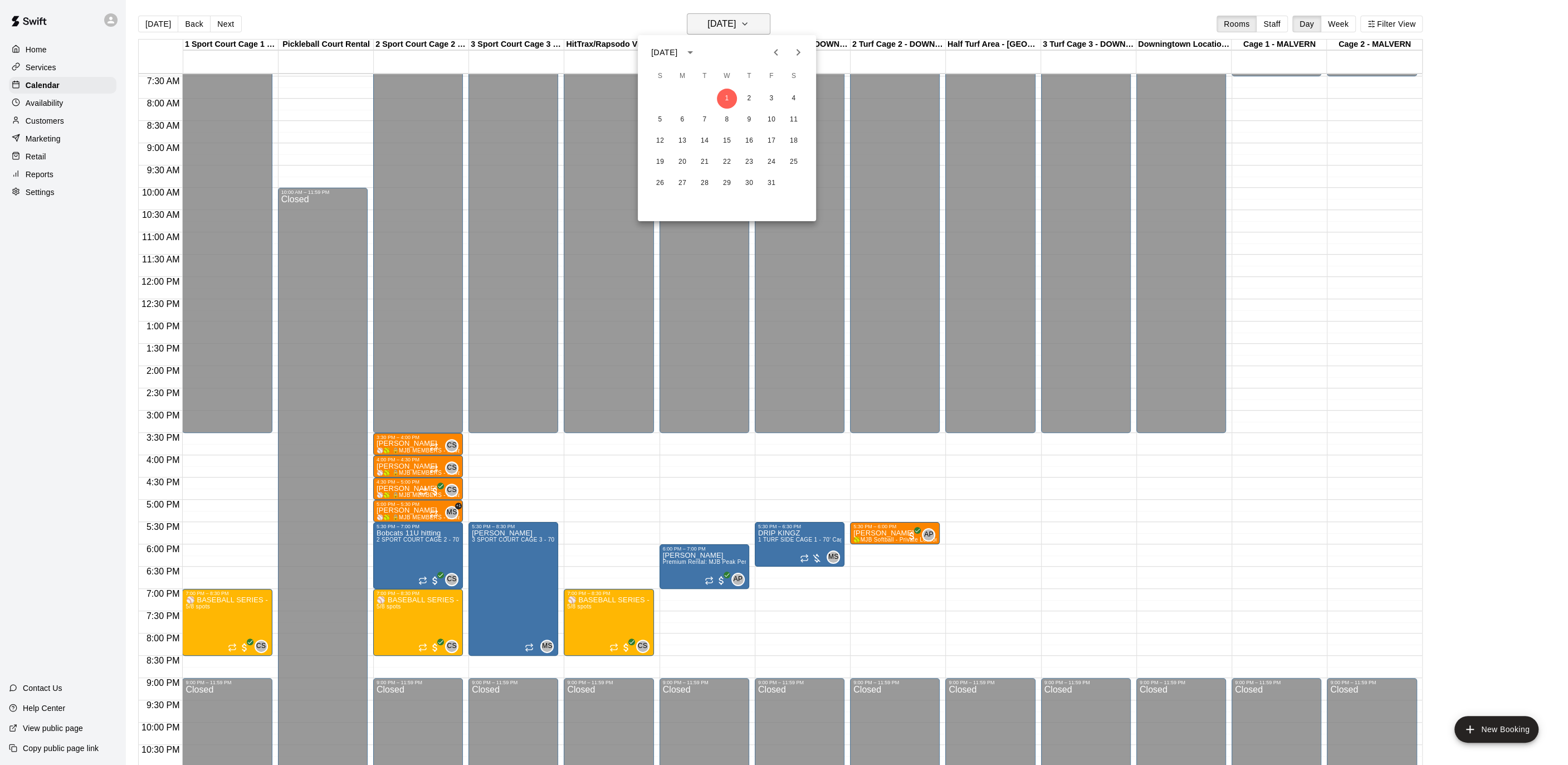
click at [748, 25] on div at bounding box center [784, 382] width 1568 height 765
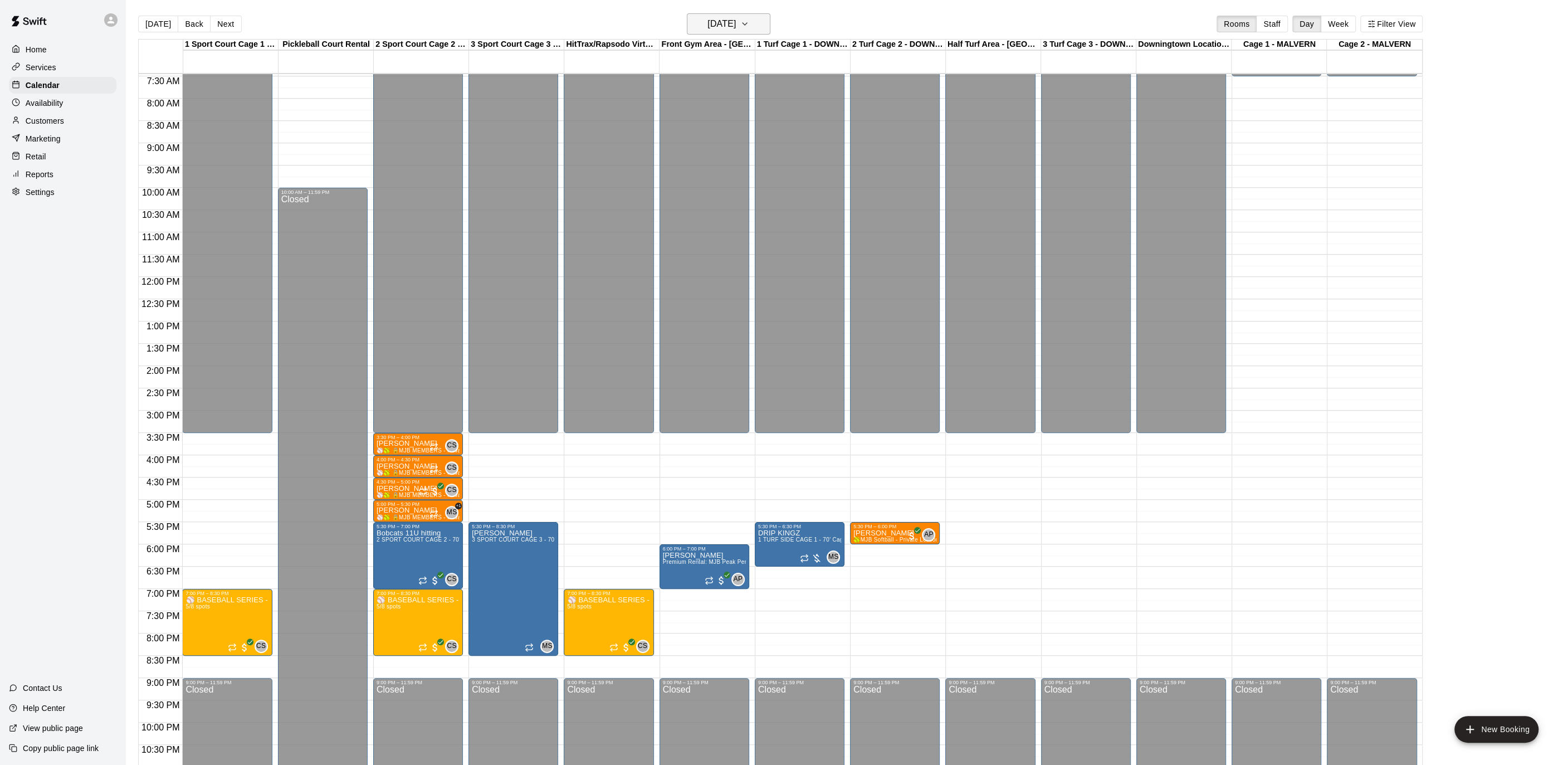
click at [736, 19] on h6 "[DATE]" at bounding box center [721, 24] width 28 height 16
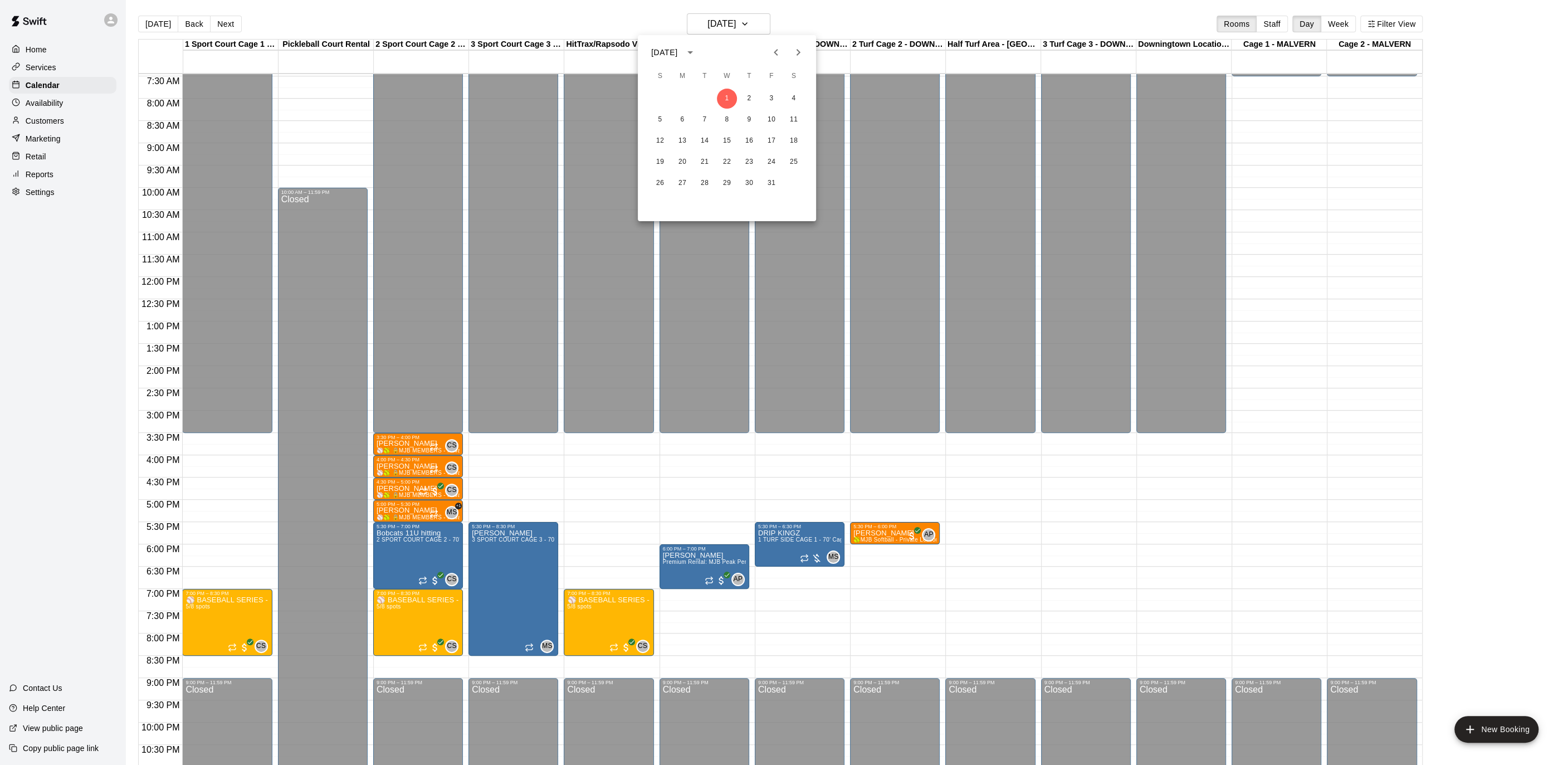
click at [792, 14] on div at bounding box center [784, 382] width 1568 height 765
